Goal: Transaction & Acquisition: Purchase product/service

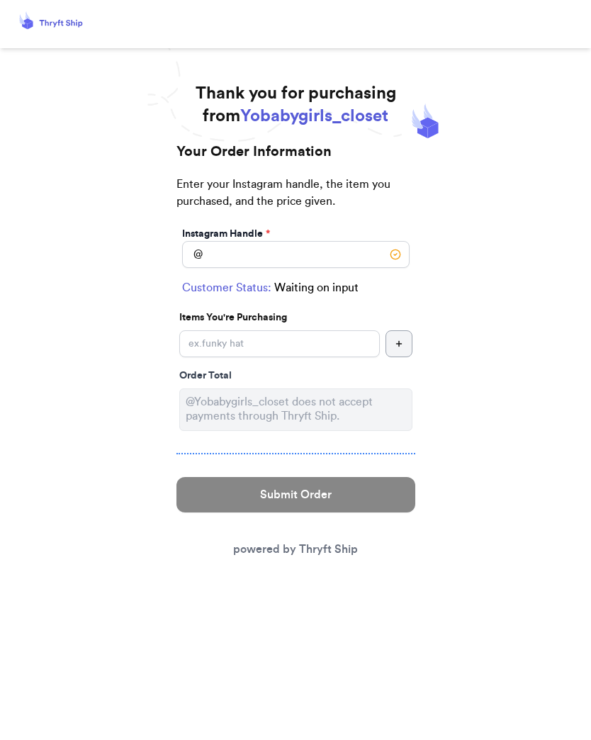
click at [324, 538] on div "Submit Order powered by Thryft Ship" at bounding box center [296, 518] width 239 height 104
click at [345, 552] on link "powered by Thryft Ship" at bounding box center [295, 549] width 125 height 11
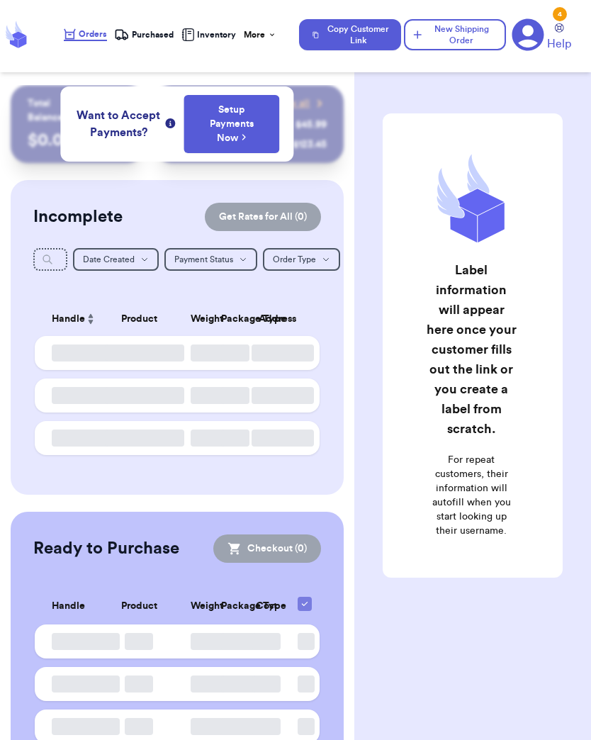
checkbox input "false"
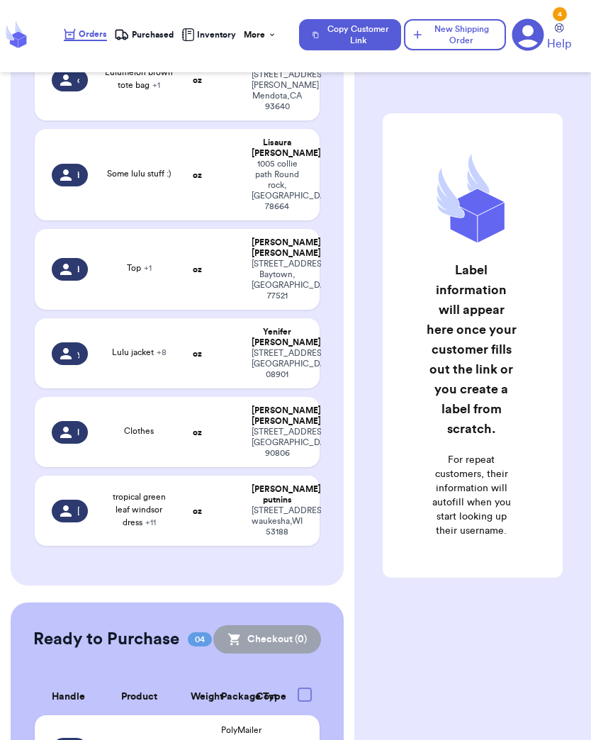
scroll to position [2703, 0]
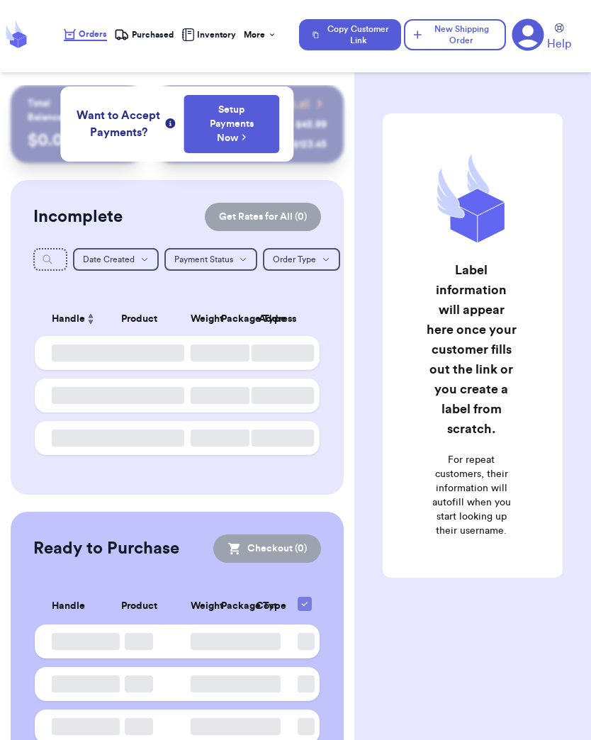
checkbox input "false"
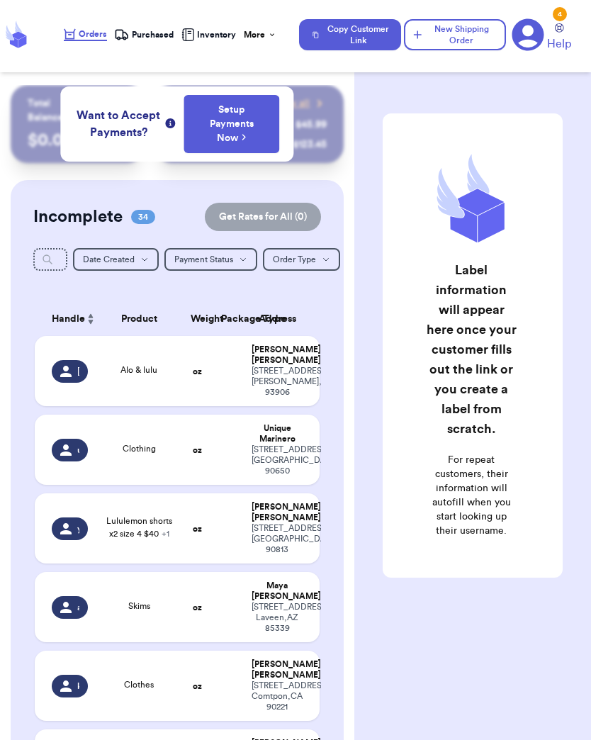
click at [65, 377] on icon at bounding box center [65, 371] width 11 height 11
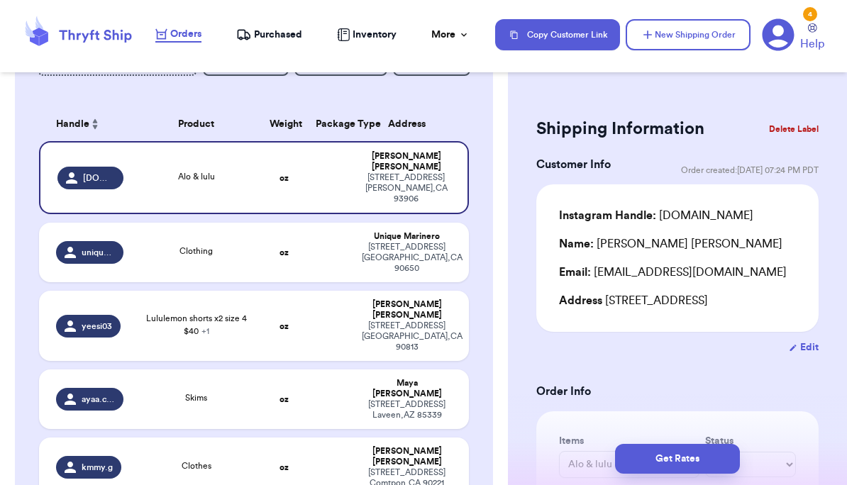
scroll to position [198, 0]
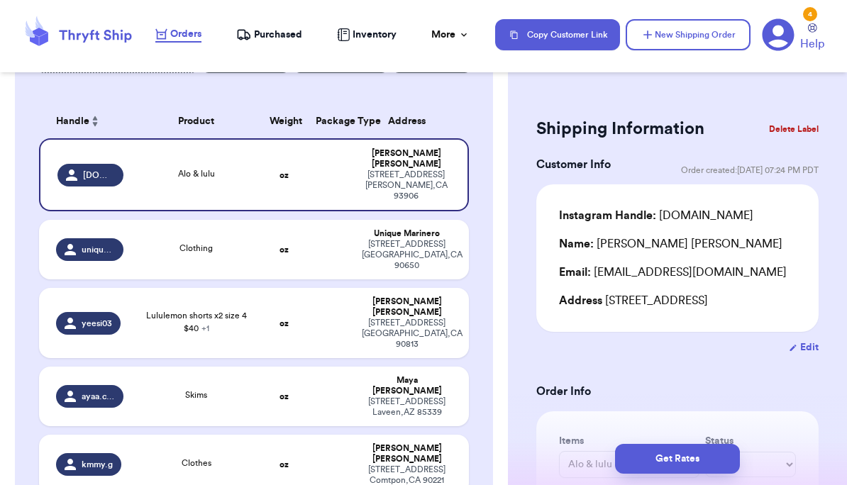
click at [119, 312] on div "yeesi03" at bounding box center [89, 323] width 67 height 23
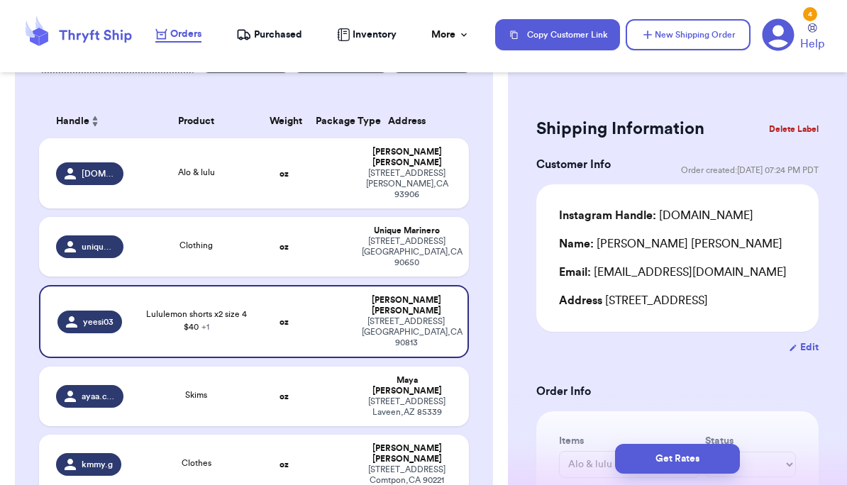
type input "Lululemon shorts x2 size 4 $40"
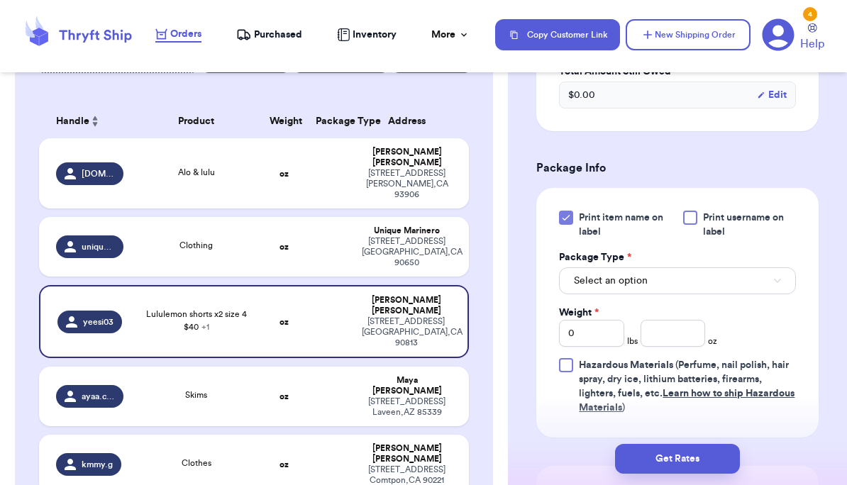
scroll to position [599, 0]
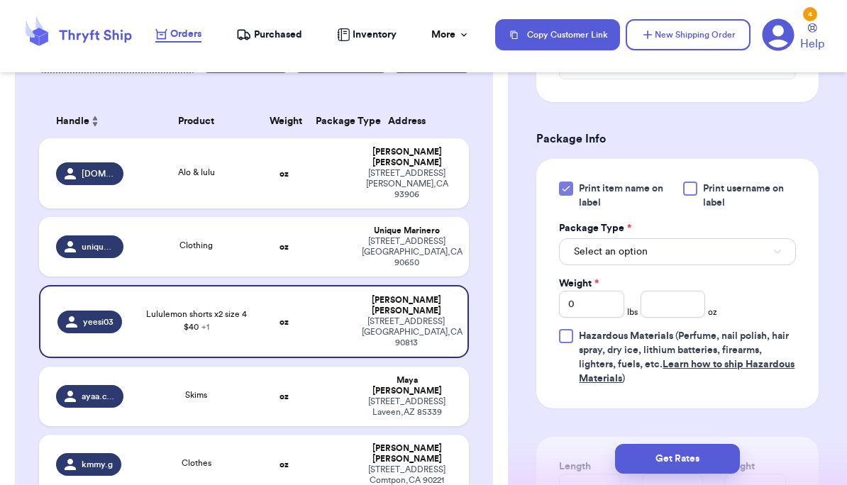
click at [591, 265] on button "Select an option" at bounding box center [677, 251] width 237 height 27
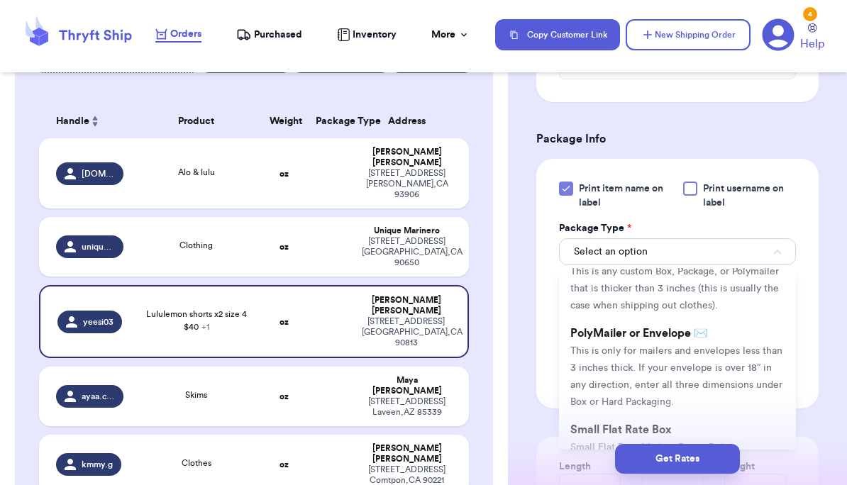
scroll to position [55, 0]
click at [591, 382] on span "This is only for mailers and envelopes less than 3 inches thick. If your envelo…" at bounding box center [676, 377] width 212 height 61
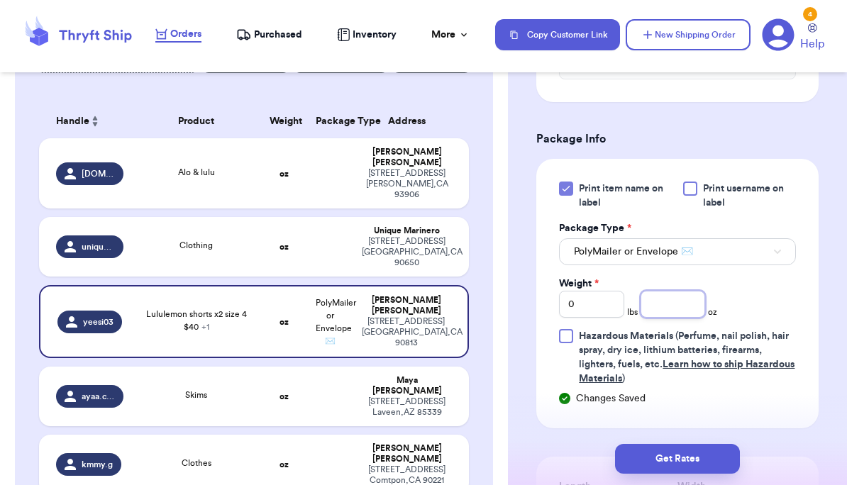
click at [591, 318] on input "number" at bounding box center [672, 304] width 65 height 27
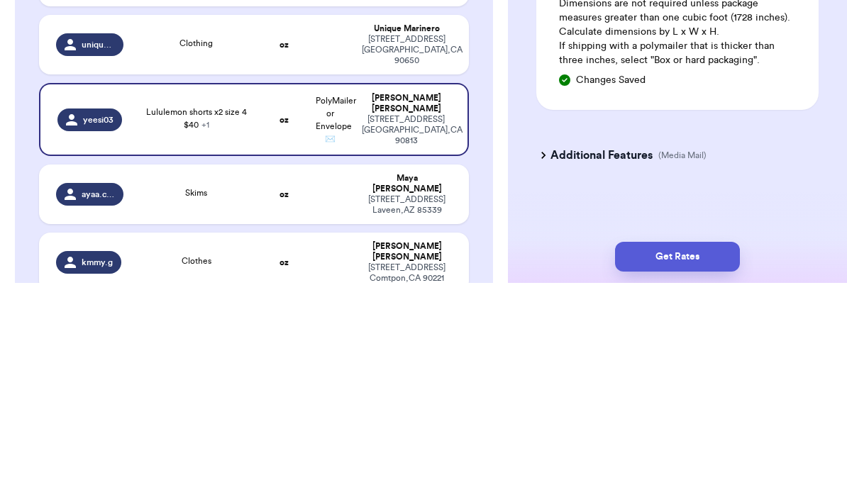
scroll to position [952, 0]
type input "8.1"
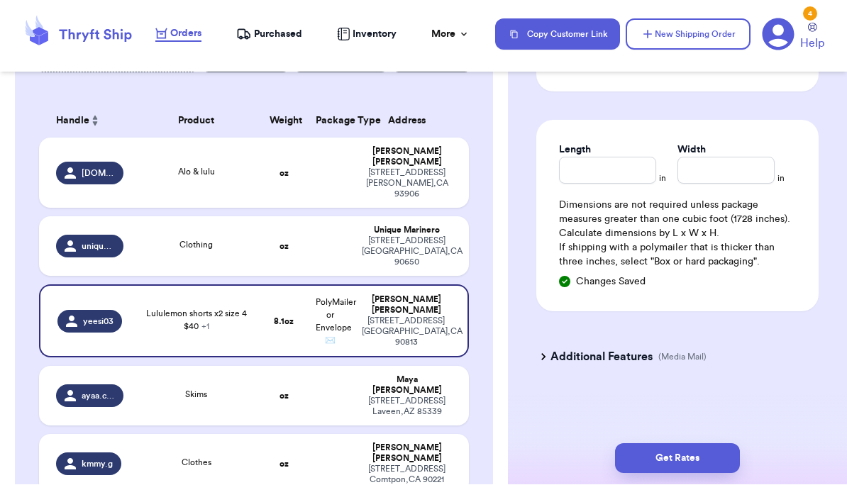
click at [591, 463] on button "Get Rates" at bounding box center [677, 459] width 125 height 30
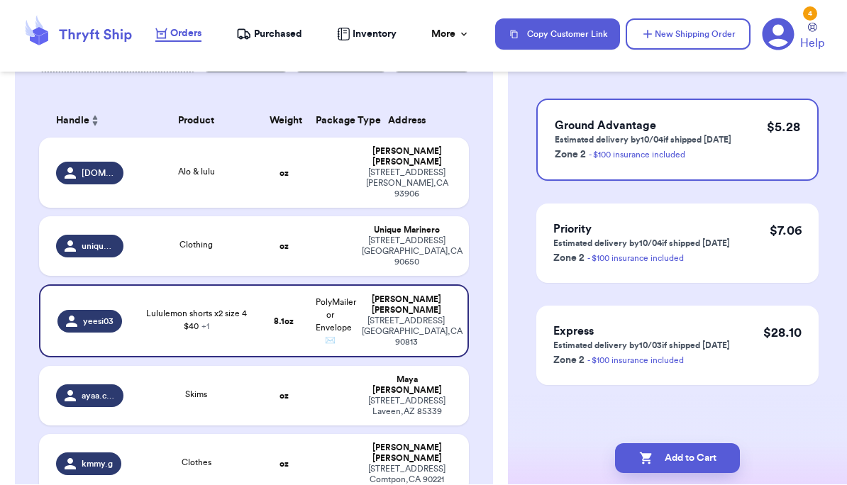
scroll to position [0, 0]
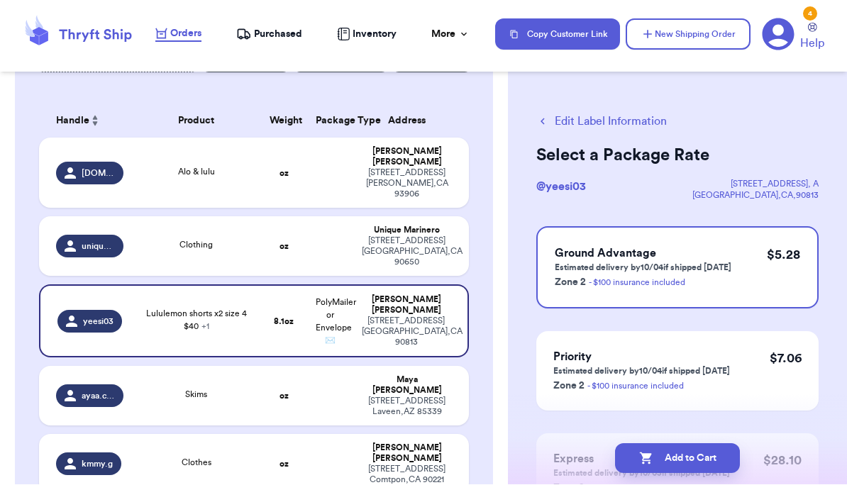
click at [591, 465] on button "Add to Cart" at bounding box center [677, 459] width 125 height 30
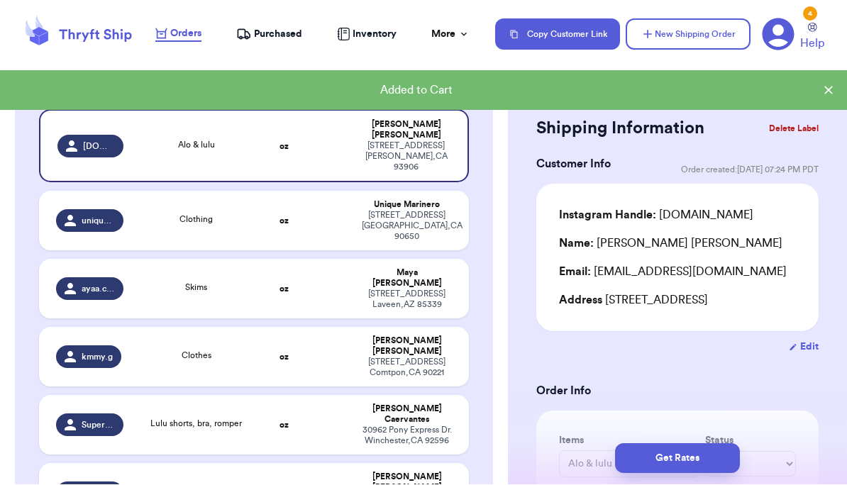
scroll to position [241, 0]
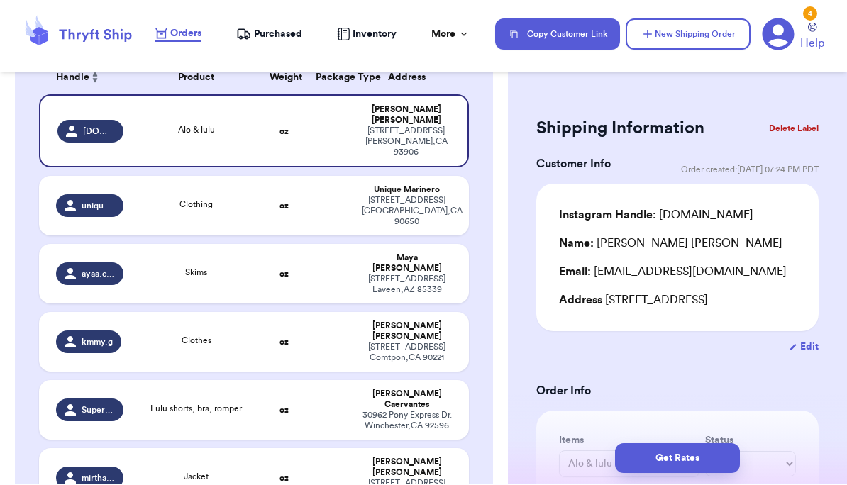
click at [155, 267] on div "Skims" at bounding box center [196, 275] width 112 height 16
type input "Skims"
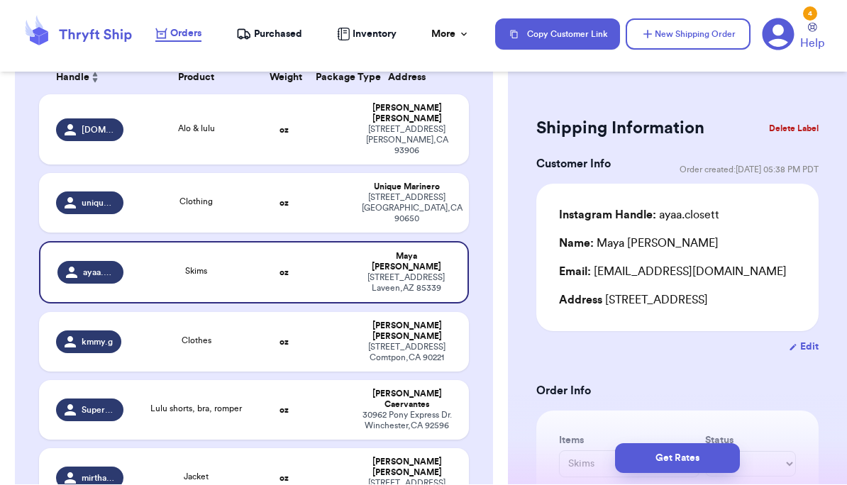
click at [377, 411] on div "30962 Pony Express Dr. Winchester , CA 92596" at bounding box center [407, 421] width 90 height 21
type input "Lulu shorts, bra, romper"
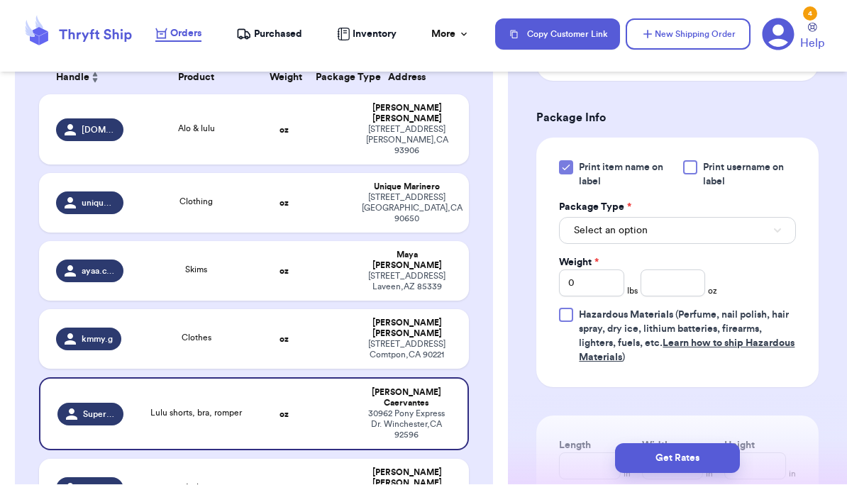
scroll to position [598, 0]
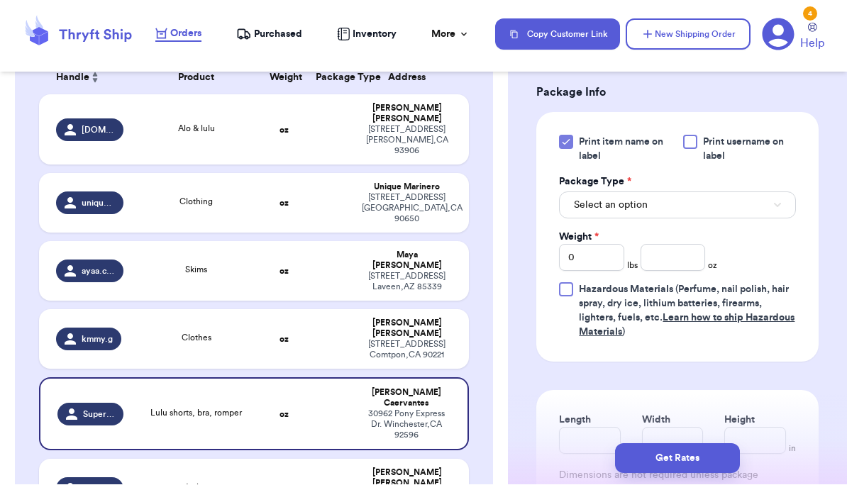
click at [591, 219] on button "Select an option" at bounding box center [677, 205] width 237 height 27
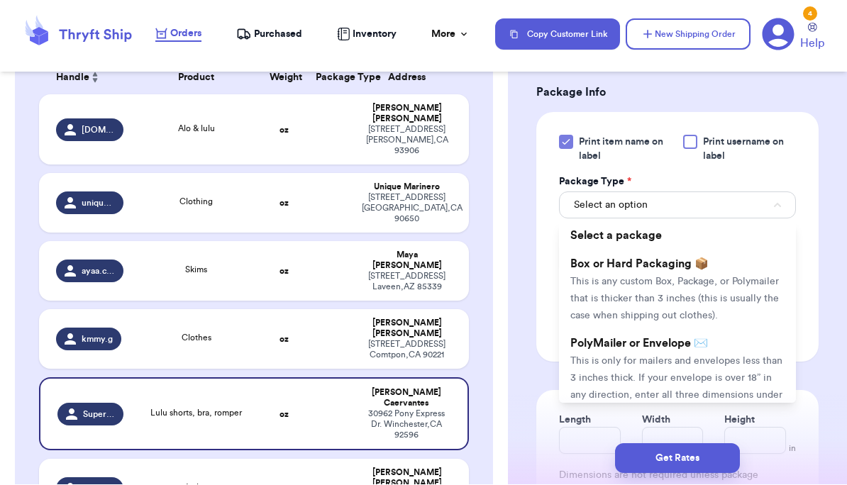
click at [591, 380] on span "This is only for mailers and envelopes less than 3 inches thick. If your envelo…" at bounding box center [676, 387] width 212 height 61
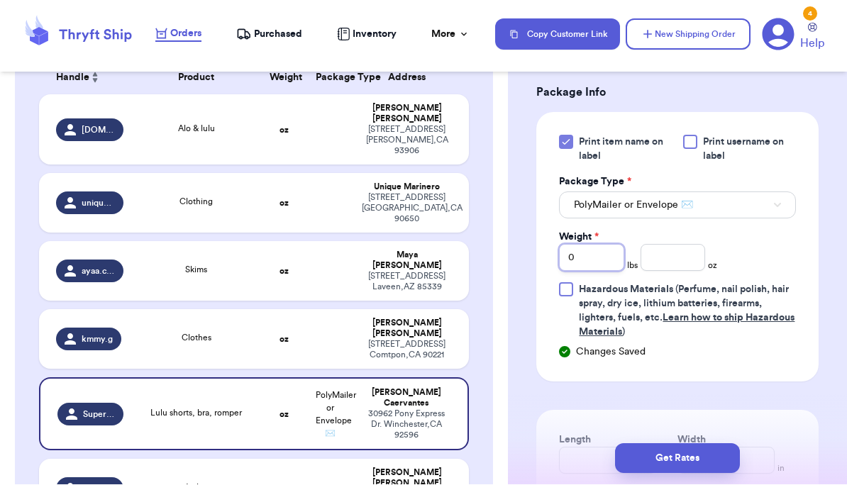
click at [591, 272] on input "0" at bounding box center [591, 258] width 65 height 27
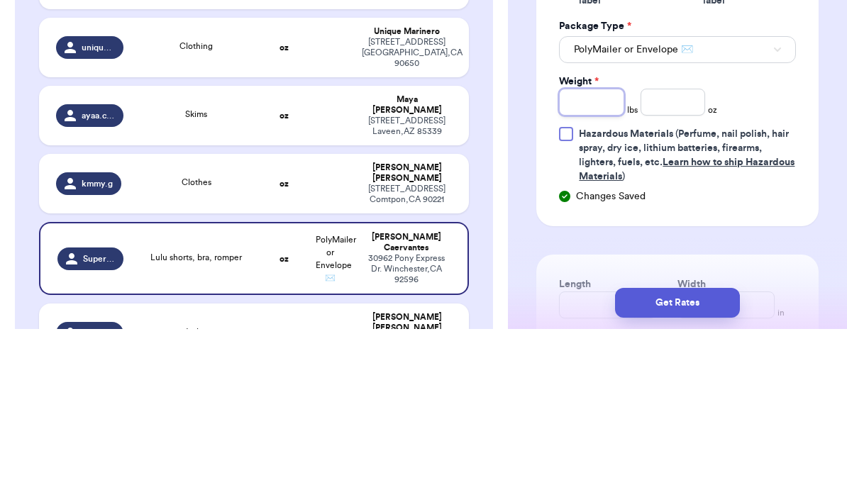
type input "1"
click at [591, 245] on input "number" at bounding box center [672, 258] width 65 height 27
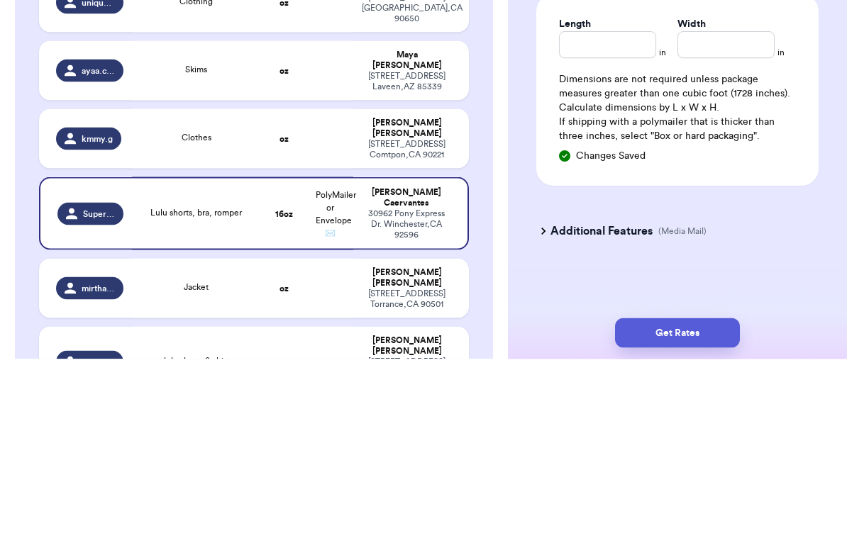
scroll to position [830, 0]
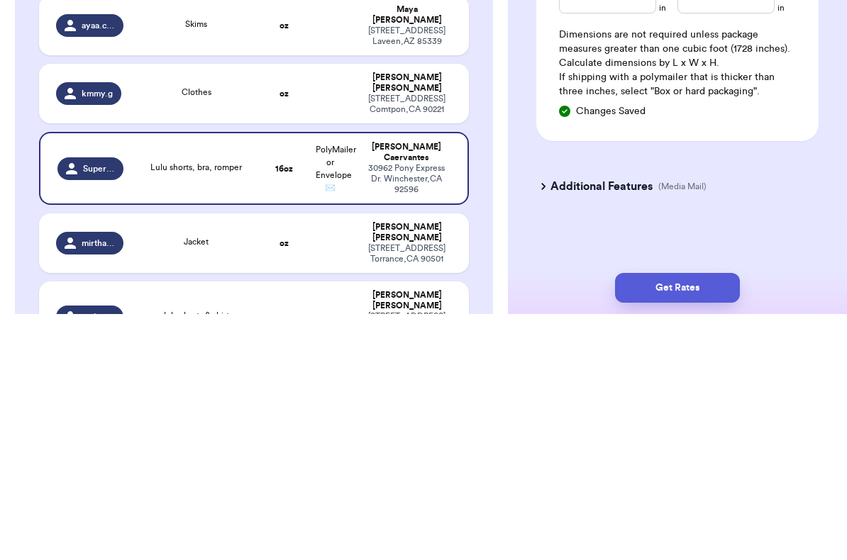
type input "4.3"
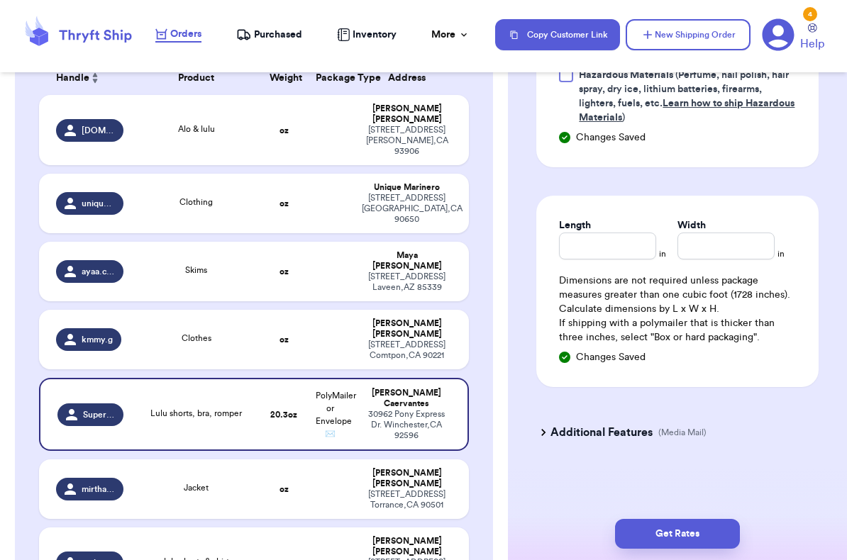
click at [591, 530] on button "Get Rates" at bounding box center [677, 534] width 125 height 30
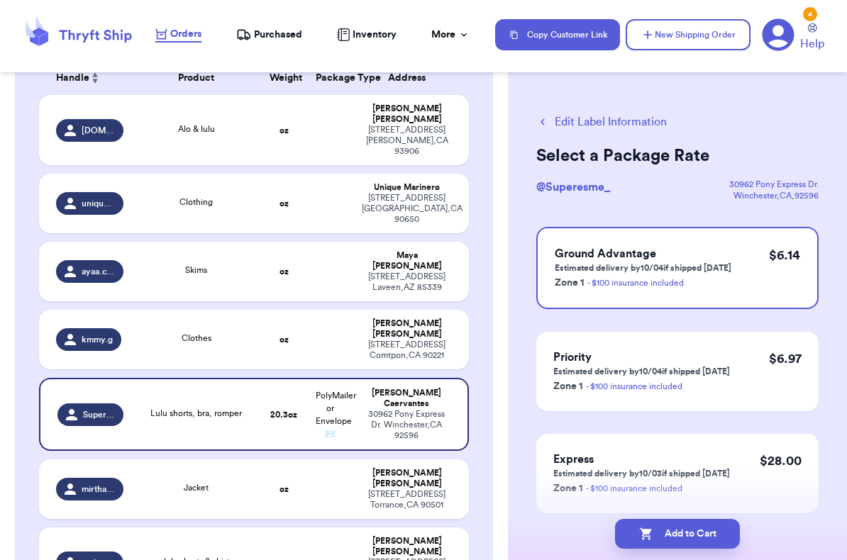
click at [591, 533] on button "Add to Cart" at bounding box center [677, 534] width 125 height 30
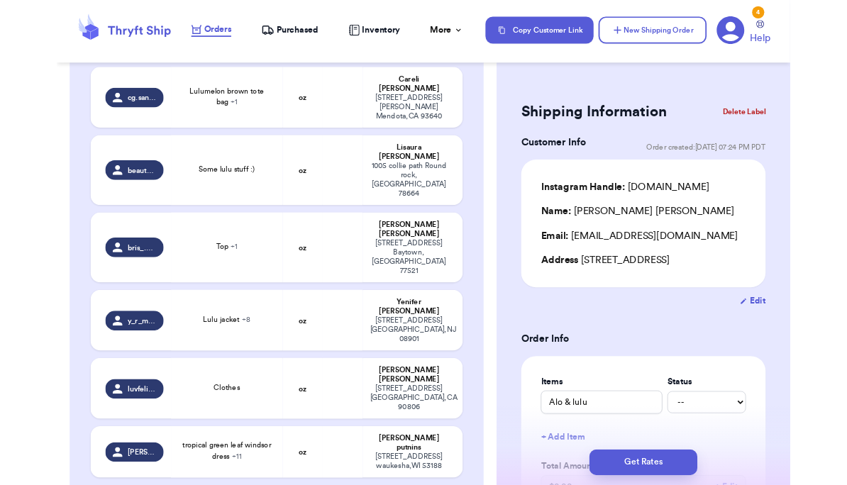
scroll to position [2276, 0]
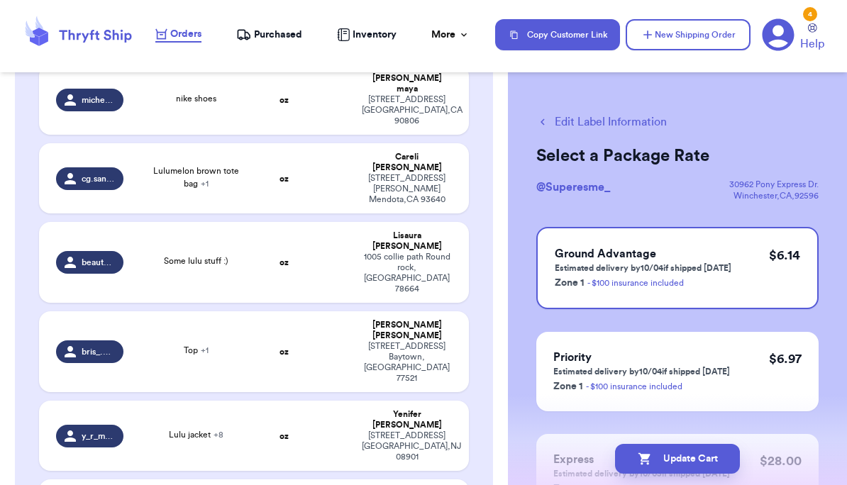
scroll to position [2179, 0]
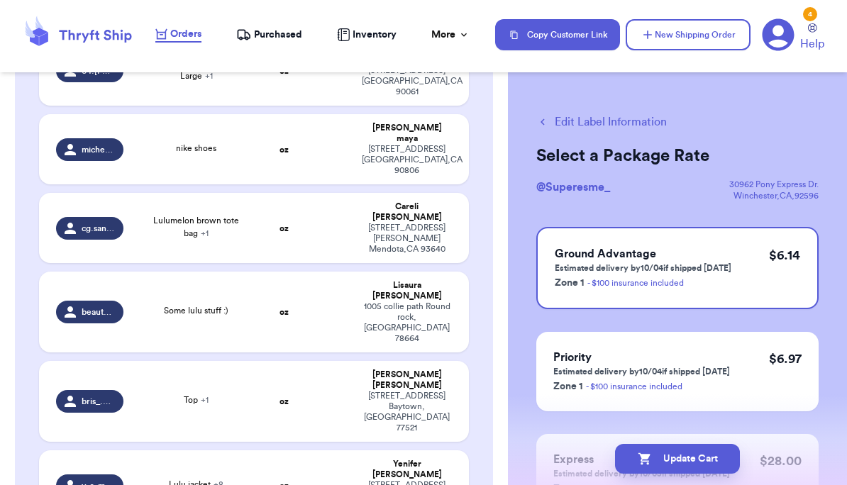
click at [591, 466] on button "Update Cart" at bounding box center [677, 459] width 125 height 30
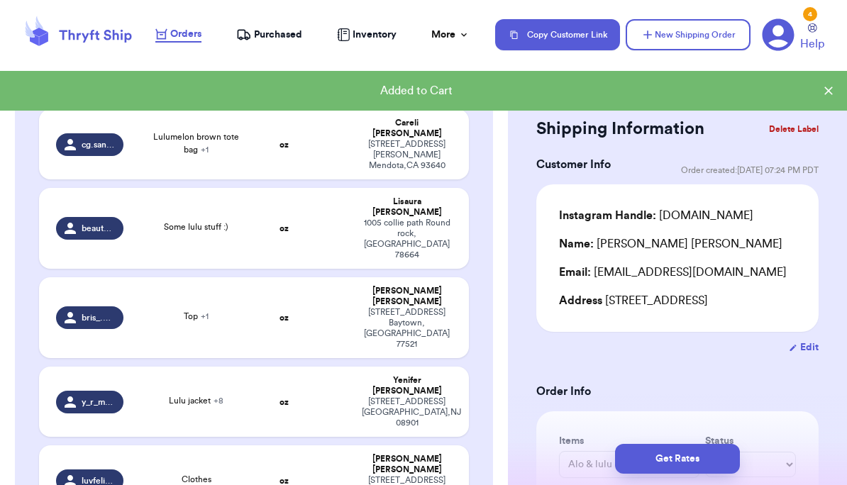
scroll to position [2238, 0]
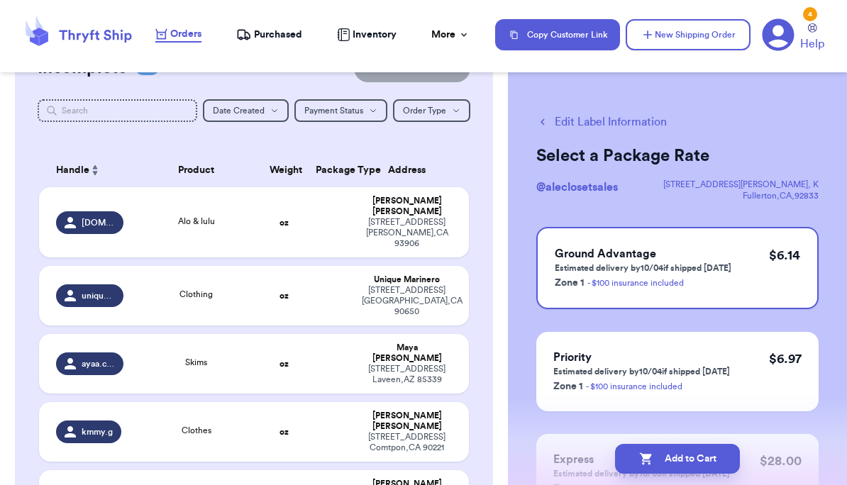
scroll to position [126, 0]
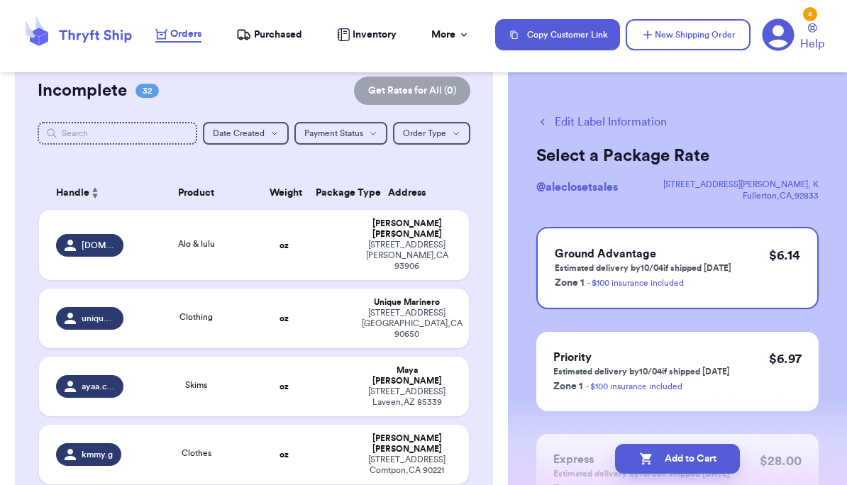
click at [430, 242] on div "1621 Madrid St Salinas , CA 93906" at bounding box center [407, 256] width 90 height 32
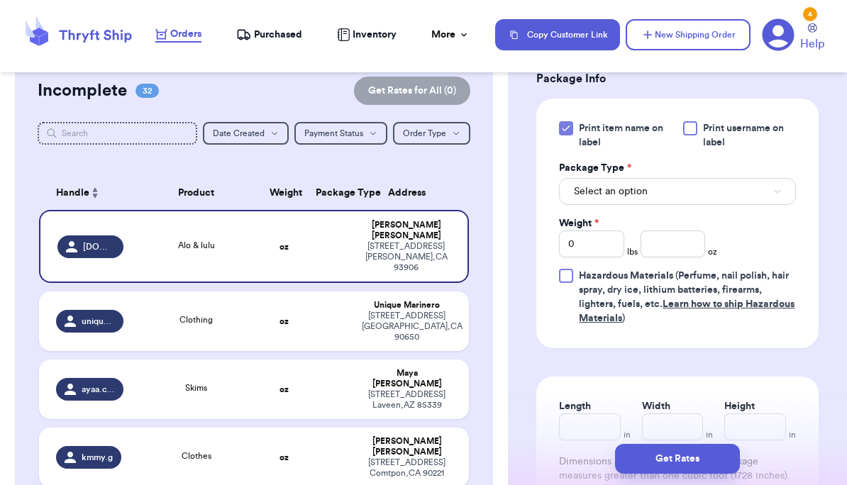
scroll to position [630, 0]
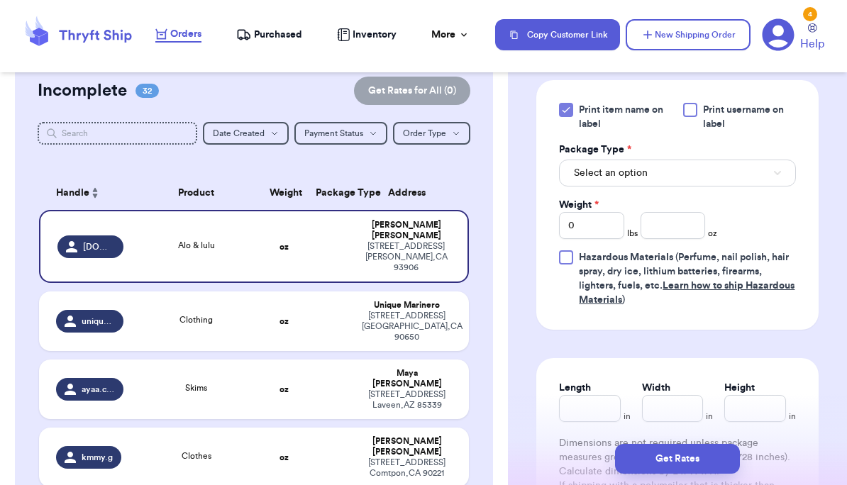
click at [591, 169] on button "Select an option" at bounding box center [677, 173] width 237 height 27
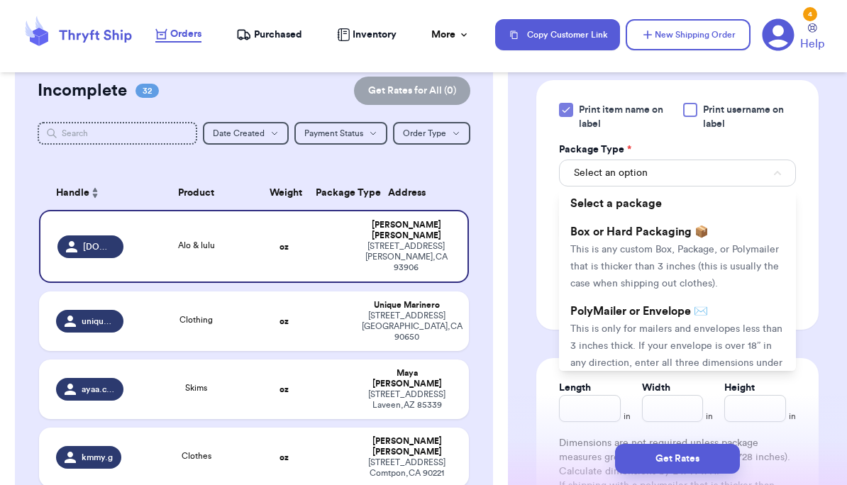
click at [591, 335] on li "PolyMailer or Envelope ✉️ This is only for mailers and envelopes less than 3 in…" at bounding box center [677, 345] width 237 height 96
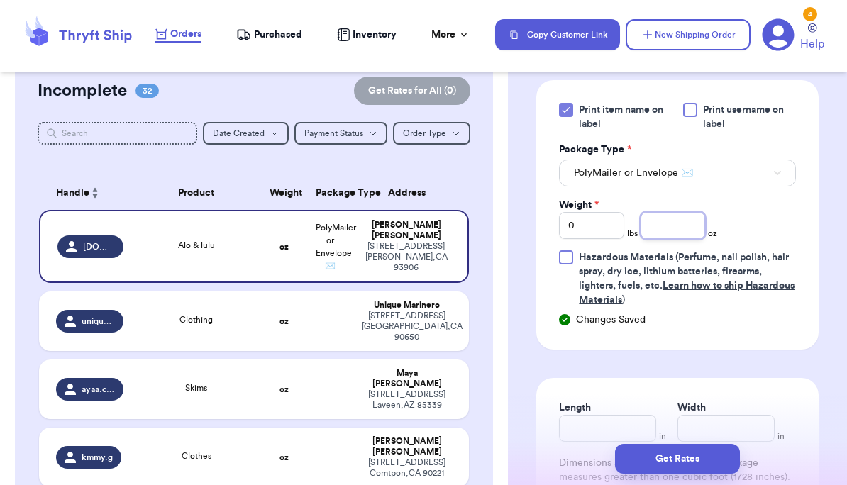
click at [591, 219] on input "number" at bounding box center [672, 225] width 65 height 27
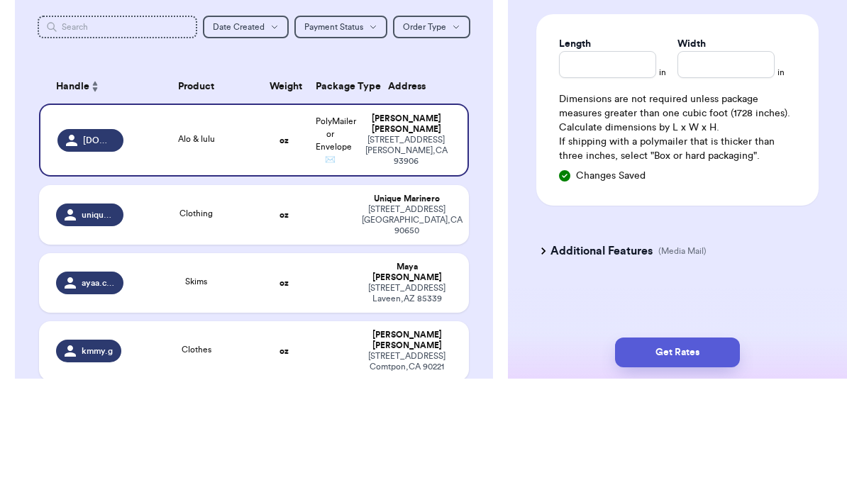
scroll to position [888, 0]
type input "12.1"
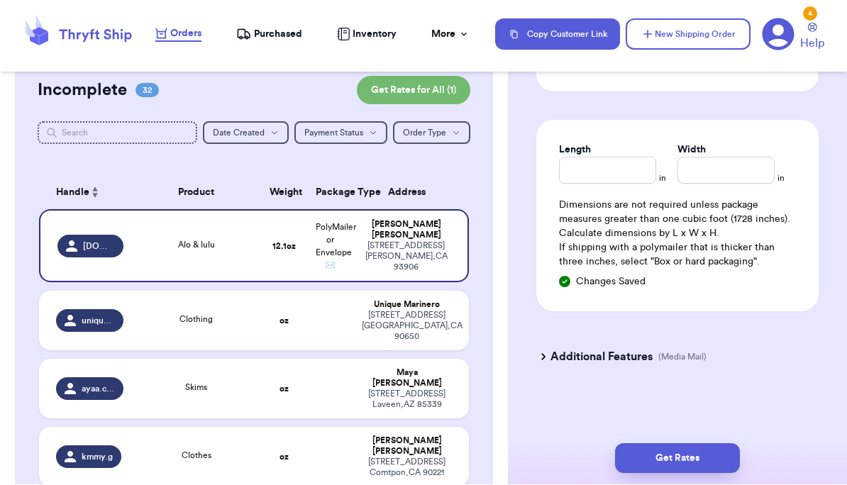
click at [591, 454] on button "Get Rates" at bounding box center [677, 459] width 125 height 30
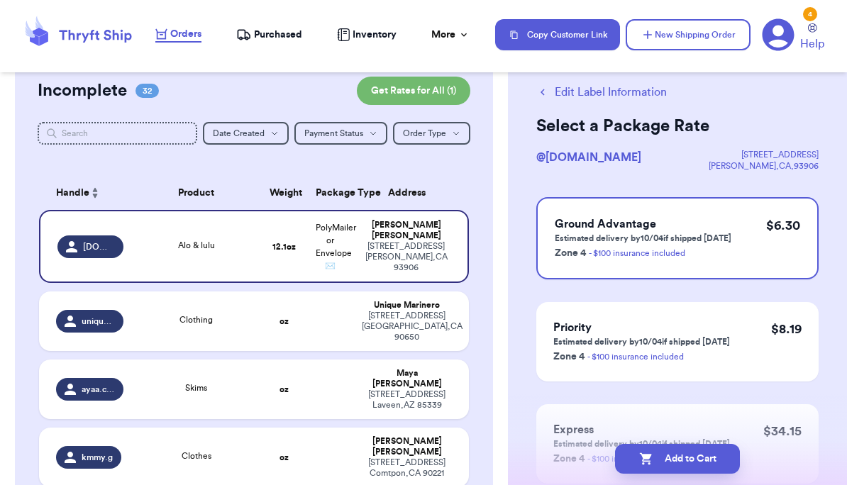
scroll to position [33, 0]
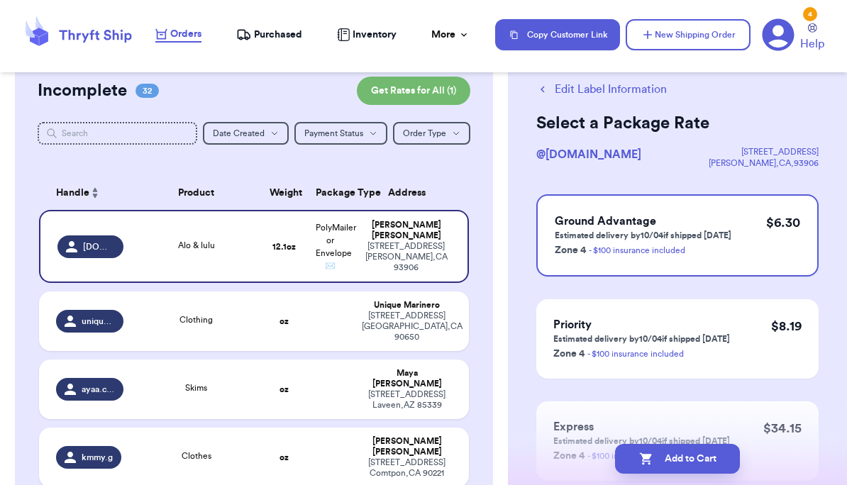
click at [591, 452] on button "Add to Cart" at bounding box center [677, 459] width 125 height 30
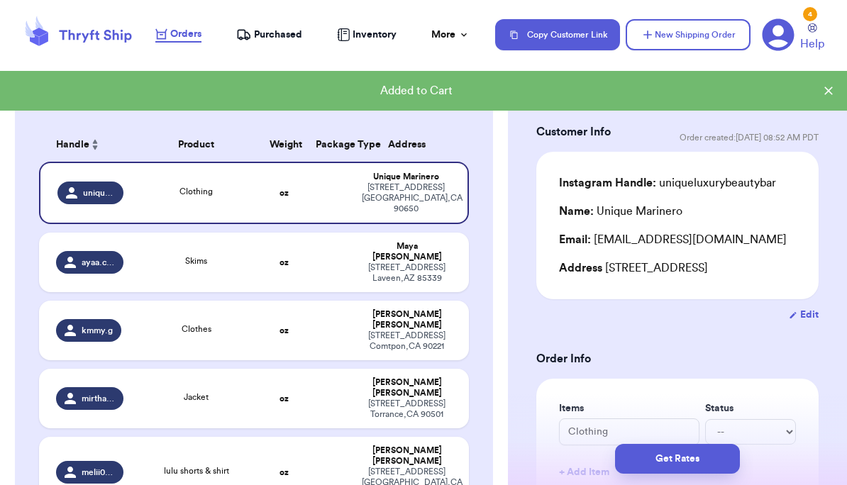
scroll to position [175, 0]
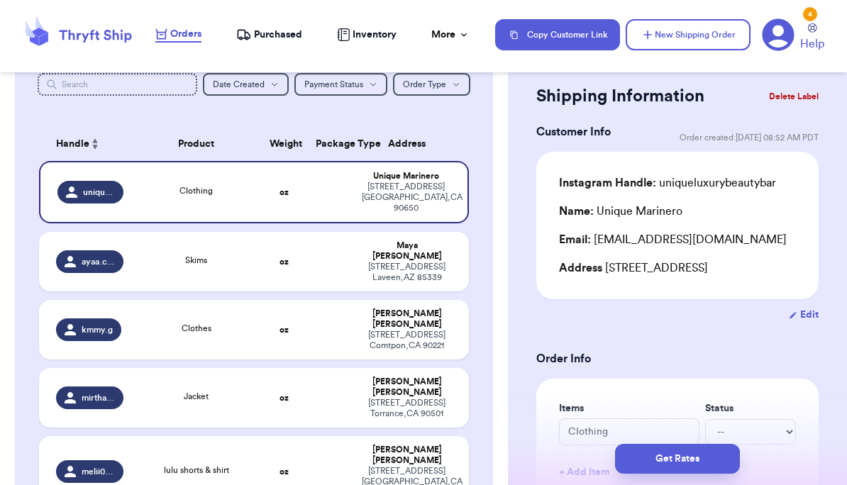
click at [332, 368] on td at bounding box center [330, 398] width 46 height 60
type input "Jacket"
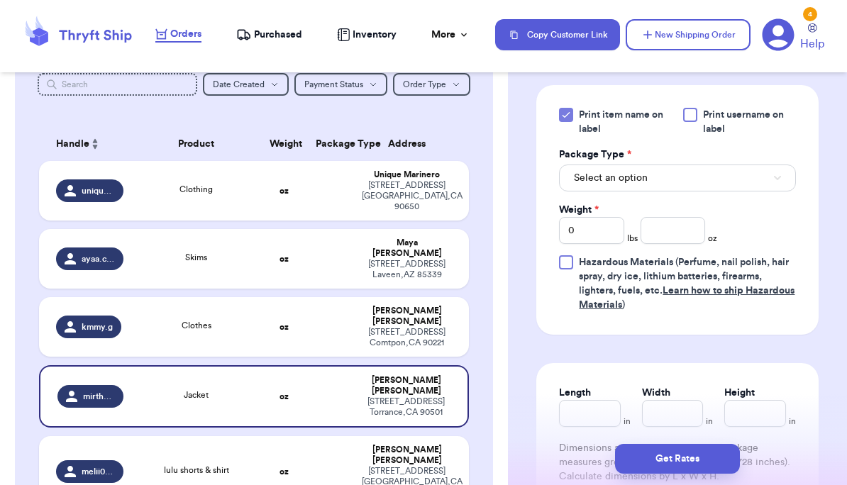
scroll to position [637, 0]
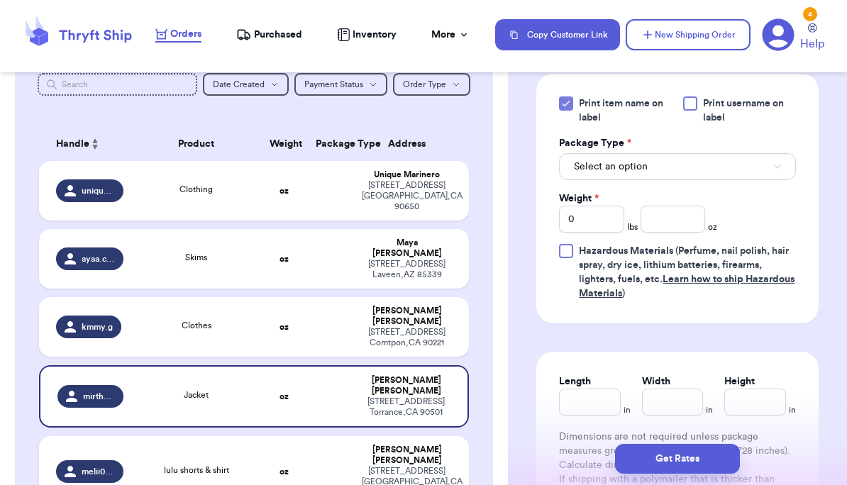
click at [591, 180] on button "Select an option" at bounding box center [677, 166] width 237 height 27
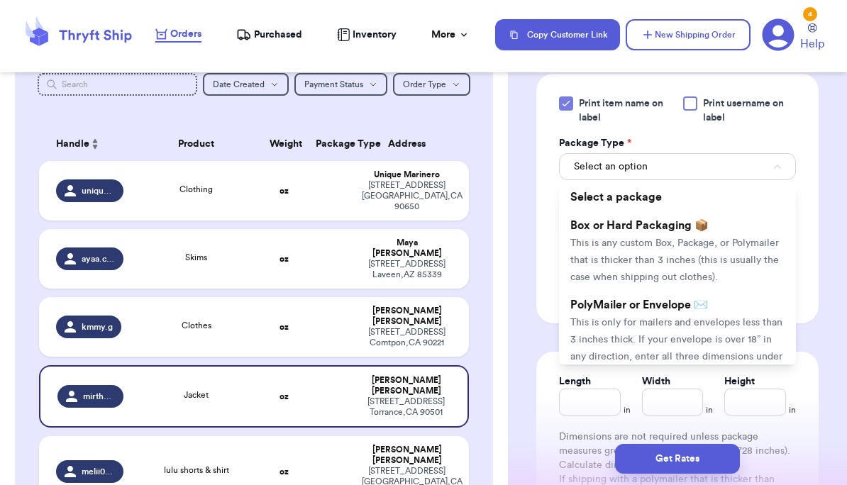
click at [591, 342] on span "This is only for mailers and envelopes less than 3 inches thick. If your envelo…" at bounding box center [676, 348] width 212 height 61
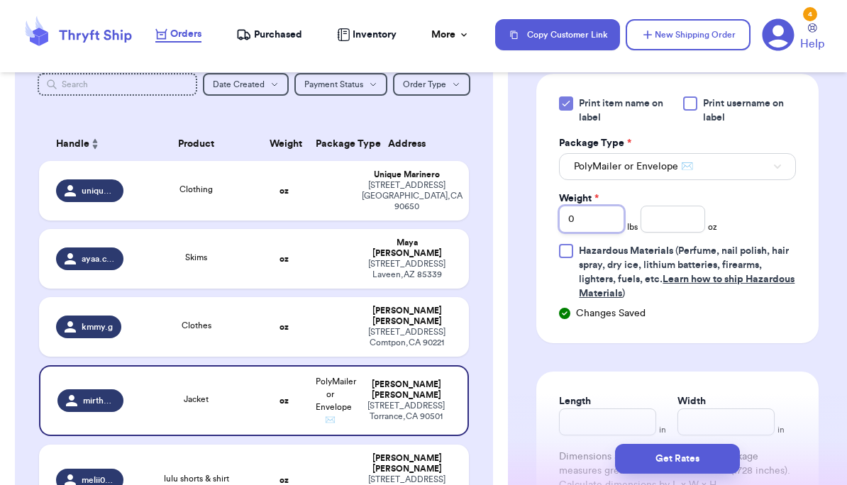
click at [589, 233] on input "0" at bounding box center [591, 219] width 65 height 27
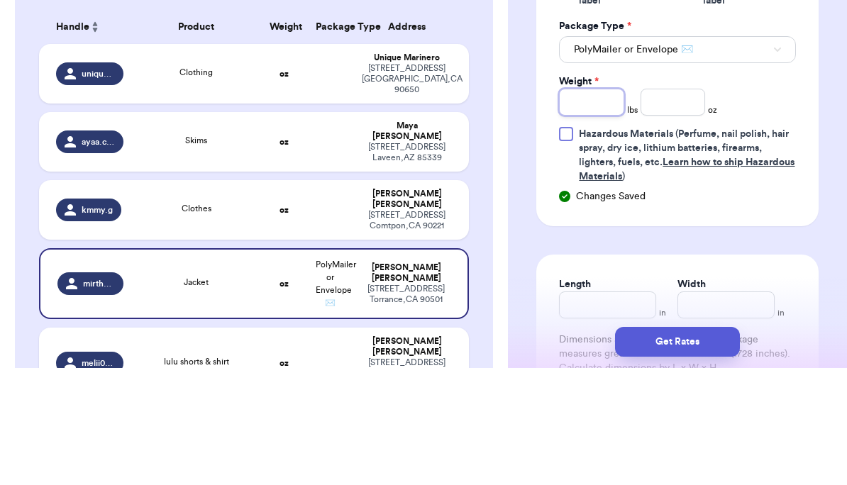
type input "1"
click at [591, 206] on input "number" at bounding box center [672, 219] width 65 height 27
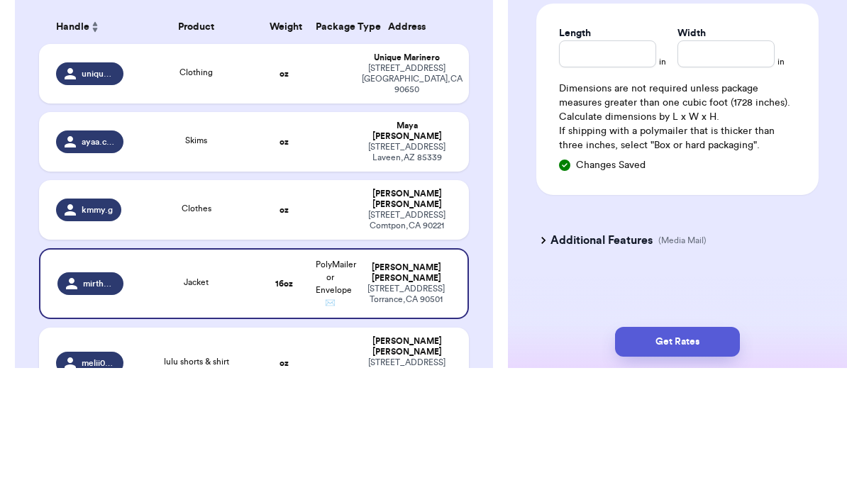
scroll to position [905, 0]
type input "5.8"
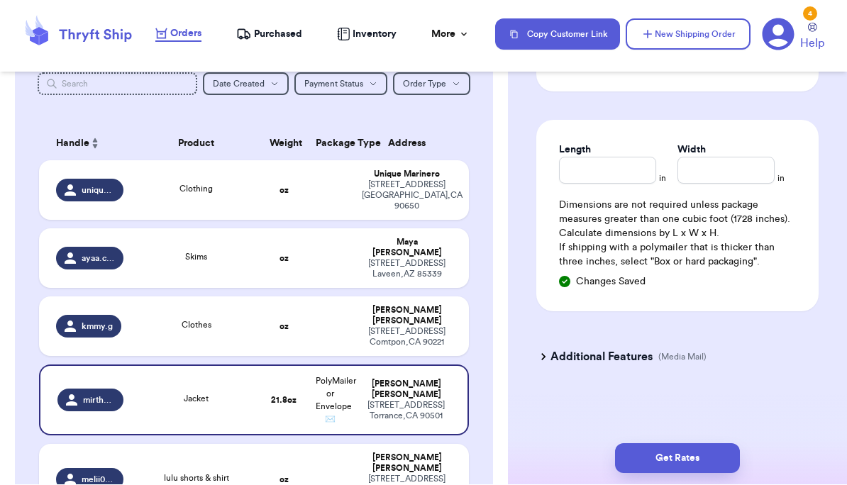
click at [591, 452] on button "Get Rates" at bounding box center [677, 459] width 125 height 30
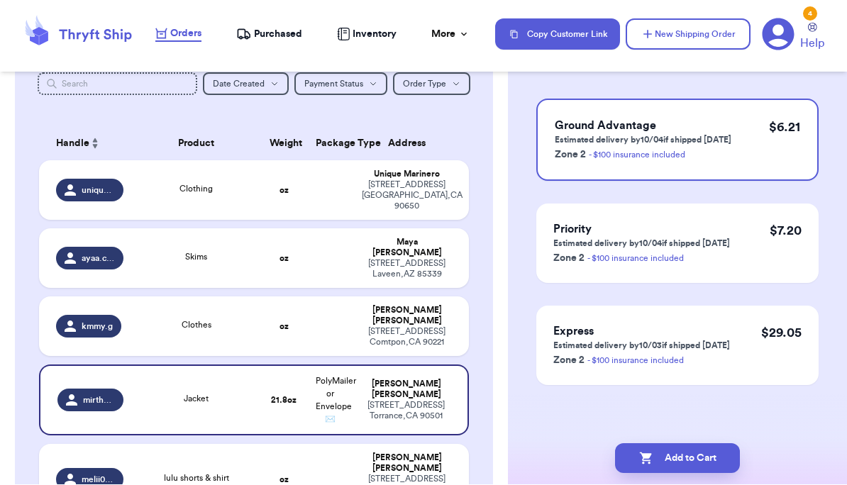
scroll to position [0, 0]
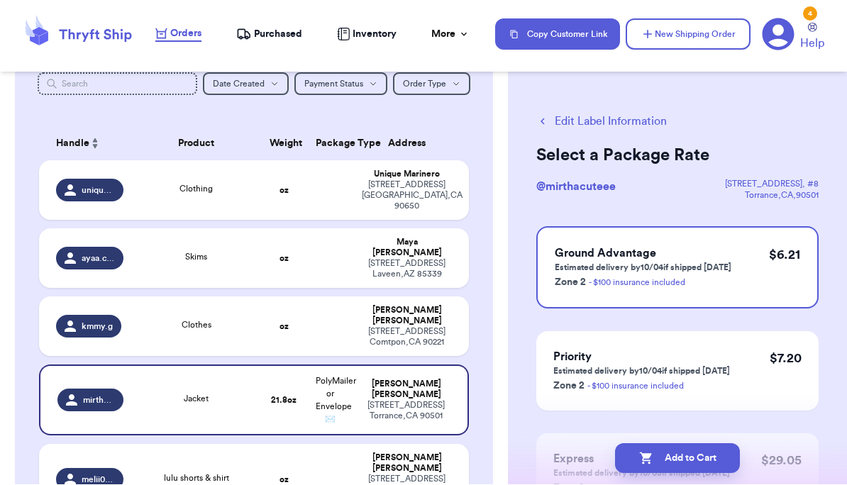
click at [591, 457] on button "Add to Cart" at bounding box center [677, 459] width 125 height 30
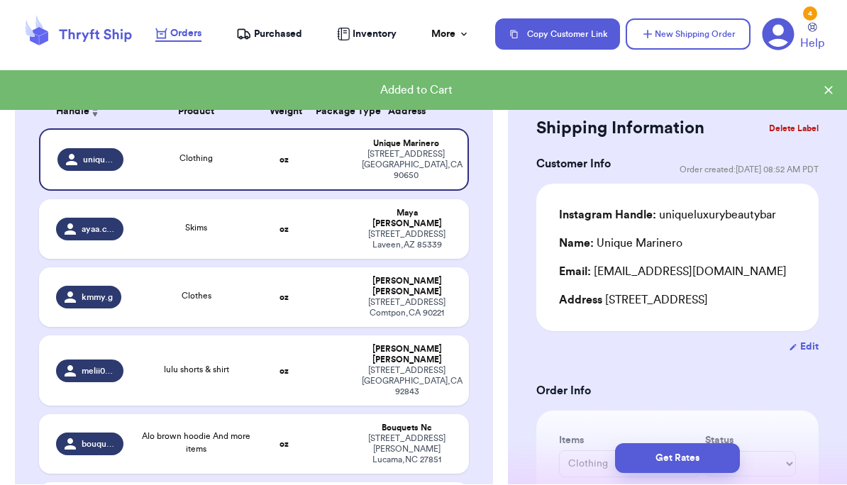
scroll to position [209, 0]
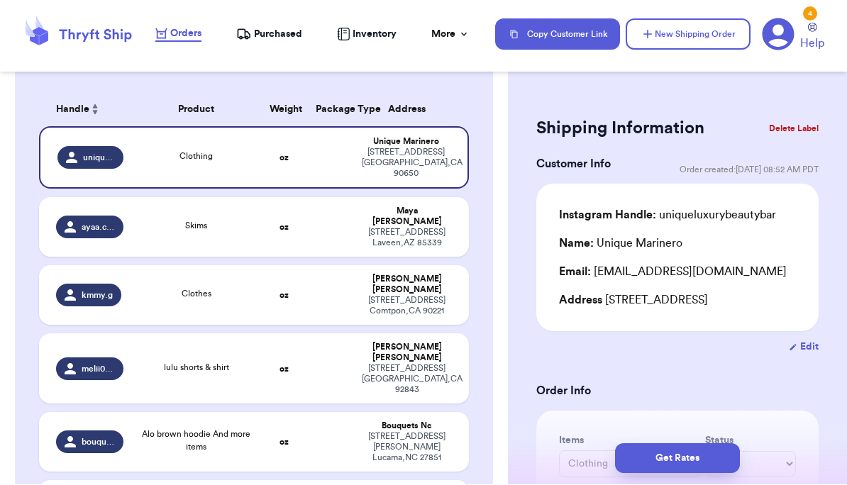
click at [204, 364] on span "lulu shorts & shirt" at bounding box center [196, 368] width 65 height 9
type input "lulu shorts & shirt"
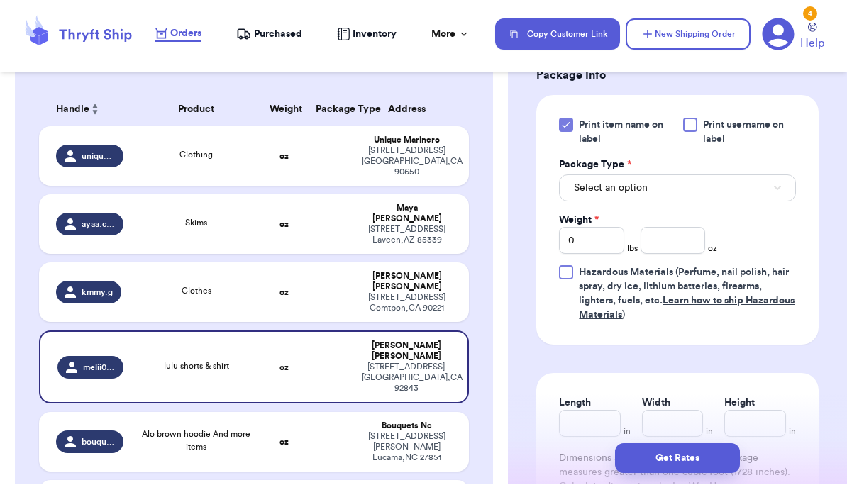
scroll to position [632, 0]
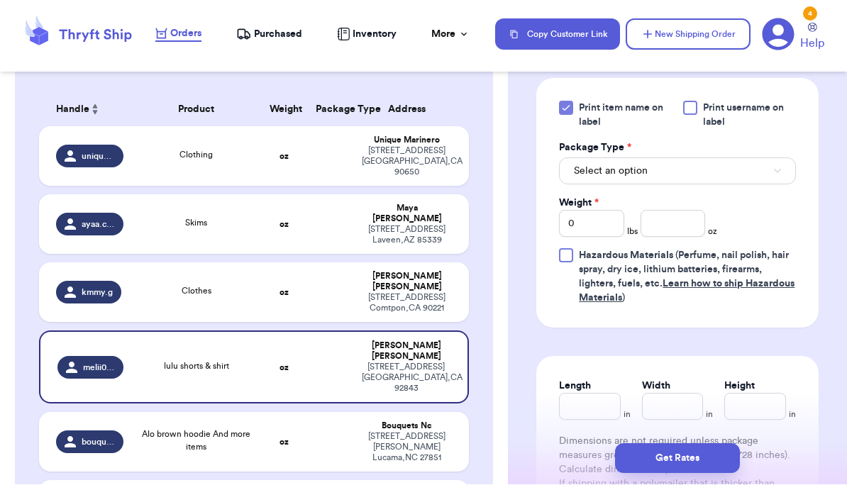
click at [591, 176] on button "Select an option" at bounding box center [677, 171] width 237 height 27
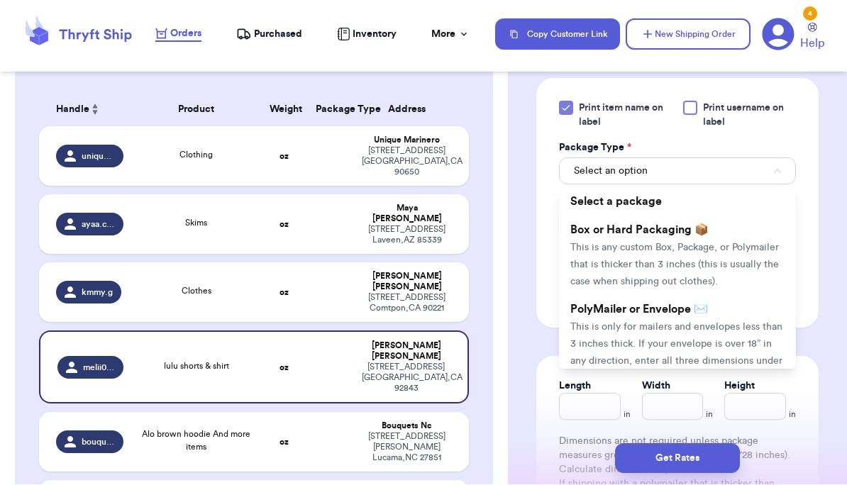
click at [591, 341] on span "This is only for mailers and envelopes less than 3 inches thick. If your envelo…" at bounding box center [676, 353] width 212 height 61
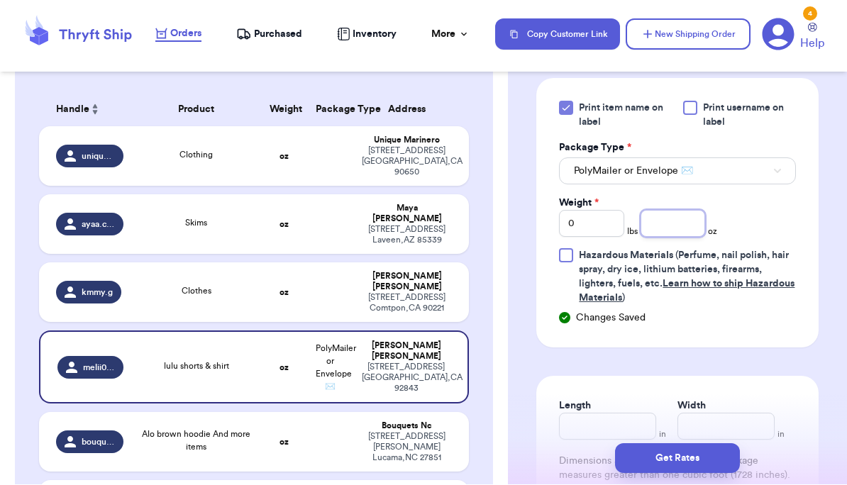
click at [591, 235] on input "number" at bounding box center [672, 224] width 65 height 27
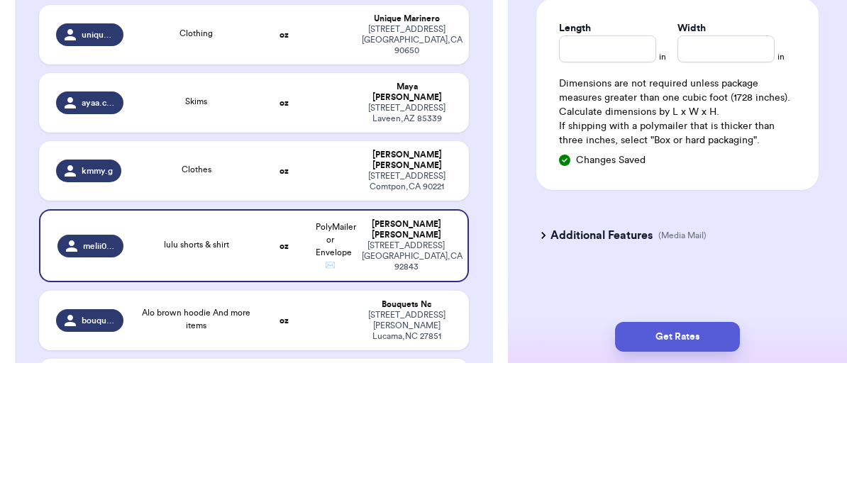
scroll to position [905, 0]
type input "8.8"
click at [591, 340] on div "Additional Features (Media Mail)" at bounding box center [669, 357] width 282 height 34
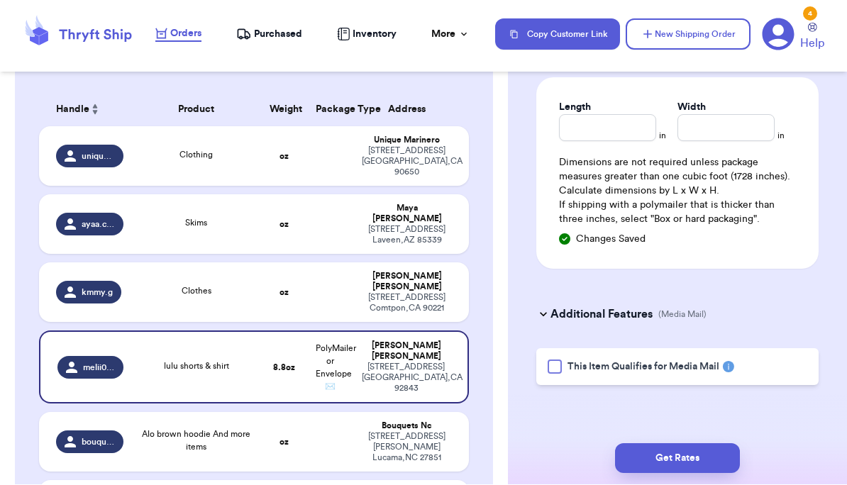
scroll to position [947, 0]
click at [591, 455] on button "Get Rates" at bounding box center [677, 459] width 125 height 30
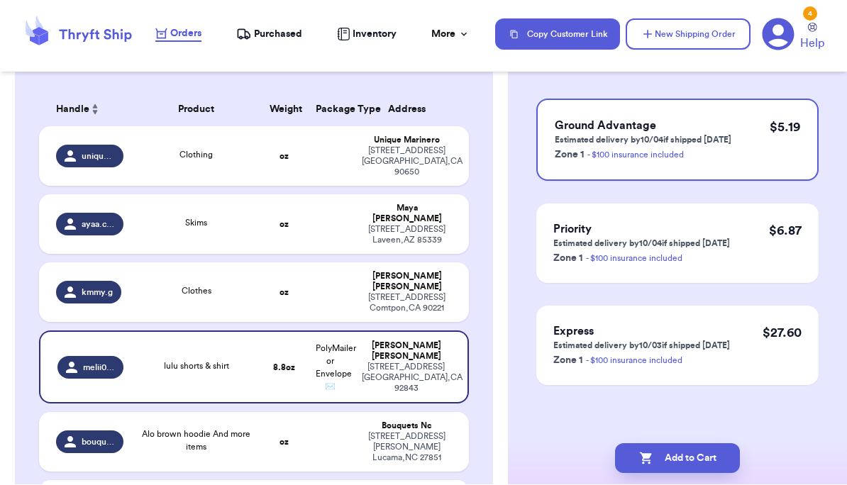
scroll to position [0, 0]
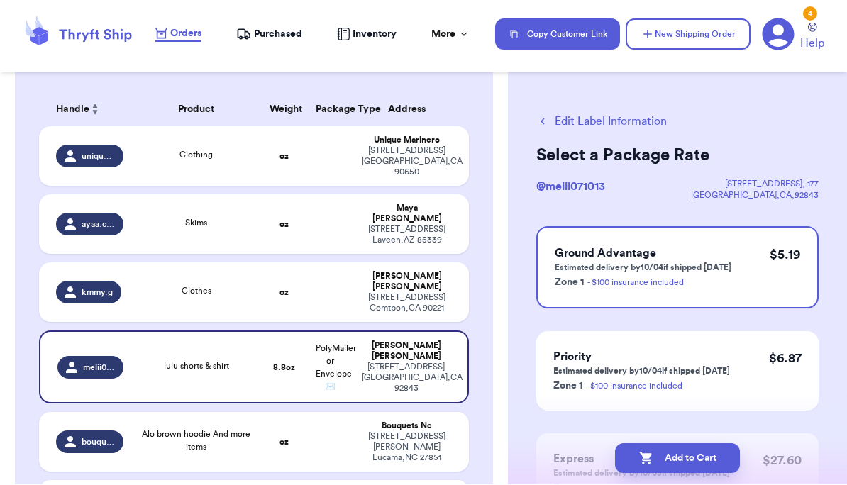
click at [591, 456] on button "Add to Cart" at bounding box center [677, 459] width 125 height 30
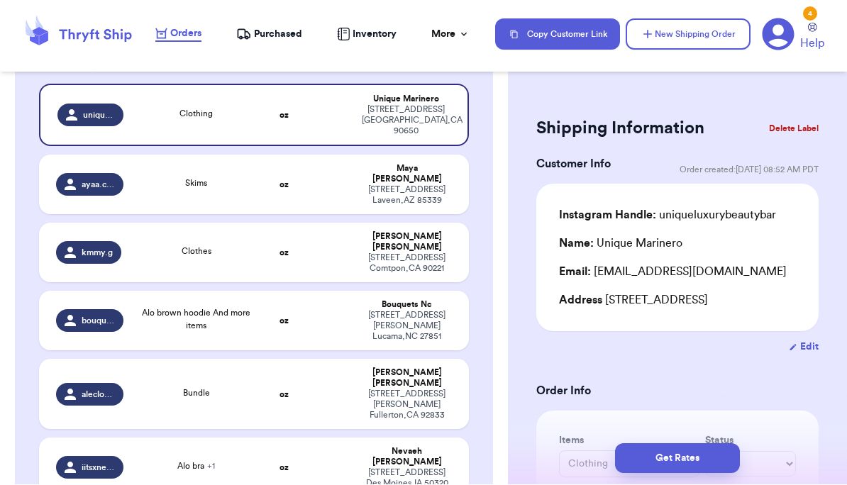
scroll to position [252, 0]
click at [386, 389] on div "2636 w porter ave Fullerton , CA 92833" at bounding box center [407, 405] width 90 height 32
type input "Bundle"
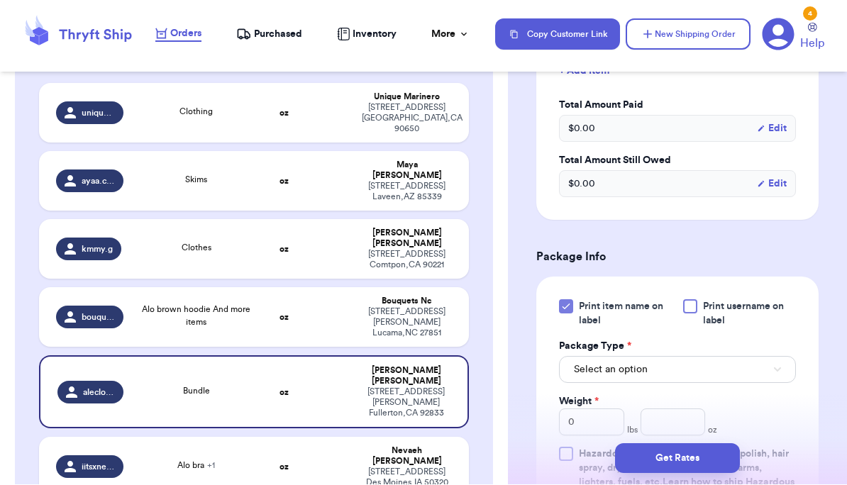
scroll to position [563, 0]
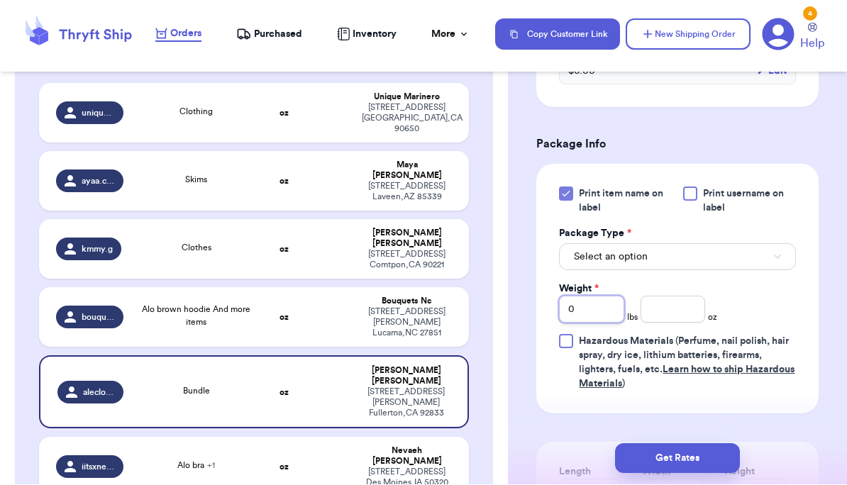
click at [591, 313] on input "0" at bounding box center [591, 309] width 65 height 27
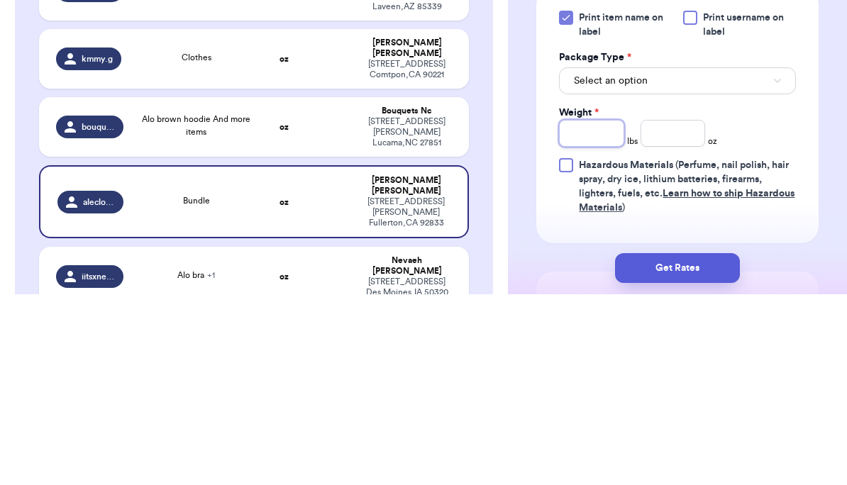
scroll to position [573, 0]
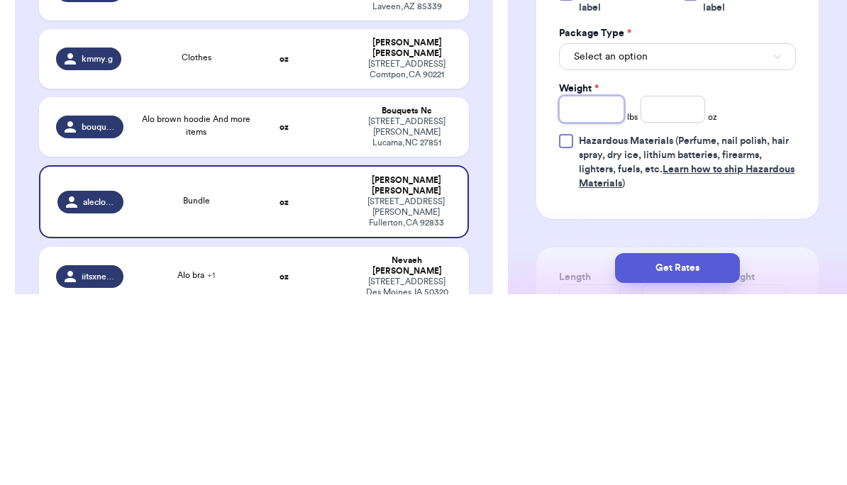
type input "7"
click at [591, 287] on input "number" at bounding box center [672, 300] width 65 height 27
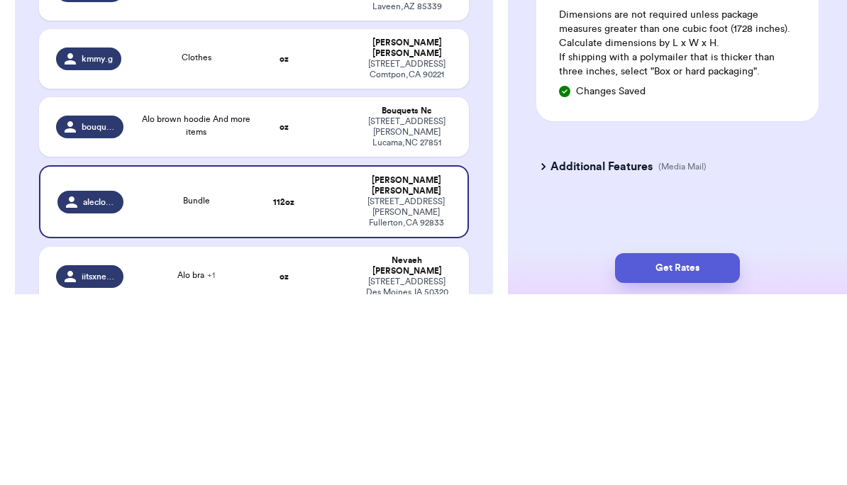
scroll to position [905, 0]
type input "11.5"
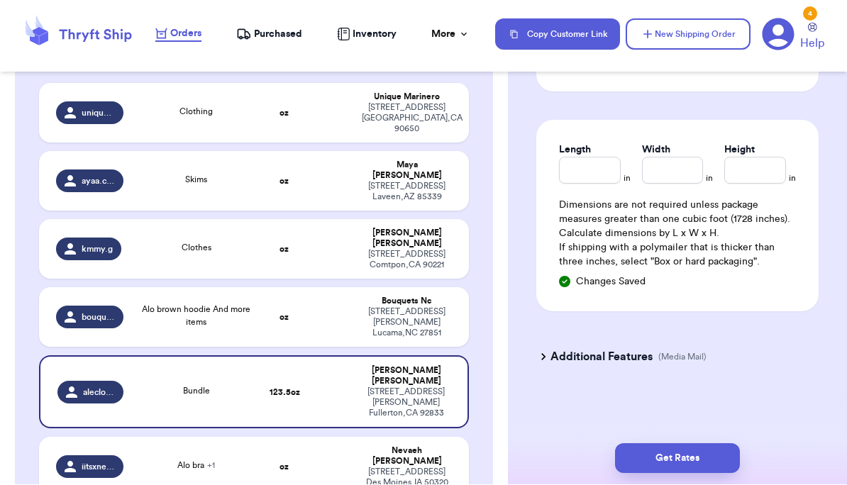
click at [591, 464] on button "Get Rates" at bounding box center [677, 459] width 125 height 30
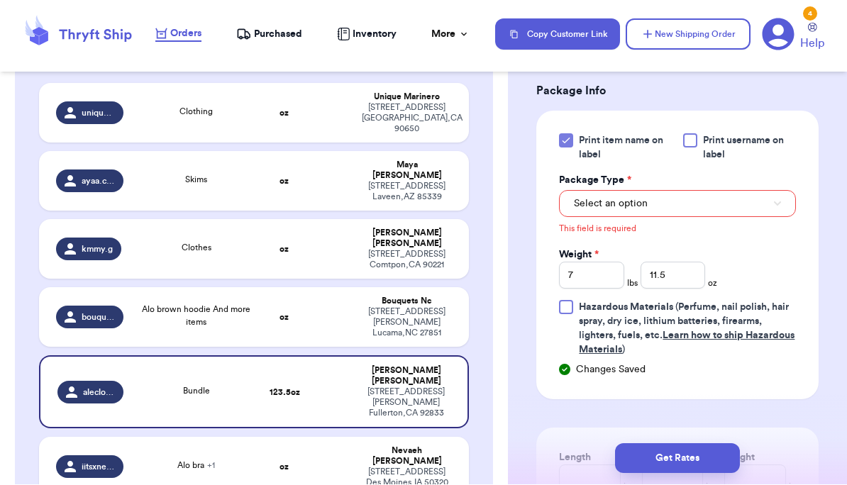
scroll to position [579, 0]
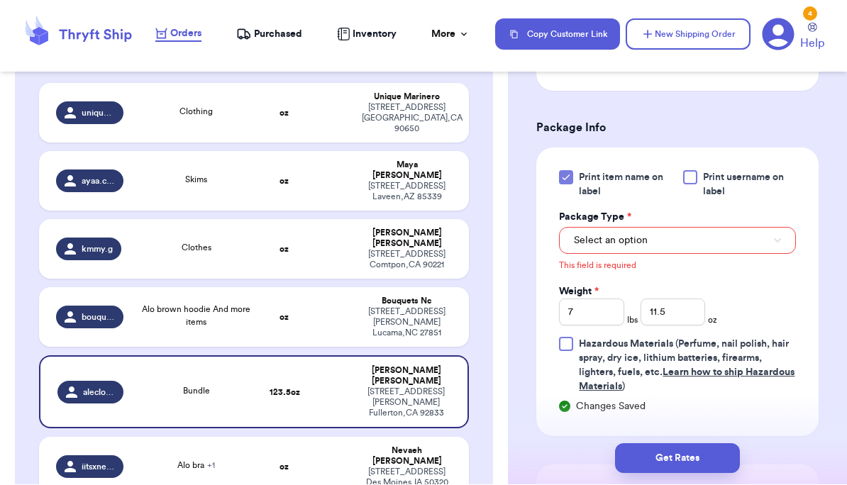
click at [591, 235] on button "Select an option" at bounding box center [677, 241] width 237 height 27
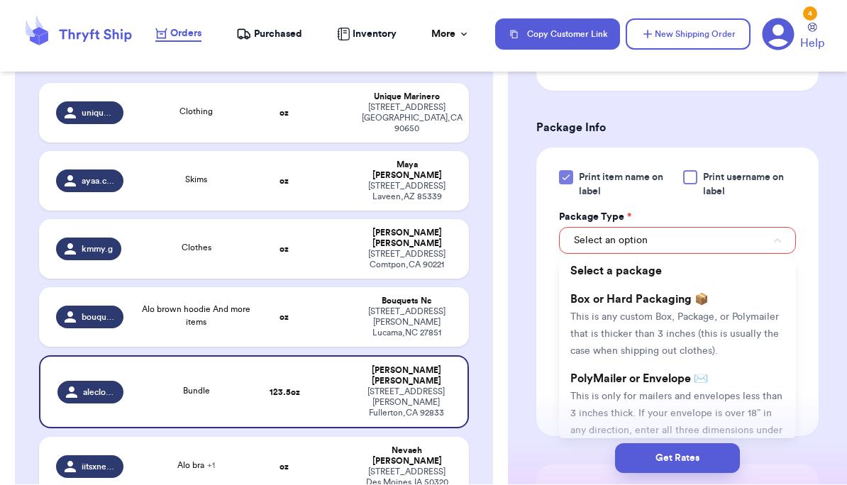
click at [591, 313] on span "This is any custom Box, Package, or Polymailer that is thicker than 3 inches (t…" at bounding box center [674, 335] width 208 height 44
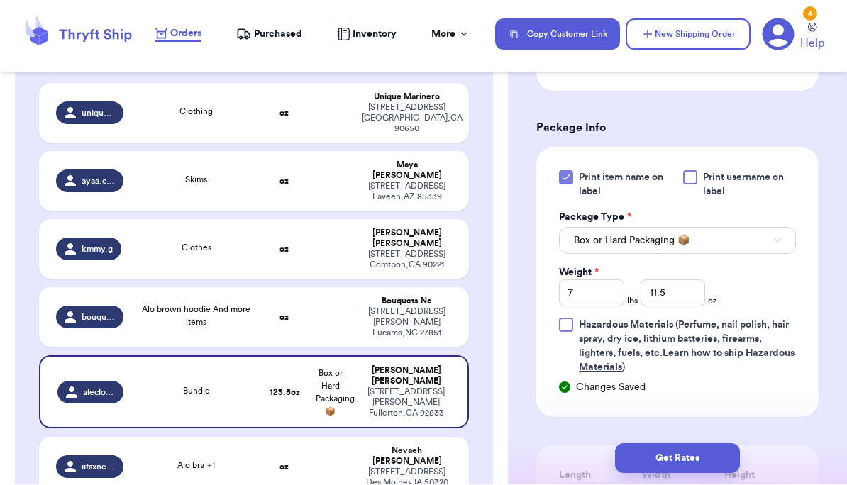
click at [591, 457] on button "Get Rates" at bounding box center [677, 459] width 125 height 30
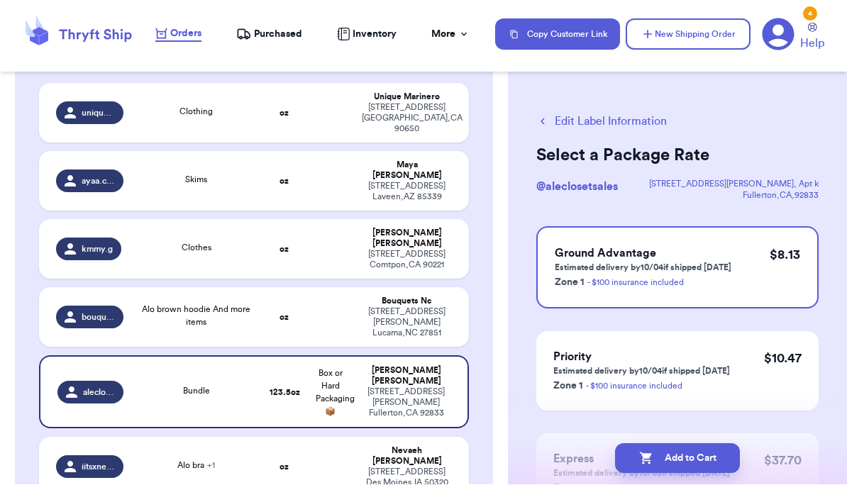
click at [591, 458] on button "Add to Cart" at bounding box center [677, 459] width 125 height 30
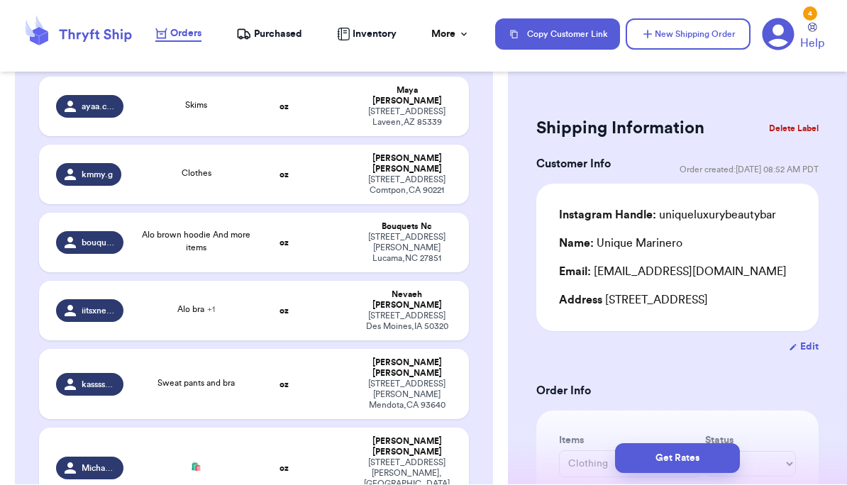
scroll to position [330, 0]
click at [328, 213] on td at bounding box center [330, 243] width 46 height 60
type input "Alo brown hoodie And more items"
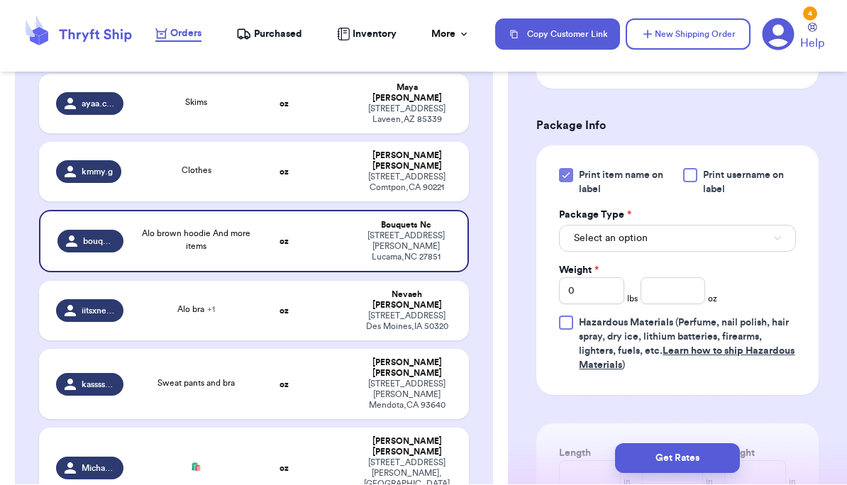
scroll to position [587, 0]
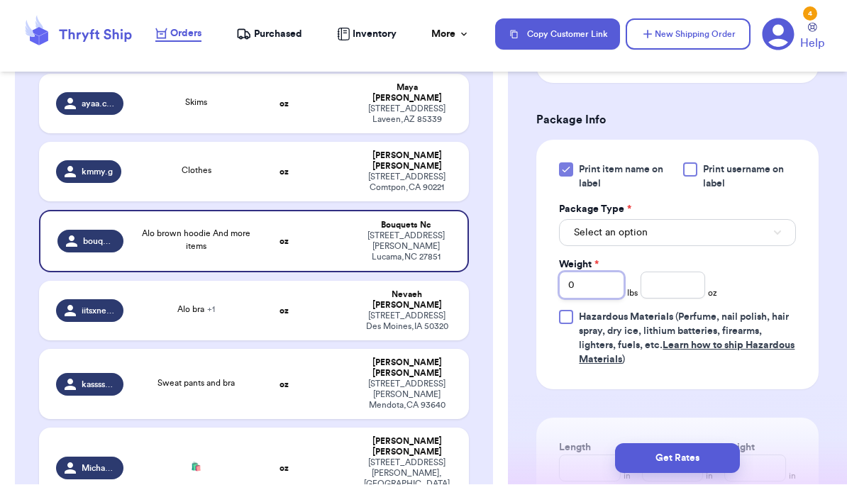
click at [591, 284] on input "0" at bounding box center [591, 285] width 65 height 27
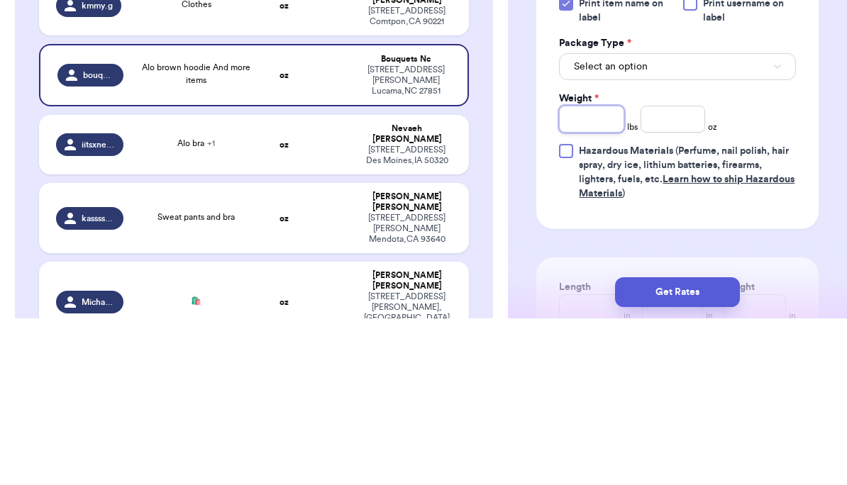
type input "1"
click at [591, 272] on input "number" at bounding box center [672, 285] width 65 height 27
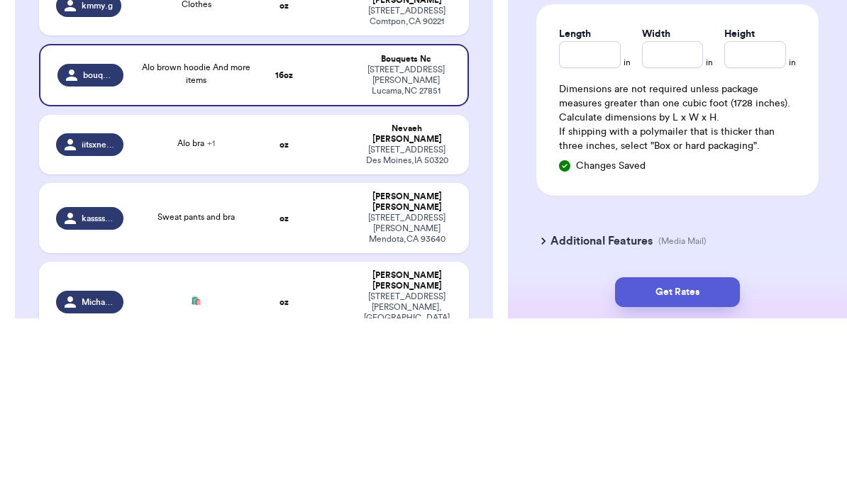
scroll to position [852, 0]
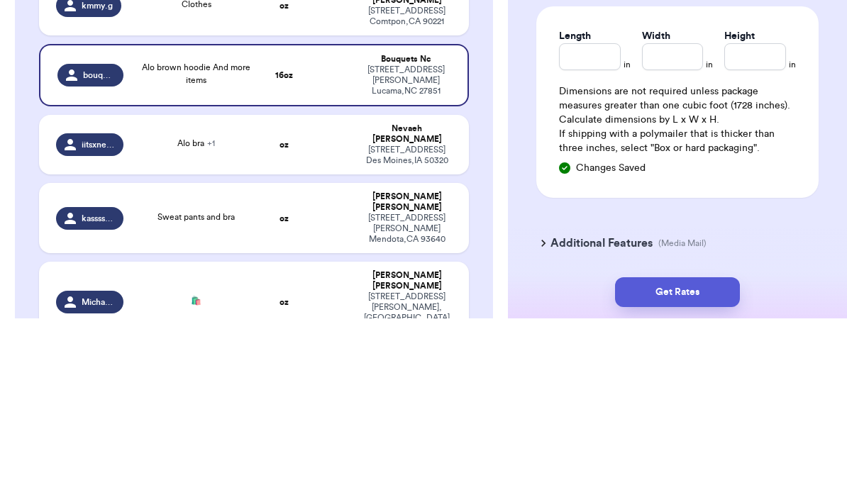
type input "10.9"
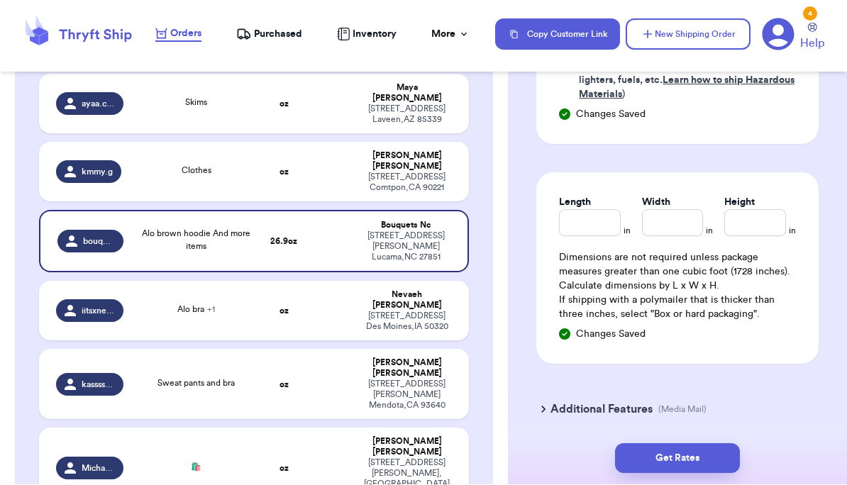
click at [591, 467] on button "Get Rates" at bounding box center [677, 459] width 125 height 30
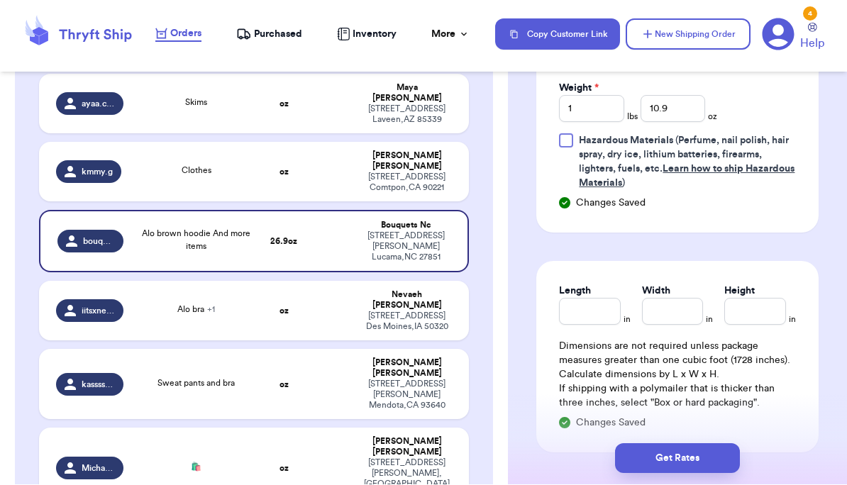
scroll to position [579, 0]
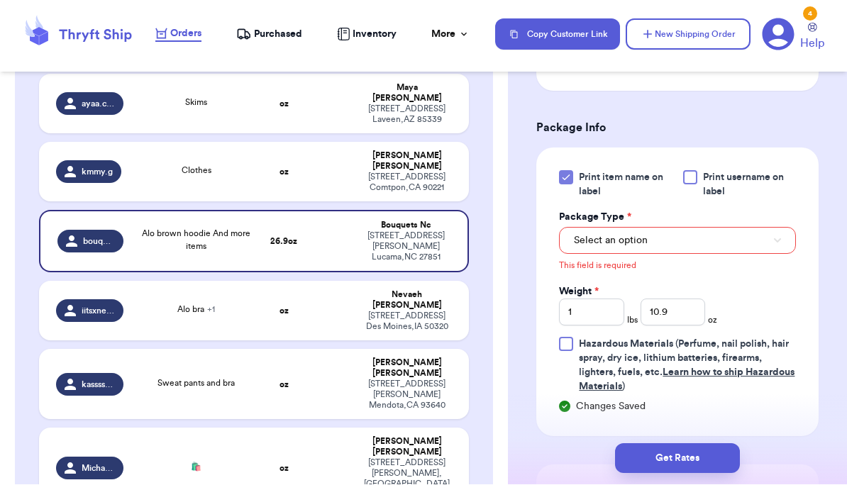
click at [591, 238] on button "Select an option" at bounding box center [677, 241] width 237 height 27
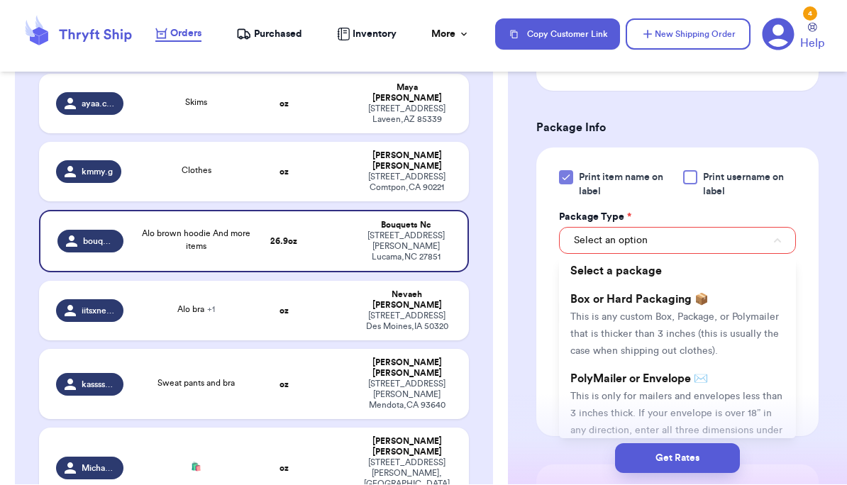
click at [591, 392] on span "This is only for mailers and envelopes less than 3 inches thick. If your envelo…" at bounding box center [676, 422] width 212 height 61
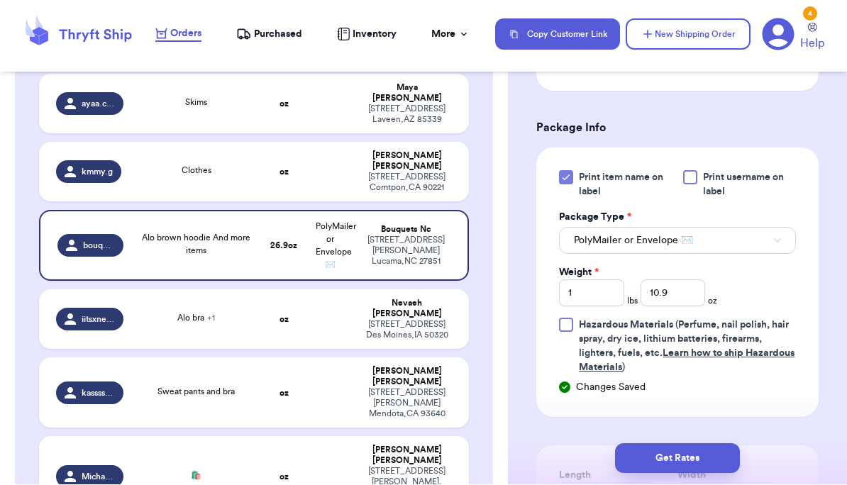
click at [591, 465] on button "Get Rates" at bounding box center [677, 459] width 125 height 30
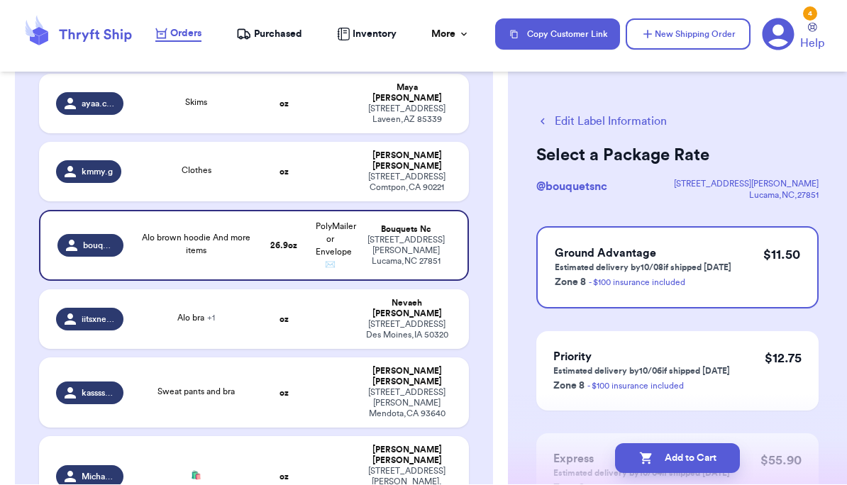
click at [591, 460] on button "Add to Cart" at bounding box center [677, 459] width 125 height 30
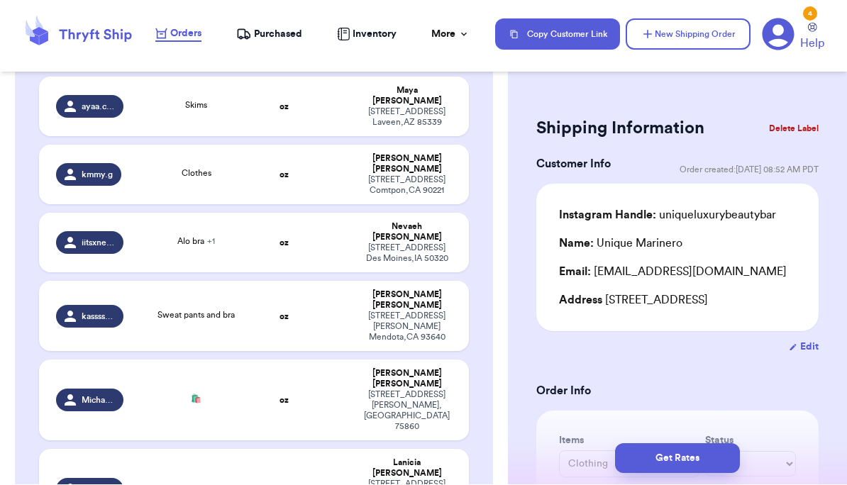
click at [303, 221] on td "oz" at bounding box center [284, 243] width 46 height 60
type input "Alo bra"
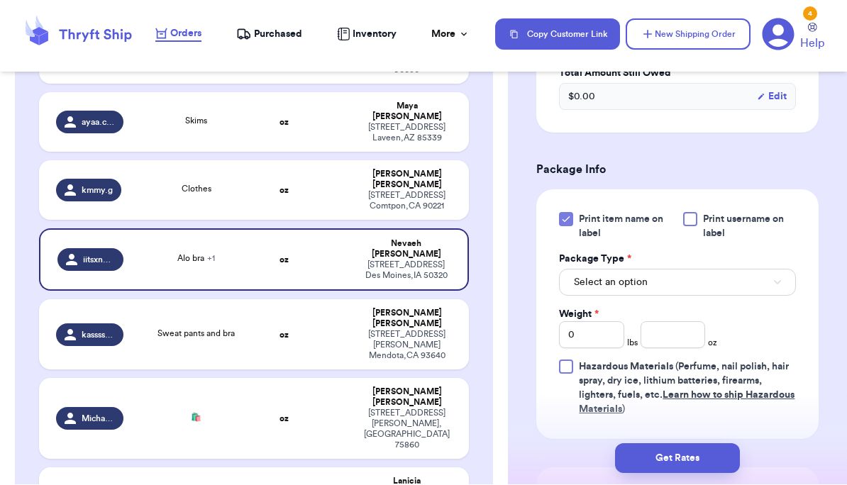
scroll to position [567, 0]
click at [591, 295] on button "Select an option" at bounding box center [677, 282] width 237 height 27
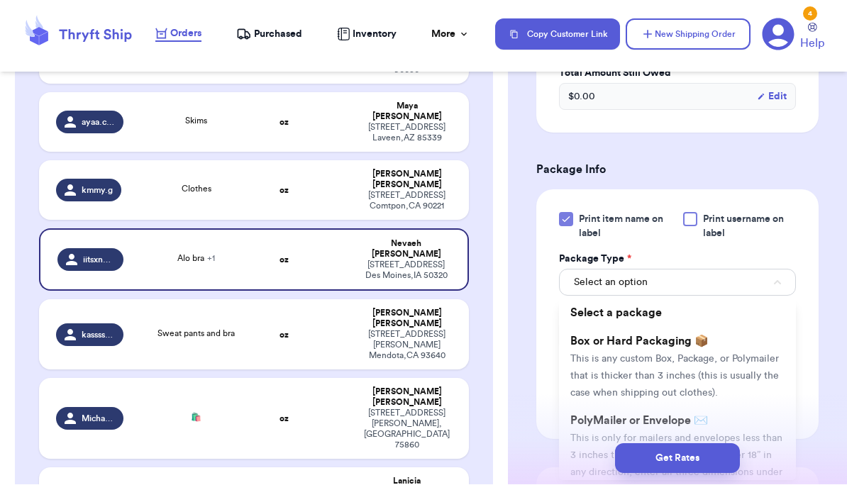
click at [591, 442] on div "Get Rates" at bounding box center [677, 459] width 339 height 52
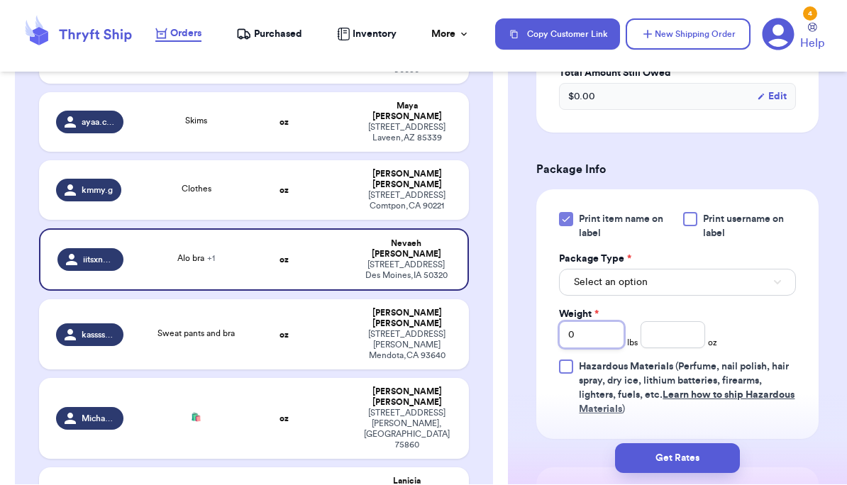
click at [591, 349] on input "0" at bounding box center [591, 335] width 65 height 27
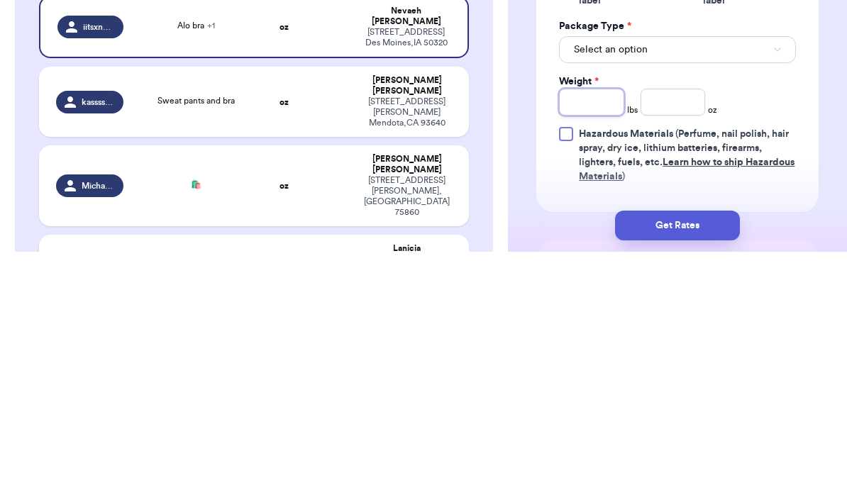
type input "1"
click at [591, 322] on input "number" at bounding box center [672, 335] width 65 height 27
type input "3.4"
click at [591, 444] on button "Get Rates" at bounding box center [677, 459] width 125 height 30
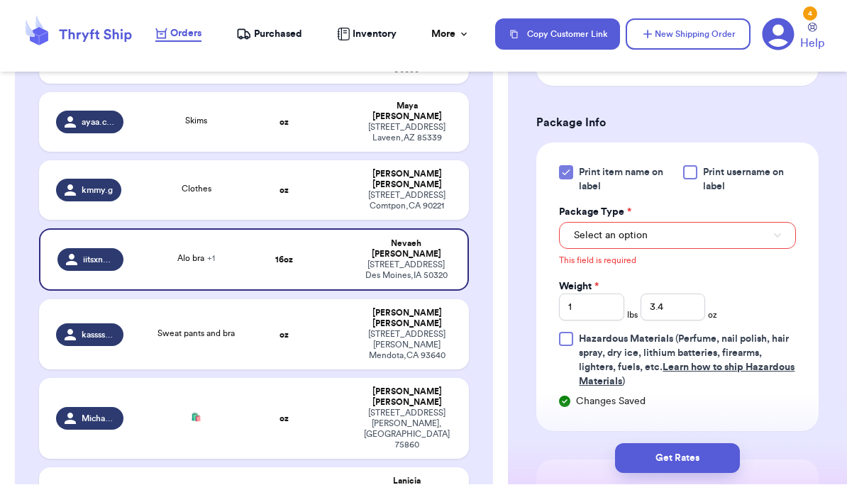
scroll to position [626, 0]
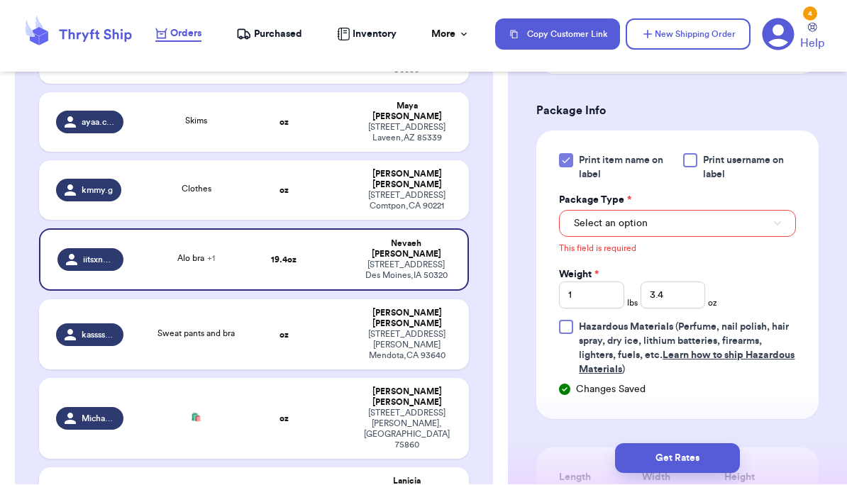
click at [591, 238] on button "Select an option" at bounding box center [677, 224] width 237 height 27
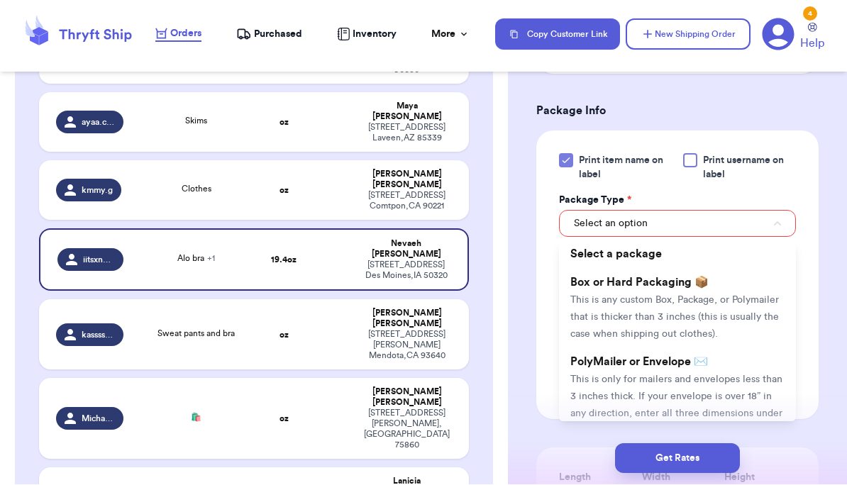
click at [591, 394] on span "This is only for mailers and envelopes less than 3 inches thick. If your envelo…" at bounding box center [676, 405] width 212 height 61
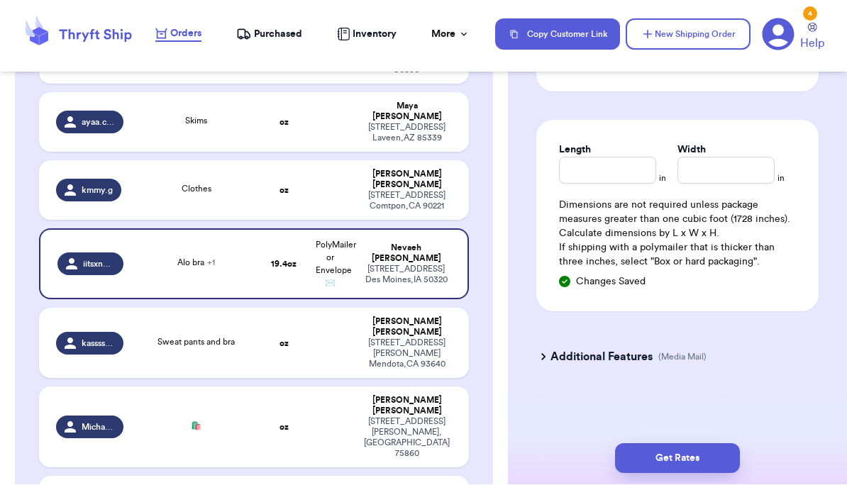
scroll to position [952, 0]
click at [591, 462] on button "Get Rates" at bounding box center [677, 459] width 125 height 30
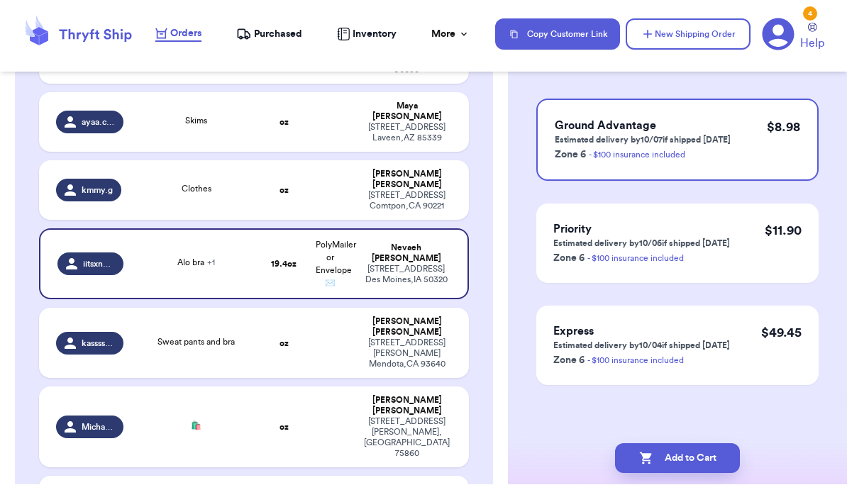
scroll to position [0, 0]
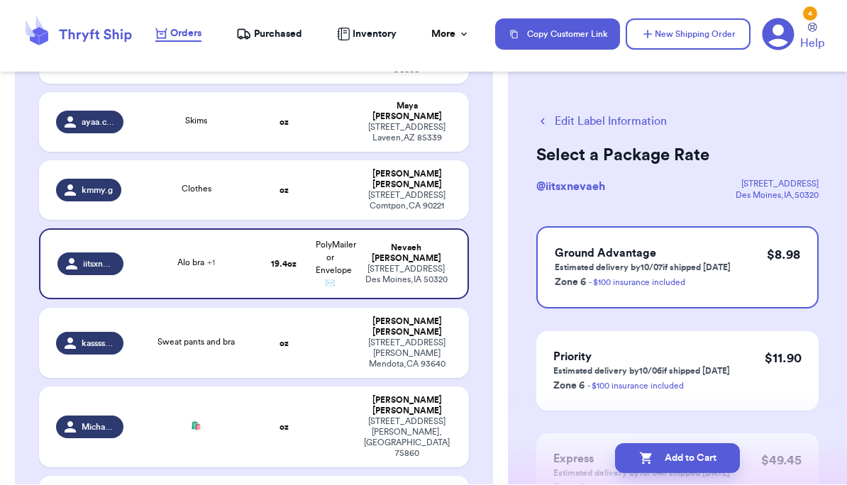
click at [591, 460] on button "Add to Cart" at bounding box center [677, 459] width 125 height 30
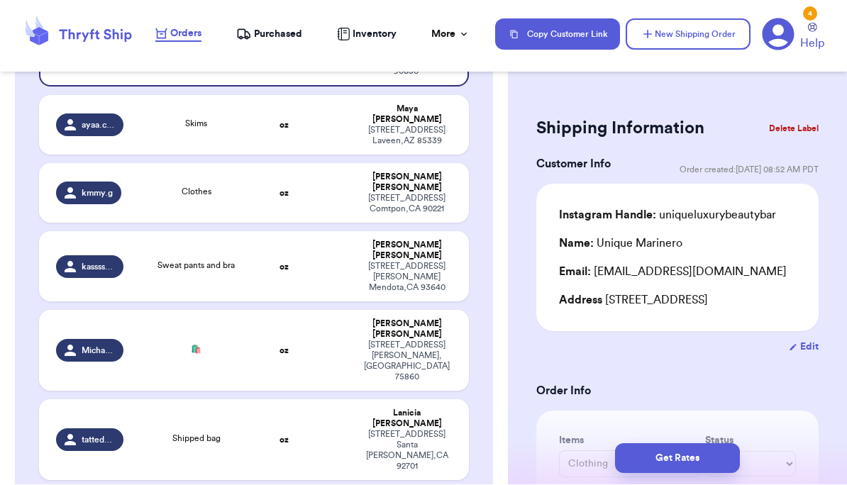
click at [308, 232] on td at bounding box center [330, 267] width 46 height 70
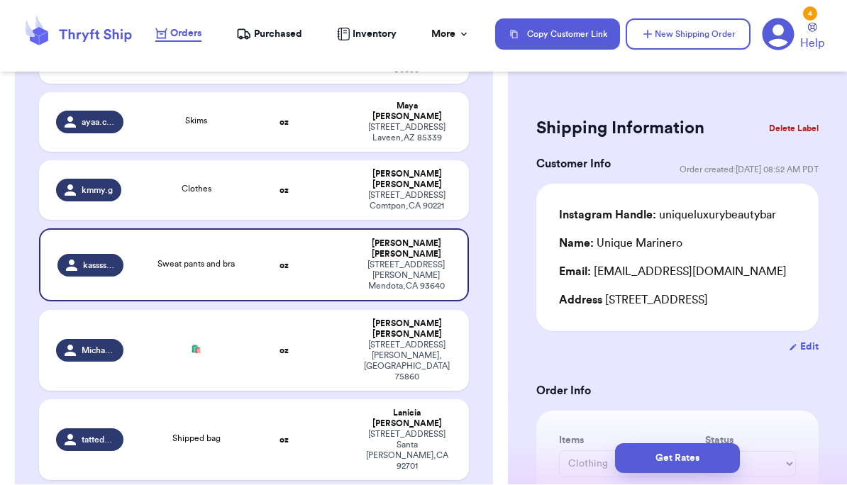
type input "Sweat pants and bra"
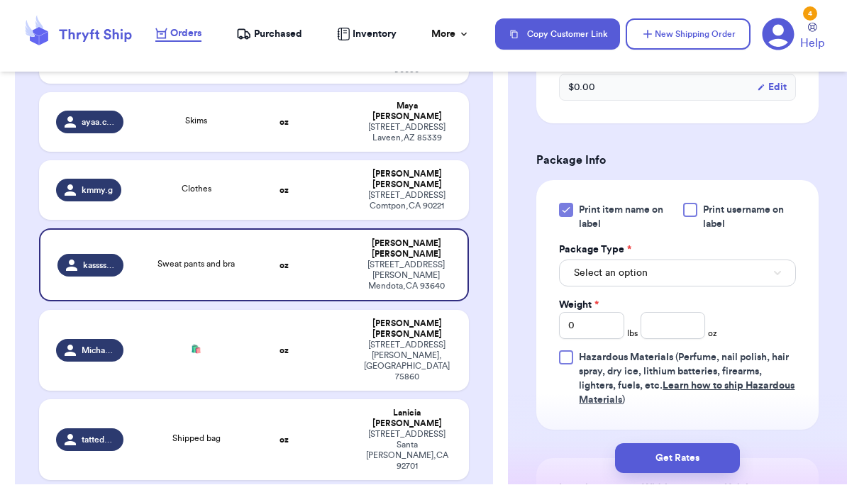
scroll to position [569, 0]
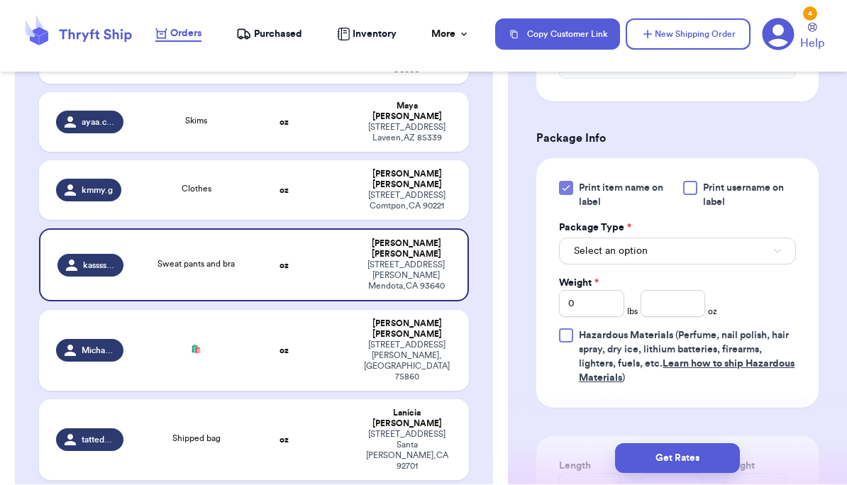
click at [591, 238] on button "Select an option" at bounding box center [677, 251] width 237 height 27
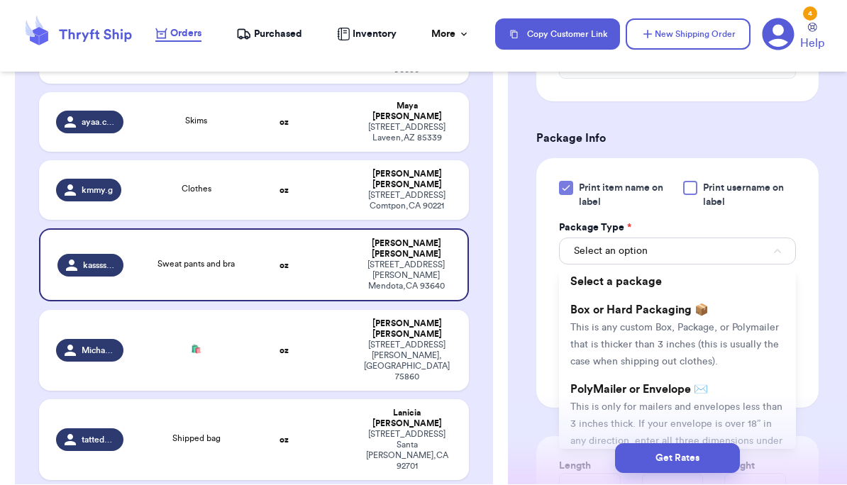
click at [591, 403] on span "This is only for mailers and envelopes less than 3 inches thick. If your envelo…" at bounding box center [676, 433] width 212 height 61
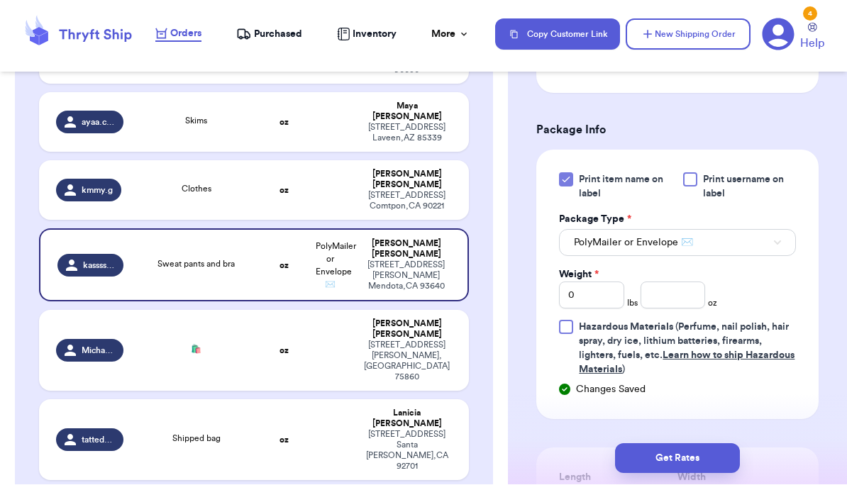
scroll to position [577, 0]
click at [591, 290] on input "0" at bounding box center [591, 295] width 65 height 27
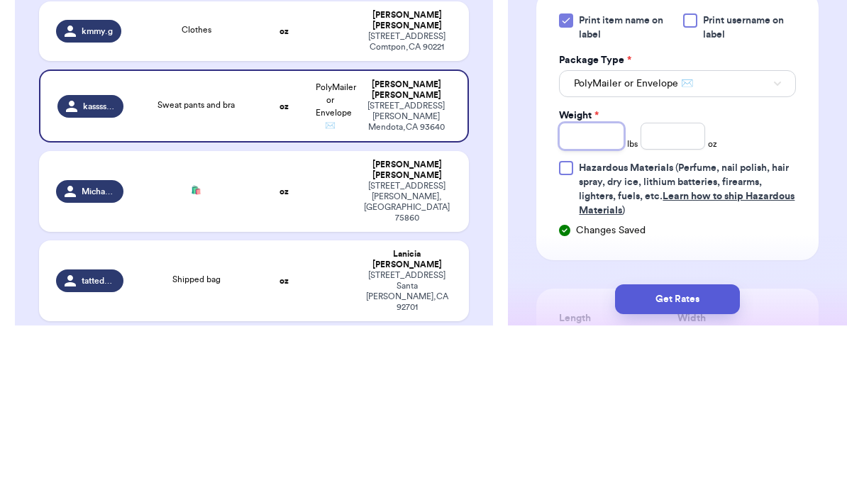
type input "1"
click at [591, 282] on input "number" at bounding box center [672, 295] width 65 height 27
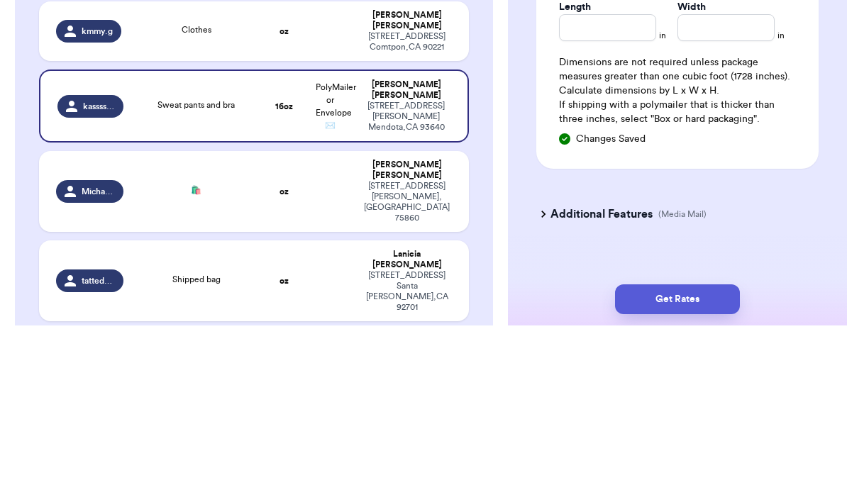
scroll to position [888, 0]
type input "3.0"
click at [591, 357] on div "Additional Features (Media Mail)" at bounding box center [669, 374] width 282 height 34
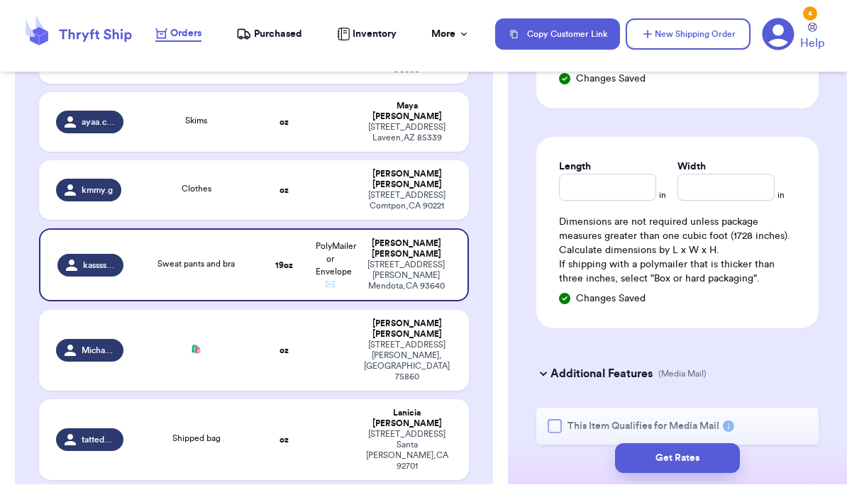
click at [591, 458] on button "Get Rates" at bounding box center [677, 459] width 125 height 30
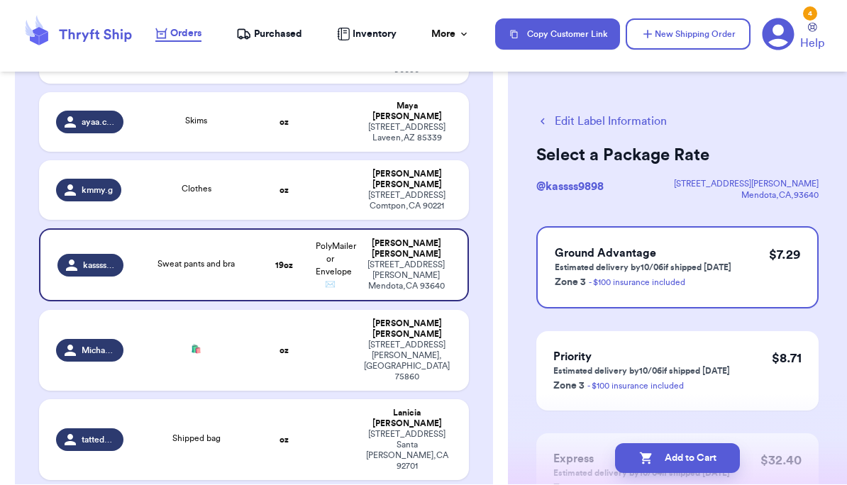
click at [591, 459] on button "Add to Cart" at bounding box center [677, 459] width 125 height 30
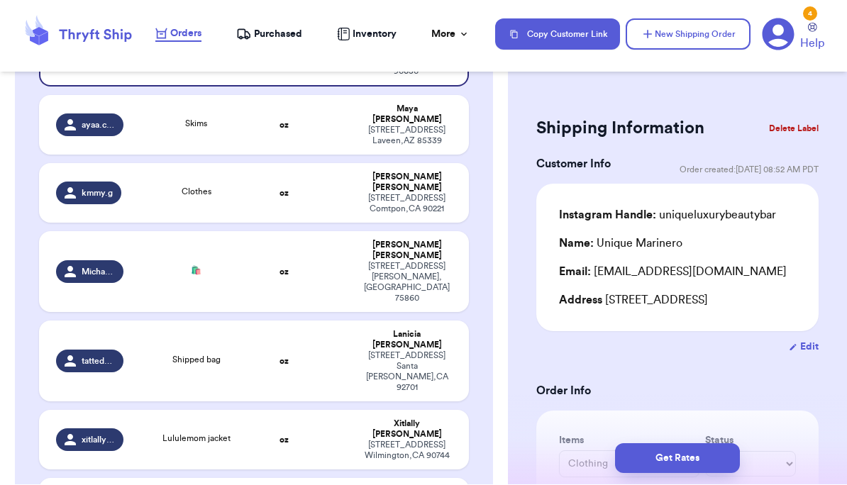
click at [387, 262] on div "701 Oak St. Teague , TX 75860" at bounding box center [407, 283] width 90 height 43
type input "🛍️"
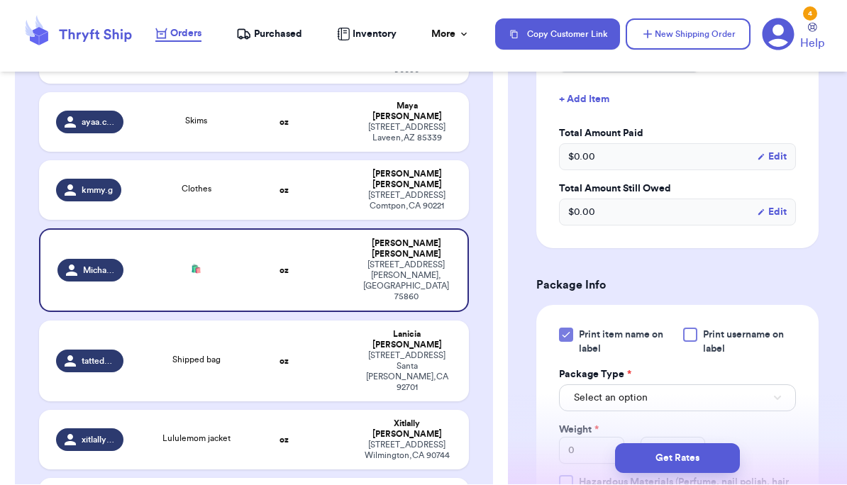
scroll to position [440, 0]
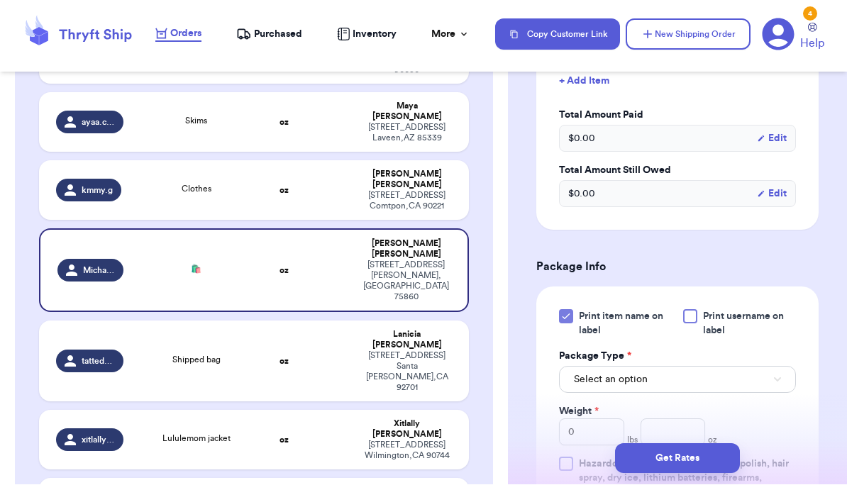
click at [591, 370] on button "Select an option" at bounding box center [677, 380] width 237 height 27
click at [591, 406] on li "PolyMailer or Envelope ✉️ This is only for mailers and envelopes less than 3 in…" at bounding box center [677, 451] width 237 height 96
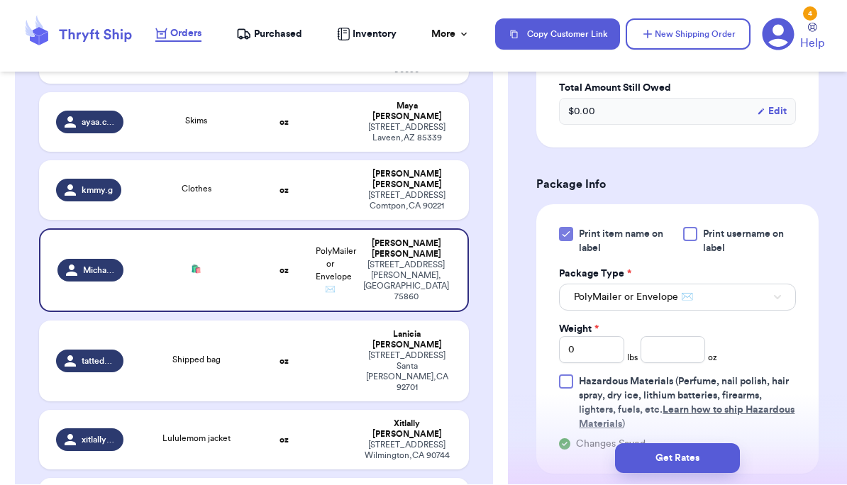
scroll to position [523, 0]
click at [591, 340] on input "0" at bounding box center [591, 350] width 65 height 27
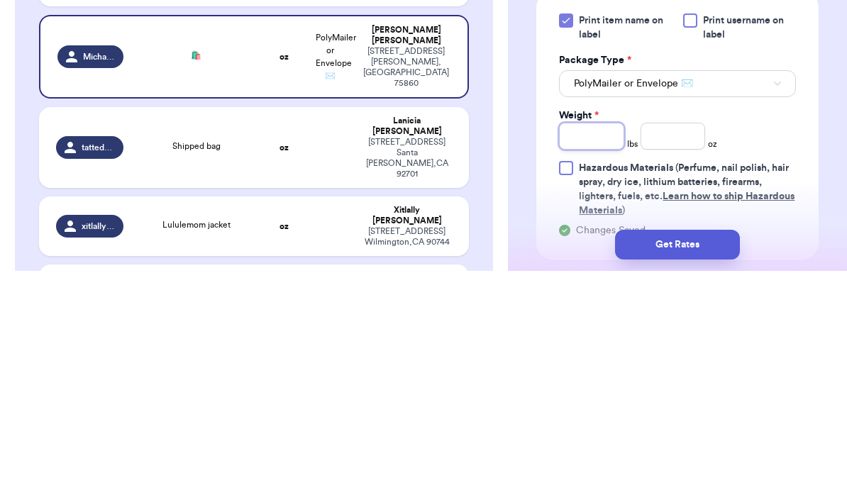
type input "2"
click at [591, 337] on input "number" at bounding box center [672, 350] width 65 height 27
type input "9.4"
click at [591, 444] on button "Get Rates" at bounding box center [677, 459] width 125 height 30
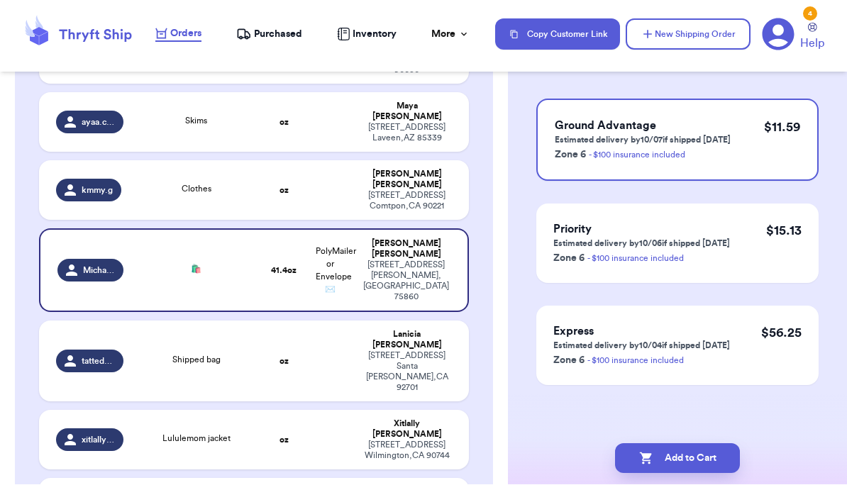
scroll to position [0, 0]
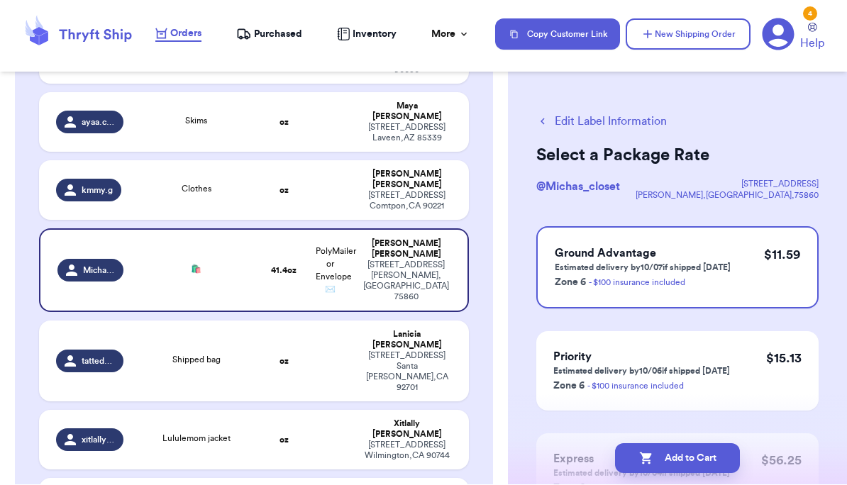
click at [591, 465] on button "Add to Cart" at bounding box center [677, 459] width 125 height 30
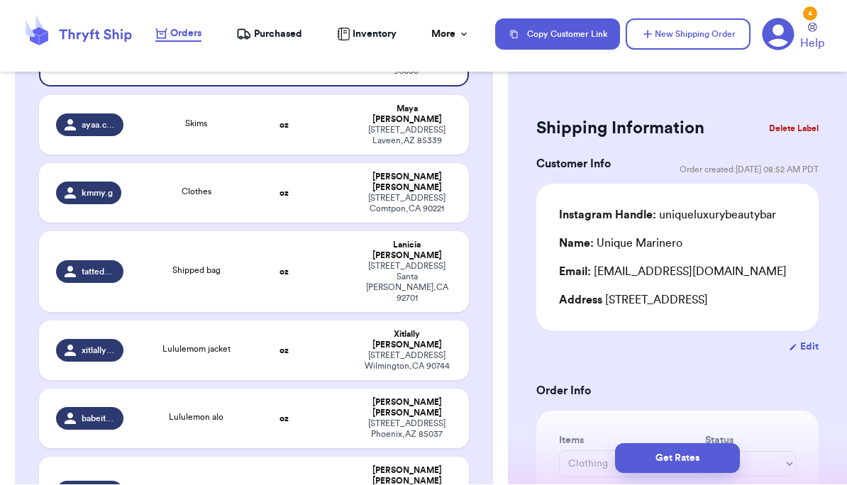
click at [382, 262] on div "300 w 2nd street Santa Ana , CA 92701" at bounding box center [407, 283] width 90 height 43
type input "Shipped bag"
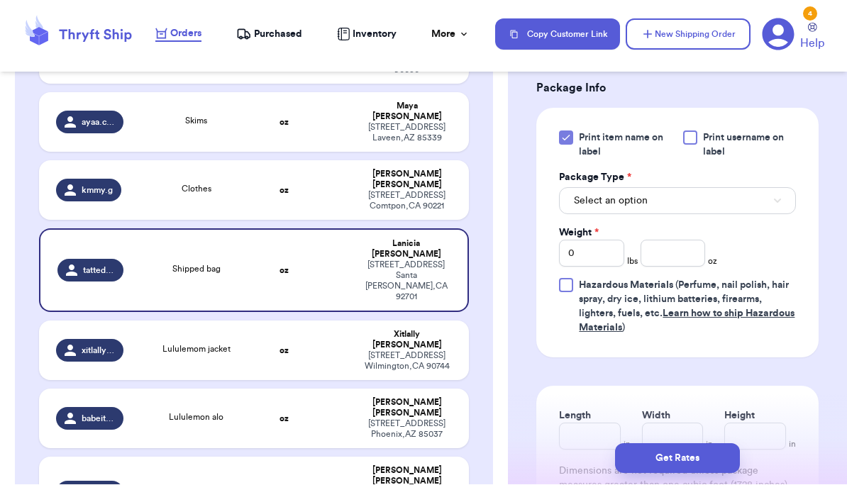
scroll to position [601, 0]
click at [591, 215] on button "Select an option" at bounding box center [677, 202] width 237 height 27
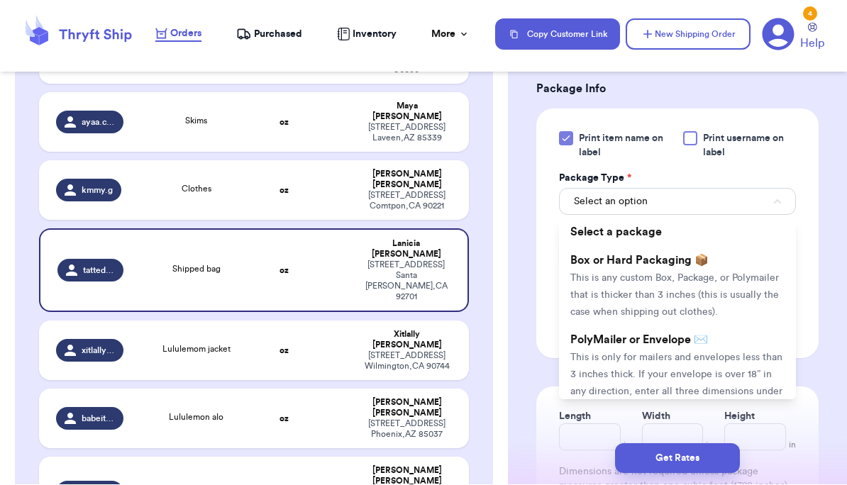
click at [591, 360] on li "PolyMailer or Envelope ✉️ This is only for mailers and envelopes less than 3 in…" at bounding box center [677, 374] width 237 height 96
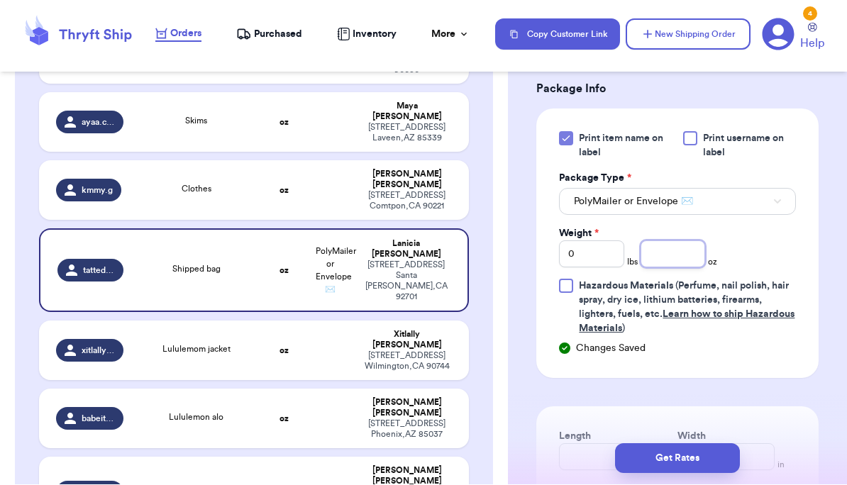
click at [591, 268] on input "number" at bounding box center [672, 254] width 65 height 27
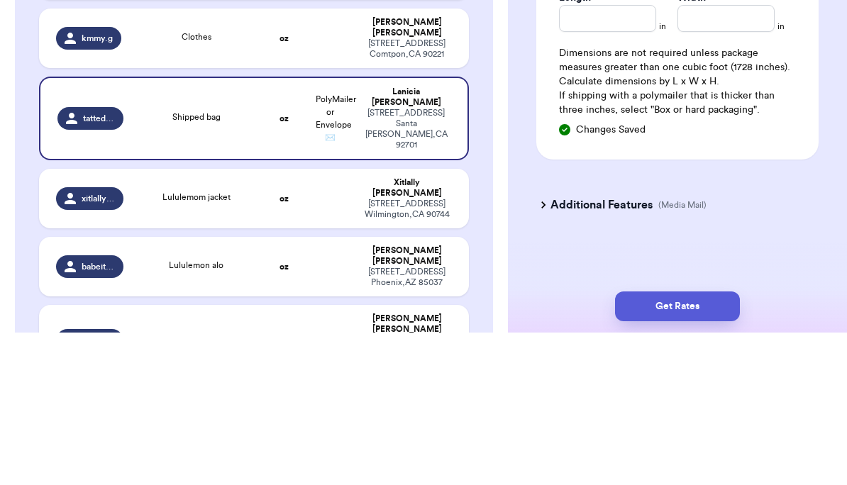
scroll to position [905, 0]
type input "12.0"
click at [591, 340] on div "Additional Features (Media Mail)" at bounding box center [669, 357] width 282 height 34
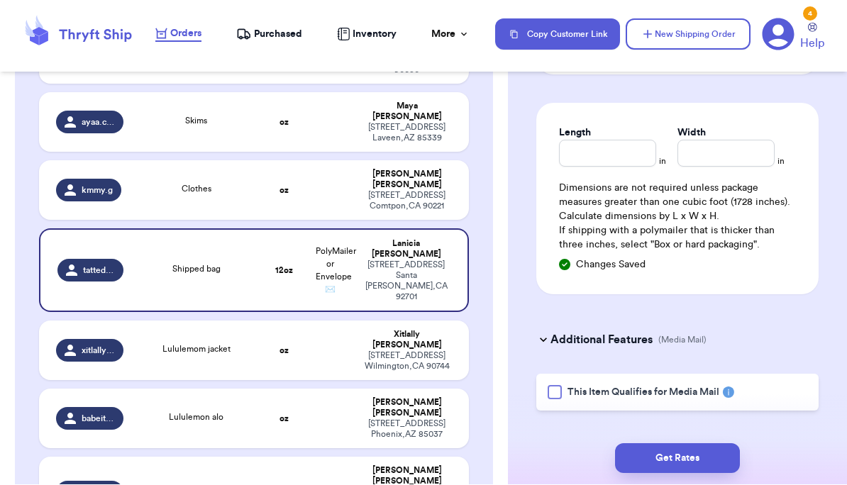
click at [591, 461] on button "Get Rates" at bounding box center [677, 459] width 125 height 30
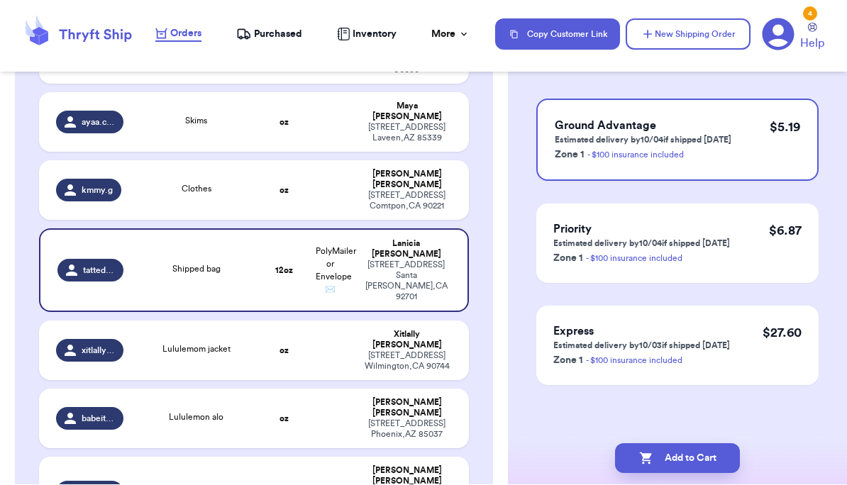
scroll to position [0, 0]
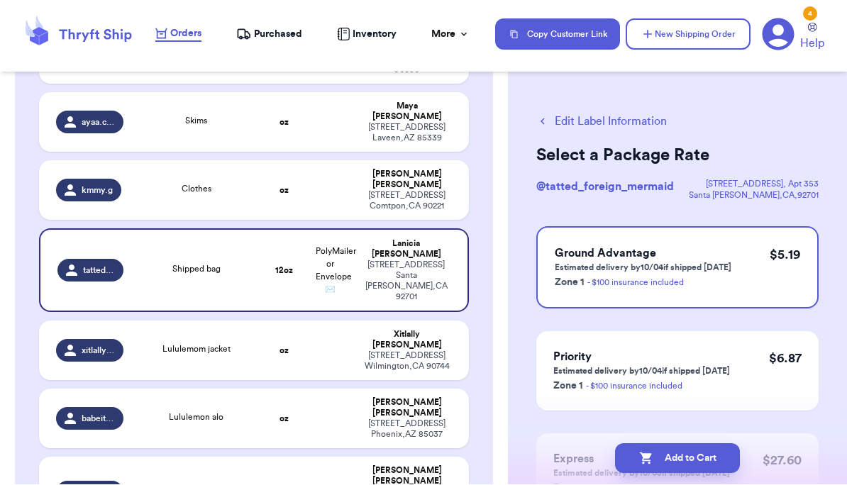
click at [591, 470] on button "Add to Cart" at bounding box center [677, 459] width 125 height 30
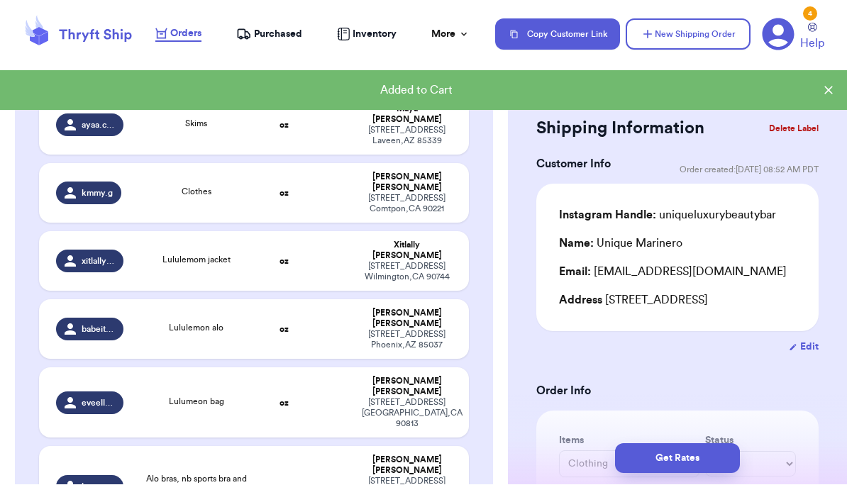
click at [345, 301] on td at bounding box center [330, 330] width 46 height 60
type input "Lululemon alo"
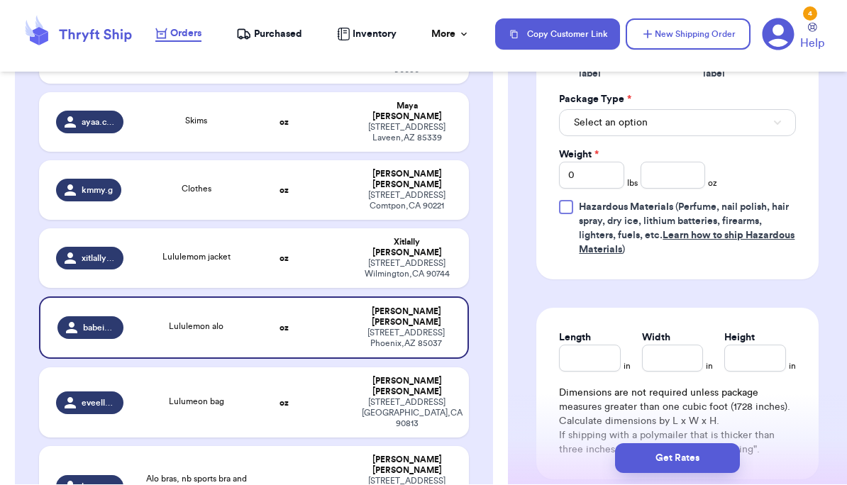
scroll to position [682, 0]
click at [591, 135] on button "Select an option" at bounding box center [677, 122] width 237 height 27
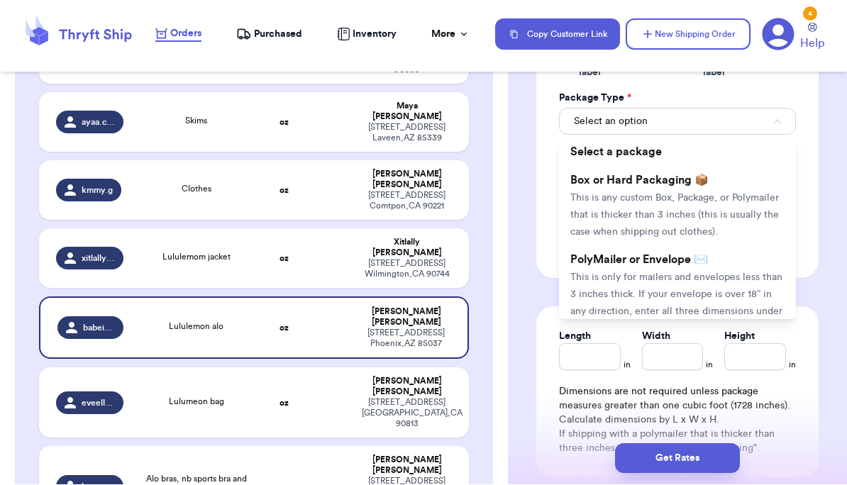
click at [591, 283] on li "PolyMailer or Envelope ✉️ This is only for mailers and envelopes less than 3 in…" at bounding box center [677, 294] width 237 height 96
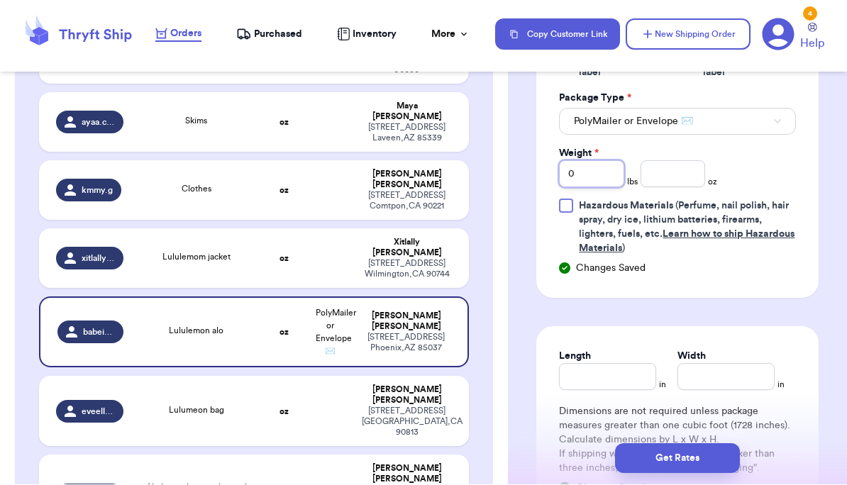
click at [591, 188] on input "0" at bounding box center [591, 174] width 65 height 27
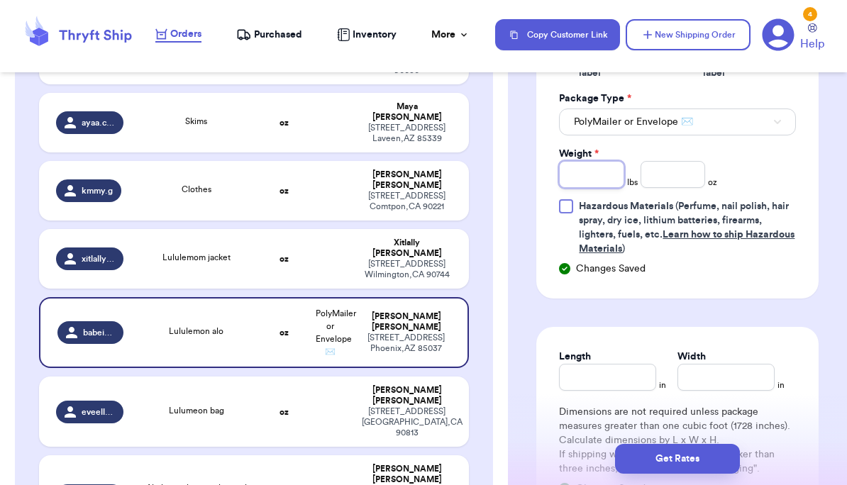
type input "3"
click at [591, 188] on input "number" at bounding box center [672, 174] width 65 height 27
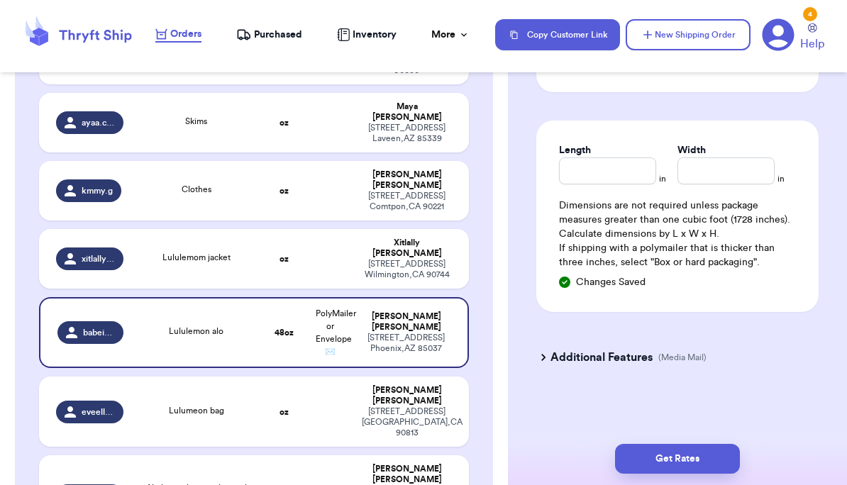
type input "3.9"
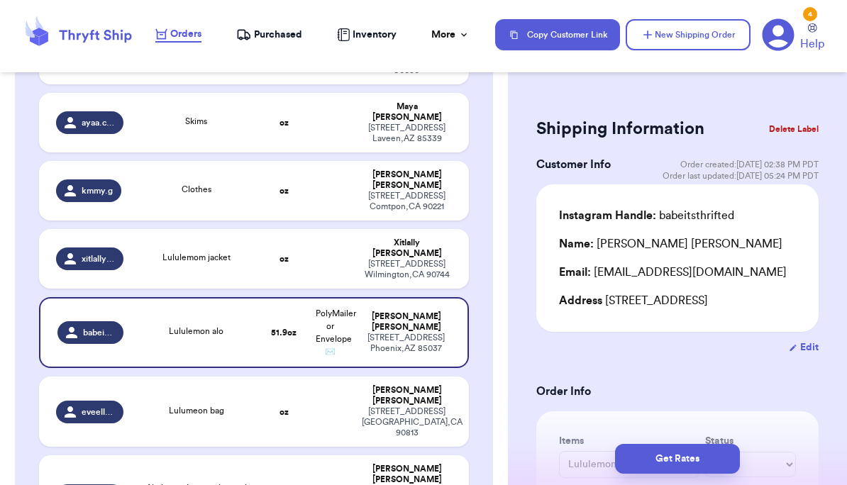
scroll to position [0, 0]
click at [591, 458] on button "Get Rates" at bounding box center [677, 459] width 125 height 30
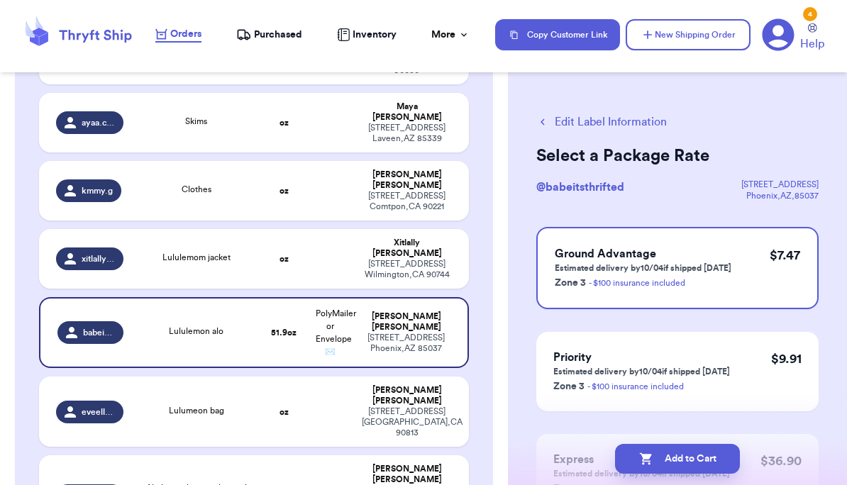
click at [591, 462] on button "Add to Cart" at bounding box center [677, 459] width 125 height 30
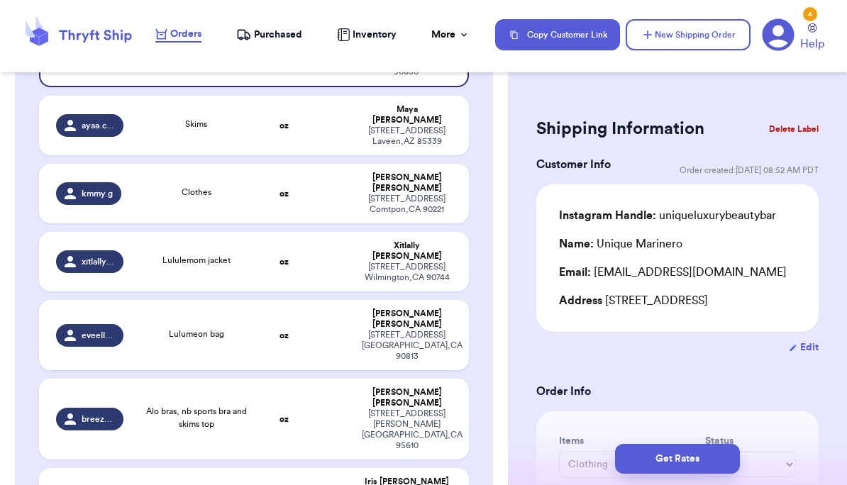
click at [291, 238] on td "oz" at bounding box center [284, 262] width 46 height 60
type input "Lululemom jacket"
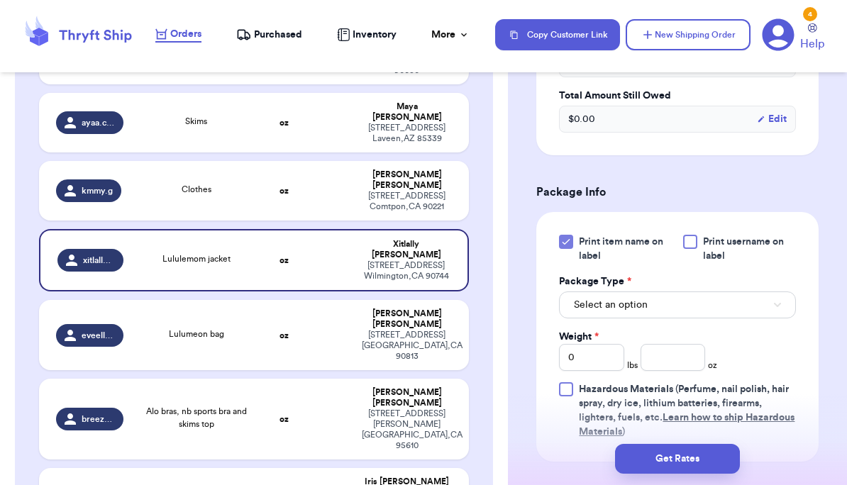
scroll to position [497, 0]
click at [591, 320] on button "Select an option" at bounding box center [677, 306] width 237 height 27
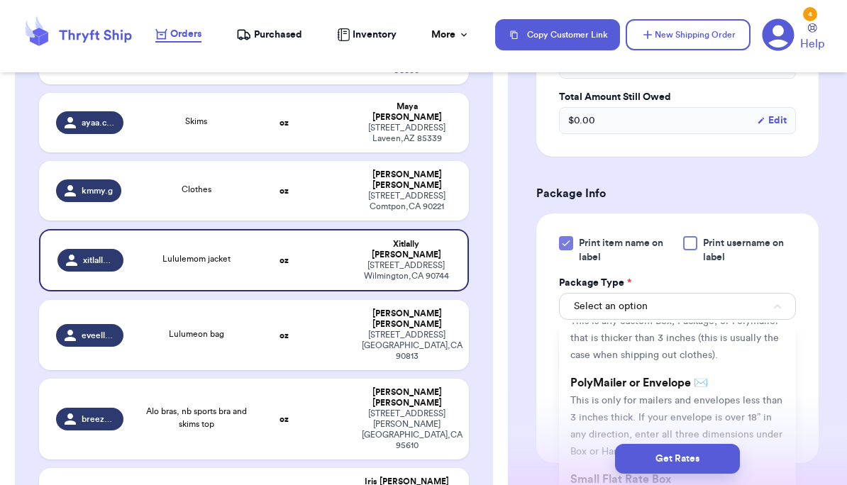
scroll to position [65, 0]
click at [591, 413] on span "This is only for mailers and envelopes less than 3 inches thick. If your envelo…" at bounding box center [676, 423] width 212 height 61
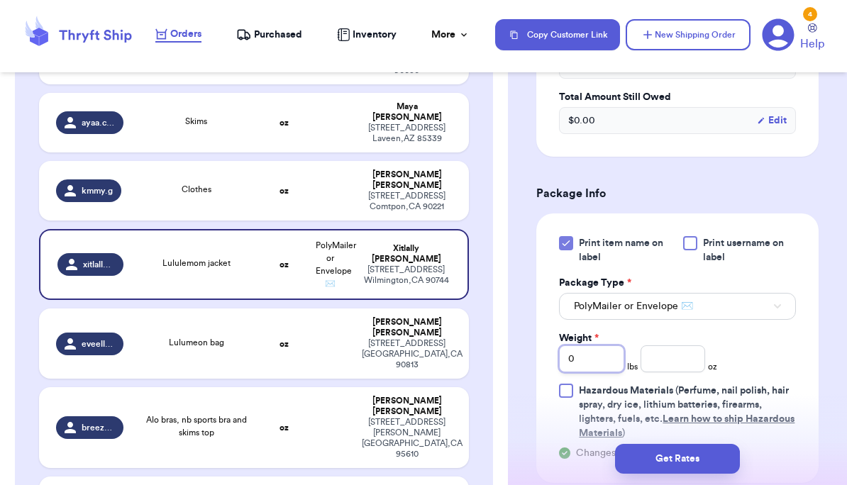
click at [591, 372] on input "0" at bounding box center [591, 358] width 65 height 27
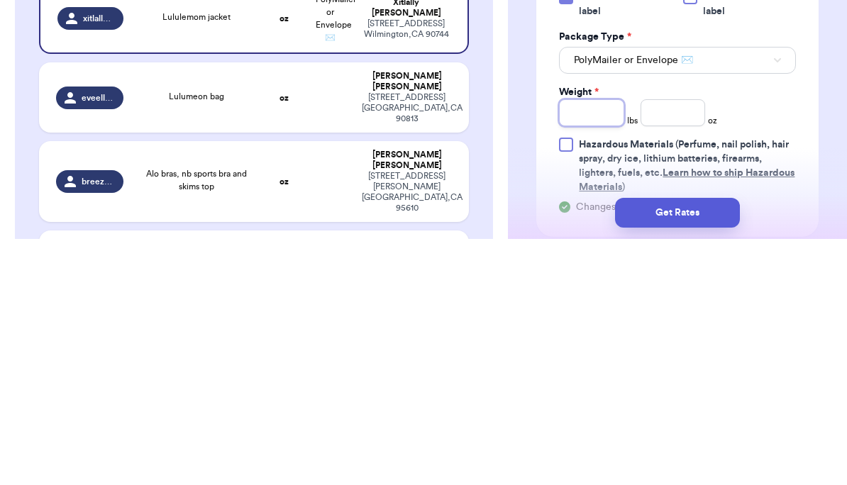
scroll to position [0, 0]
type input "1"
click at [591, 345] on input "number" at bounding box center [672, 358] width 65 height 27
type input "7.6"
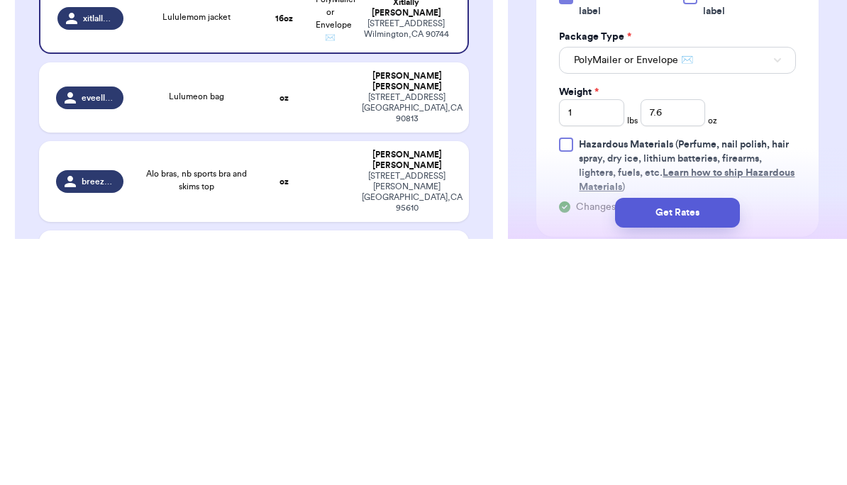
click at [591, 444] on button "Get Rates" at bounding box center [677, 459] width 125 height 30
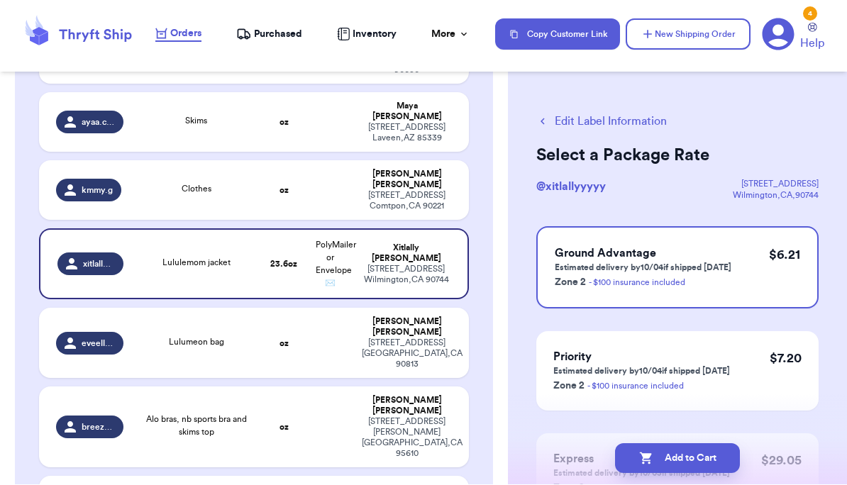
click at [591, 467] on button "Add to Cart" at bounding box center [677, 459] width 125 height 30
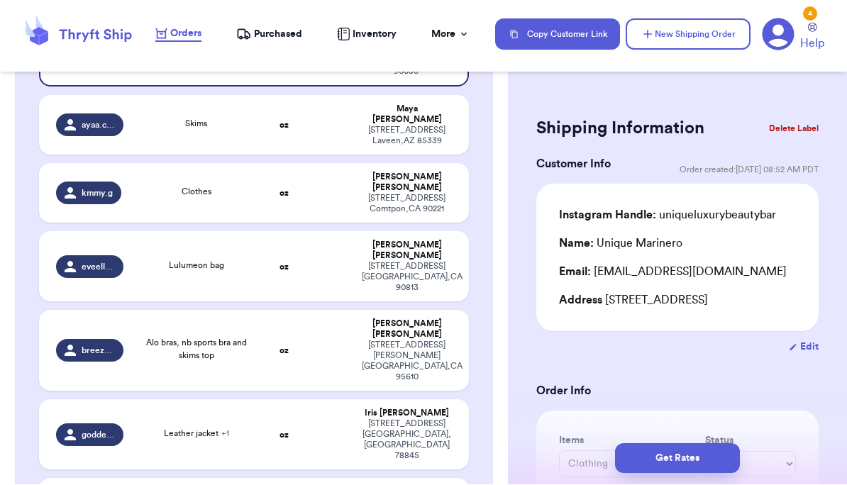
click at [306, 238] on td "oz" at bounding box center [284, 267] width 46 height 70
type input "Lulumeon bag"
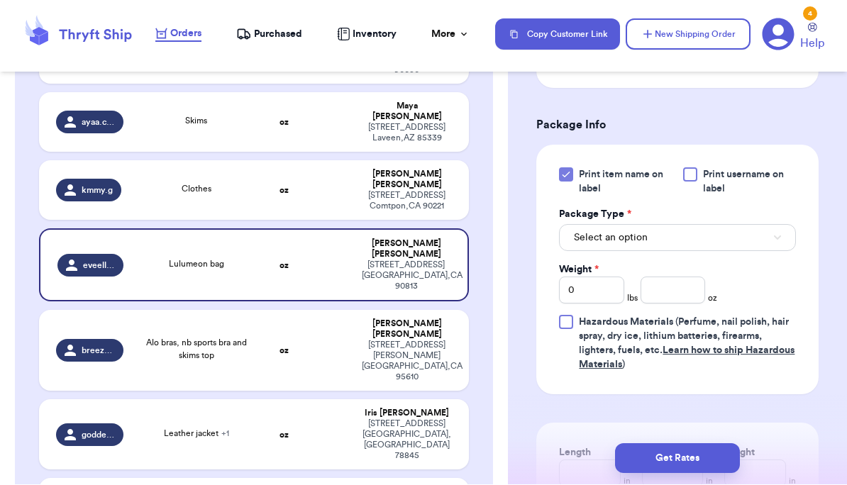
scroll to position [583, 0]
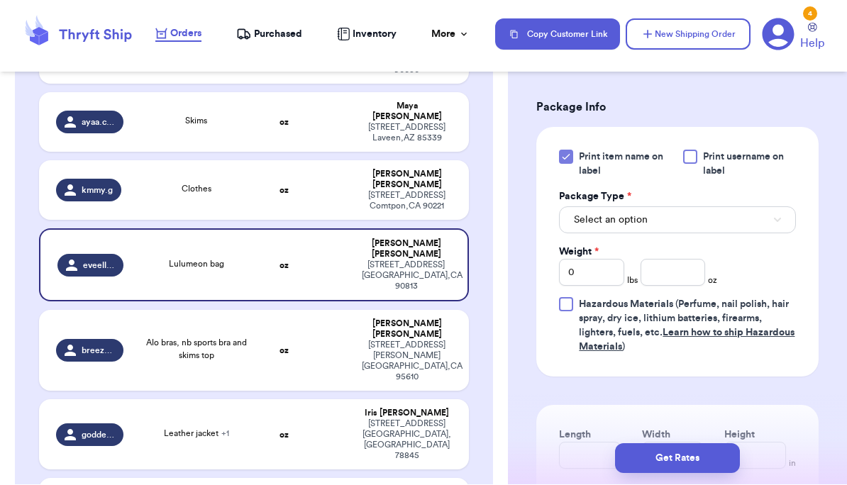
click at [591, 231] on button "Select an option" at bounding box center [677, 220] width 237 height 27
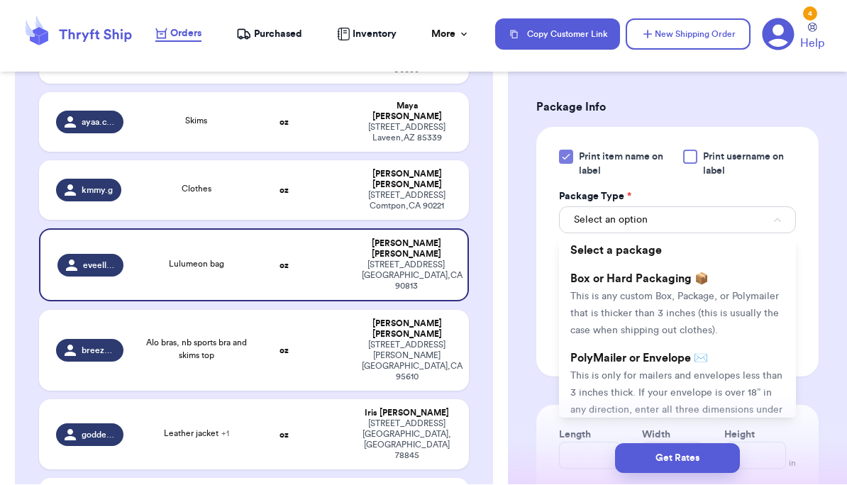
click at [591, 388] on span "This is only for mailers and envelopes less than 3 inches thick. If your envelo…" at bounding box center [676, 402] width 212 height 61
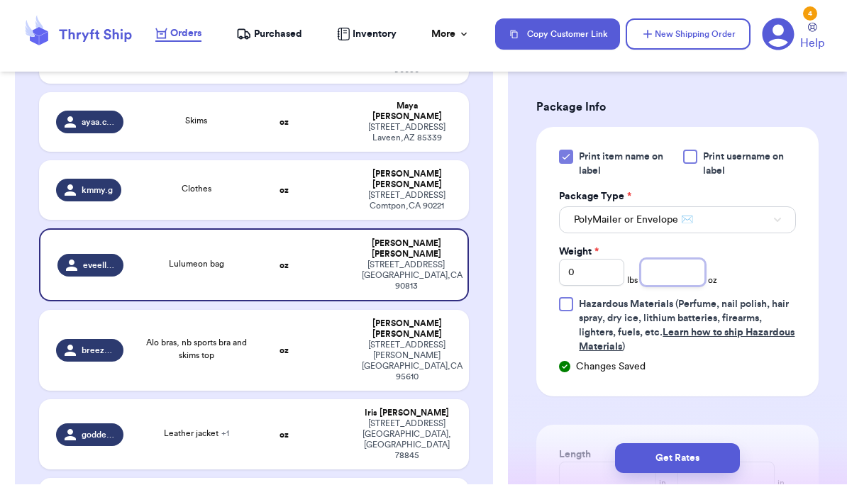
click at [591, 287] on input "number" at bounding box center [672, 273] width 65 height 27
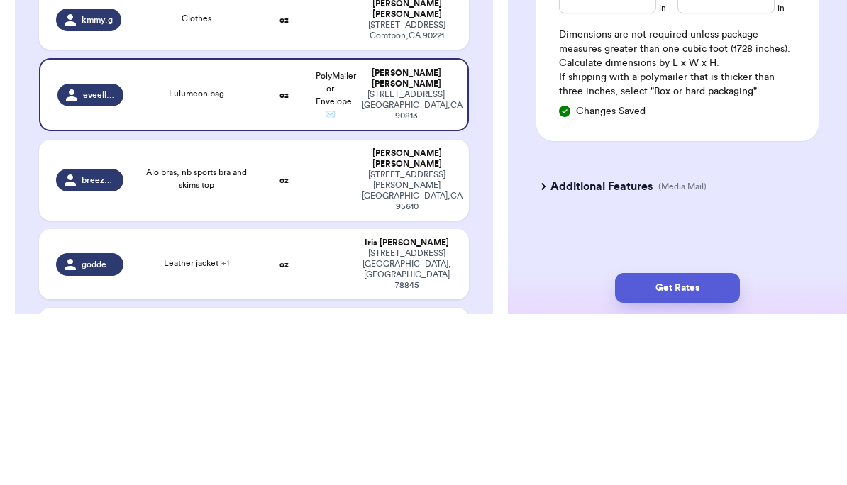
scroll to position [905, 0]
type input "10.8"
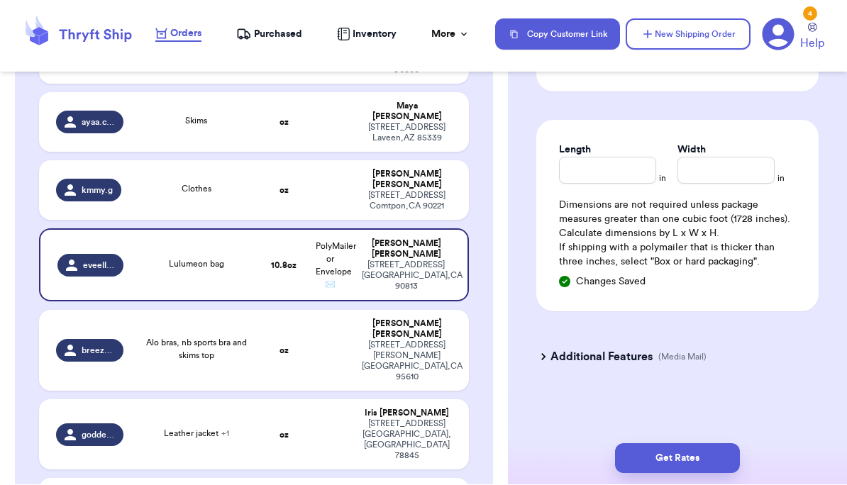
click at [591, 463] on button "Get Rates" at bounding box center [677, 459] width 125 height 30
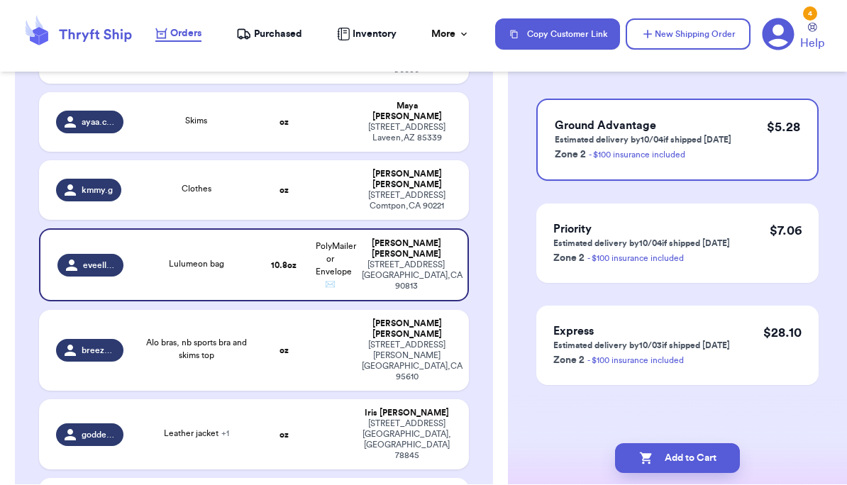
scroll to position [0, 0]
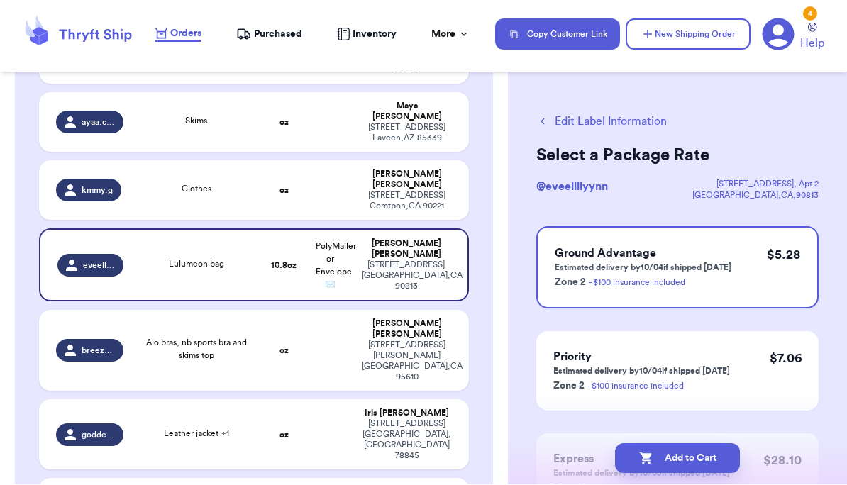
click at [591, 454] on button "Add to Cart" at bounding box center [677, 459] width 125 height 30
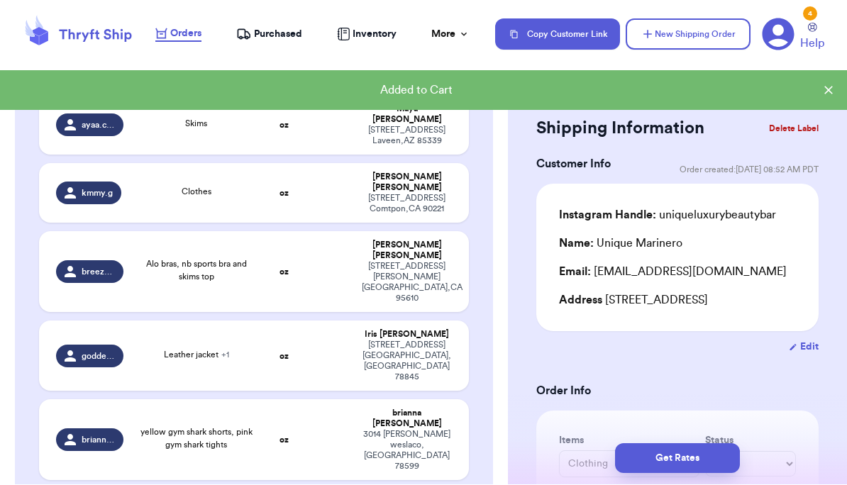
click at [269, 247] on td "oz" at bounding box center [284, 272] width 46 height 81
type input "Alo bras, nb sports bra and skims top"
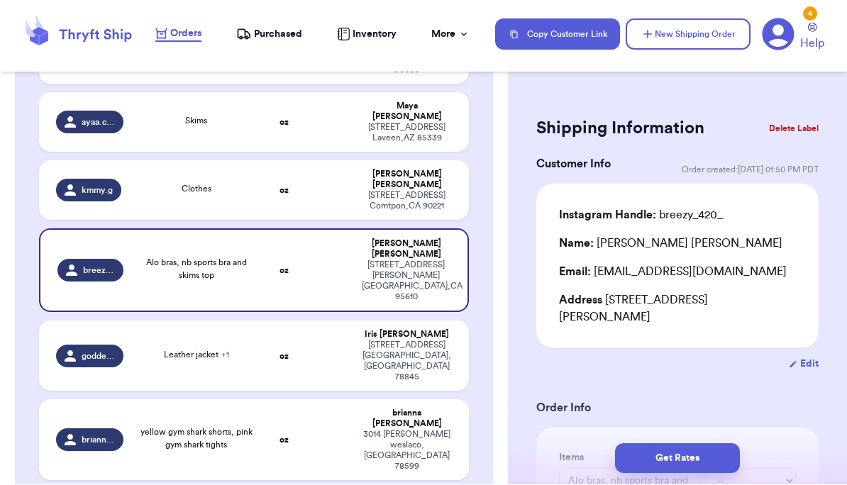
click at [234, 321] on td "Leather jacket + 1" at bounding box center [196, 356] width 129 height 70
type input "Leather jacket"
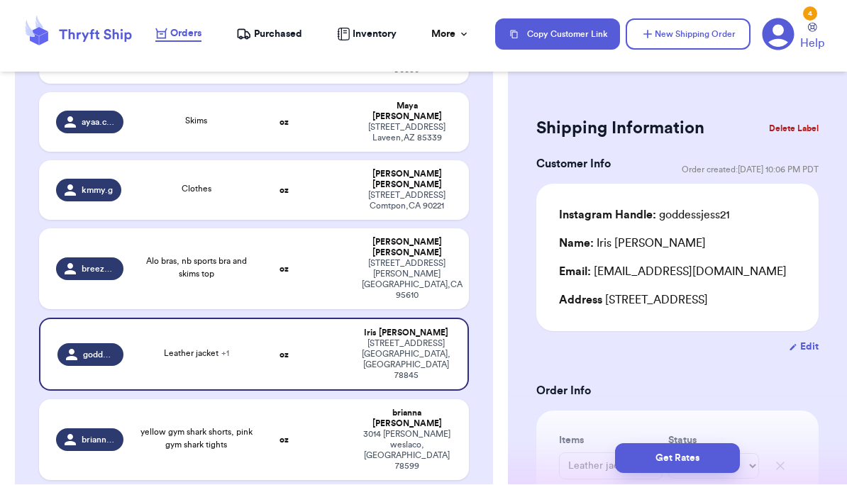
click at [282, 400] on td "oz" at bounding box center [284, 440] width 46 height 81
type input "yellow gym shark shorts, pink gym shark tights"
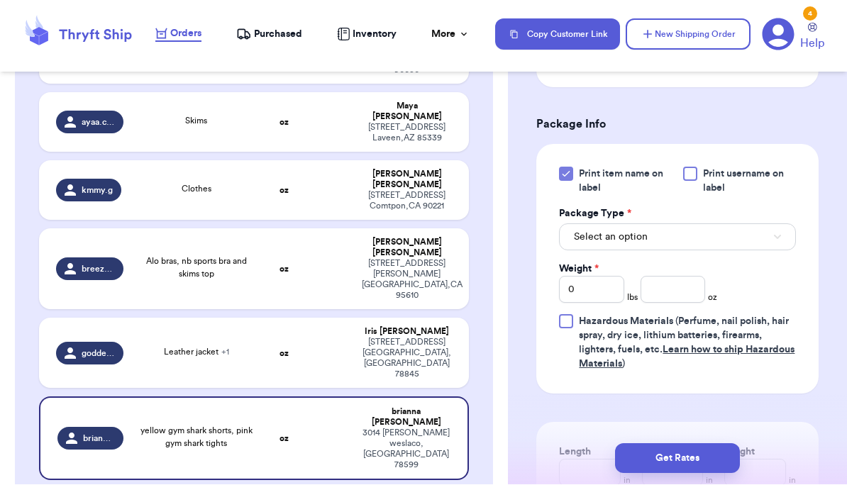
scroll to position [594, 0]
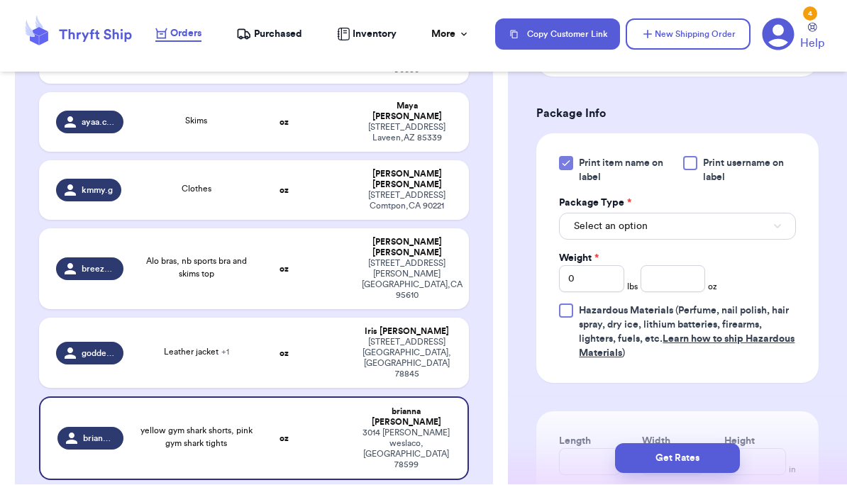
click at [591, 216] on button "Select an option" at bounding box center [677, 226] width 237 height 27
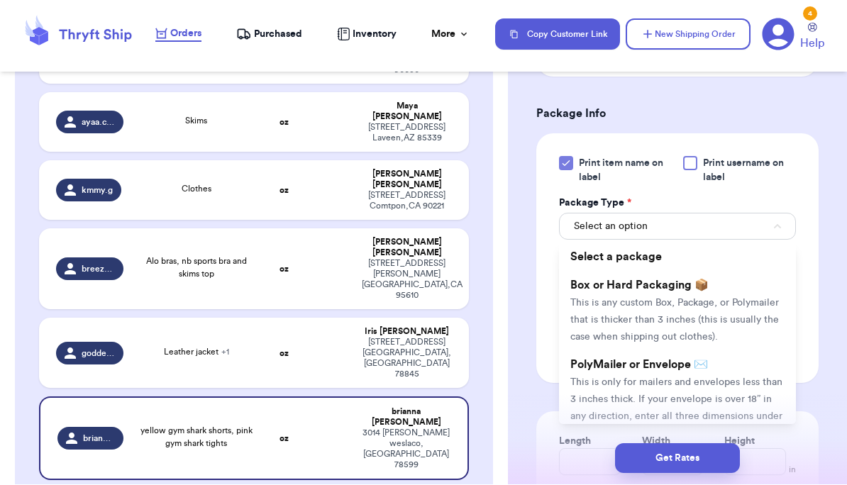
click at [591, 378] on span "This is only for mailers and envelopes less than 3 inches thick. If your envelo…" at bounding box center [676, 408] width 212 height 61
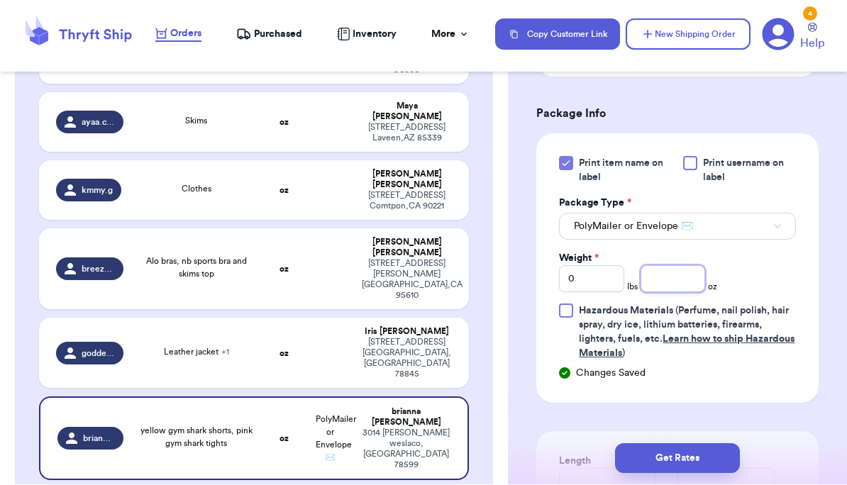
click at [591, 266] on input "number" at bounding box center [672, 279] width 65 height 27
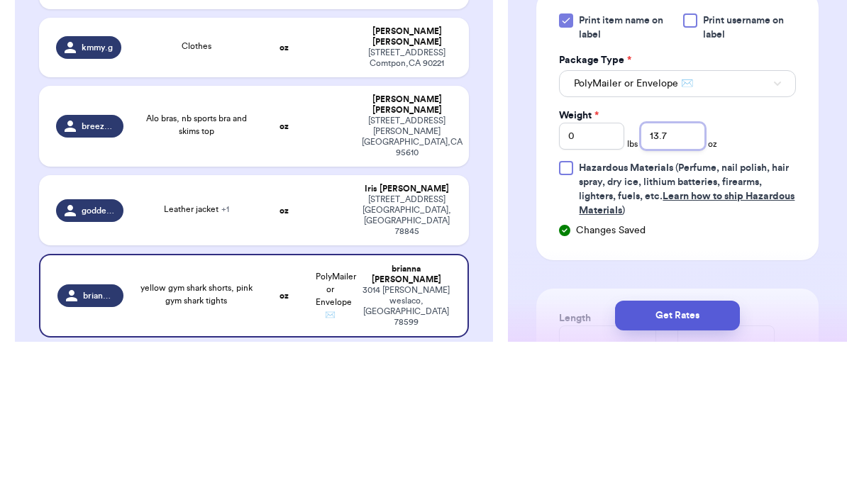
type input "13.7"
click at [591, 213] on div "Print item name on label Print username on label Package Type * PolyMailer or E…" at bounding box center [677, 268] width 282 height 269
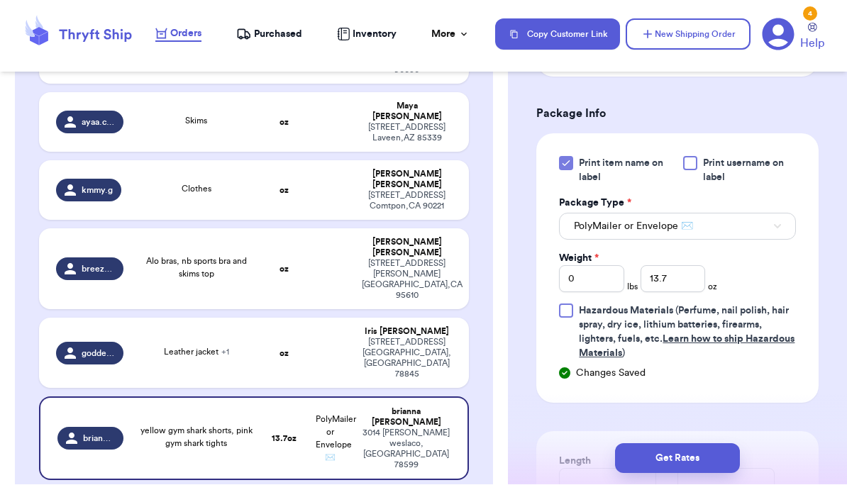
click at [591, 460] on button "Get Rates" at bounding box center [677, 459] width 125 height 30
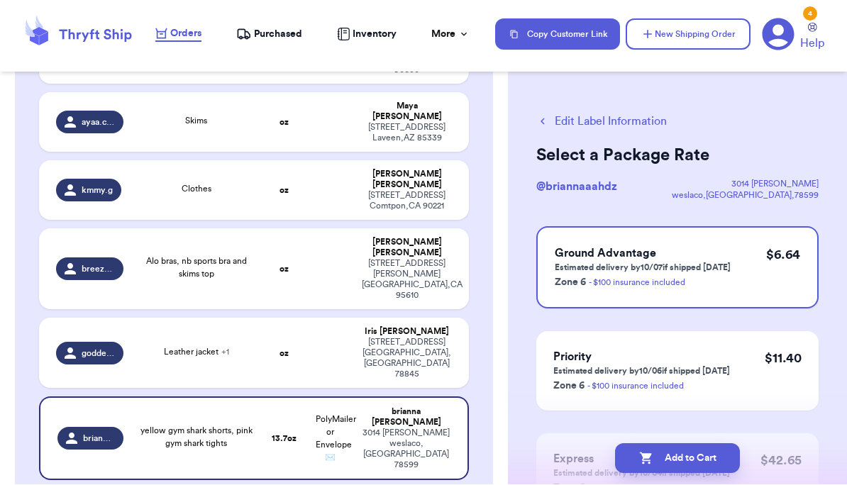
click at [591, 467] on button "Add to Cart" at bounding box center [677, 459] width 125 height 30
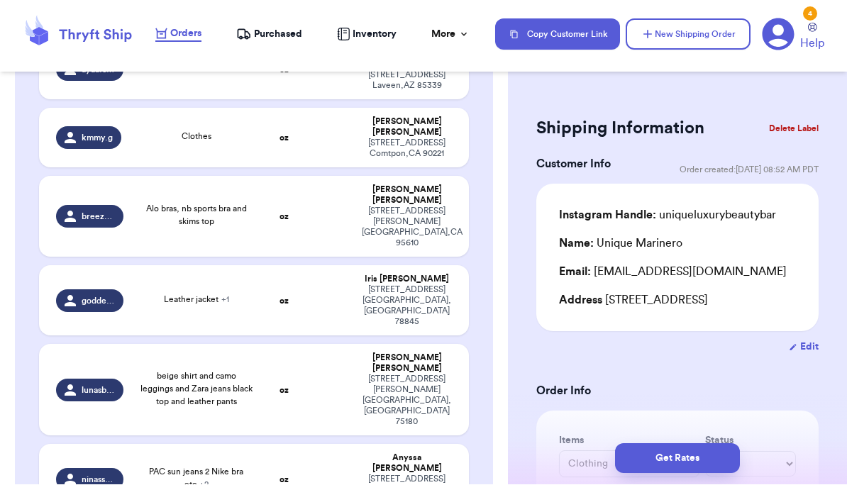
scroll to position [374, 0]
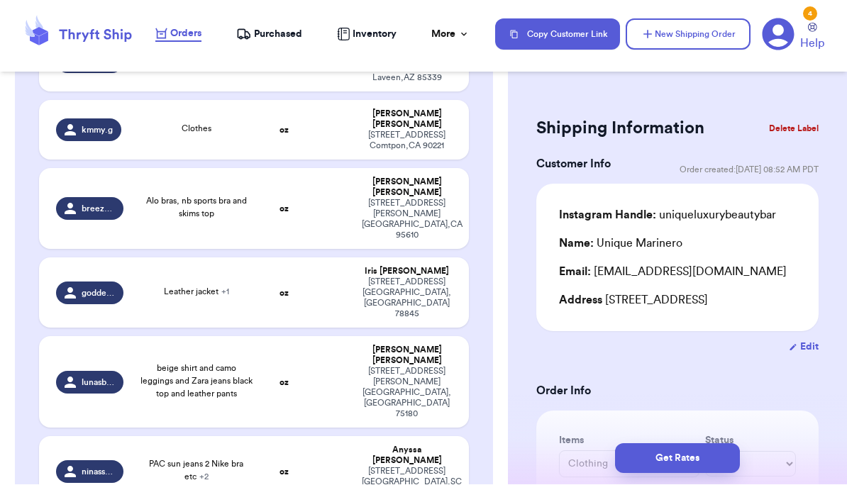
click at [282, 337] on td "oz" at bounding box center [284, 382] width 46 height 91
type input "beige shirt and camo leggings and Zara jeans black top and leather pants"
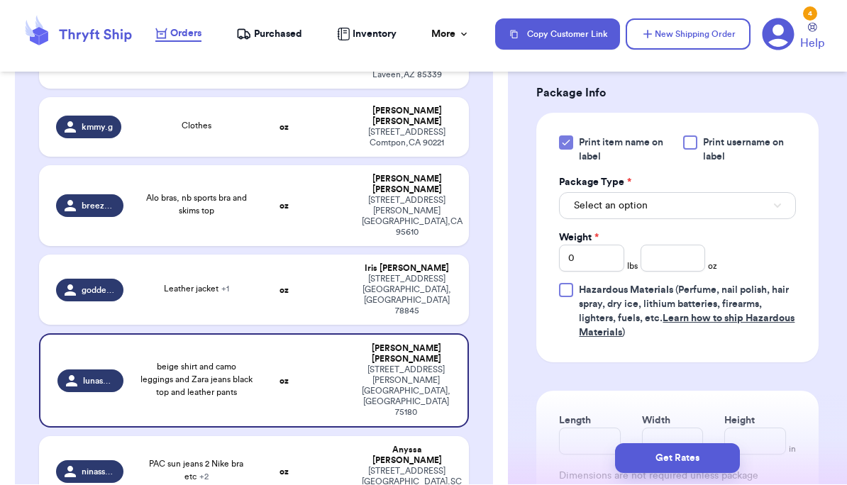
scroll to position [631, 0]
click at [591, 193] on button "Select an option" at bounding box center [677, 206] width 237 height 27
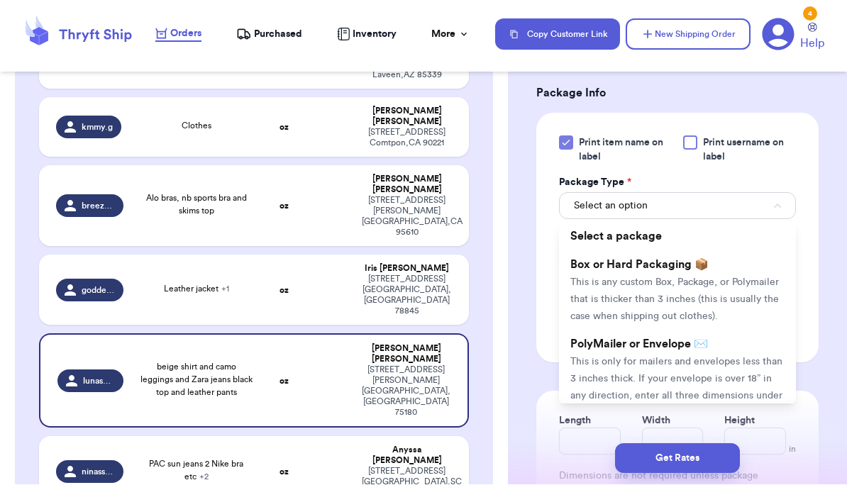
click at [591, 357] on span "This is only for mailers and envelopes less than 3 inches thick. If your envelo…" at bounding box center [676, 387] width 212 height 61
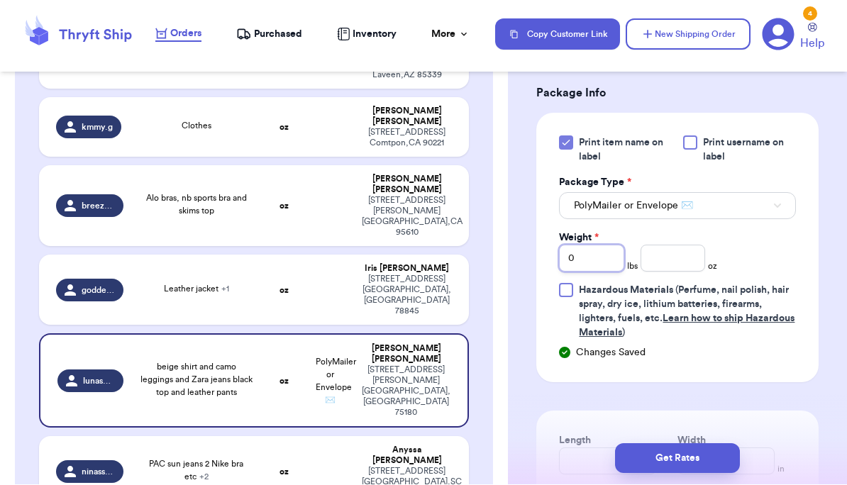
click at [591, 245] on input "0" at bounding box center [591, 258] width 65 height 27
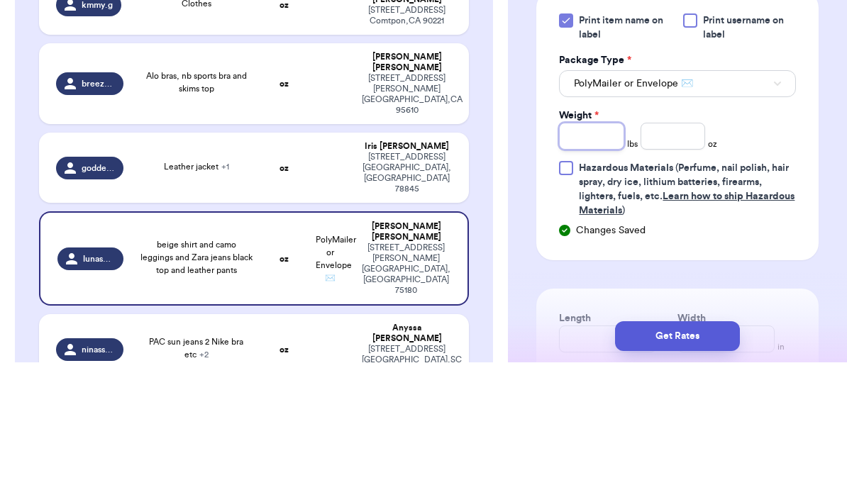
type input "3"
click at [591, 245] on input "number" at bounding box center [672, 258] width 65 height 27
type input "8.6"
click at [591, 346] on div "Changes Saved" at bounding box center [677, 353] width 237 height 14
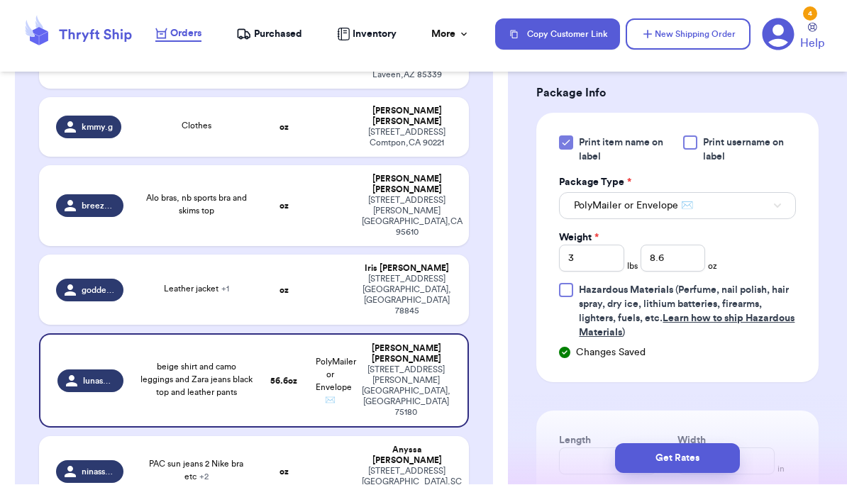
click at [591, 467] on button "Get Rates" at bounding box center [677, 459] width 125 height 30
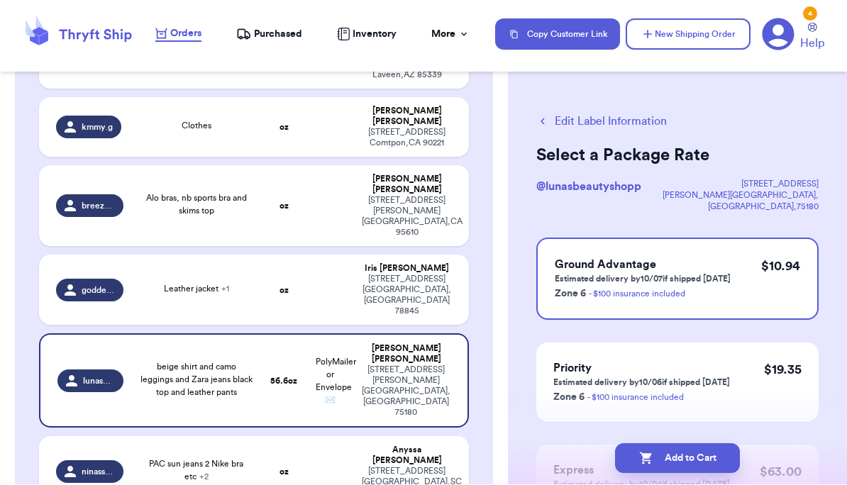
click at [591, 471] on button "Add to Cart" at bounding box center [677, 459] width 125 height 30
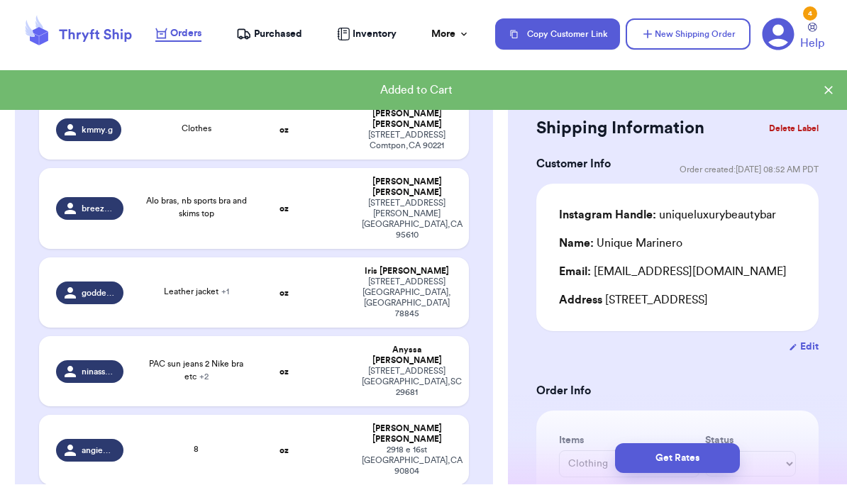
scroll to position [450, 0]
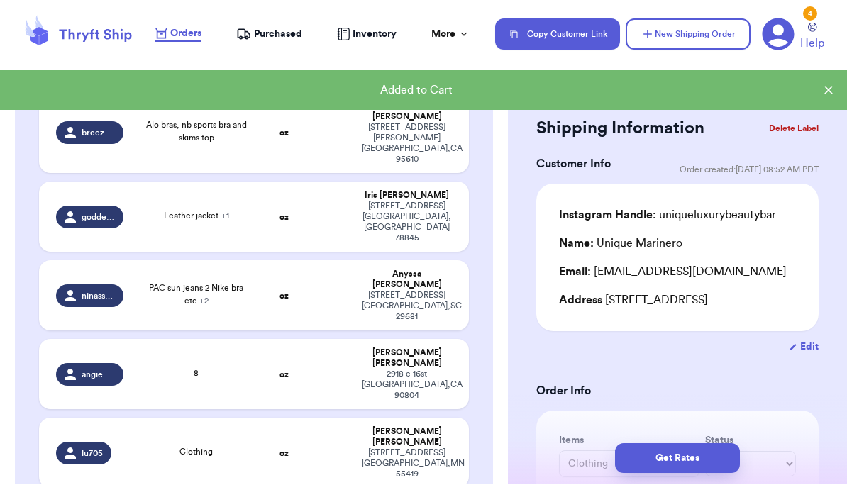
click at [316, 418] on td at bounding box center [330, 453] width 46 height 70
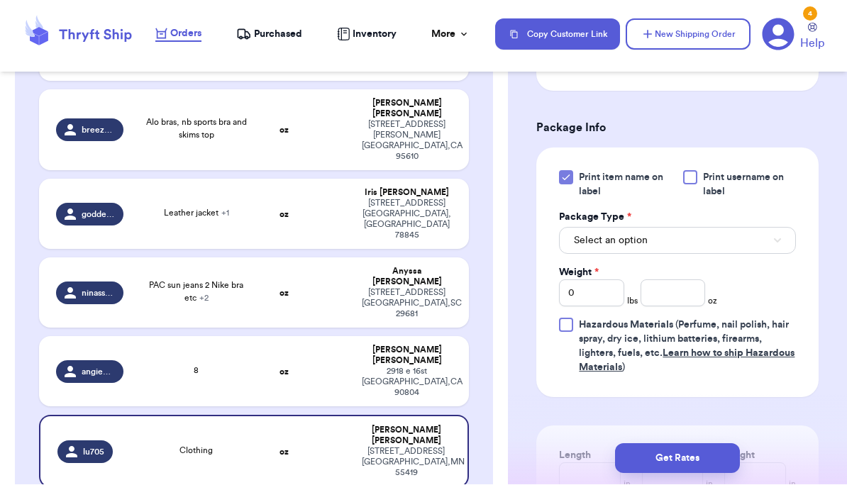
scroll to position [562, 0]
click at [591, 250] on button "Select an option" at bounding box center [677, 241] width 237 height 27
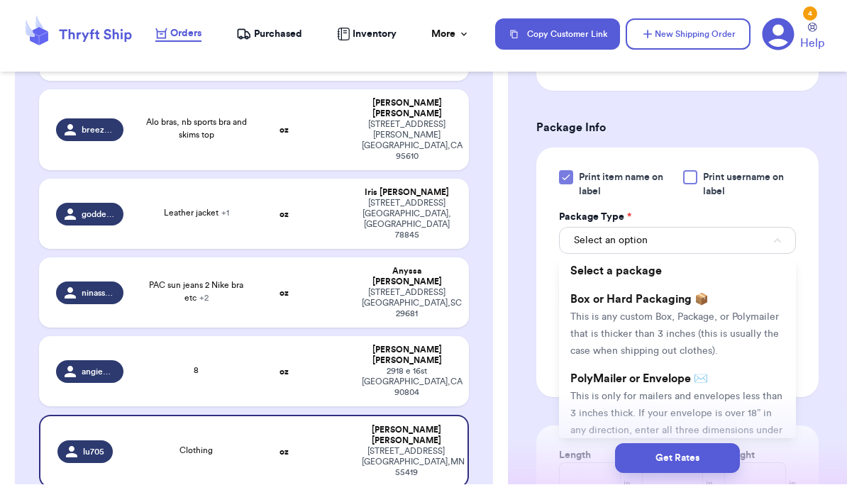
scroll to position [30, 0]
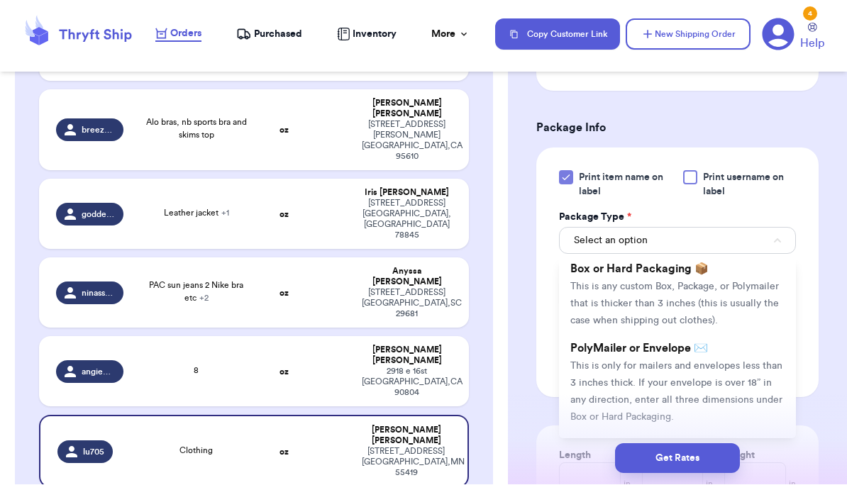
click at [591, 311] on li "Box or Hard Packaging 📦 This is any custom Box, Package, or Polymailer that is …" at bounding box center [677, 294] width 237 height 79
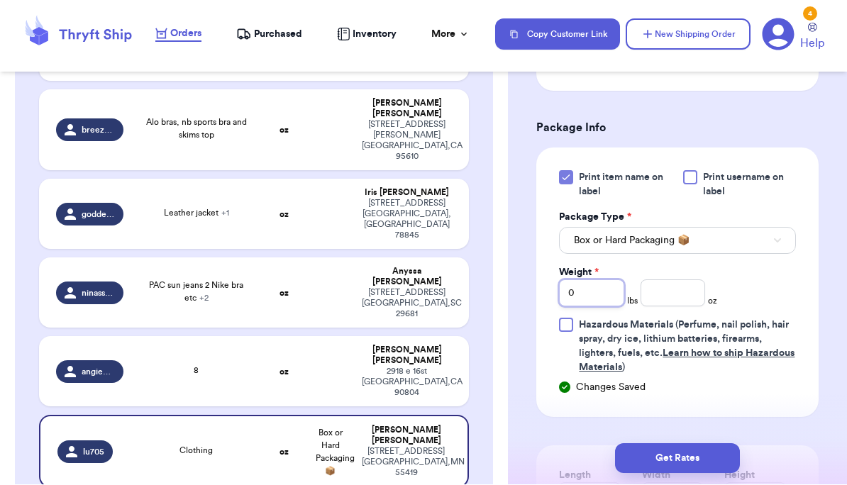
click at [591, 307] on input "0" at bounding box center [591, 293] width 65 height 27
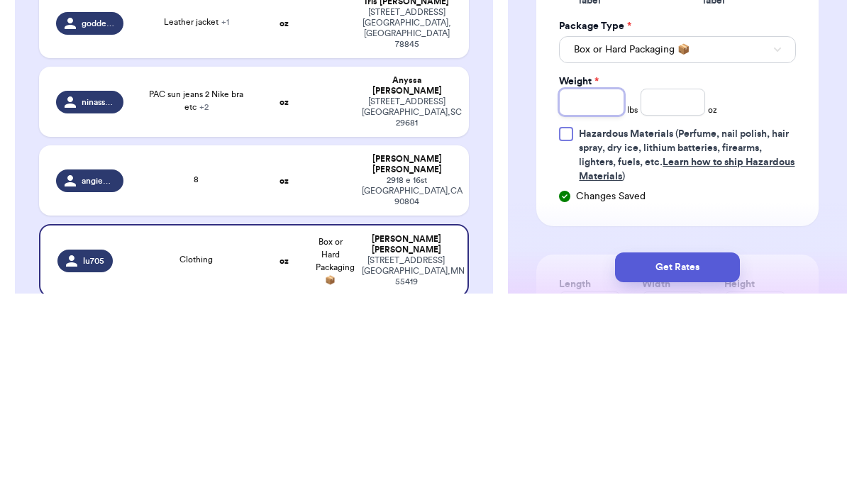
type input "1"
type input "10"
click at [591, 280] on input "number" at bounding box center [672, 293] width 65 height 27
type input "4.4"
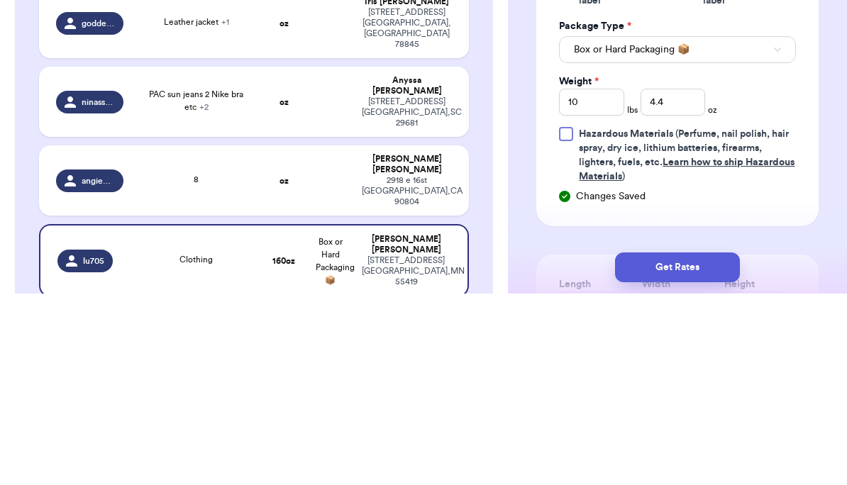
click at [591, 381] on div "Changes Saved" at bounding box center [677, 388] width 237 height 14
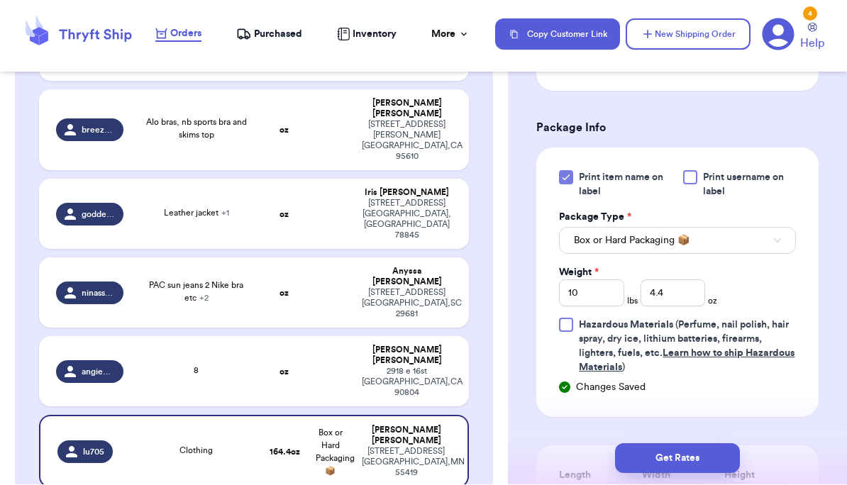
click at [591, 455] on button "Get Rates" at bounding box center [677, 459] width 125 height 30
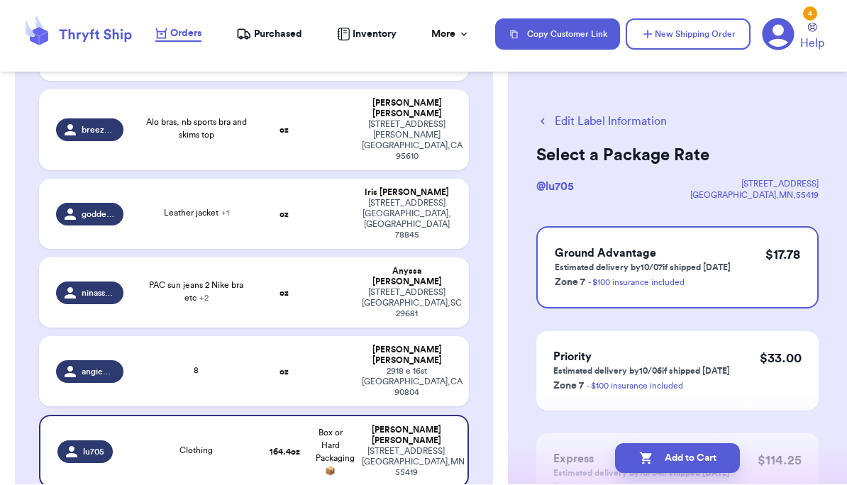
click at [591, 461] on button "Add to Cart" at bounding box center [677, 459] width 125 height 30
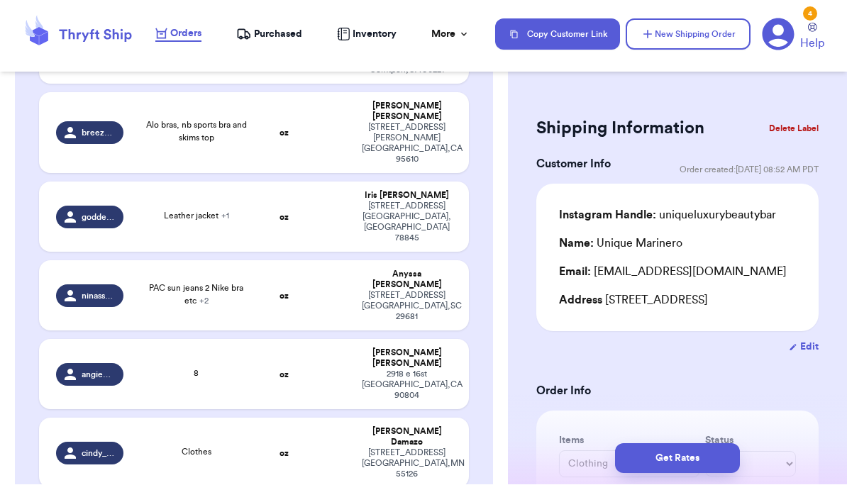
click at [366, 291] on div "128 fieldmont circle Simpsonville , SC 29681" at bounding box center [407, 307] width 90 height 32
type input "PAC sun jeans 2 Nike bra etc"
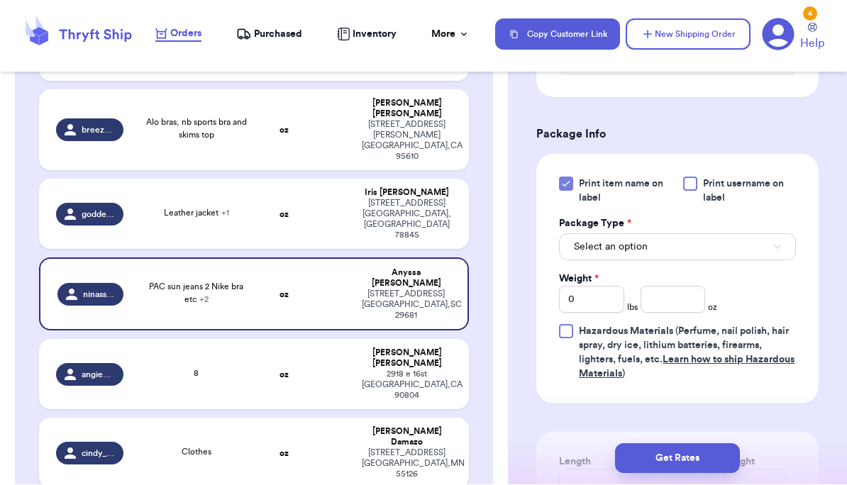
scroll to position [645, 0]
click at [591, 261] on button "Select an option" at bounding box center [677, 247] width 237 height 27
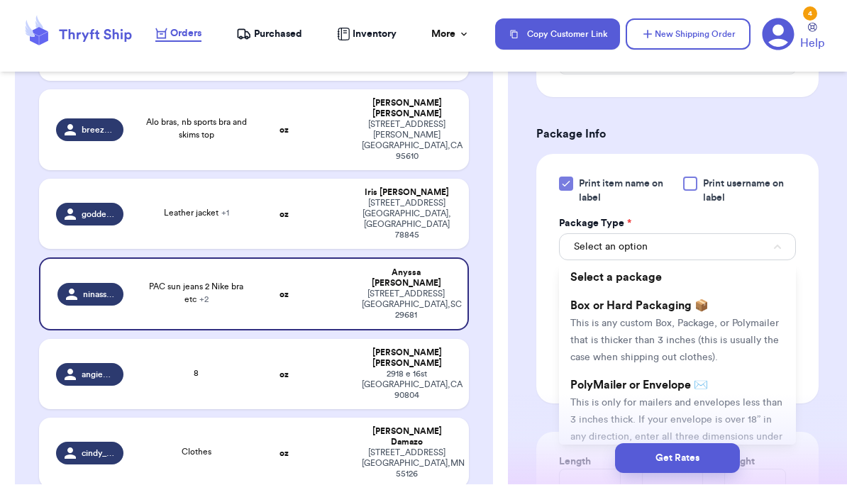
click at [591, 402] on li "PolyMailer or Envelope ✉️ This is only for mailers and envelopes less than 3 in…" at bounding box center [677, 420] width 237 height 96
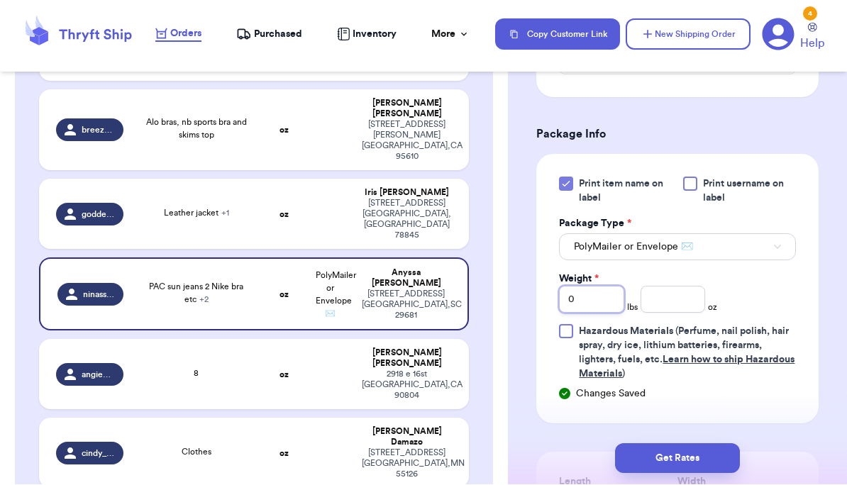
click at [591, 313] on input "0" at bounding box center [591, 300] width 65 height 27
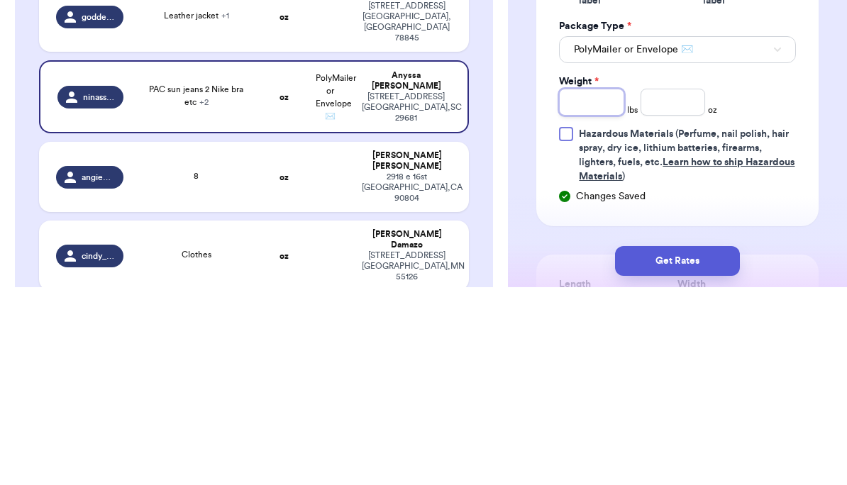
type input "2"
click at [591, 287] on input "number" at bounding box center [672, 300] width 65 height 27
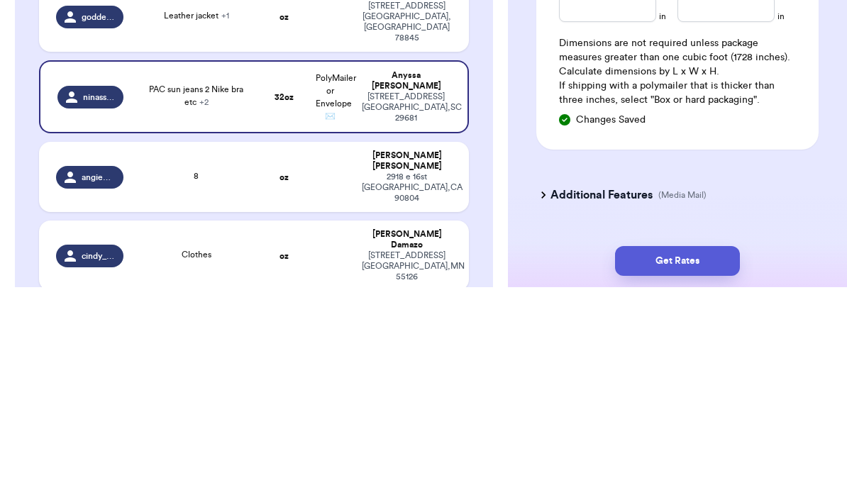
scroll to position [952, 0]
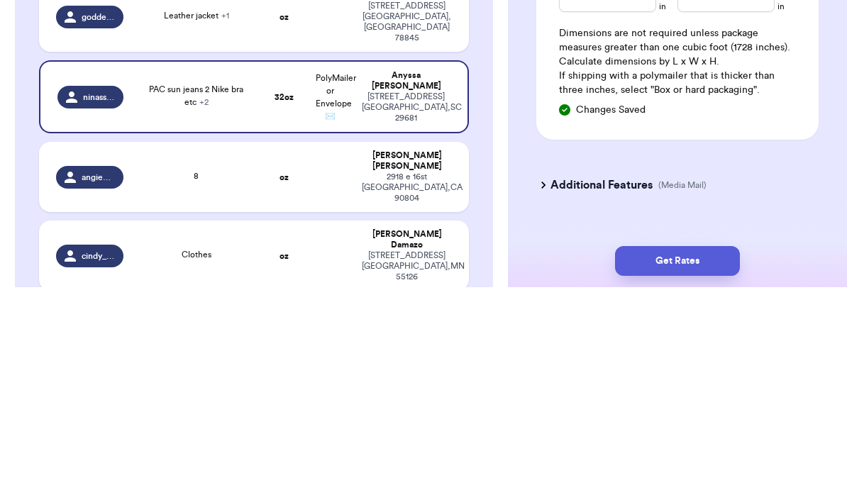
type input "1.9"
click at [591, 366] on div "Additional Features (Media Mail)" at bounding box center [669, 383] width 282 height 34
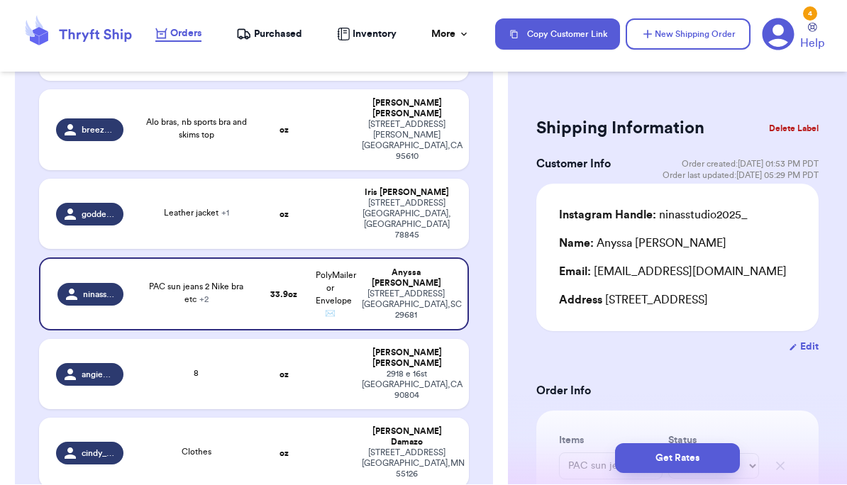
scroll to position [0, 0]
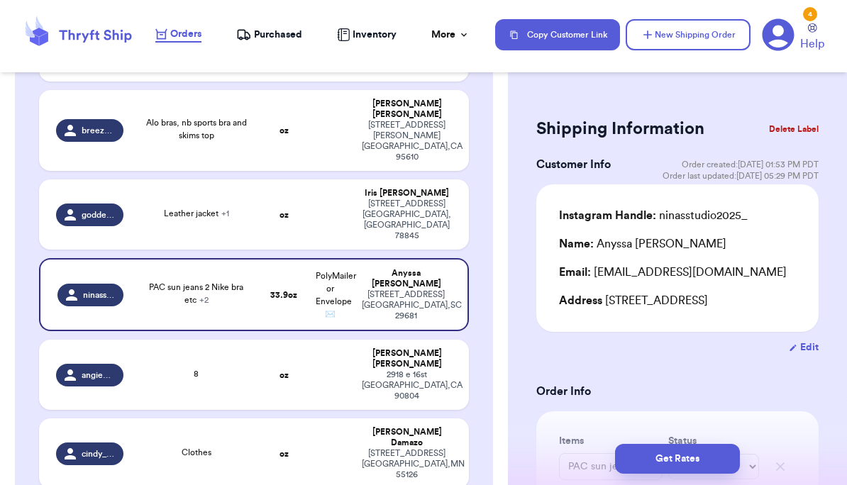
click at [591, 457] on button "Get Rates" at bounding box center [677, 459] width 125 height 30
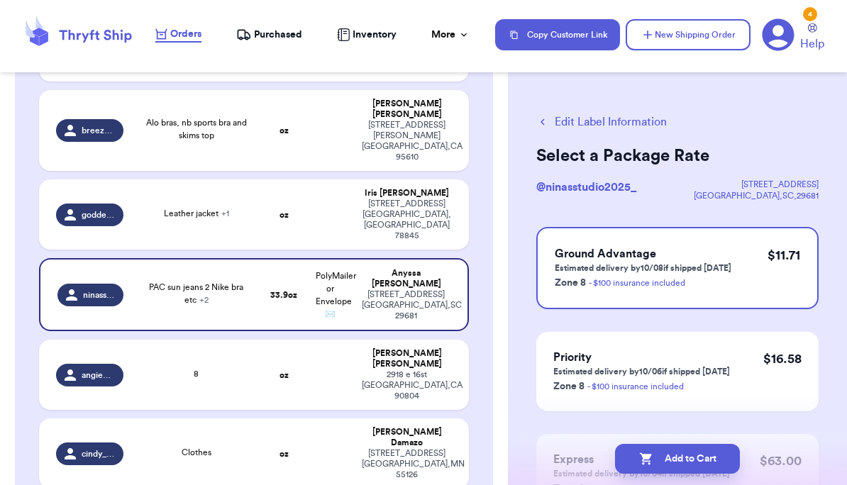
click at [591, 454] on button "Add to Cart" at bounding box center [677, 459] width 125 height 30
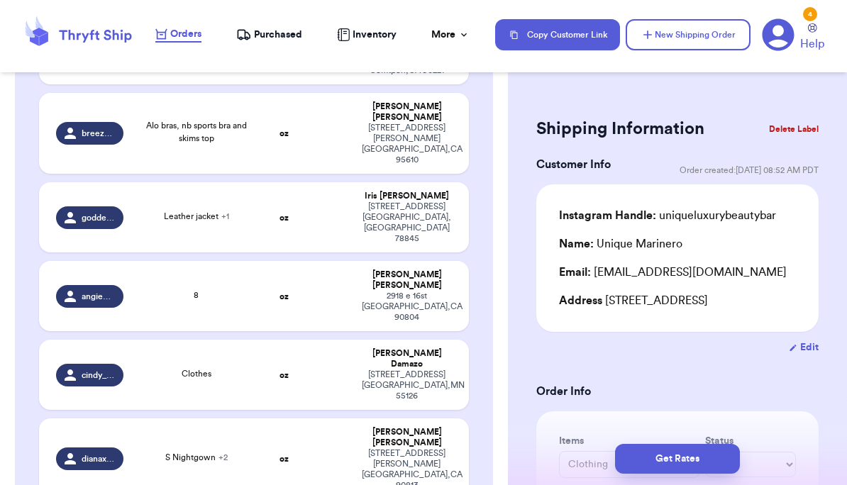
type input "Boutique 2 piece set Large"
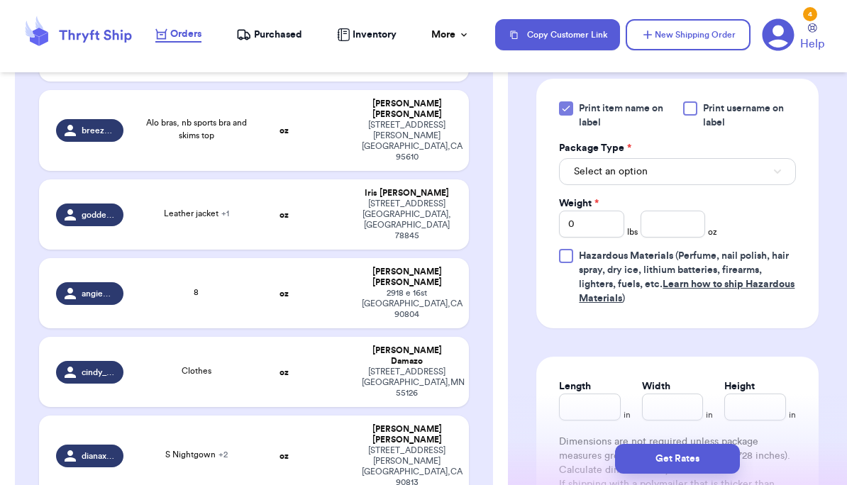
scroll to position [694, 0]
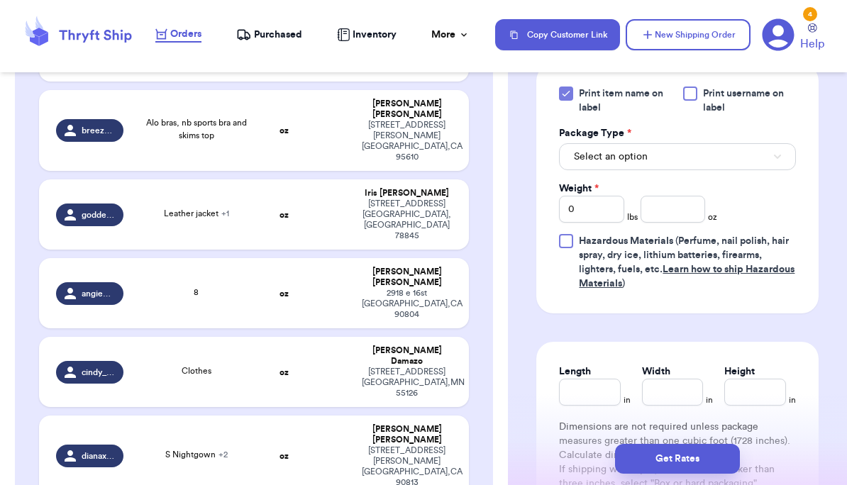
click at [591, 170] on button "Select an option" at bounding box center [677, 156] width 237 height 27
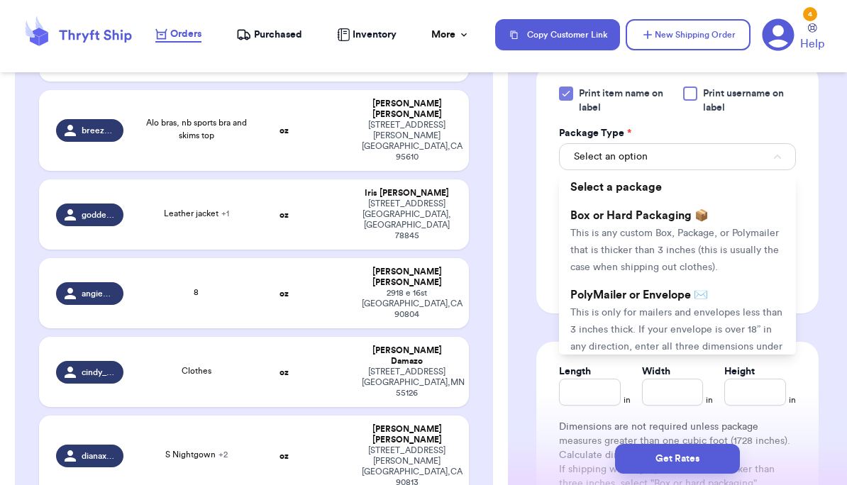
click at [591, 328] on span "This is only for mailers and envelopes less than 3 inches thick. If your envelo…" at bounding box center [676, 338] width 212 height 61
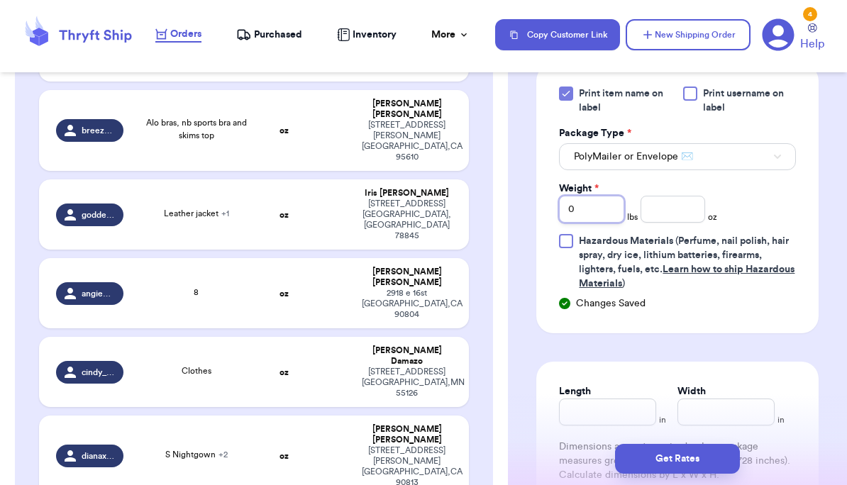
click at [591, 223] on input "0" at bounding box center [591, 209] width 65 height 27
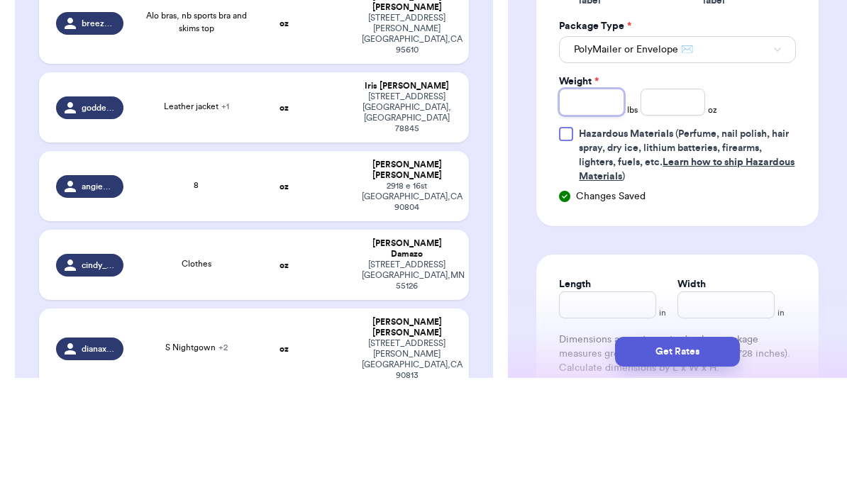
type input "1"
click at [591, 196] on input "number" at bounding box center [672, 209] width 65 height 27
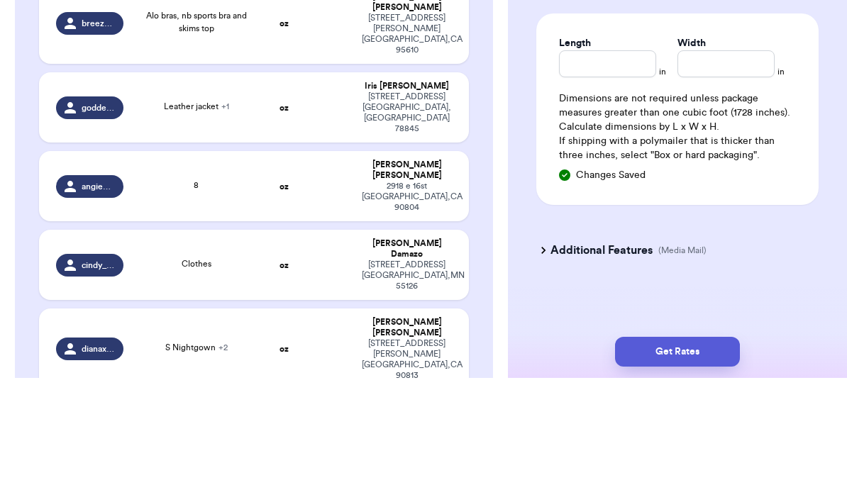
scroll to position [952, 0]
type input "8.6"
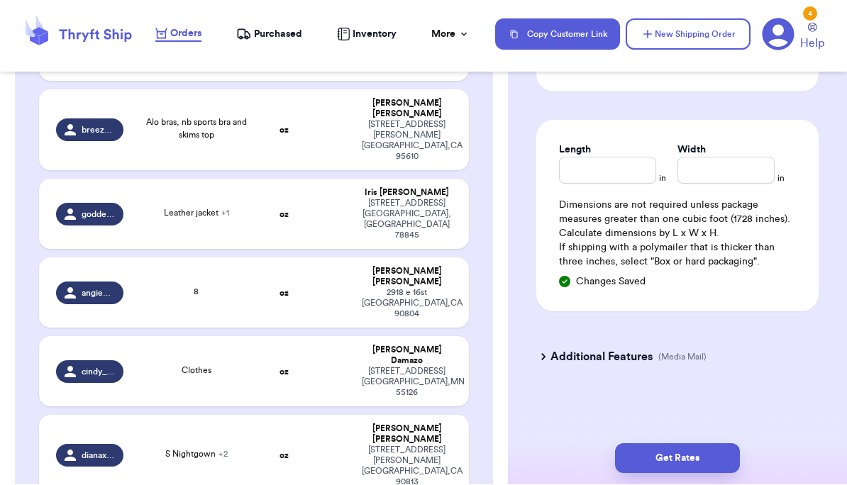
click at [591, 466] on button "Get Rates" at bounding box center [677, 459] width 125 height 30
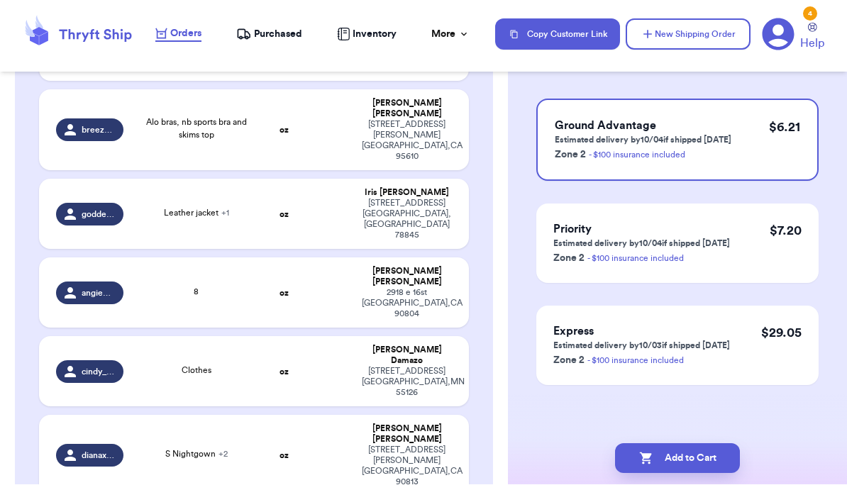
scroll to position [0, 0]
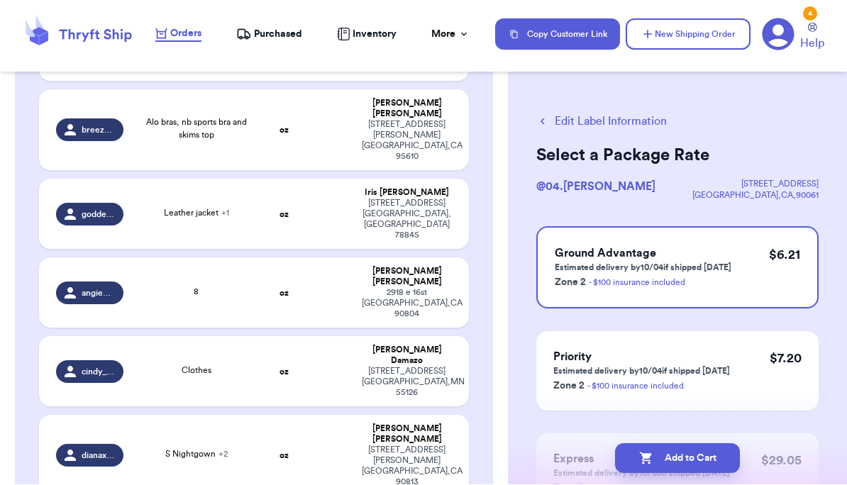
click at [591, 469] on button "Add to Cart" at bounding box center [677, 459] width 125 height 30
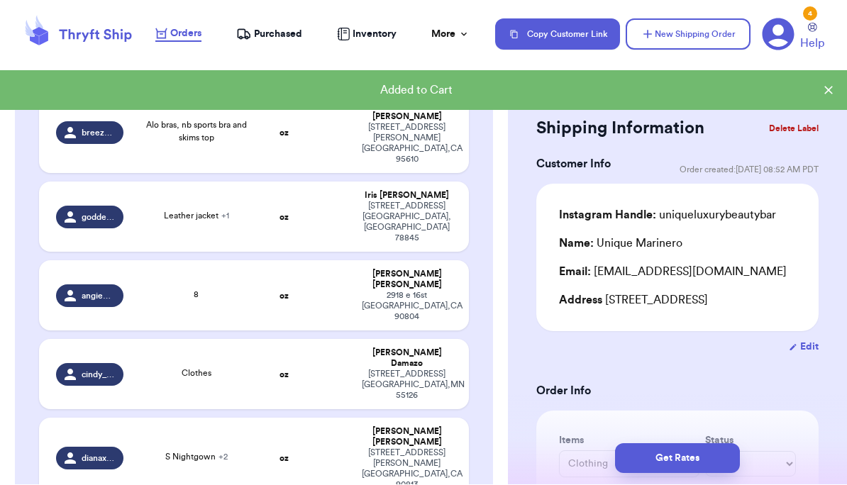
click at [323, 418] on td at bounding box center [330, 458] width 46 height 81
type input "S Nightgown"
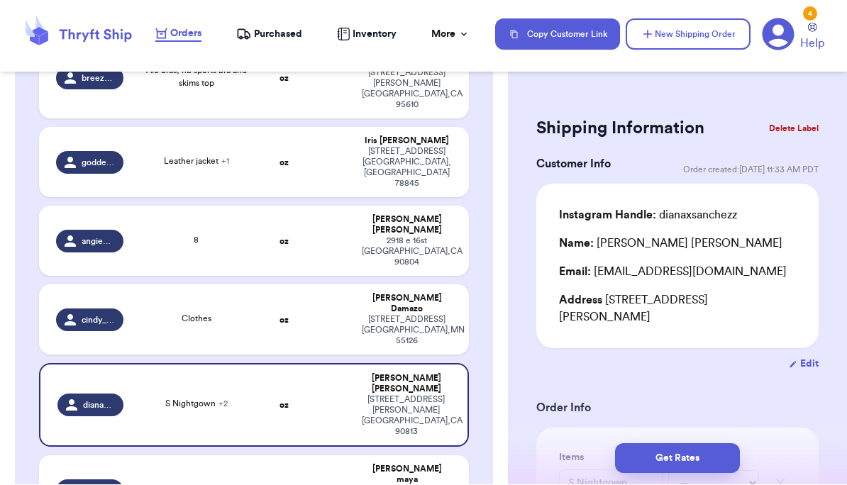
scroll to position [517, 0]
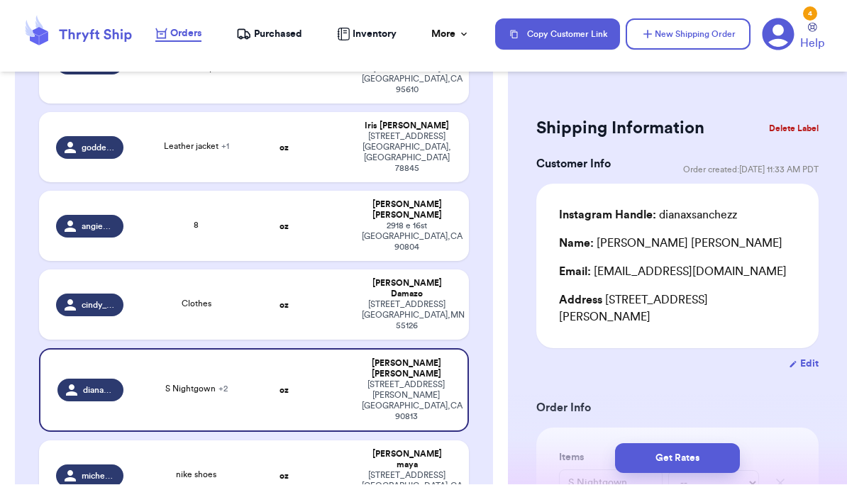
click at [149, 469] on div "nike shoes" at bounding box center [196, 477] width 112 height 16
type input "nike shoes"
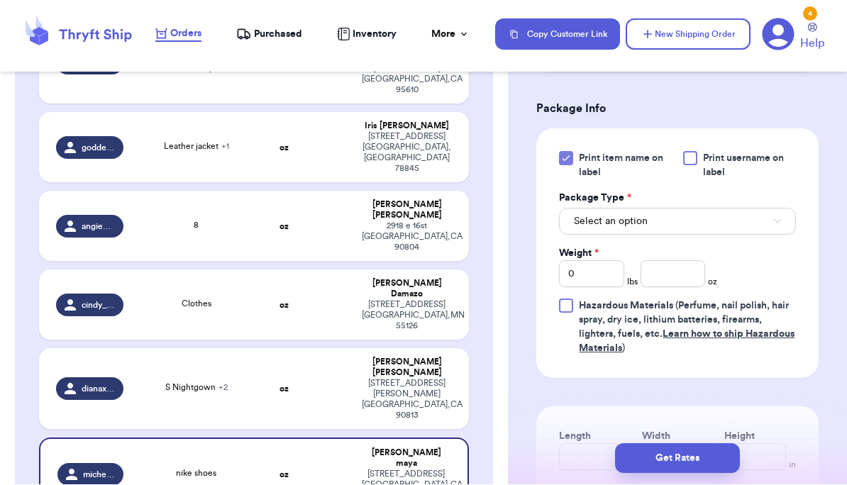
scroll to position [582, 0]
click at [591, 235] on button "Select an option" at bounding box center [677, 221] width 237 height 27
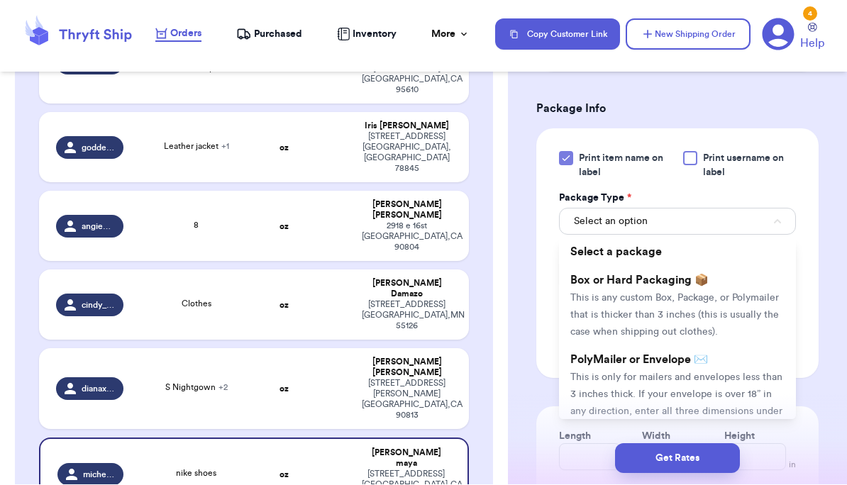
click at [591, 388] on span "This is only for mailers and envelopes less than 3 inches thick. If your envelo…" at bounding box center [676, 403] width 212 height 61
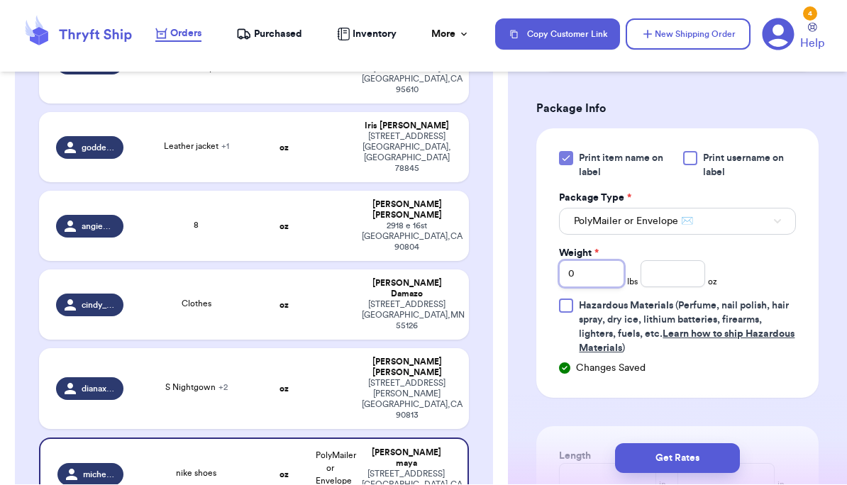
click at [591, 288] on input "0" at bounding box center [591, 274] width 65 height 27
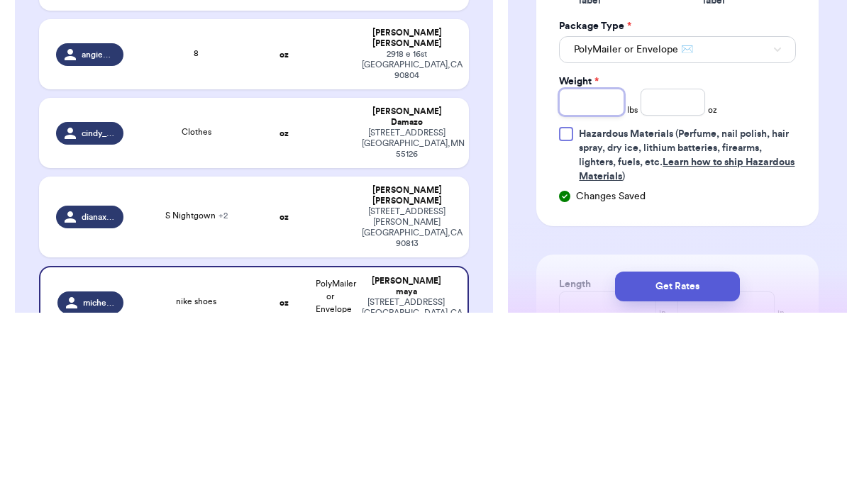
type input "1"
click at [591, 261] on input "number" at bounding box center [672, 274] width 65 height 27
type input "1.8"
click at [591, 299] on span "Hazardous Materials (Perfume, nail polish, hair spray, dry ice, lithium batteri…" at bounding box center [687, 327] width 217 height 57
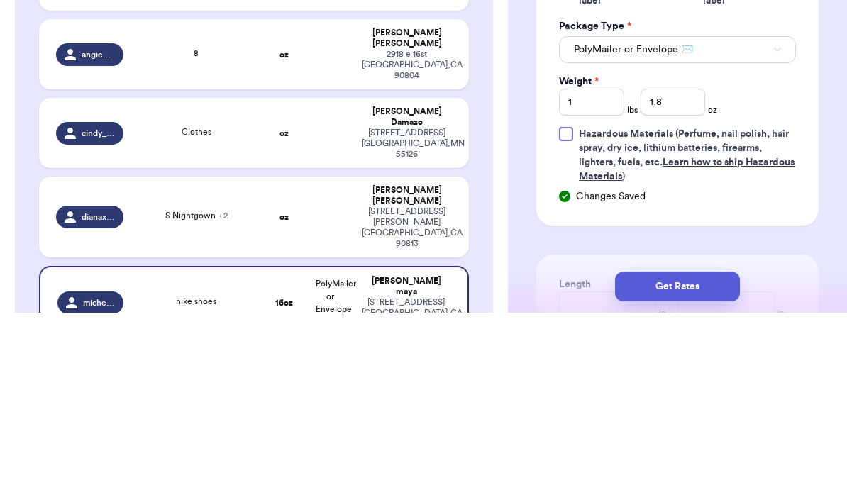
click at [0, 0] on input "Hazardous Materials (Perfume, nail polish, hair spray, dry ice, lithium batteri…" at bounding box center [0, 0] width 0 height 0
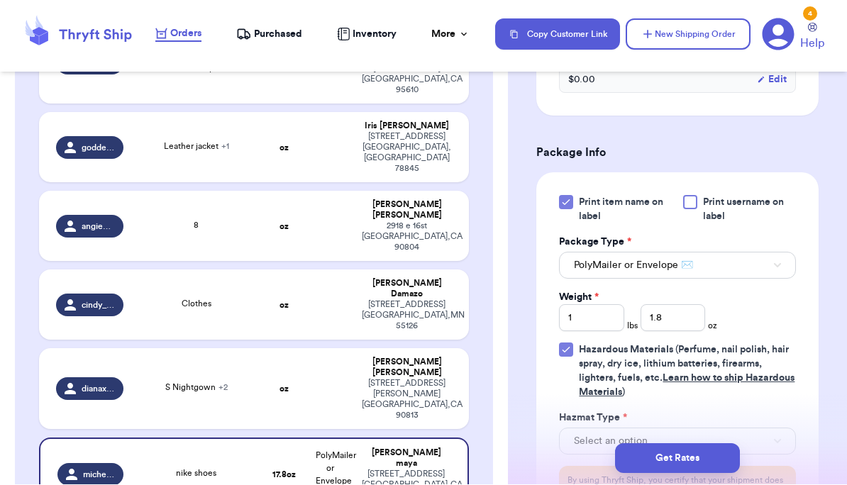
scroll to position [559, 0]
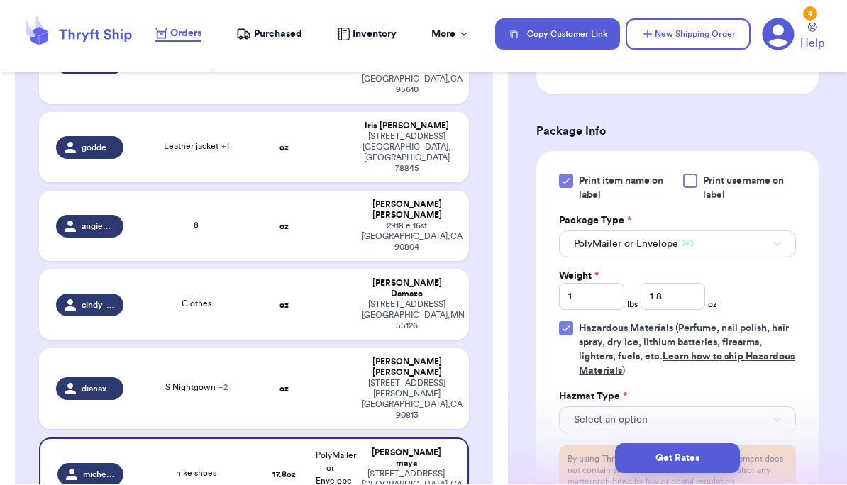
click at [565, 332] on icon at bounding box center [566, 329] width 6 height 5
click at [0, 0] on input "Hazardous Materials (Perfume, nail polish, hair spray, dry ice, lithium batteri…" at bounding box center [0, 0] width 0 height 0
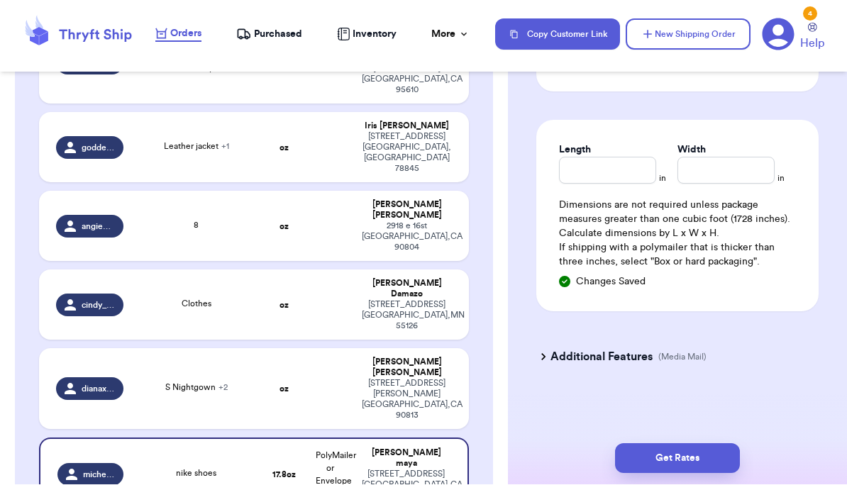
scroll to position [905, 0]
click at [591, 464] on button "Get Rates" at bounding box center [677, 459] width 125 height 30
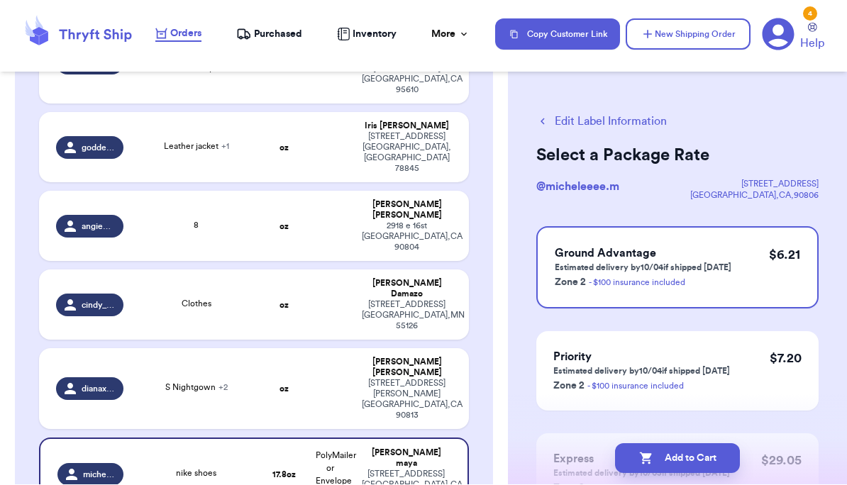
click at [591, 469] on button "Add to Cart" at bounding box center [677, 459] width 125 height 30
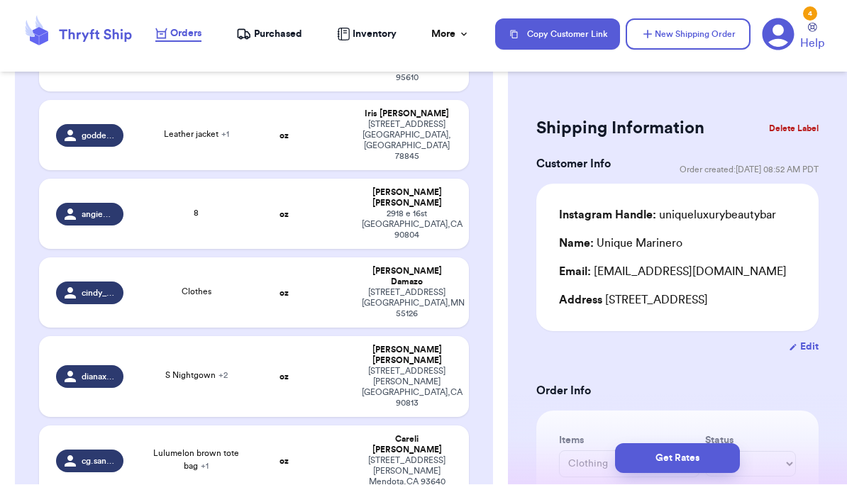
scroll to position [529, 0]
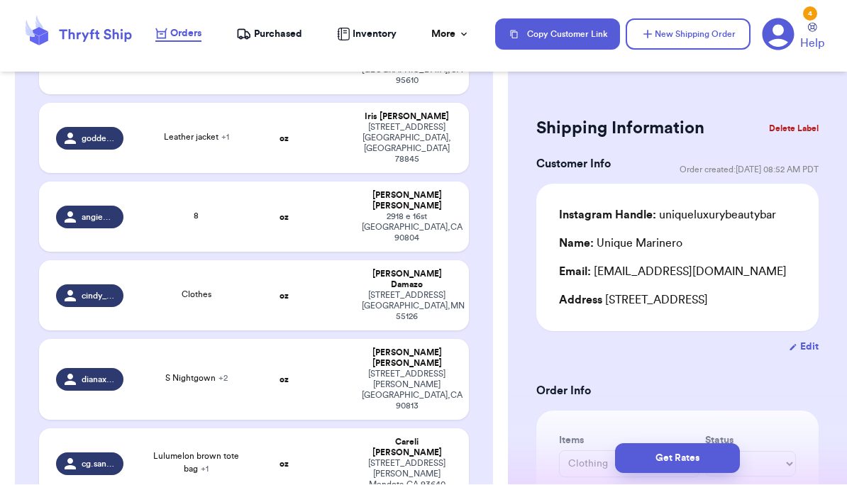
click at [130, 261] on td "cindy_damazo" at bounding box center [85, 296] width 92 height 70
type input "Clothes"
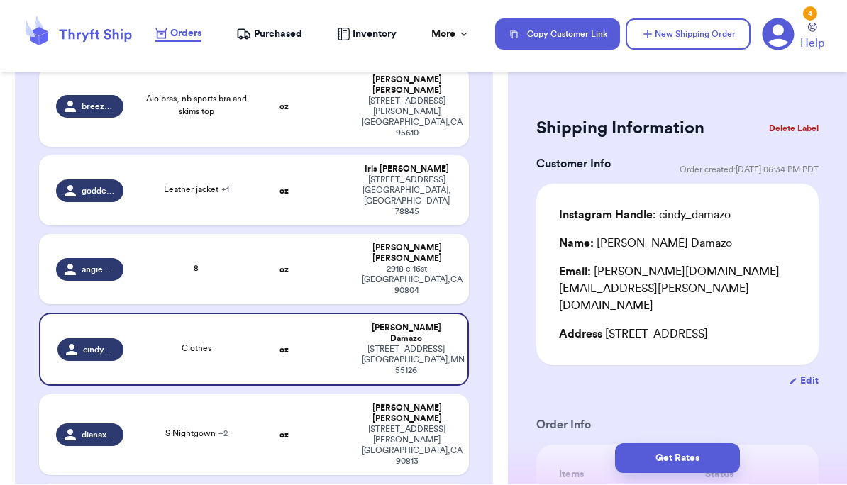
scroll to position [472, 0]
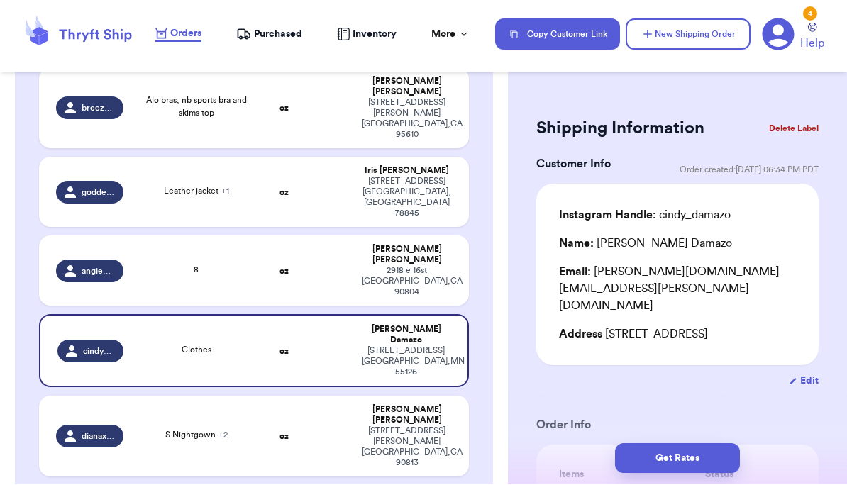
click at [113, 266] on span "angiearias879" at bounding box center [98, 271] width 33 height 11
type input "8"
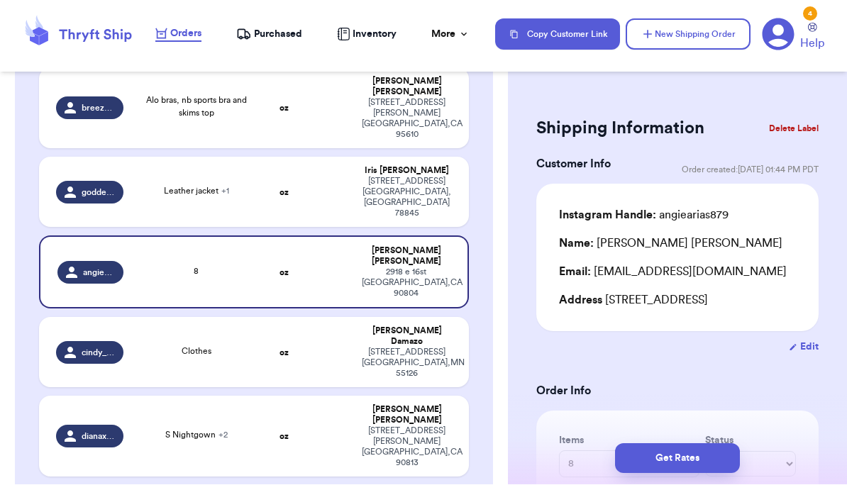
scroll to position [436, 0]
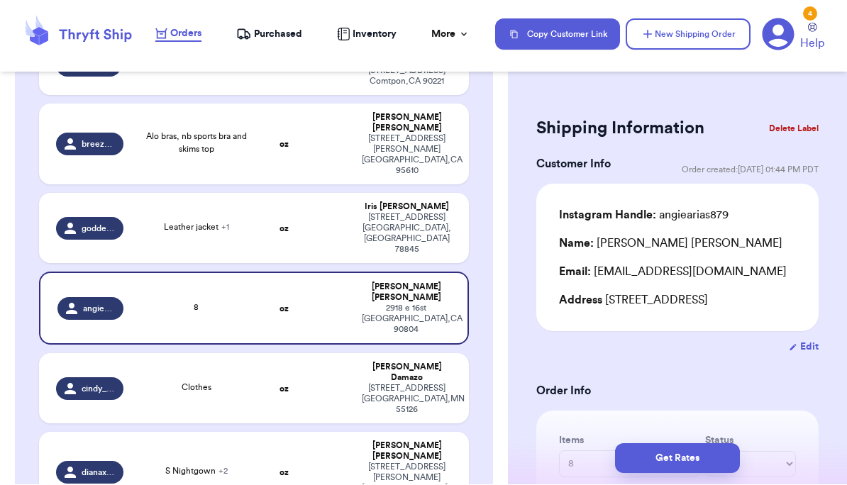
click at [123, 218] on div "goddessjess21" at bounding box center [89, 229] width 67 height 23
type input "Leather jacket"
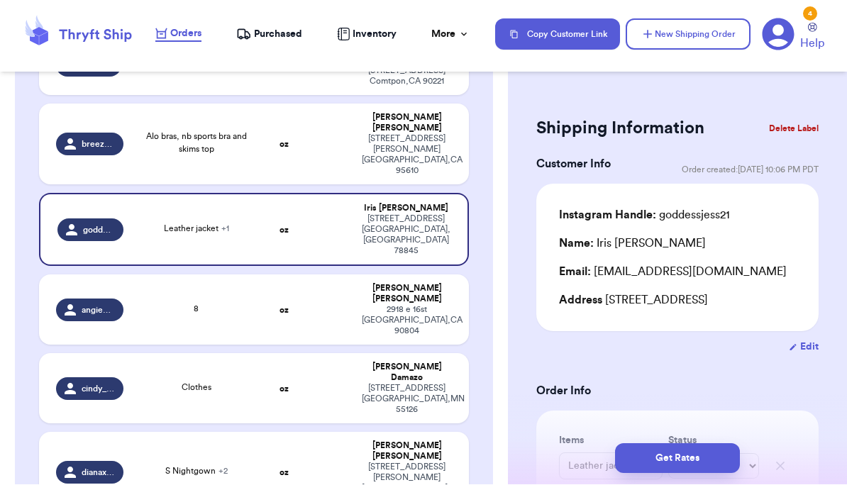
click at [133, 275] on td "8" at bounding box center [196, 310] width 129 height 70
type input "8"
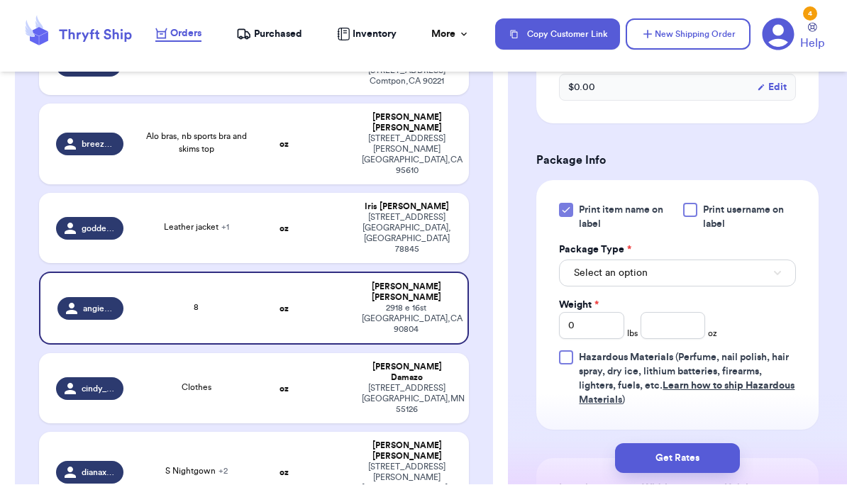
scroll to position [530, 0]
click at [591, 287] on button "Select an option" at bounding box center [677, 273] width 237 height 27
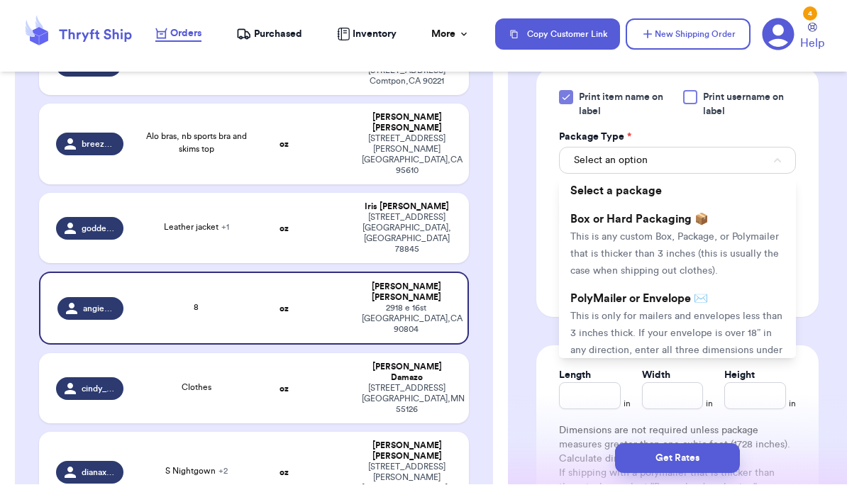
scroll to position [644, 0]
click at [591, 243] on li "Box or Hard Packaging 📦 This is any custom Box, Package, or Polymailer that is …" at bounding box center [677, 243] width 237 height 79
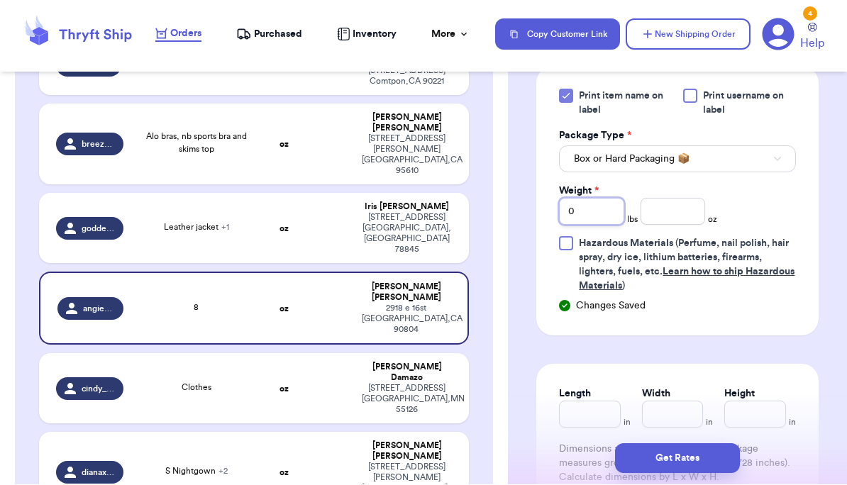
click at [591, 226] on input "0" at bounding box center [591, 212] width 65 height 27
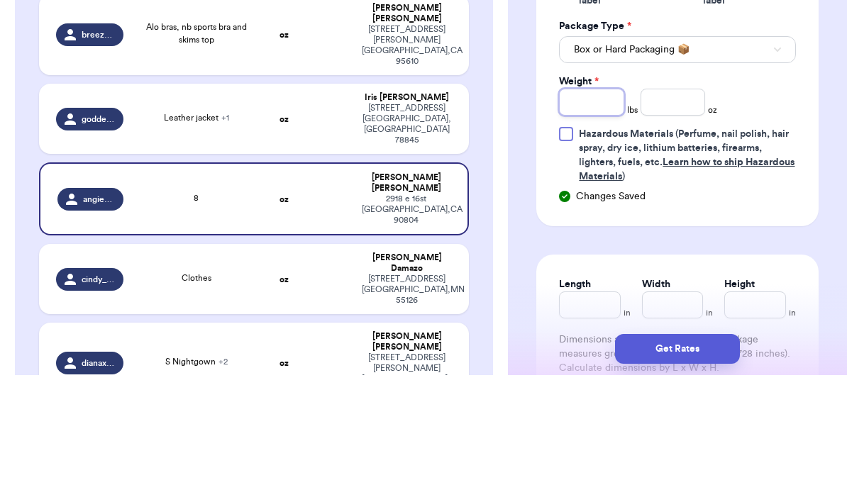
type input "1"
type input "12"
click at [591, 199] on input "number" at bounding box center [672, 212] width 65 height 27
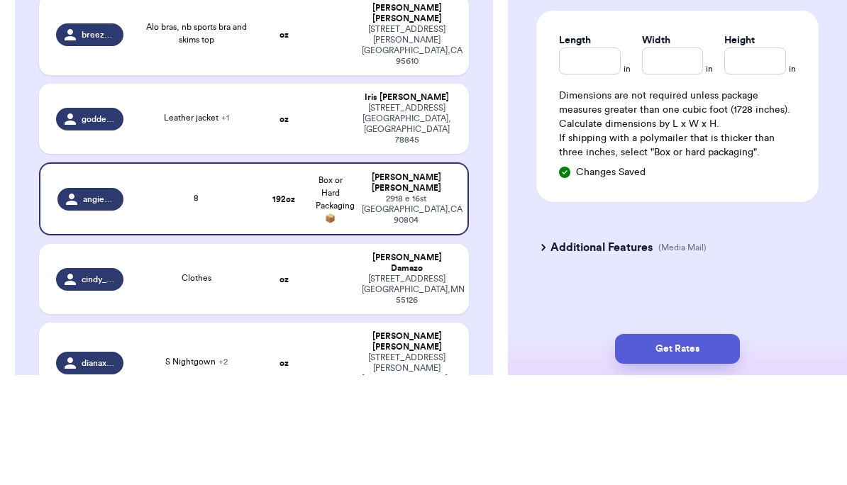
scroll to position [905, 0]
type input "5.0"
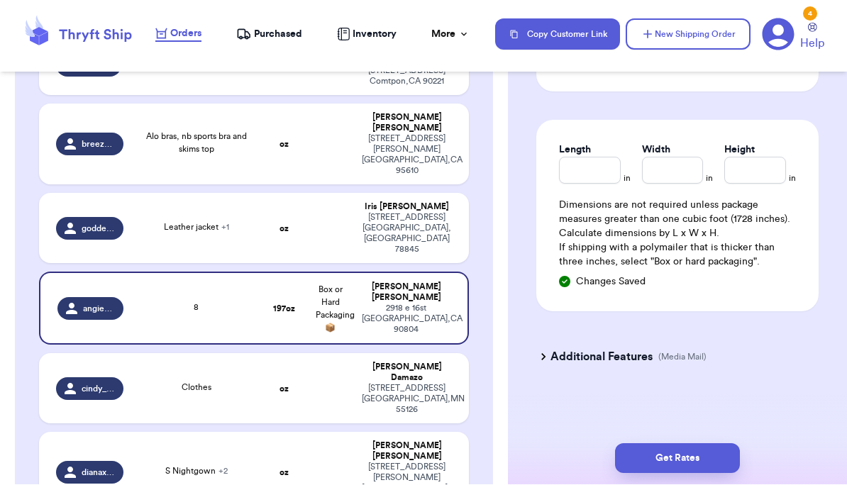
click at [591, 458] on button "Get Rates" at bounding box center [677, 459] width 125 height 30
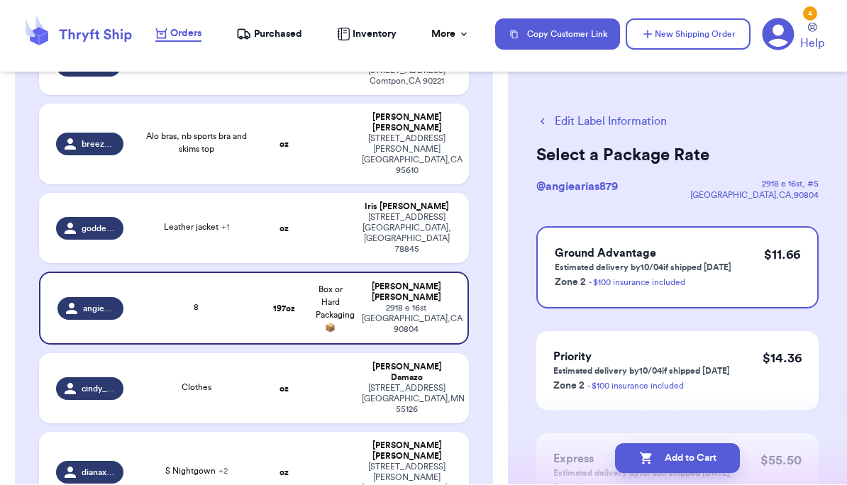
click at [591, 452] on button "Add to Cart" at bounding box center [677, 459] width 125 height 30
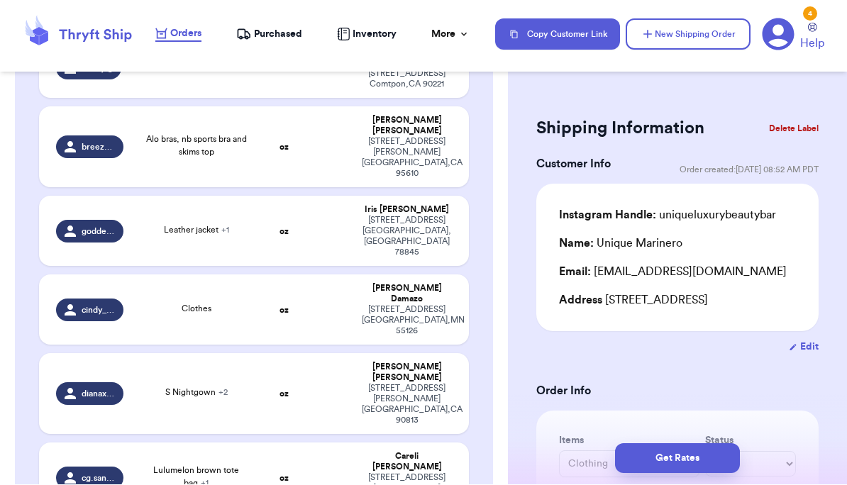
click at [307, 443] on td "oz" at bounding box center [284, 478] width 46 height 70
type input "Lulumelon brown tote bag"
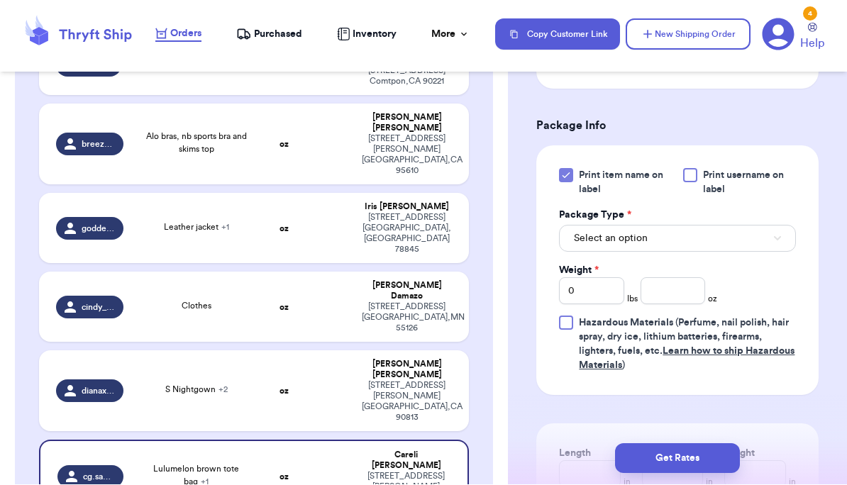
scroll to position [655, 0]
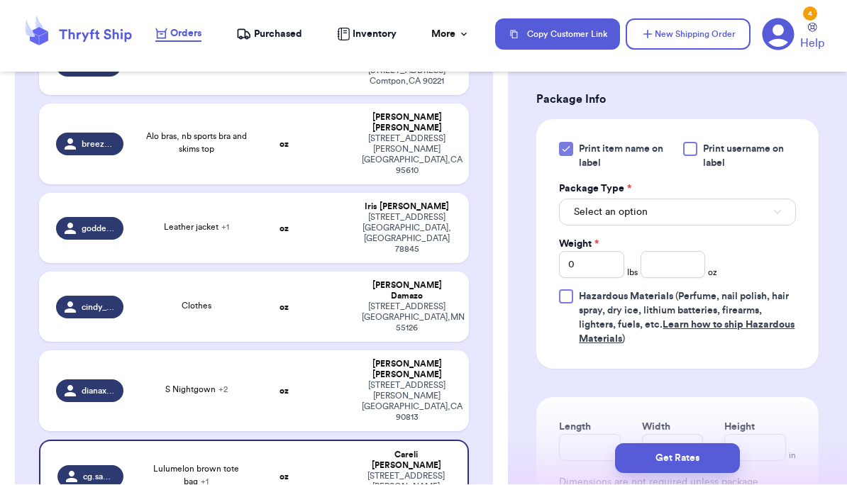
click at [591, 199] on button "Select an option" at bounding box center [677, 212] width 237 height 27
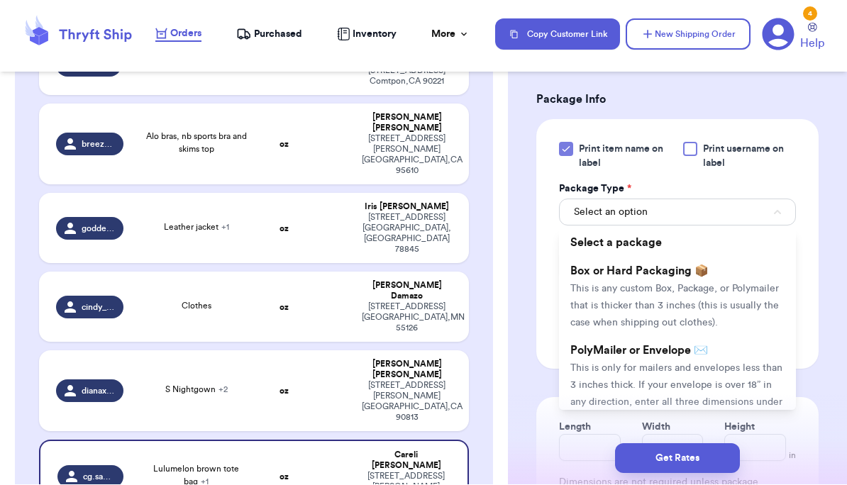
click at [591, 284] on span "This is any custom Box, Package, or Polymailer that is thicker than 3 inches (t…" at bounding box center [674, 306] width 208 height 44
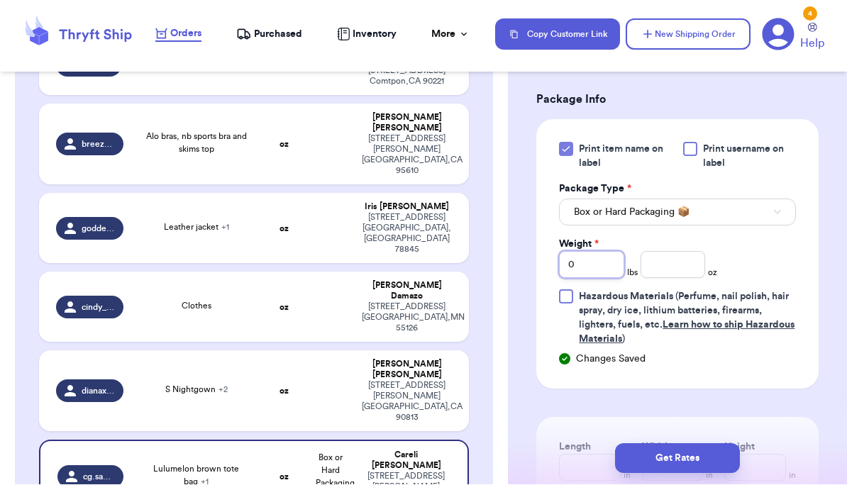
click at [591, 252] on input "0" at bounding box center [591, 265] width 65 height 27
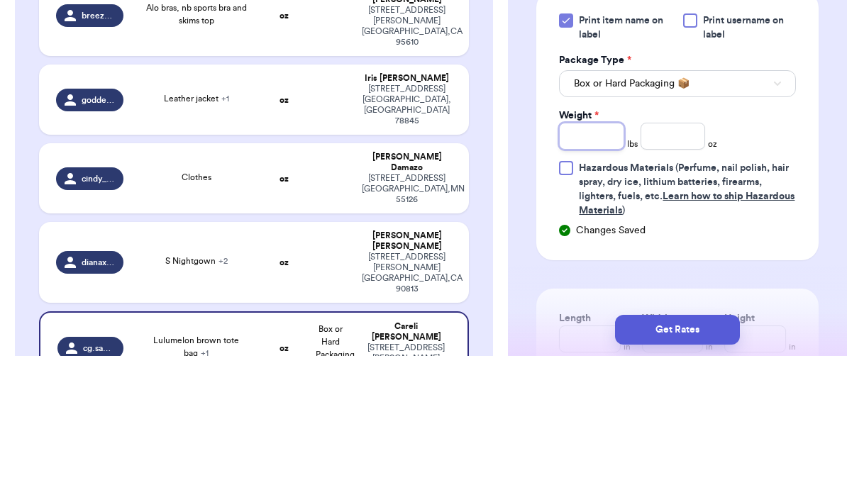
type input "2"
click at [591, 252] on input "number" at bounding box center [672, 265] width 65 height 27
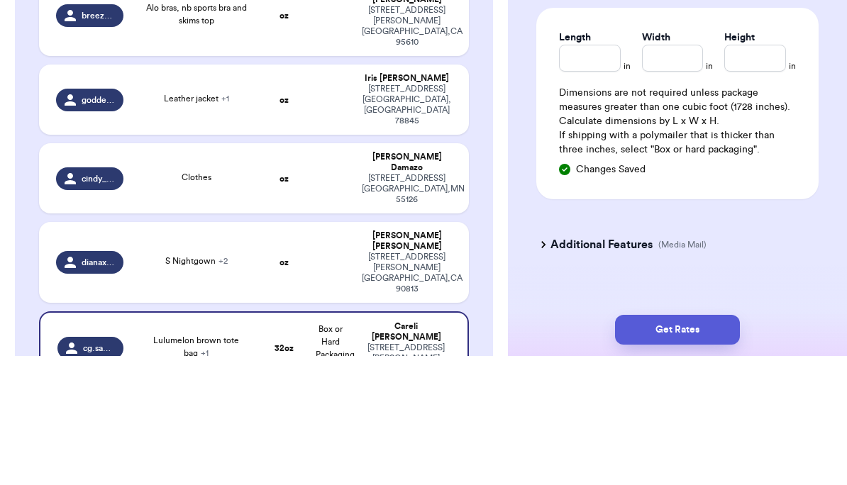
scroll to position [935, 0]
type input "15.3"
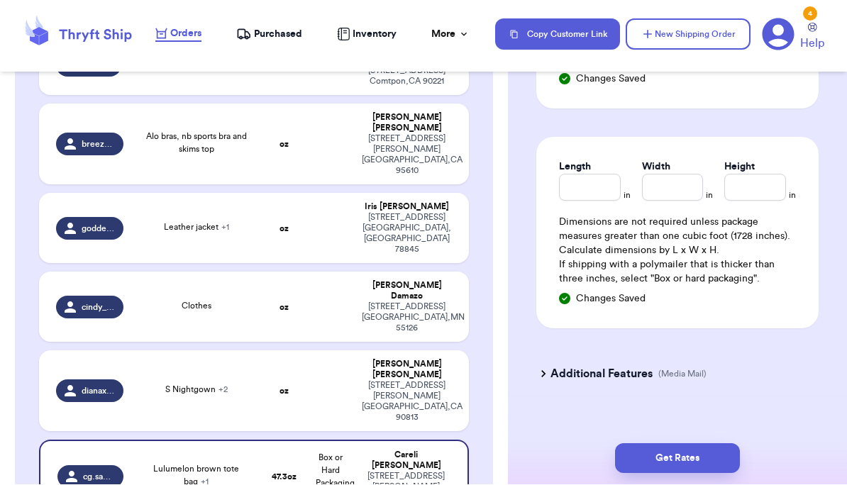
click at [591, 460] on button "Get Rates" at bounding box center [677, 459] width 125 height 30
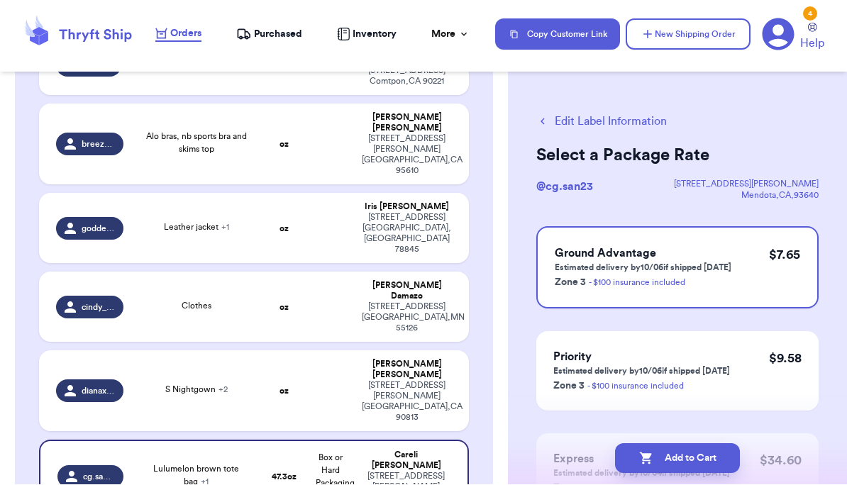
click at [591, 457] on button "Add to Cart" at bounding box center [677, 459] width 125 height 30
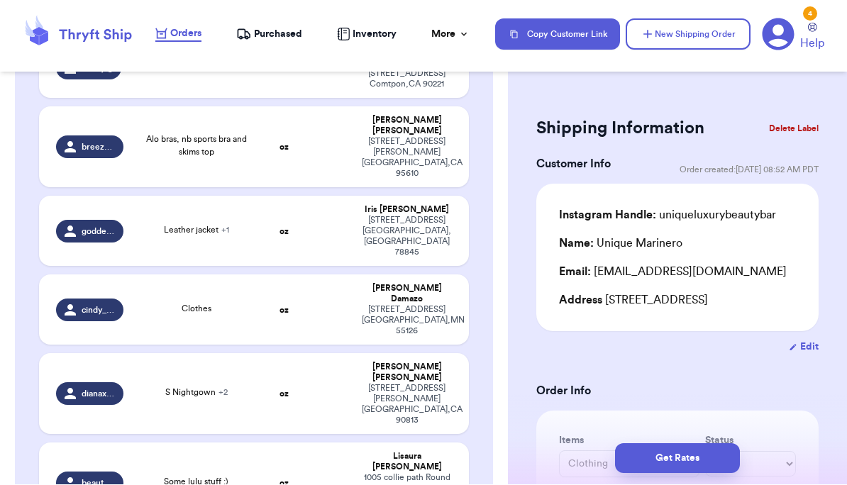
click at [293, 354] on td "oz" at bounding box center [284, 394] width 46 height 81
type input "S Nightgown"
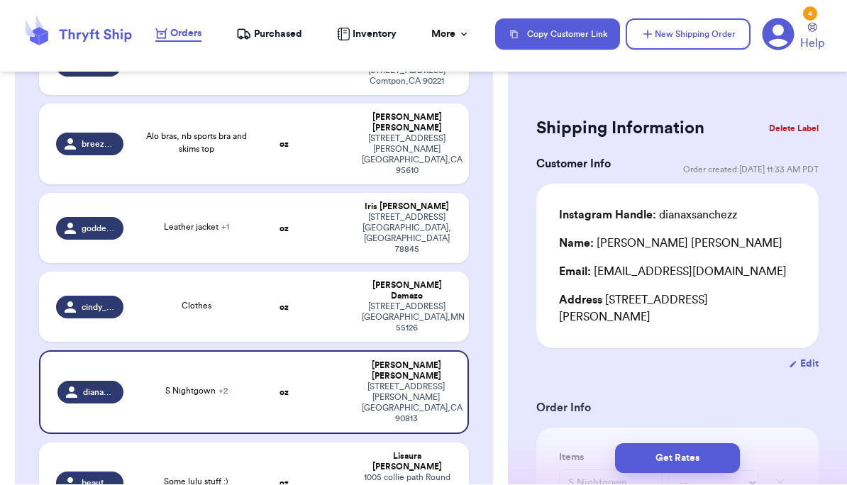
click at [277, 443] on td "oz" at bounding box center [284, 483] width 46 height 81
type input "Some lulu stuff :)"
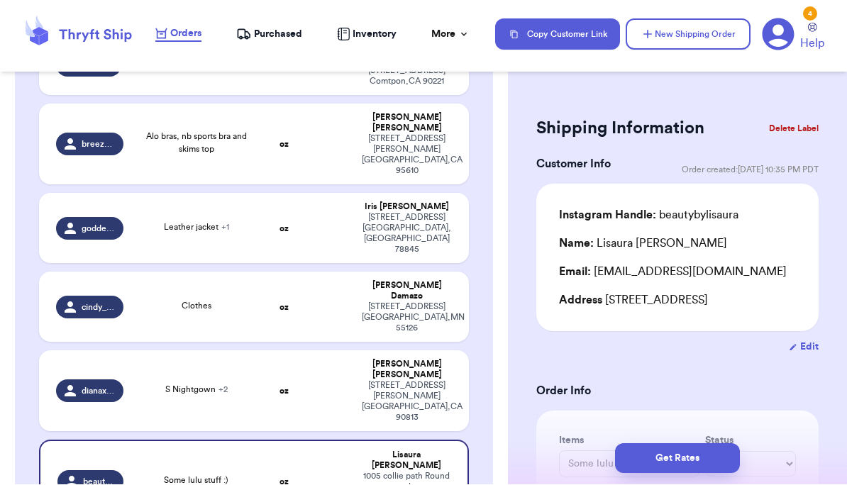
type input "Top"
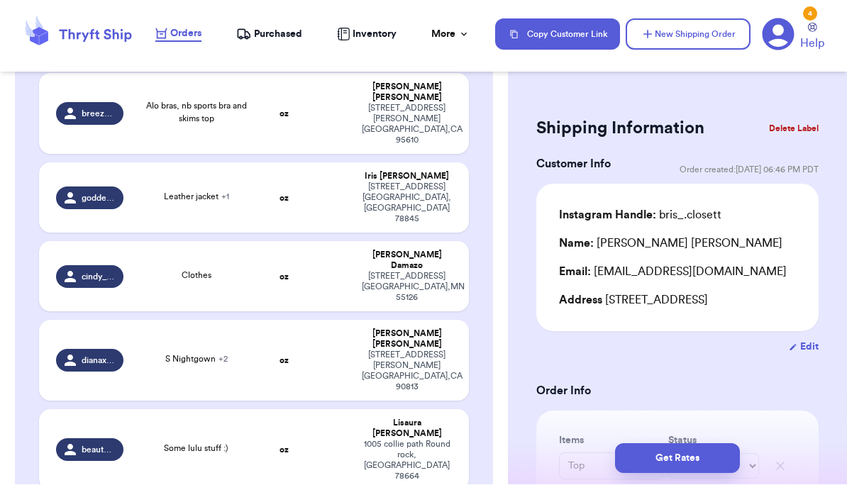
scroll to position [509, 0]
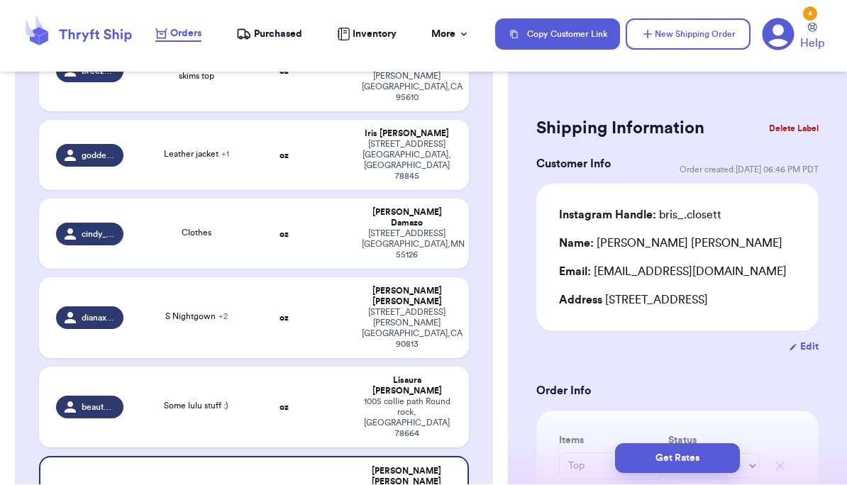
type input "Lulu jacket"
type input "Lulu sweater"
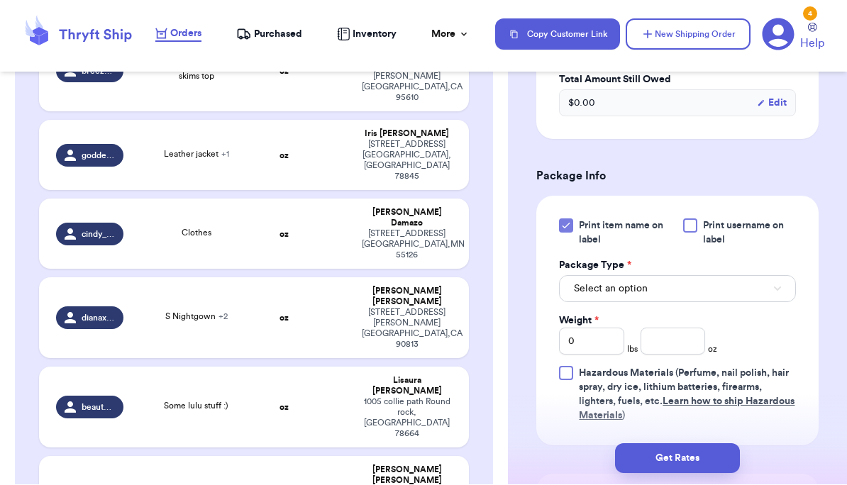
scroll to position [859, 0]
click at [591, 302] on button "Select an option" at bounding box center [677, 289] width 237 height 27
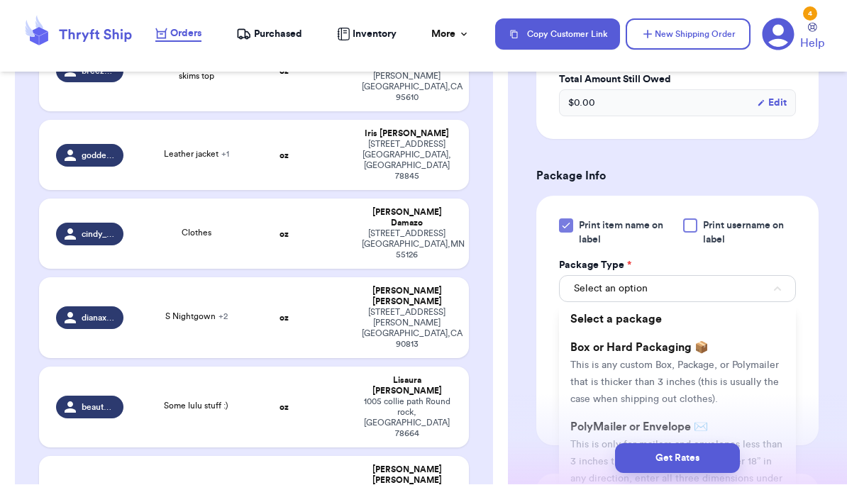
click at [591, 372] on li "Box or Hard Packaging 📦 This is any custom Box, Package, or Polymailer that is …" at bounding box center [677, 373] width 237 height 79
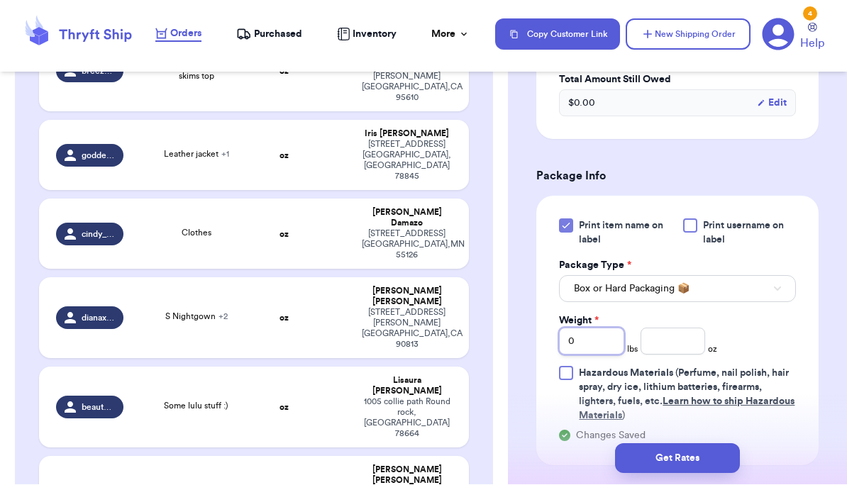
click at [591, 348] on input "0" at bounding box center [591, 341] width 65 height 27
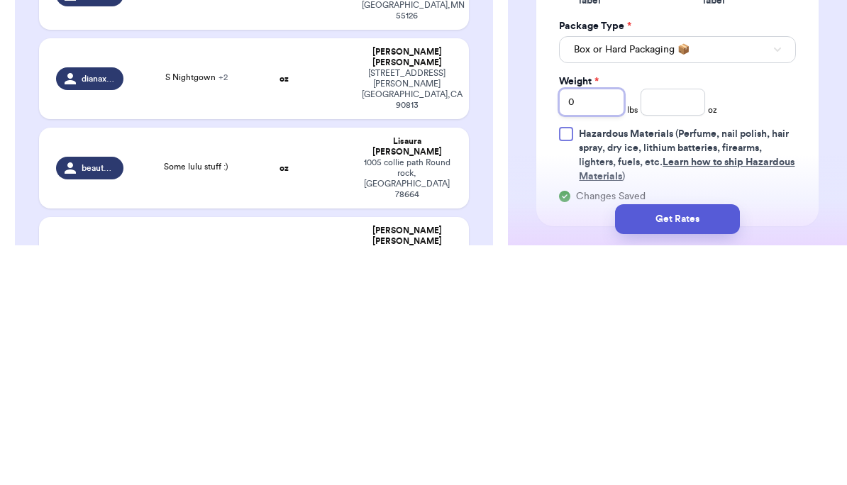
click at [591, 328] on input "0" at bounding box center [591, 341] width 65 height 27
type input "7"
click at [591, 328] on input "number" at bounding box center [672, 341] width 65 height 27
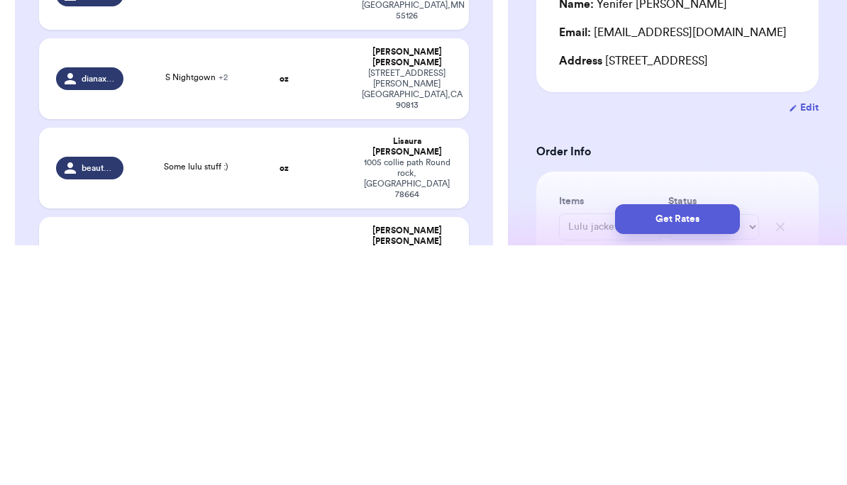
scroll to position [0, 0]
type input "3.7"
click at [591, 444] on button "Get Rates" at bounding box center [677, 459] width 125 height 30
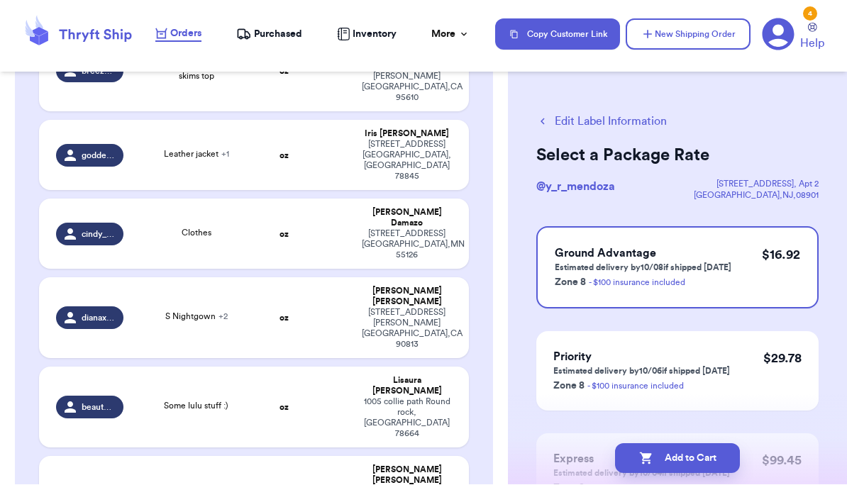
click at [591, 464] on button "Add to Cart" at bounding box center [677, 459] width 125 height 30
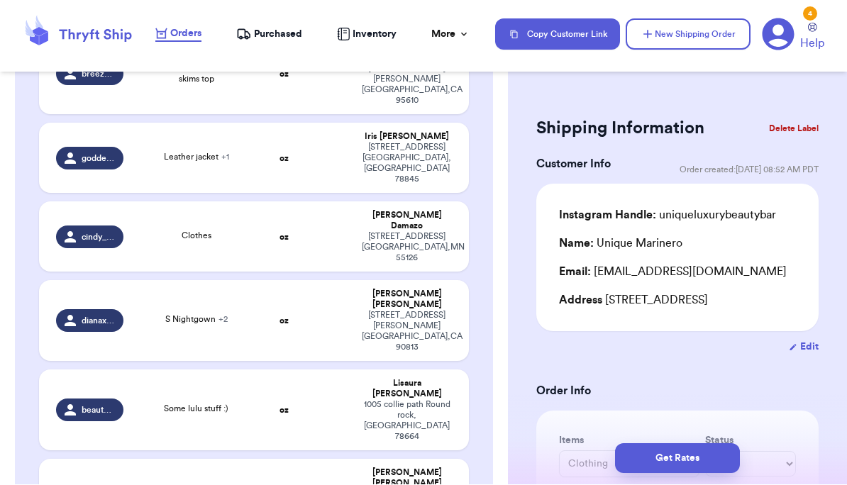
click at [325, 370] on td at bounding box center [330, 410] width 46 height 81
type input "Some lulu stuff :)"
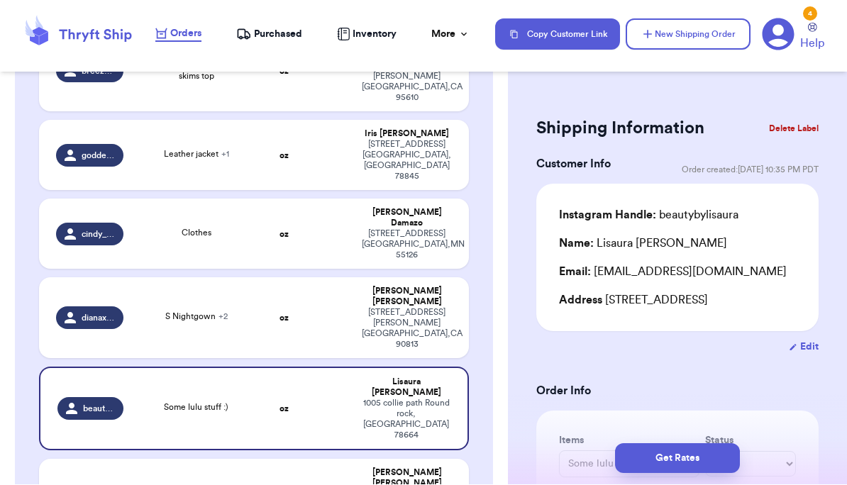
type input "Top"
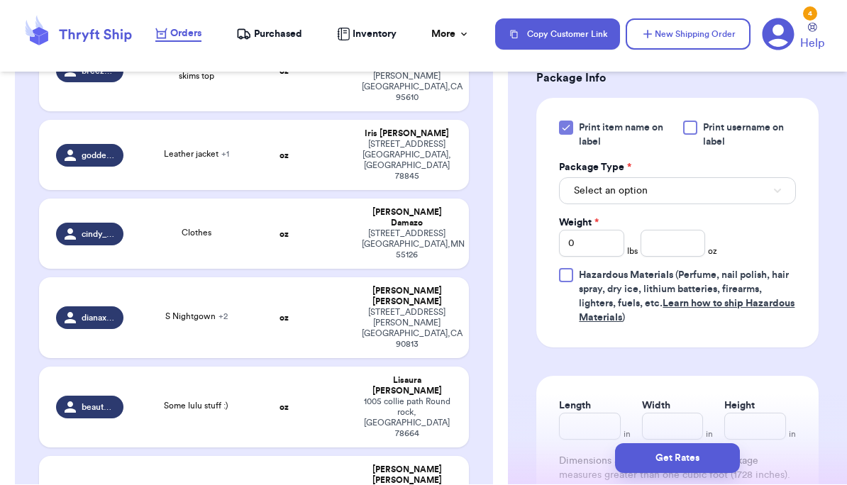
scroll to position [630, 0]
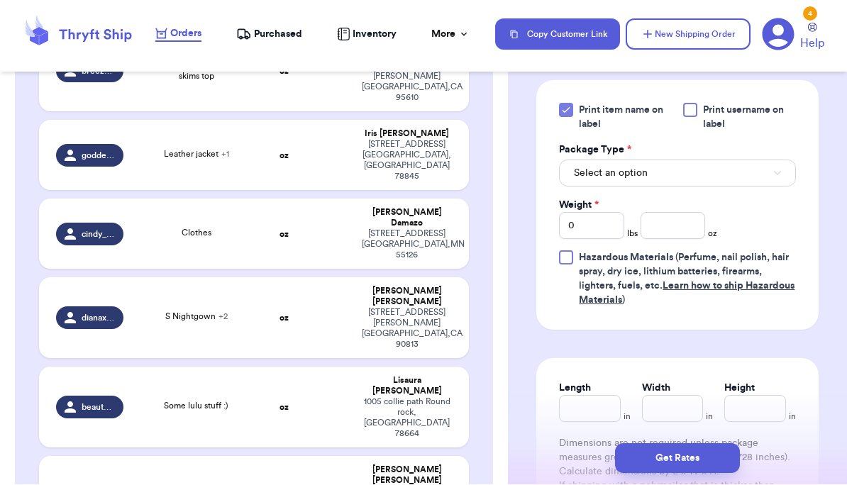
click at [591, 187] on button "Select an option" at bounding box center [677, 173] width 237 height 27
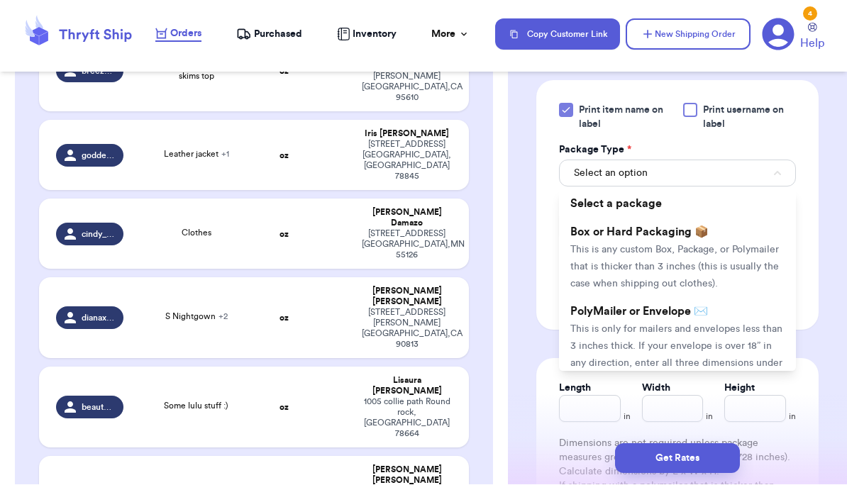
click at [591, 344] on span "This is only for mailers and envelopes less than 3 inches thick. If your envelo…" at bounding box center [676, 355] width 212 height 61
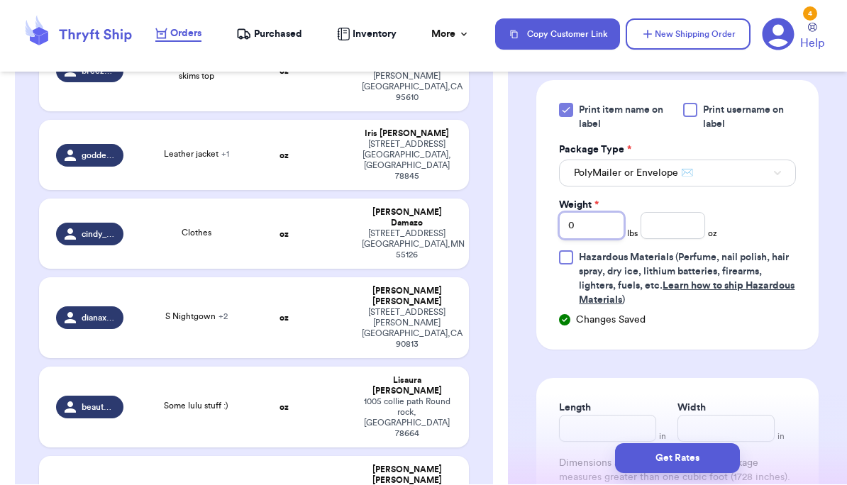
click at [591, 240] on input "0" at bounding box center [591, 226] width 65 height 27
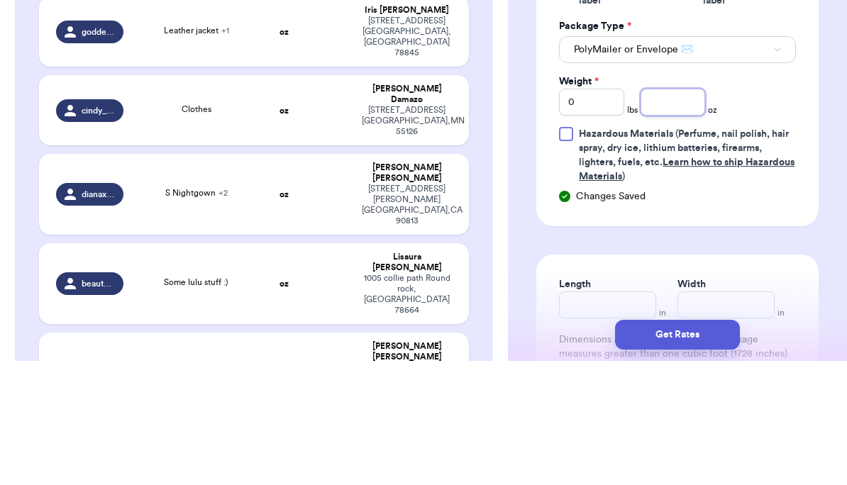
click at [591, 213] on input "number" at bounding box center [672, 226] width 65 height 27
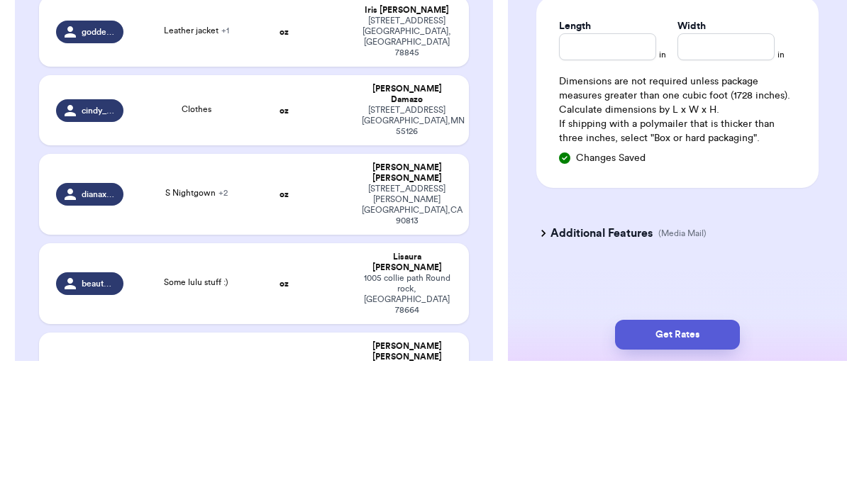
scroll to position [905, 0]
click at [591, 340] on div "Additional Features (Media Mail)" at bounding box center [669, 357] width 282 height 34
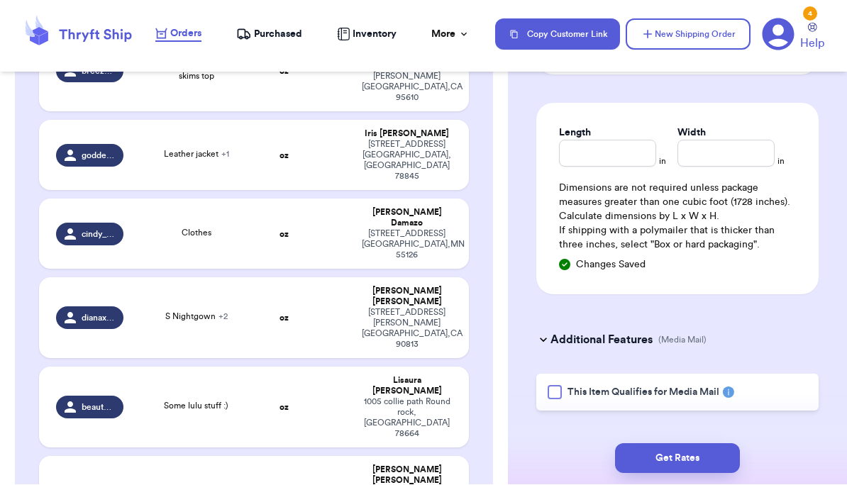
click at [591, 466] on button "Get Rates" at bounding box center [677, 459] width 125 height 30
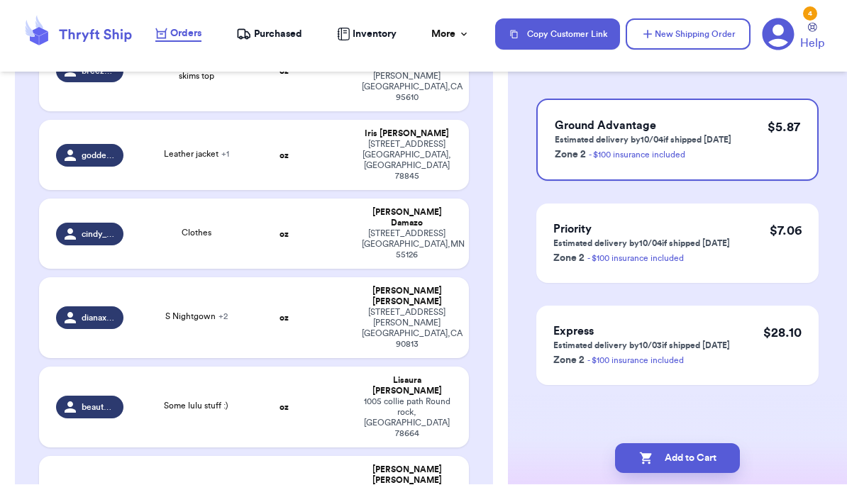
scroll to position [0, 0]
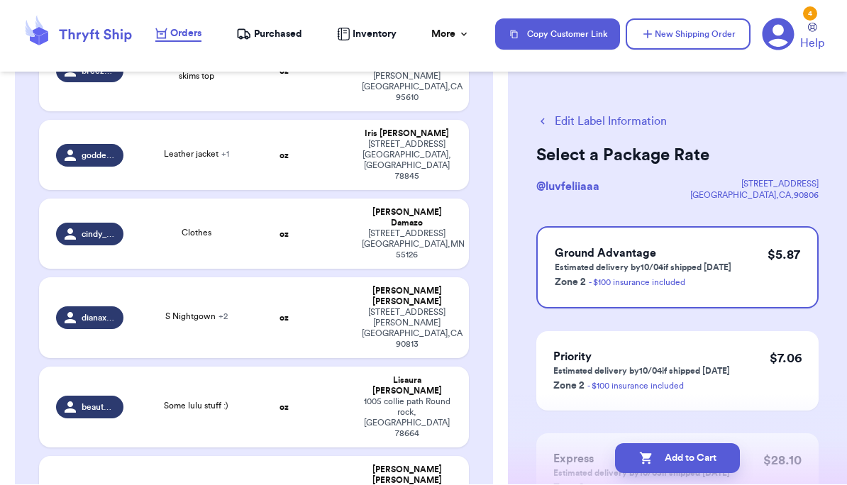
click at [591, 460] on button "Add to Cart" at bounding box center [677, 459] width 125 height 30
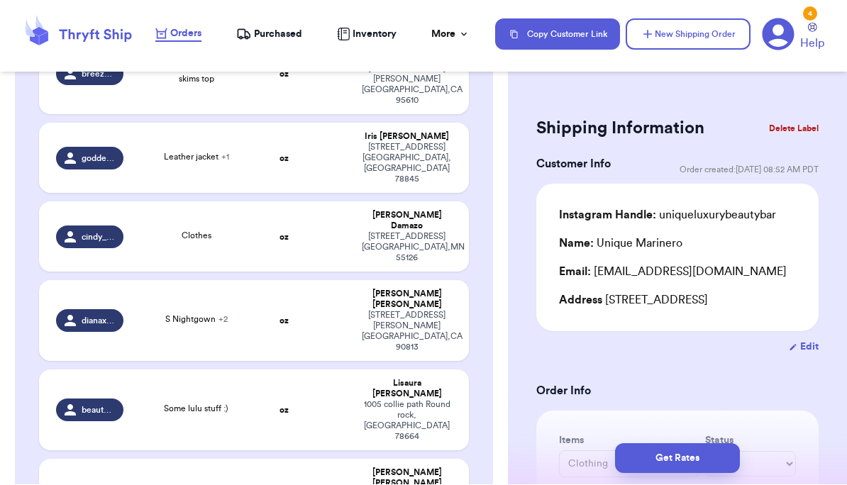
click at [158, 230] on div "Clothes" at bounding box center [196, 238] width 112 height 16
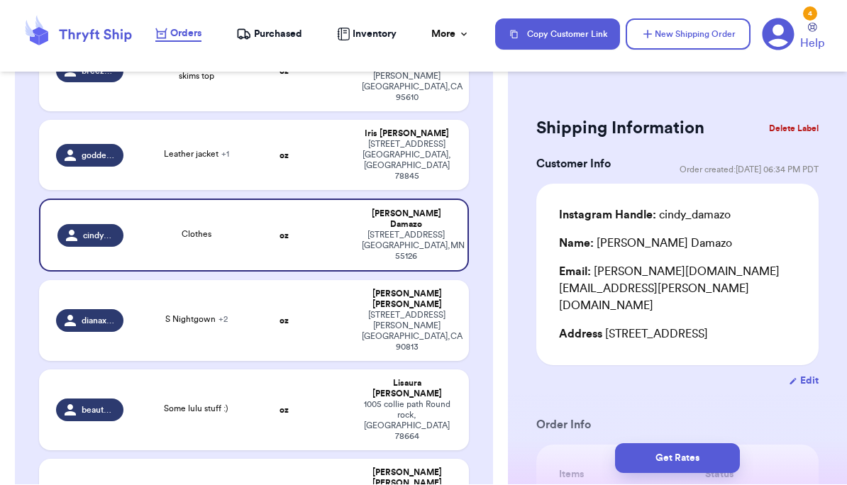
click at [179, 316] on span "S Nightgown + 2" at bounding box center [196, 320] width 62 height 9
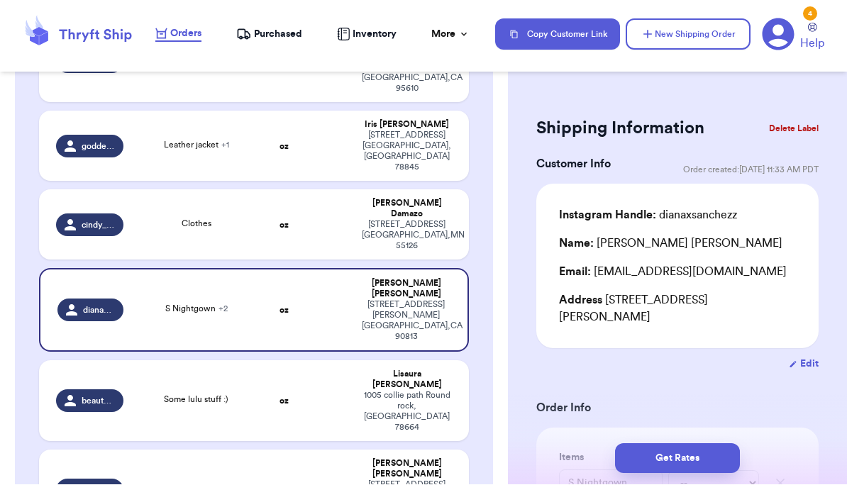
scroll to position [519, 0]
click at [157, 393] on div "Some lulu stuff :)" at bounding box center [196, 401] width 112 height 16
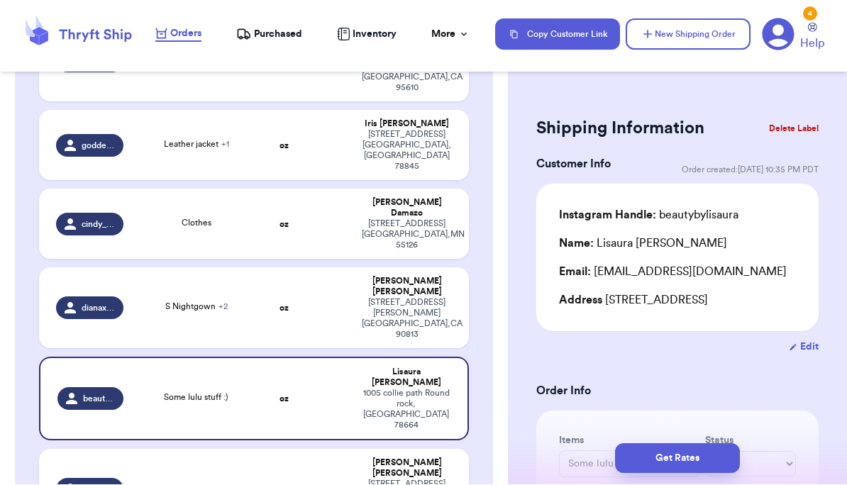
click at [186, 482] on div "Top + 1" at bounding box center [196, 490] width 112 height 16
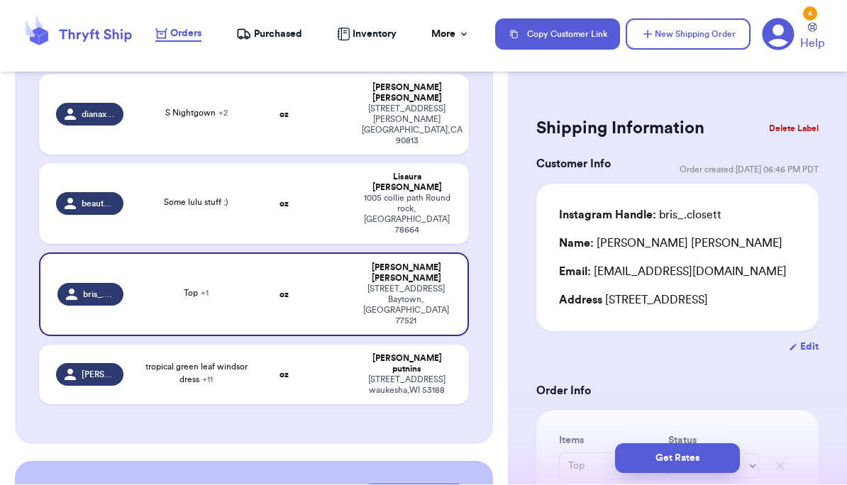
scroll to position [717, 0]
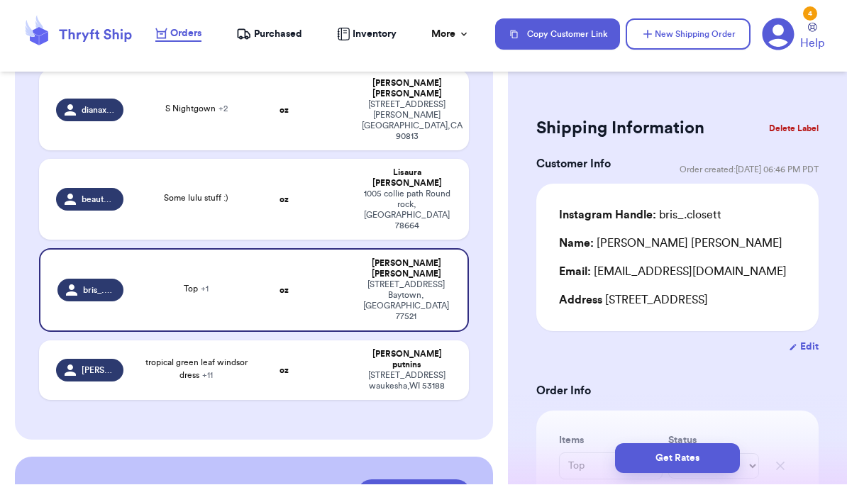
click at [99, 365] on span "[PERSON_NAME]" at bounding box center [98, 370] width 33 height 11
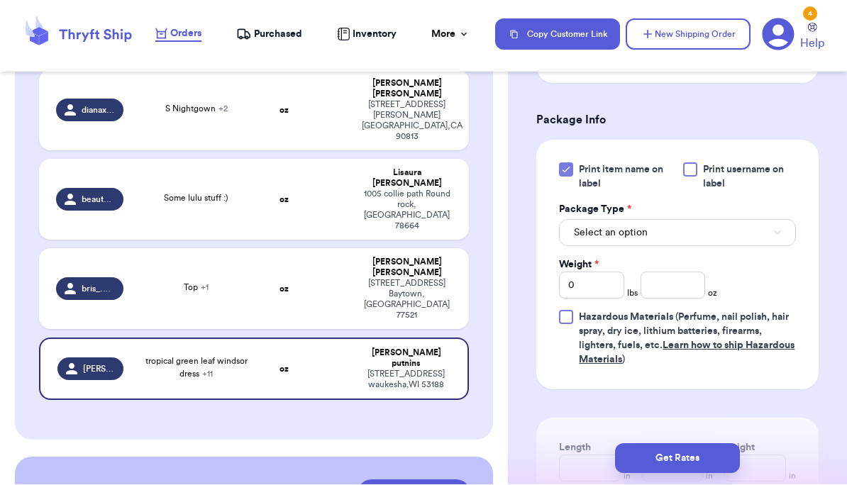
scroll to position [1060, 0]
click at [591, 220] on button "Select an option" at bounding box center [677, 233] width 237 height 27
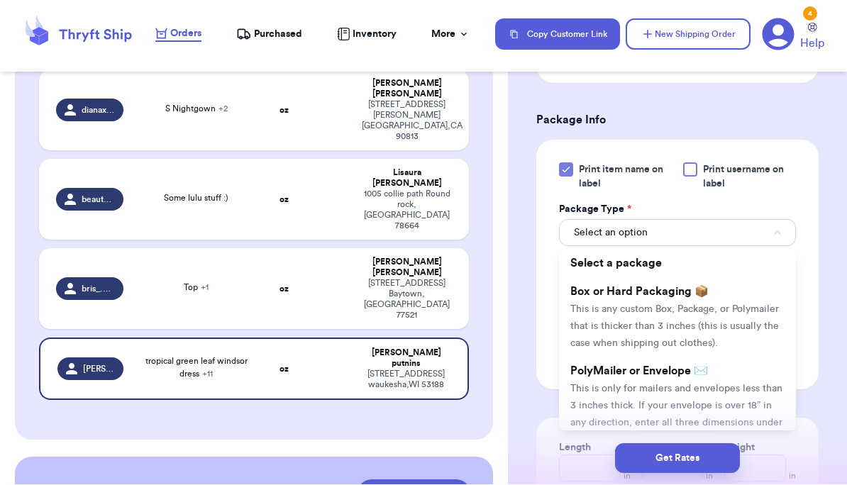
click at [591, 301] on li "Box or Hard Packaging 📦 This is any custom Box, Package, or Polymailer that is …" at bounding box center [677, 317] width 237 height 79
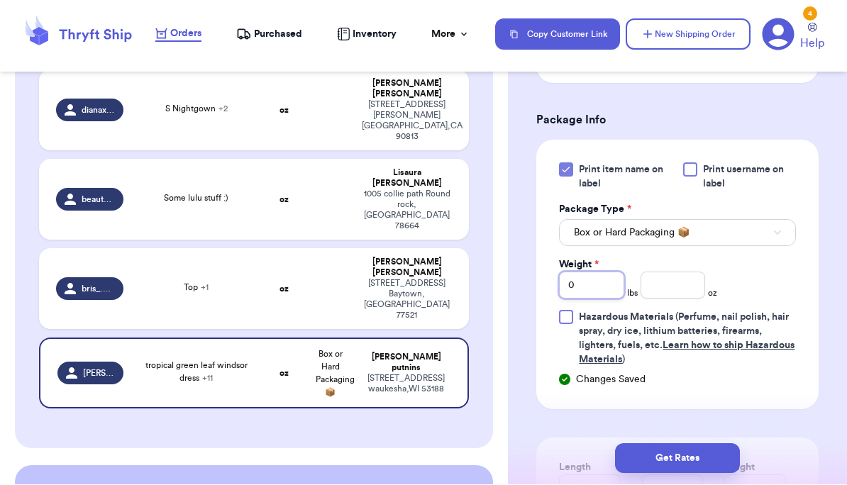
click at [591, 272] on input "0" at bounding box center [591, 285] width 65 height 27
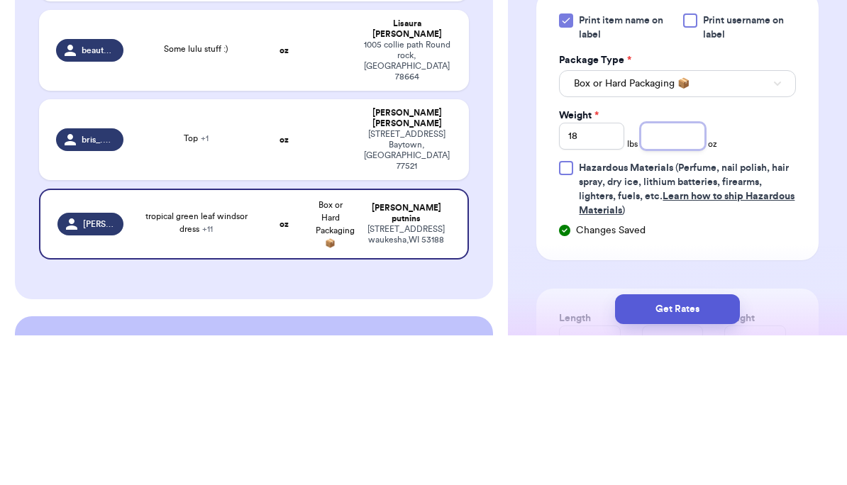
click at [591, 272] on input "number" at bounding box center [672, 285] width 65 height 27
click at [591, 208] on div "Print item name on label Print username on label Package Type * Box or Hard Pac…" at bounding box center [677, 274] width 282 height 269
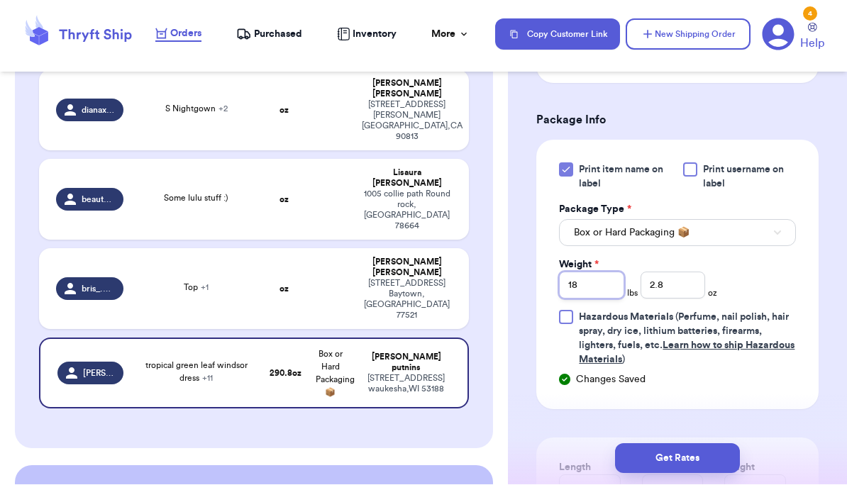
click at [591, 272] on input "18" at bounding box center [591, 285] width 65 height 27
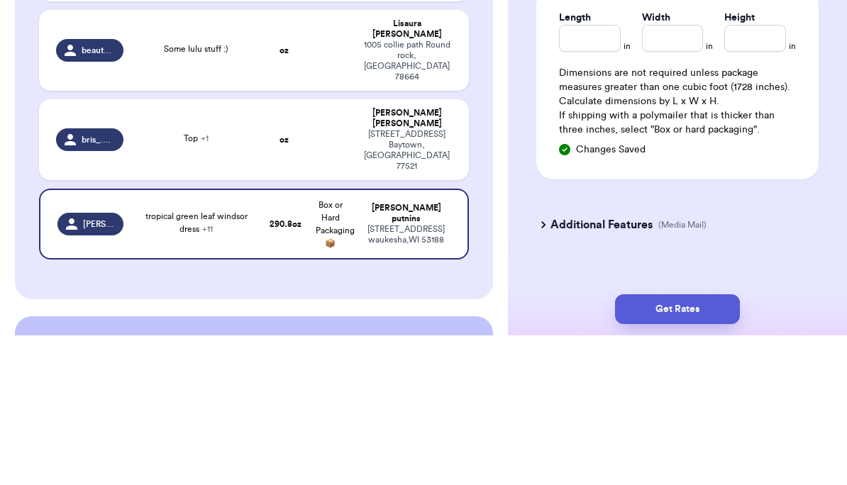
scroll to position [1360, 0]
click at [591, 357] on div "Additional Features (Media Mail)" at bounding box center [669, 374] width 282 height 34
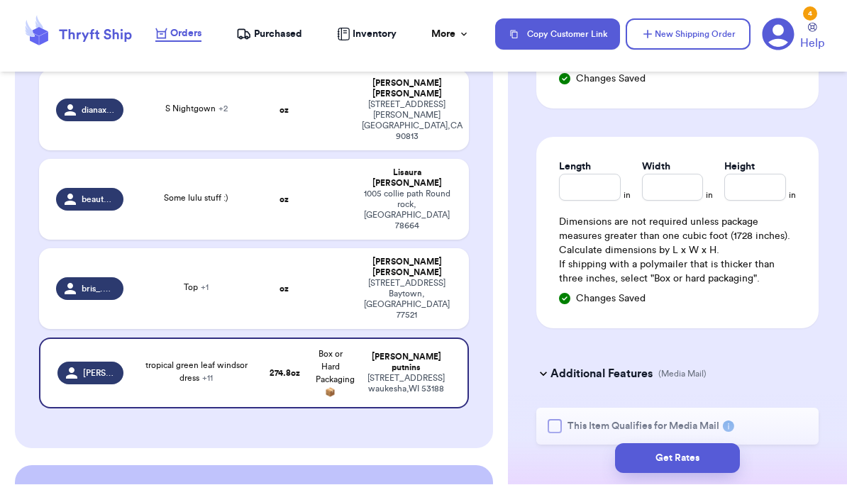
click at [591, 462] on button "Get Rates" at bounding box center [677, 459] width 125 height 30
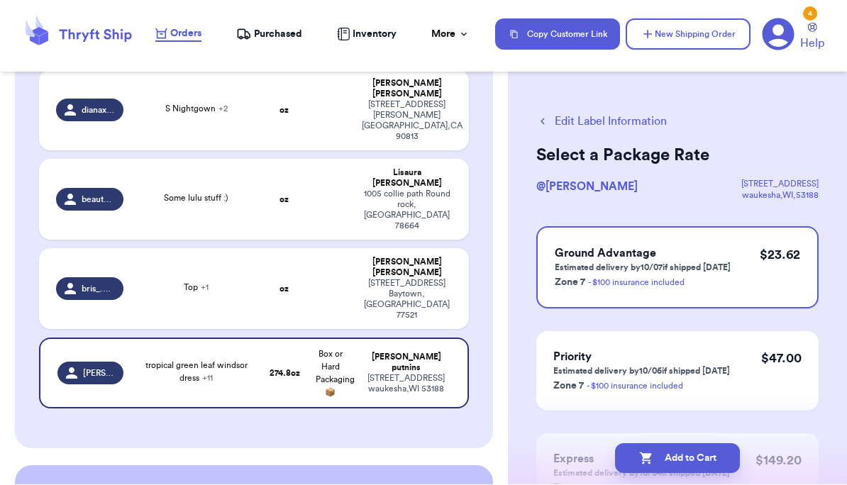
click at [591, 459] on button "Add to Cart" at bounding box center [677, 459] width 125 height 30
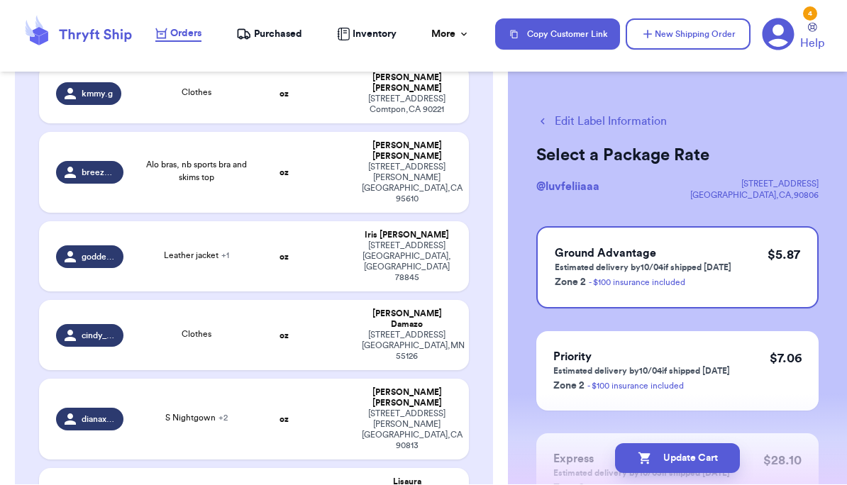
scroll to position [408, 0]
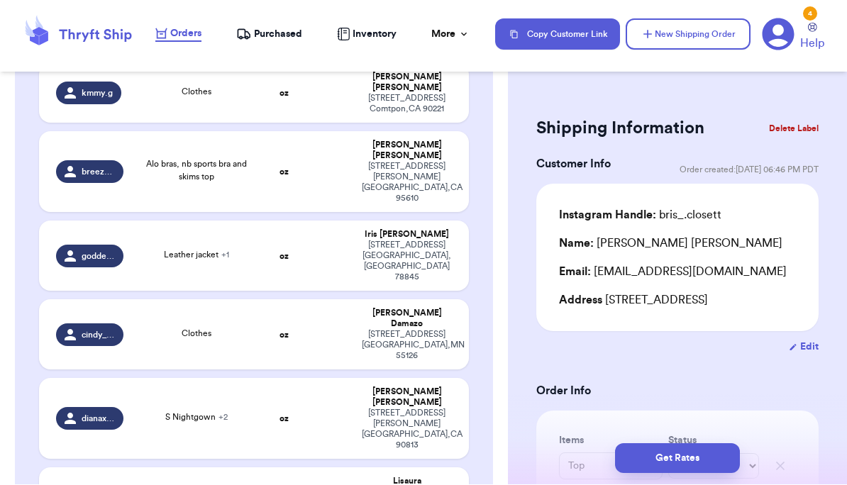
click at [130, 379] on td "dianaxsanchezz" at bounding box center [85, 419] width 92 height 81
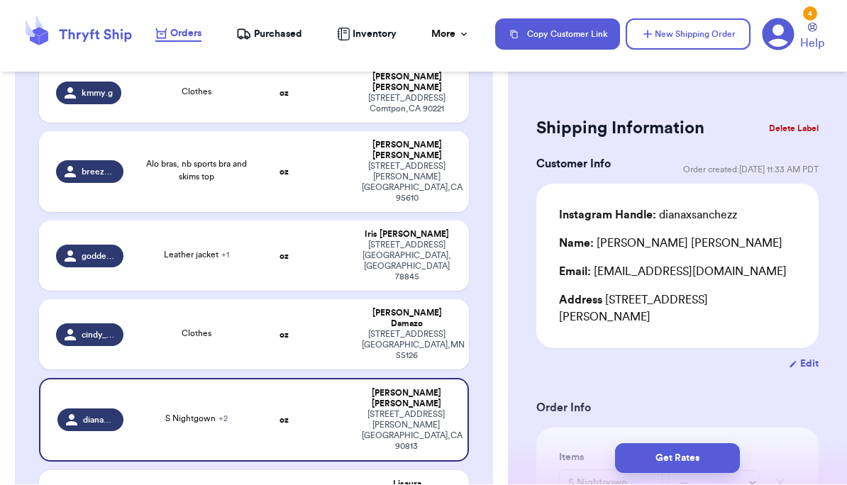
click at [99, 300] on td "cindy_damazo" at bounding box center [85, 335] width 92 height 70
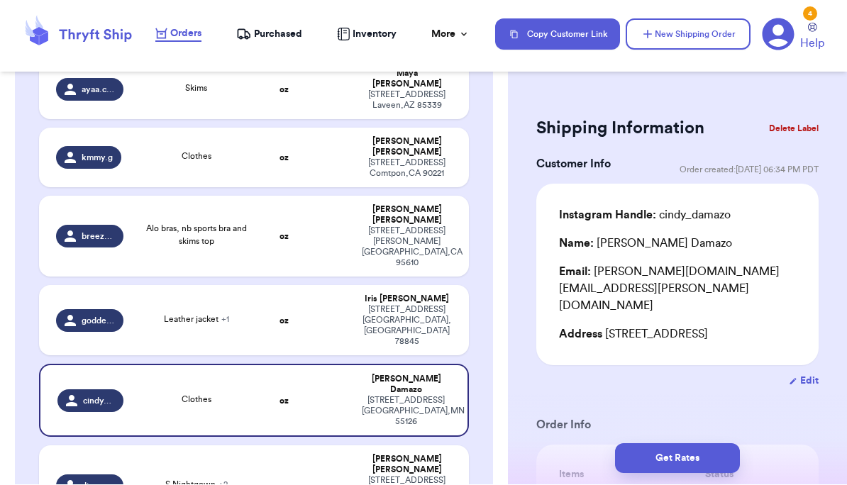
scroll to position [343, 0]
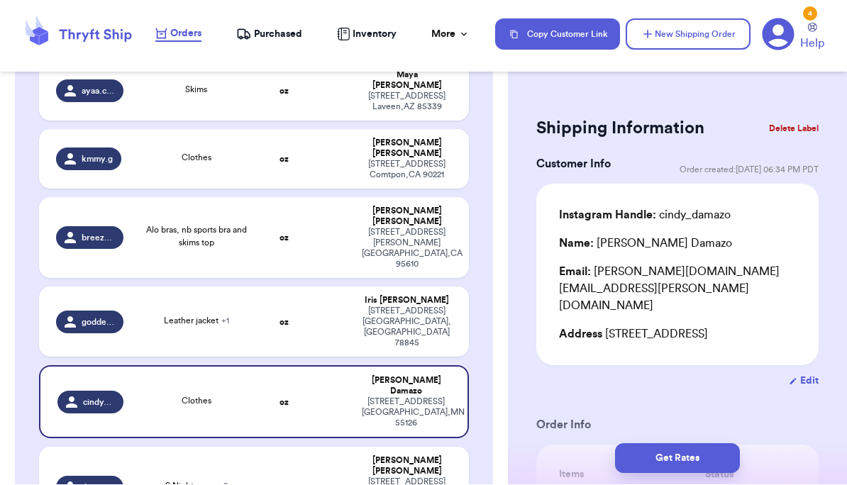
click at [114, 317] on span "goddessjess21" at bounding box center [98, 322] width 33 height 11
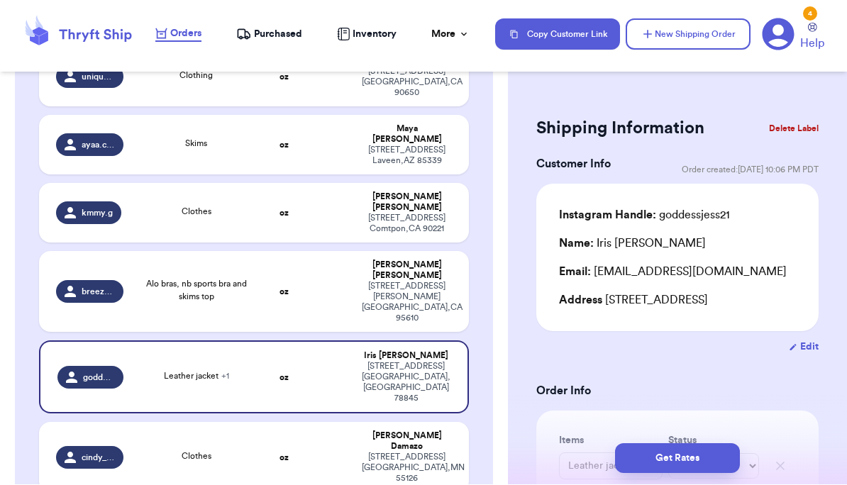
scroll to position [286, 0]
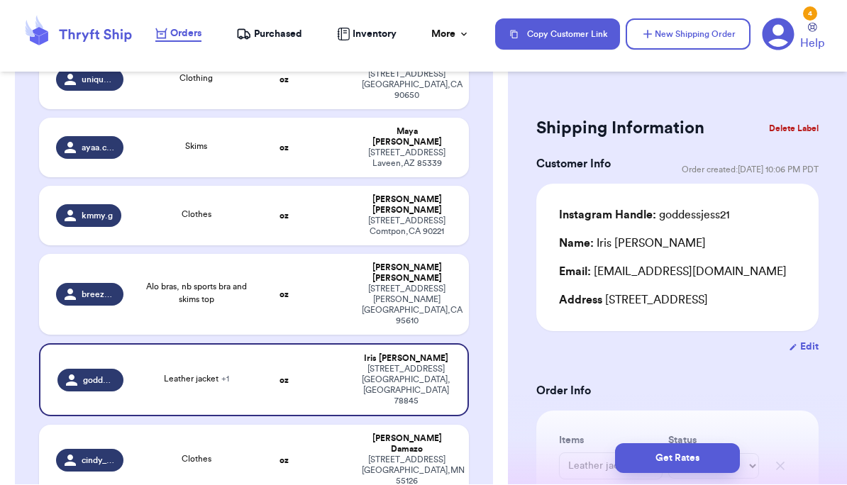
click at [104, 289] on span "breezy_420_" at bounding box center [98, 294] width 33 height 11
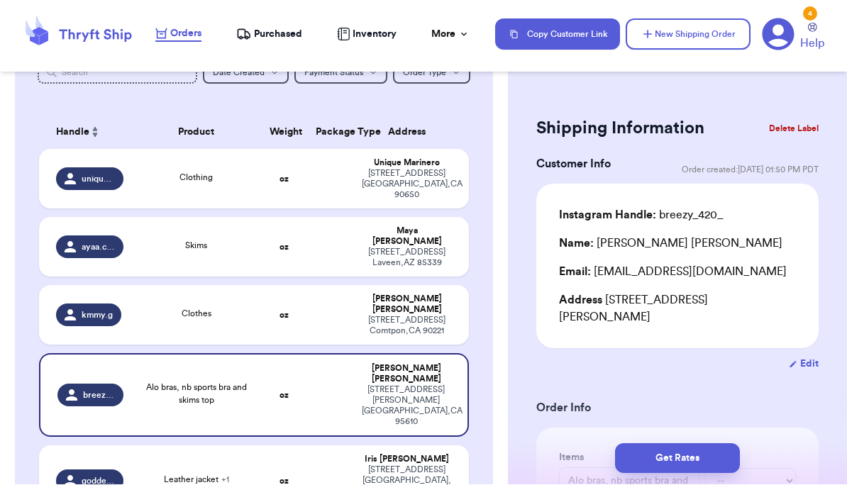
scroll to position [186, 0]
click at [135, 308] on td "Clothes" at bounding box center [196, 317] width 129 height 60
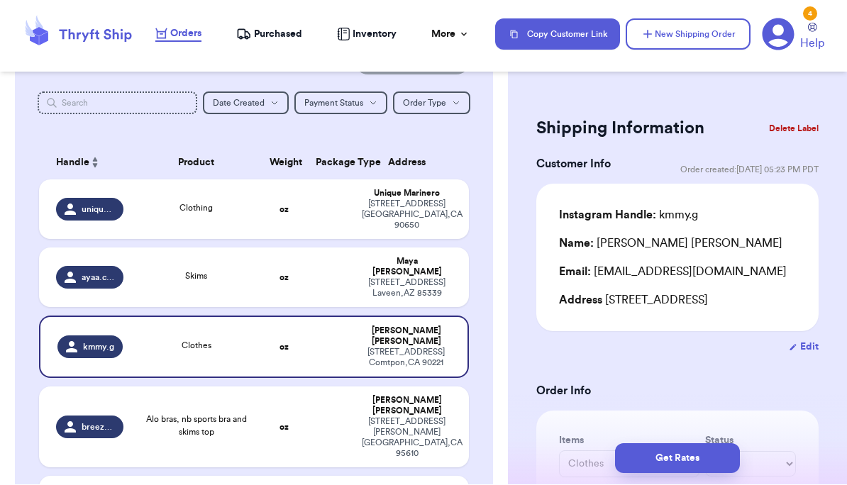
scroll to position [155, 0]
click at [126, 280] on td "ayaa.closett" at bounding box center [85, 279] width 92 height 60
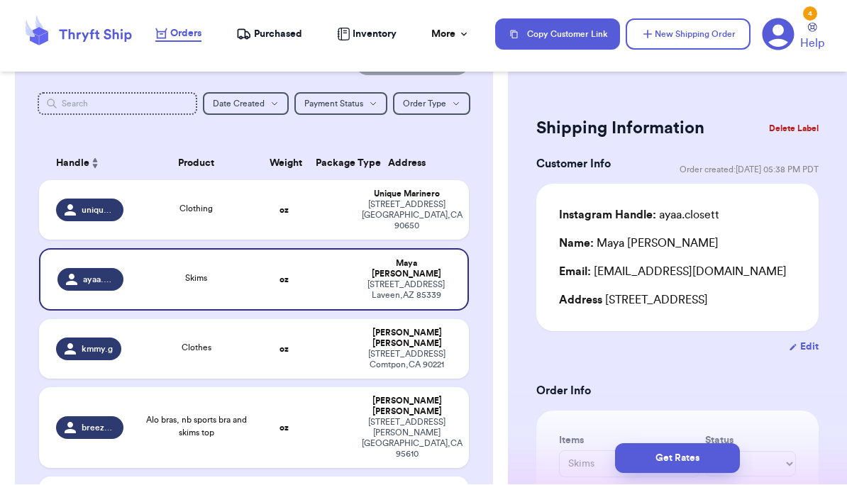
click at [147, 226] on td "Clothing" at bounding box center [196, 211] width 129 height 60
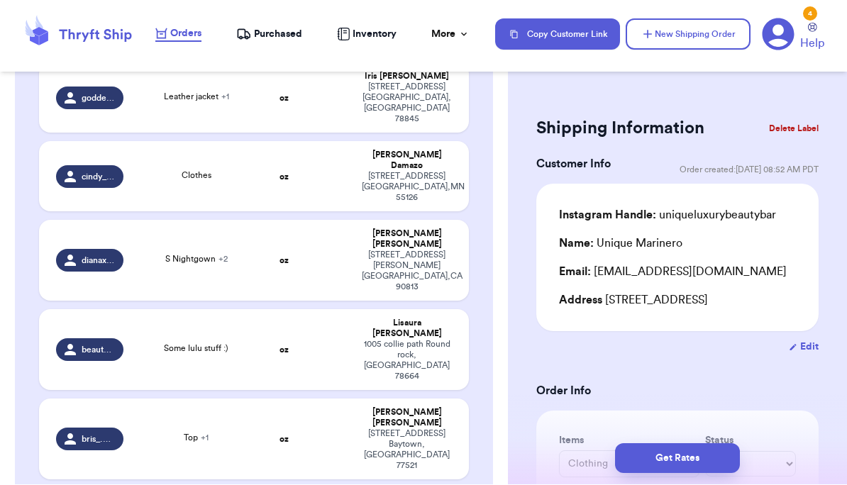
scroll to position [568, 0]
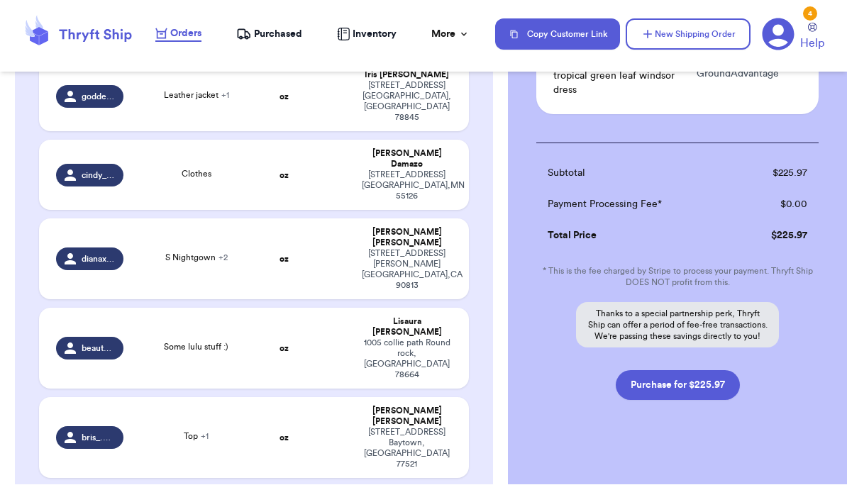
scroll to position [2611, 0]
click at [591, 373] on button "Purchase for $225.97" at bounding box center [678, 387] width 124 height 30
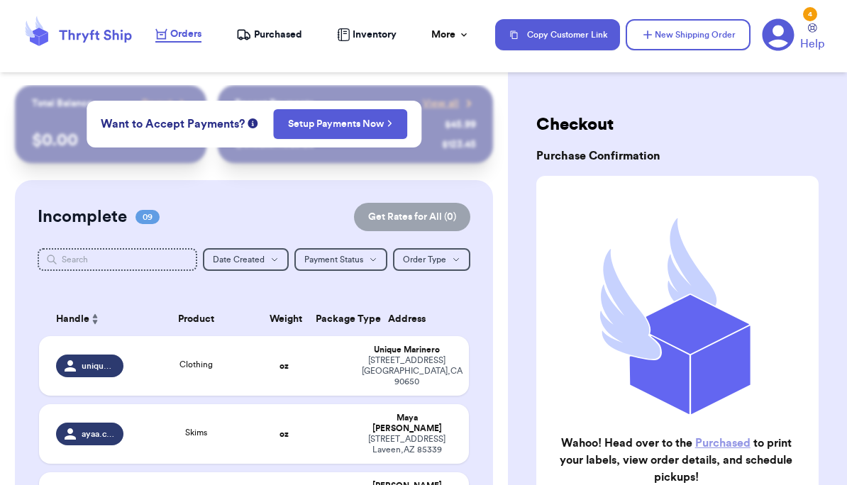
scroll to position [0, 0]
click at [276, 37] on span "Purchased" at bounding box center [278, 35] width 48 height 14
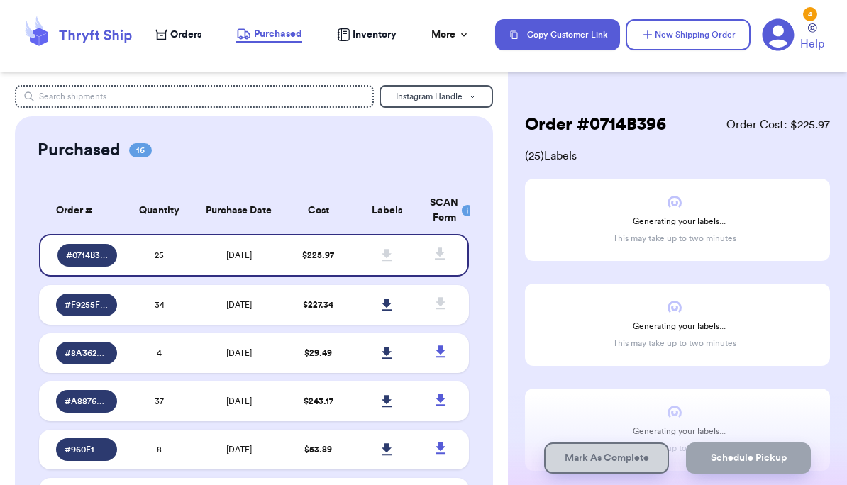
click at [167, 270] on td "25" at bounding box center [160, 255] width 69 height 43
click at [160, 260] on span "25" at bounding box center [159, 255] width 9 height 9
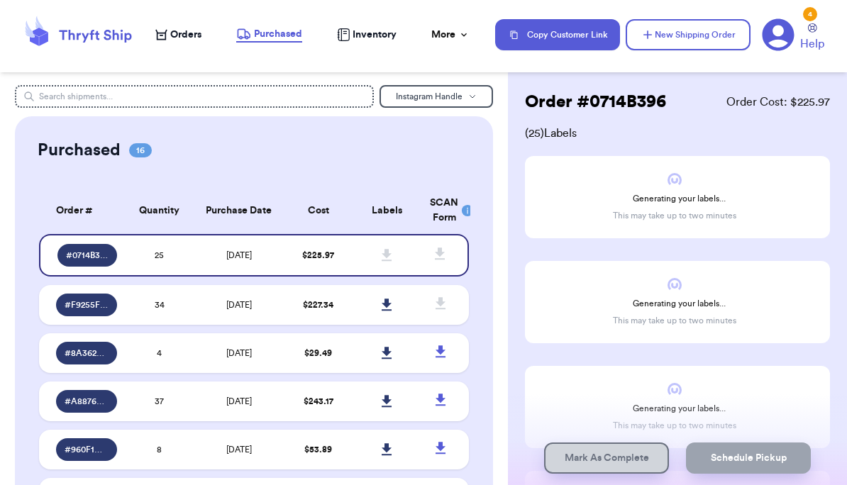
scroll to position [12, 0]
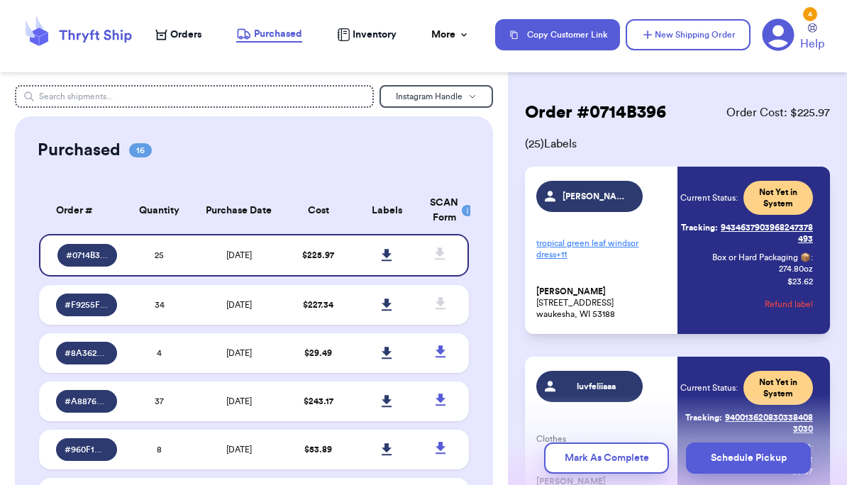
click at [591, 40] on button "New Shipping Order" at bounding box center [687, 34] width 125 height 31
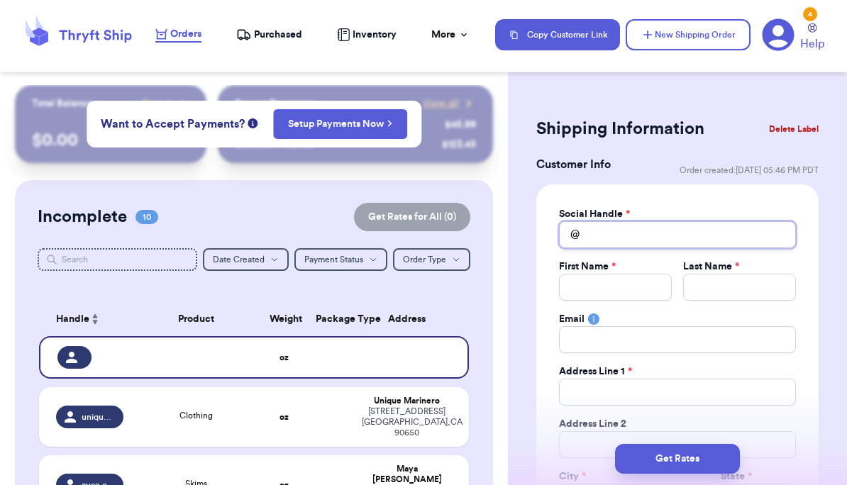
click at [591, 237] on input "Total Amount Paid" at bounding box center [677, 234] width 237 height 27
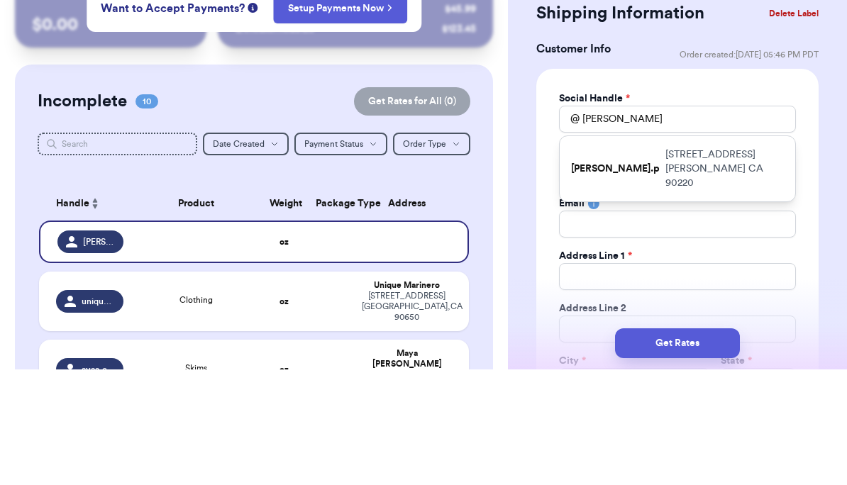
click at [591, 263] on p "308 S Central Ave. Compton CA 90220" at bounding box center [724, 284] width 118 height 43
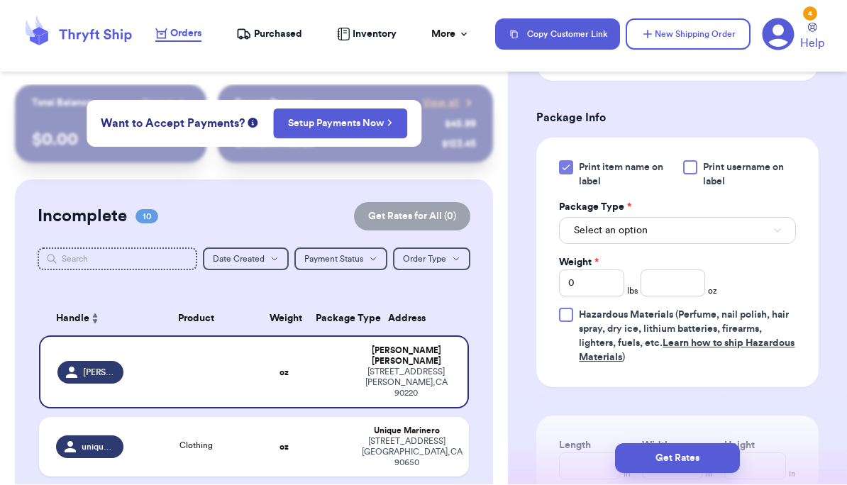
scroll to position [828, 0]
click at [591, 230] on button "Select an option" at bounding box center [677, 231] width 237 height 27
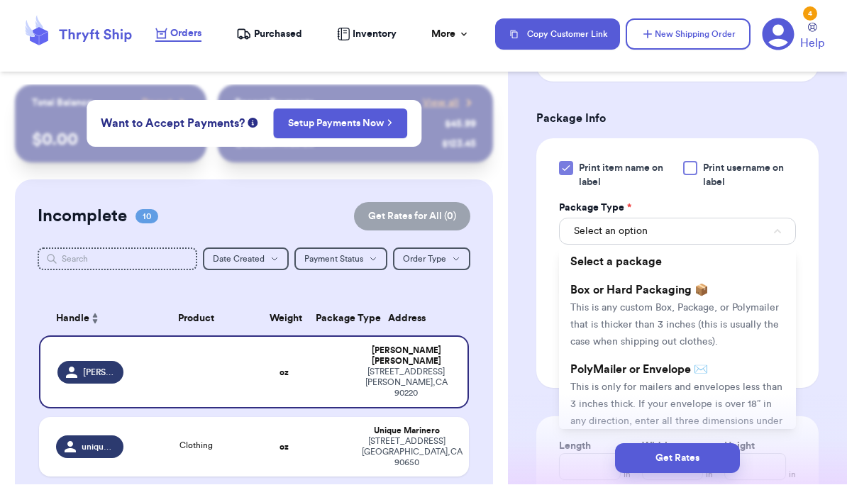
click at [591, 304] on span "This is any custom Box, Package, or Polymailer that is thicker than 3 inches (t…" at bounding box center [674, 326] width 208 height 44
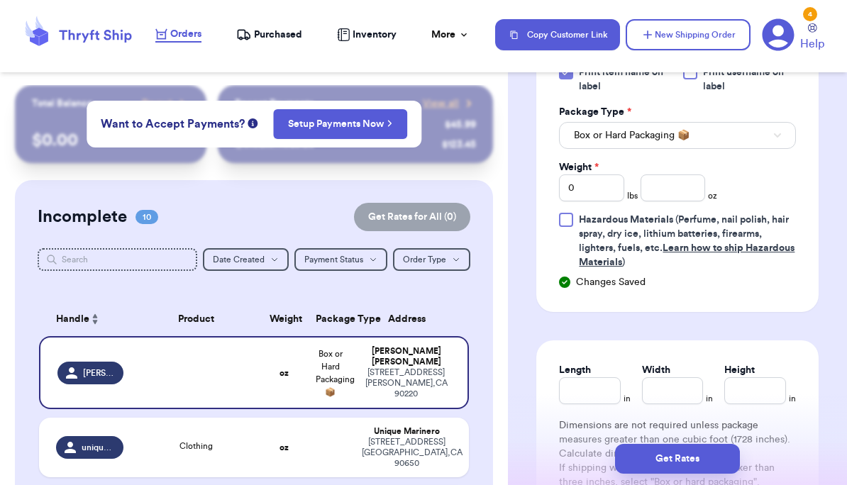
scroll to position [925, 0]
click at [591, 196] on input "0" at bounding box center [591, 187] width 65 height 27
click at [591, 199] on input "number" at bounding box center [672, 187] width 65 height 27
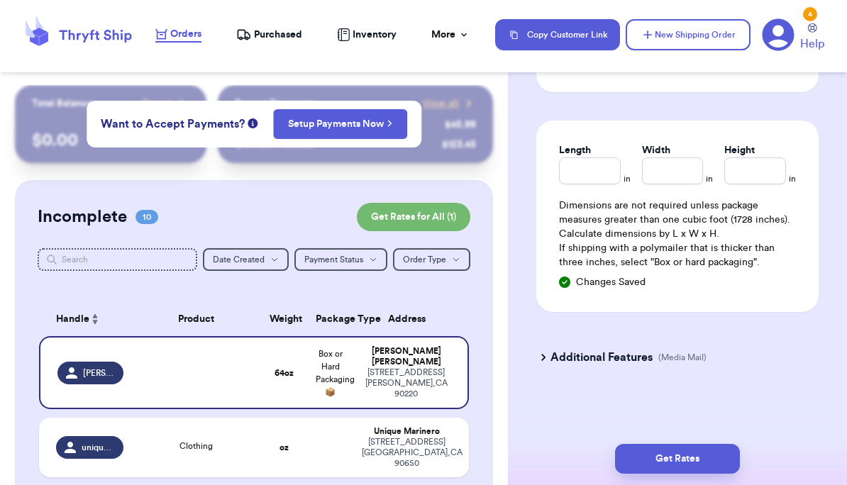
scroll to position [1145, 0]
click at [591, 454] on button "Get Rates" at bounding box center [677, 459] width 125 height 30
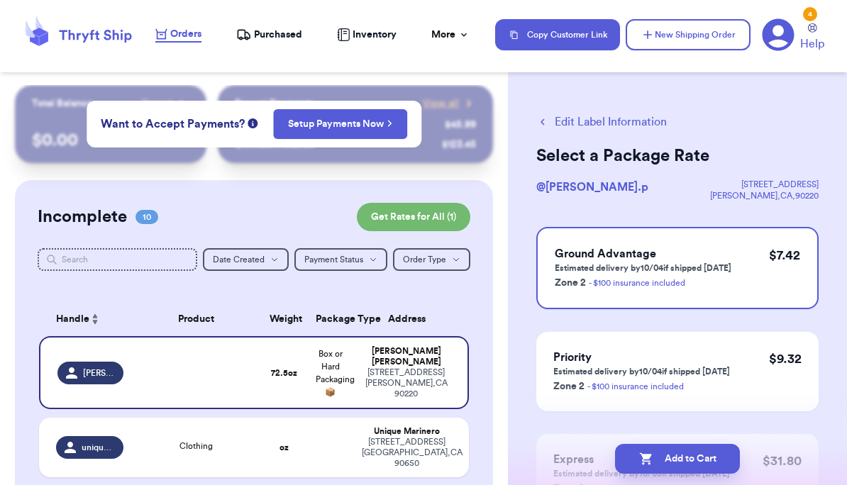
click at [591, 462] on button "Add to Cart" at bounding box center [677, 459] width 125 height 30
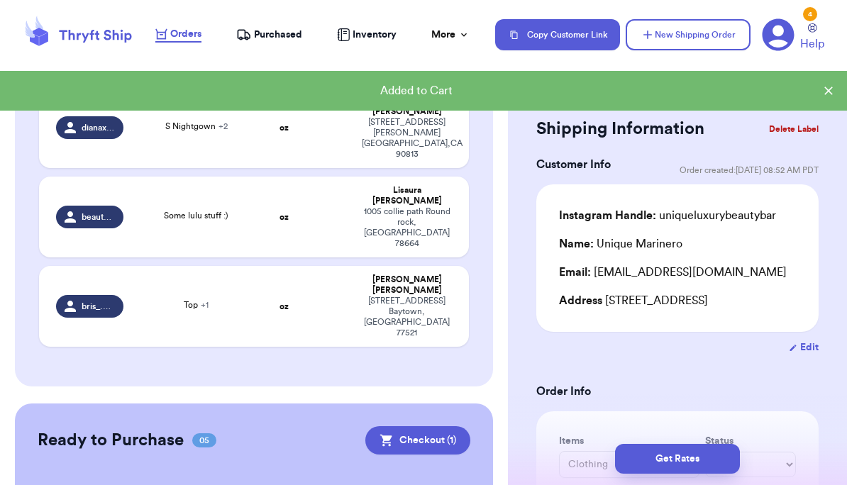
scroll to position [704, 0]
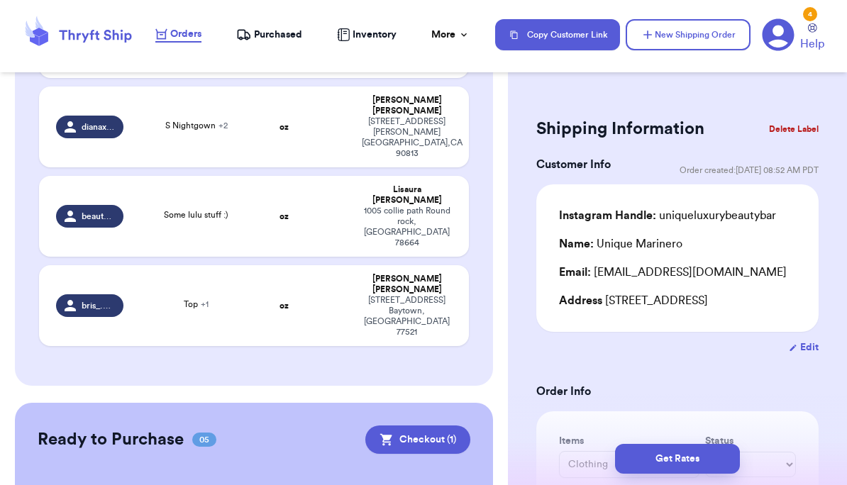
click at [440, 426] on button "Checkout ( 1 )" at bounding box center [417, 440] width 105 height 28
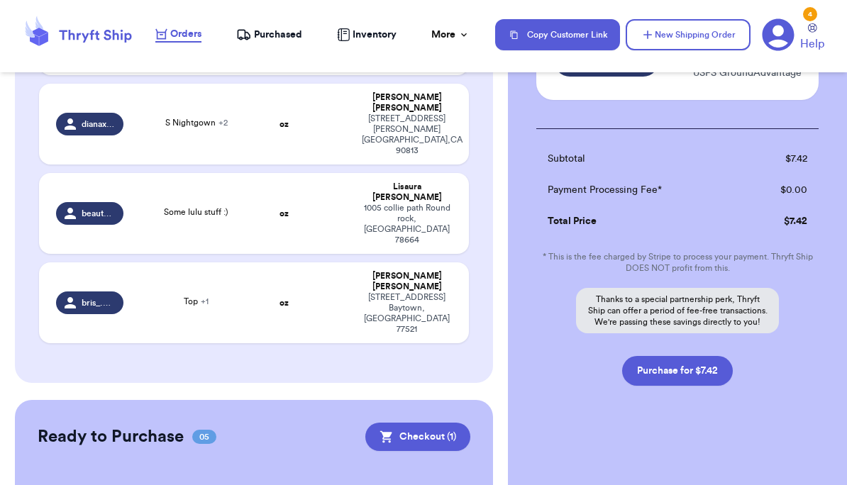
scroll to position [161, 0]
click at [591, 374] on button "Purchase for $7.42" at bounding box center [677, 371] width 111 height 30
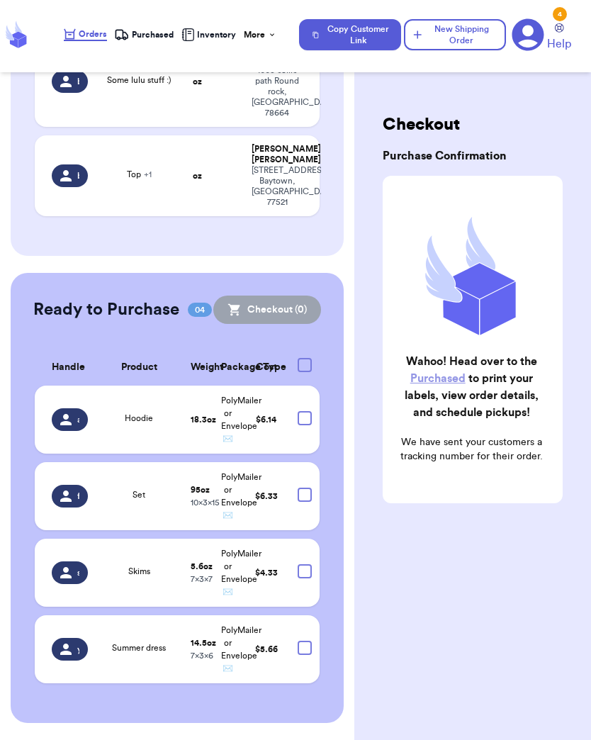
scroll to position [0, 0]
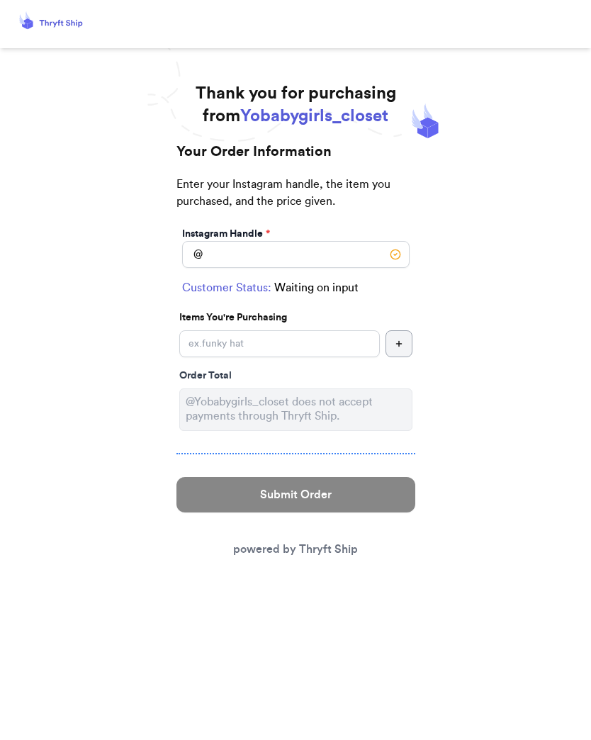
click at [347, 544] on link "powered by Thryft Ship" at bounding box center [295, 549] width 125 height 11
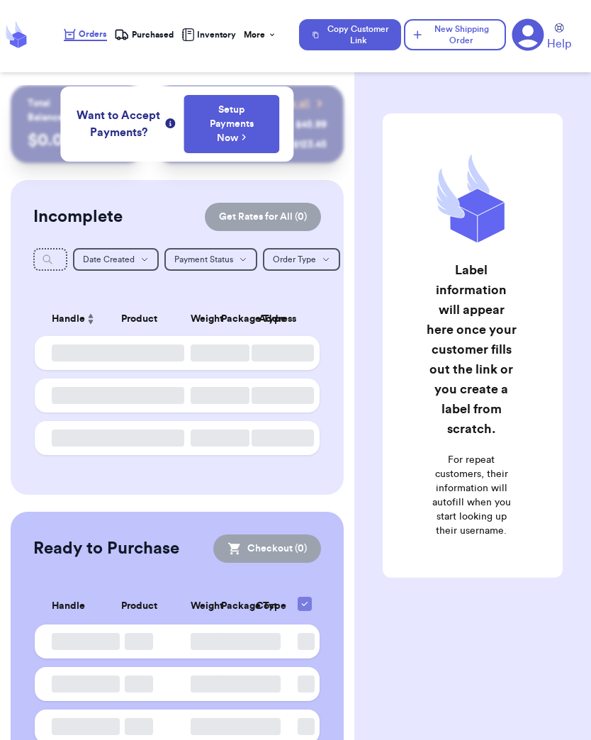
checkbox input "false"
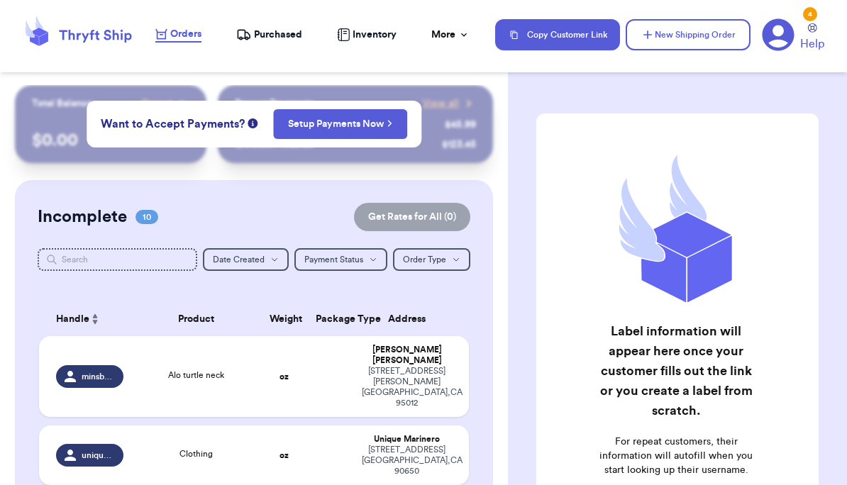
click at [281, 38] on span "Purchased" at bounding box center [278, 35] width 48 height 14
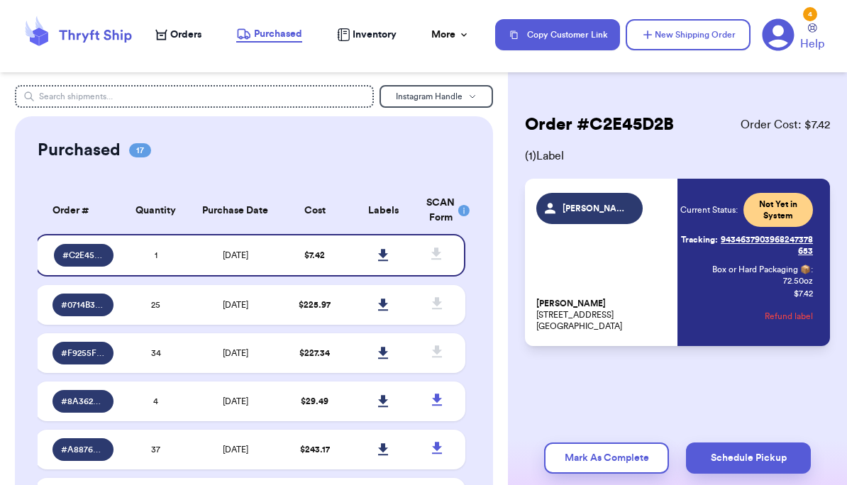
scroll to position [0, 3]
click at [386, 311] on icon at bounding box center [384, 305] width 11 height 13
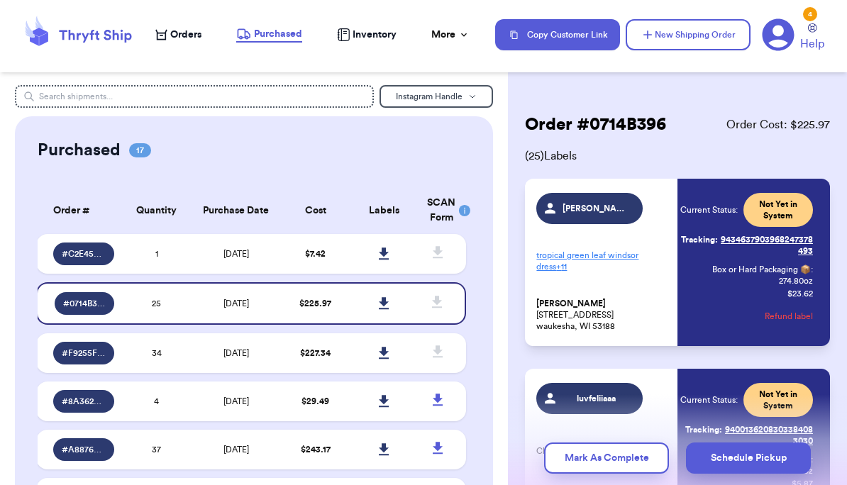
click at [386, 309] on icon at bounding box center [384, 303] width 10 height 12
click at [121, 313] on td "# 0714B396" at bounding box center [79, 303] width 86 height 43
click at [106, 309] on div "# 0714B396" at bounding box center [84, 303] width 59 height 23
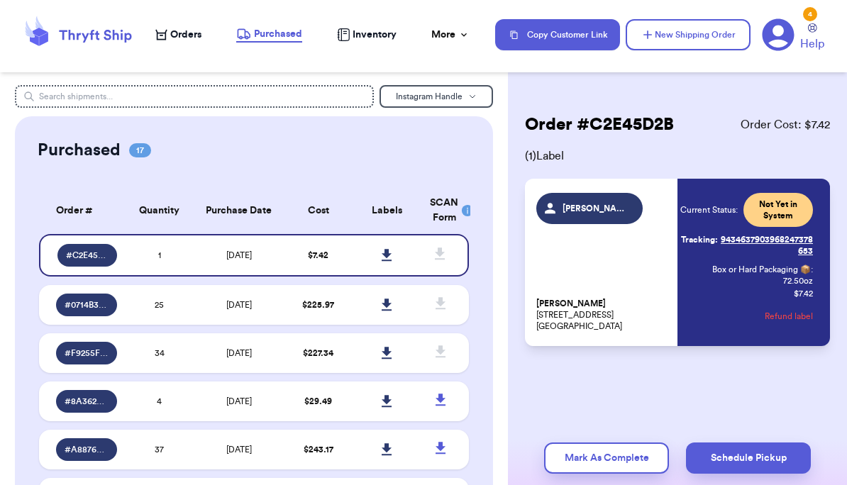
click at [388, 310] on icon at bounding box center [387, 305] width 10 height 12
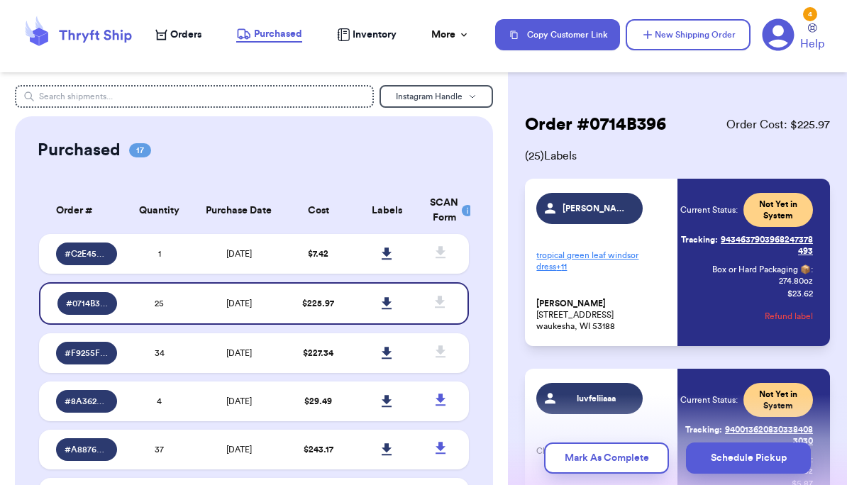
click at [384, 309] on icon at bounding box center [387, 303] width 10 height 12
click at [189, 321] on td "25" at bounding box center [160, 303] width 69 height 43
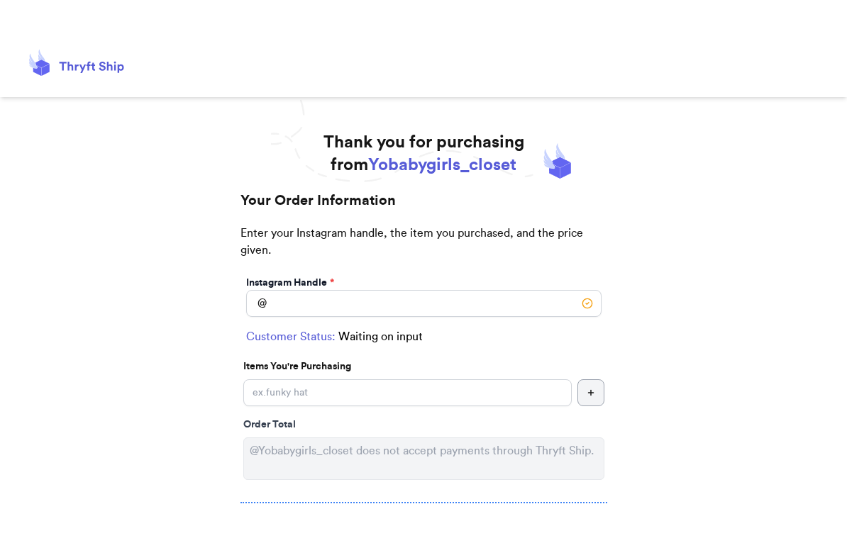
scroll to position [49, 0]
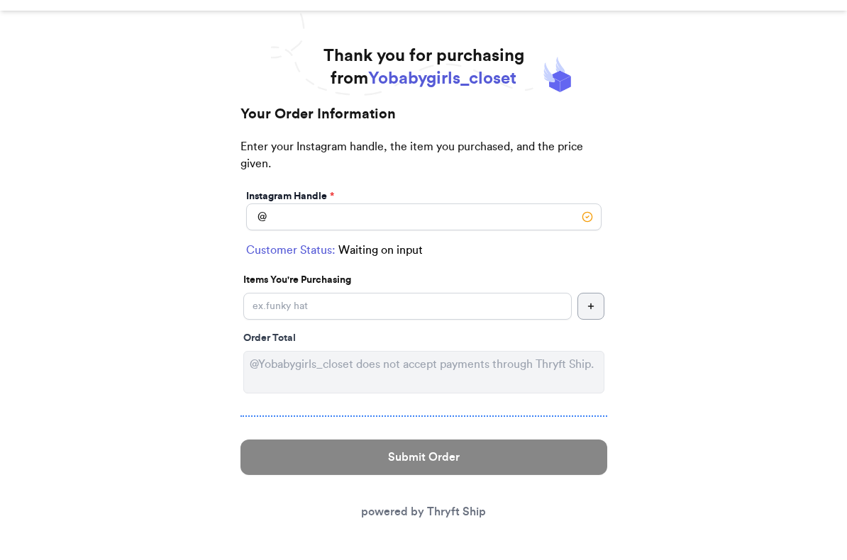
click at [470, 484] on link "powered by Thryft Ship" at bounding box center [423, 511] width 125 height 11
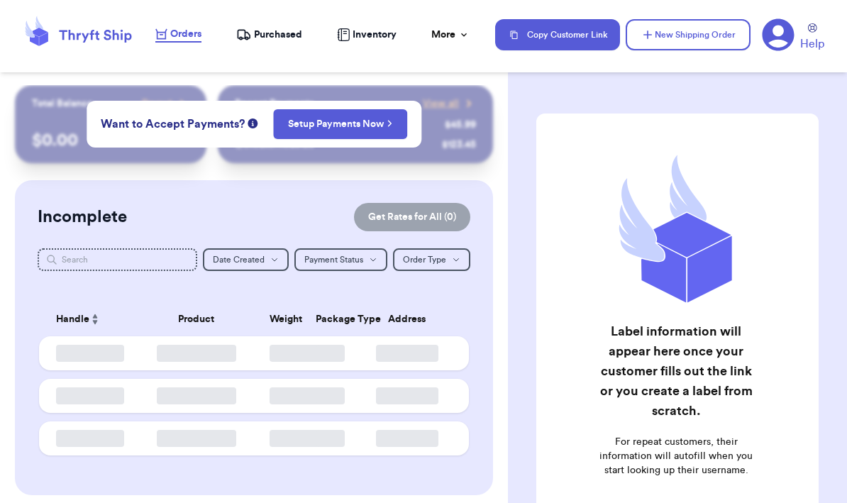
checkbox input "false"
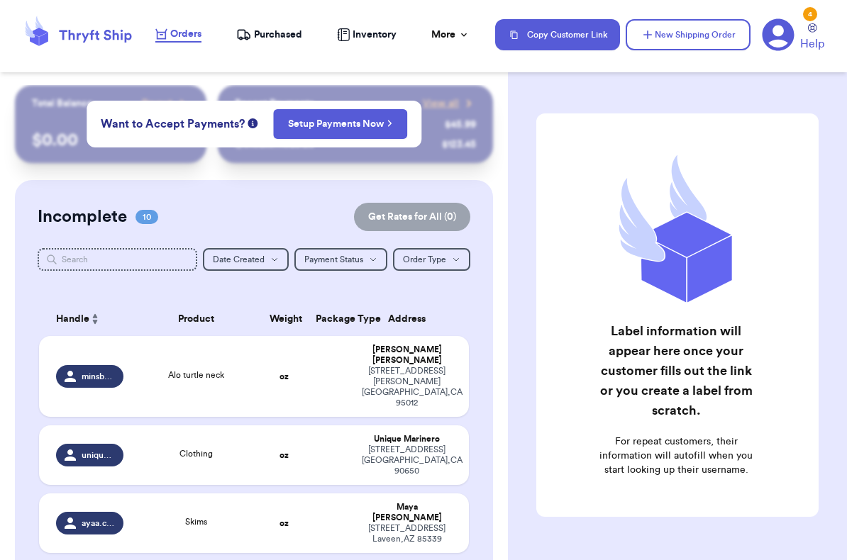
click at [484, 159] on div "Recent Payments View all @ fashionista $ 45.99 @ sneakerhead123 $ 123.45" at bounding box center [355, 124] width 275 height 78
click at [277, 38] on span "Purchased" at bounding box center [278, 35] width 48 height 14
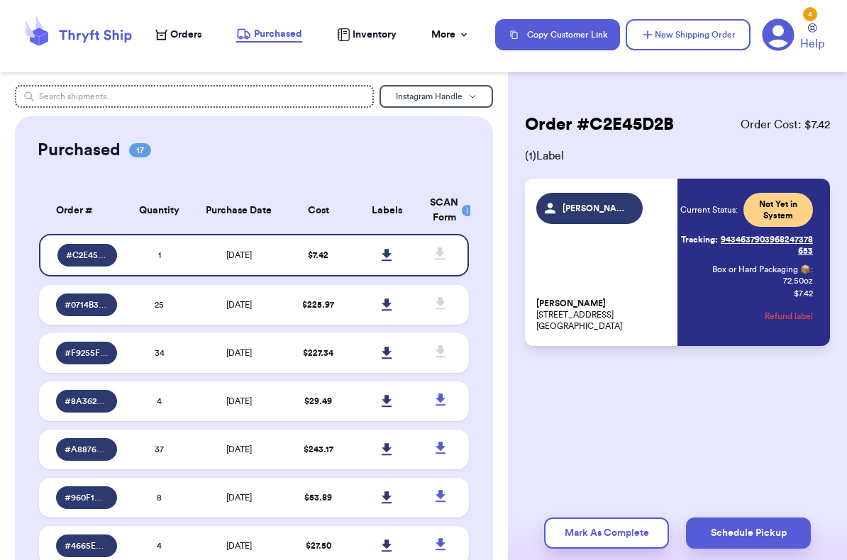
click at [321, 309] on span "$ 225.97" at bounding box center [318, 305] width 32 height 9
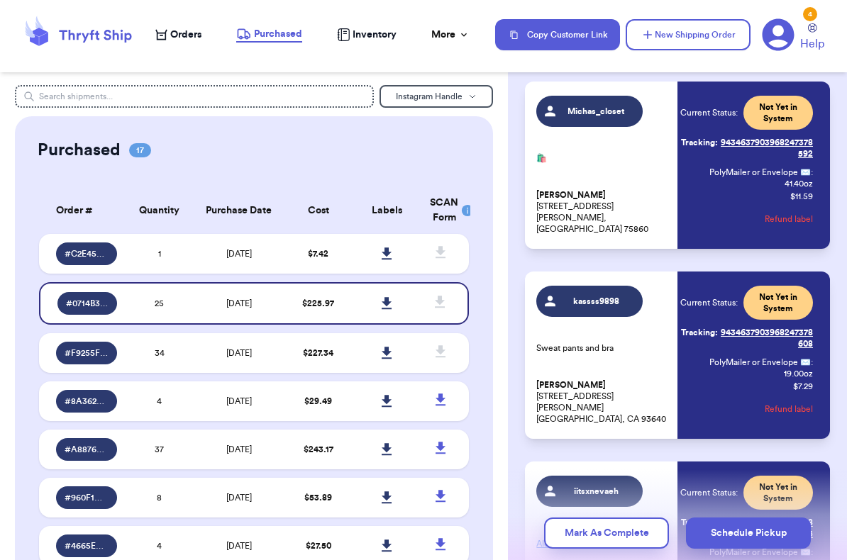
scroll to position [2949, 0]
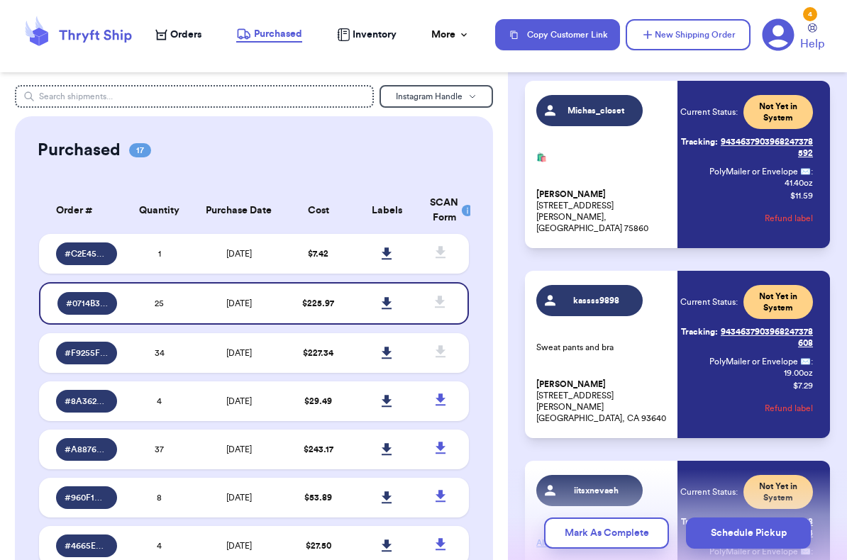
click at [395, 267] on link at bounding box center [387, 253] width 31 height 31
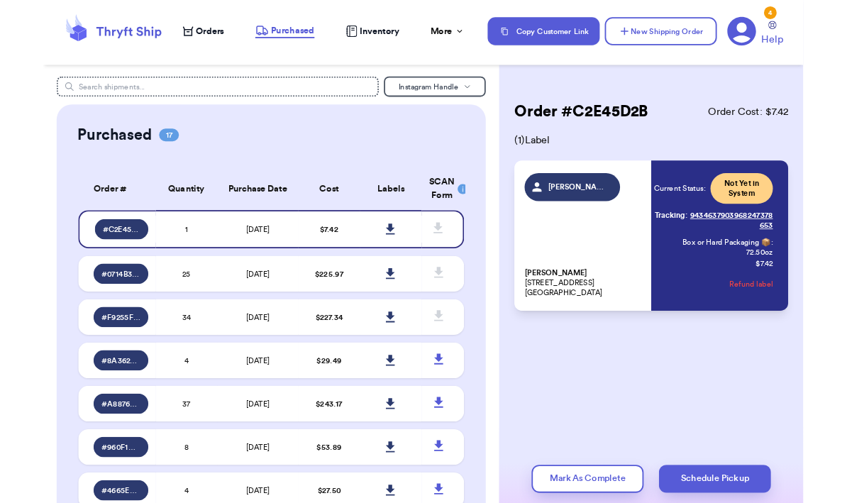
scroll to position [0, 0]
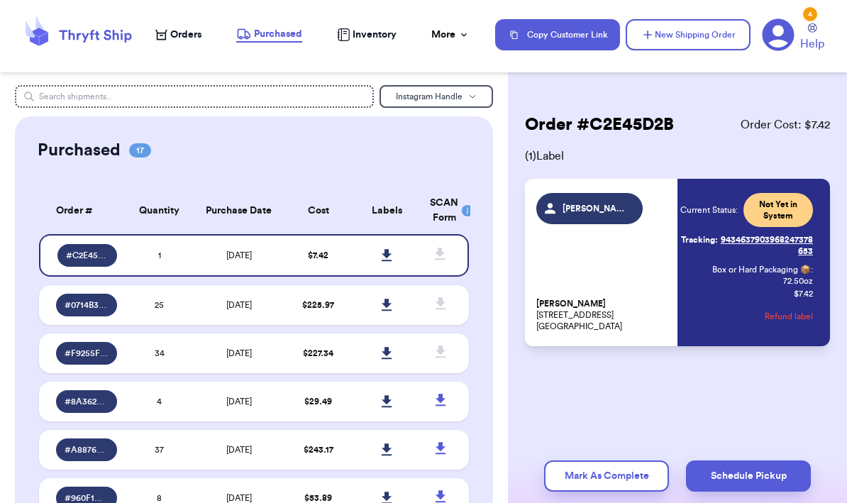
click at [400, 244] on td at bounding box center [386, 255] width 69 height 43
click at [391, 262] on icon at bounding box center [387, 255] width 11 height 13
